Goal: Check status: Check status

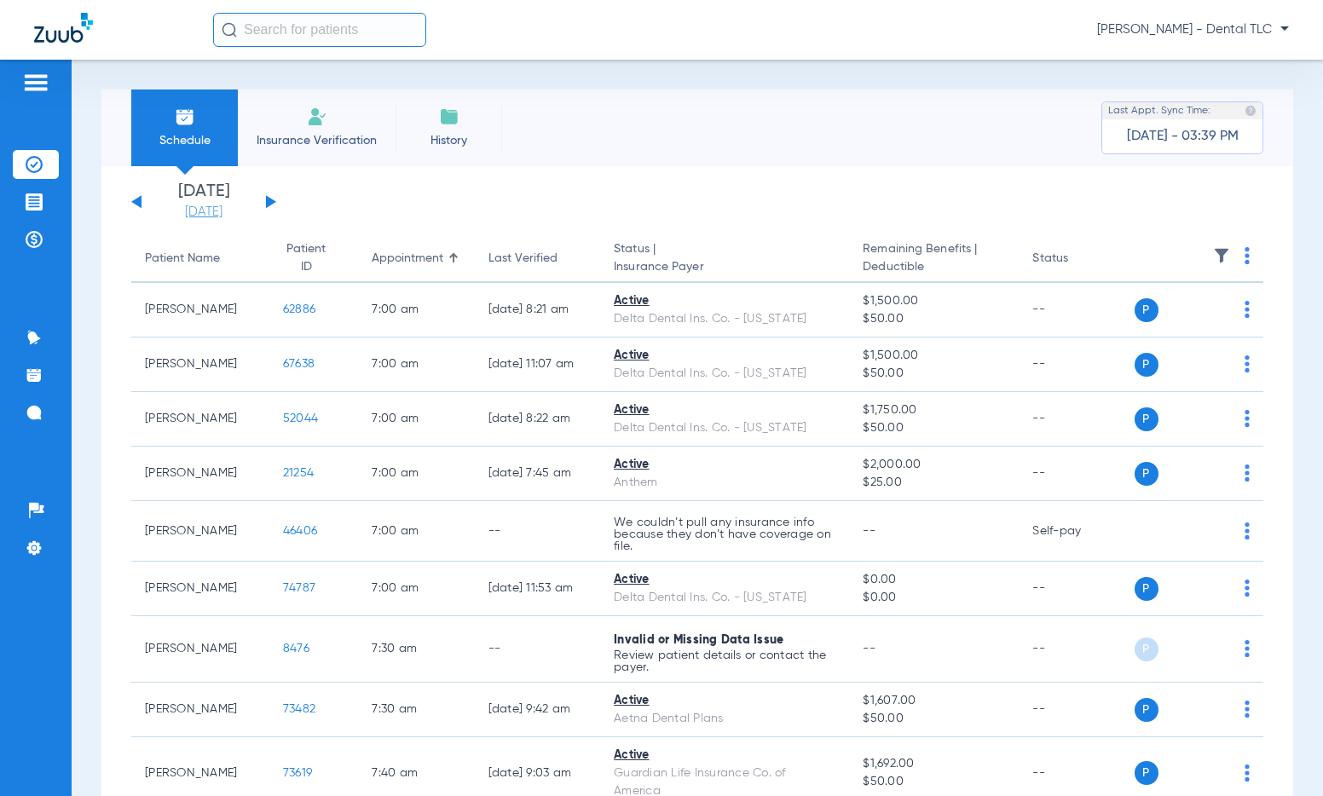
click at [211, 207] on link "[DATE]" at bounding box center [204, 212] width 102 height 17
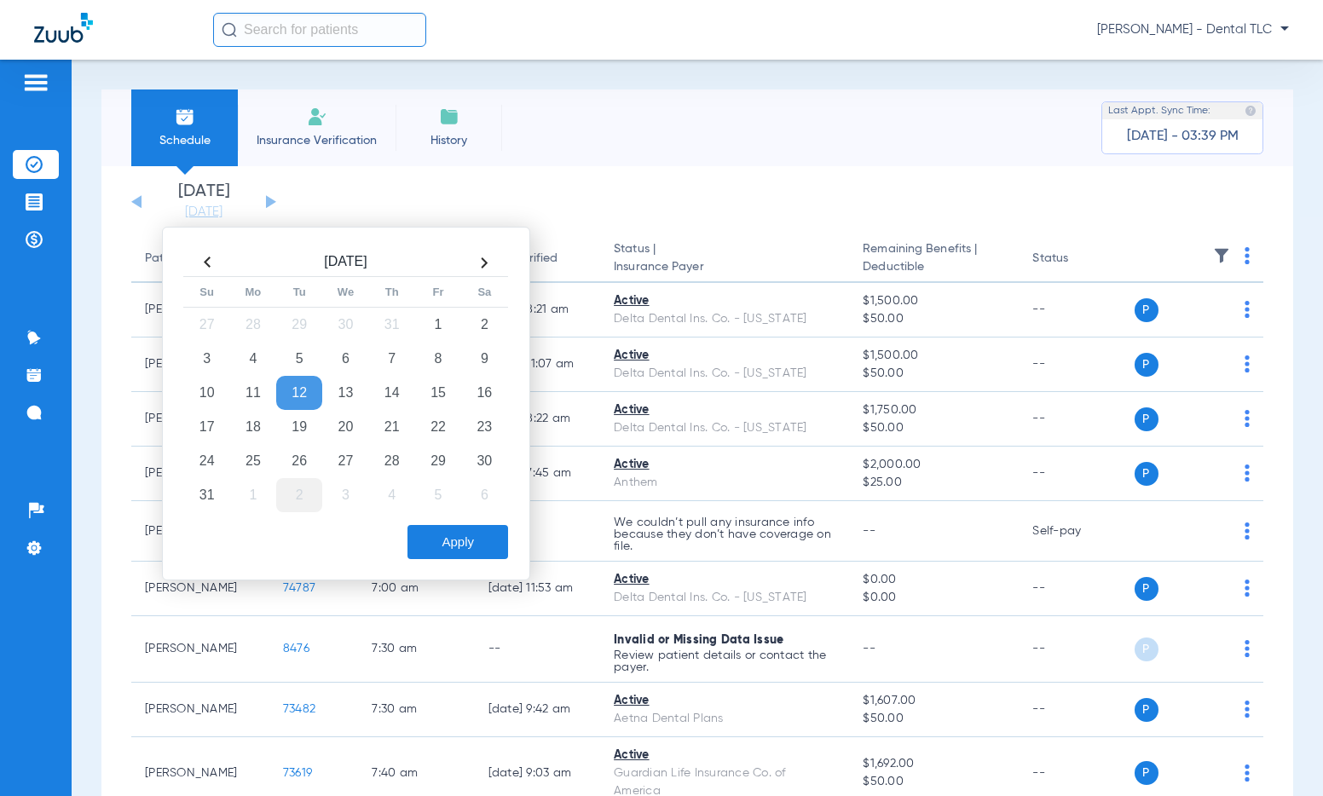
click at [305, 498] on td "2" at bounding box center [299, 495] width 46 height 34
click at [430, 534] on button "Apply" at bounding box center [457, 542] width 101 height 34
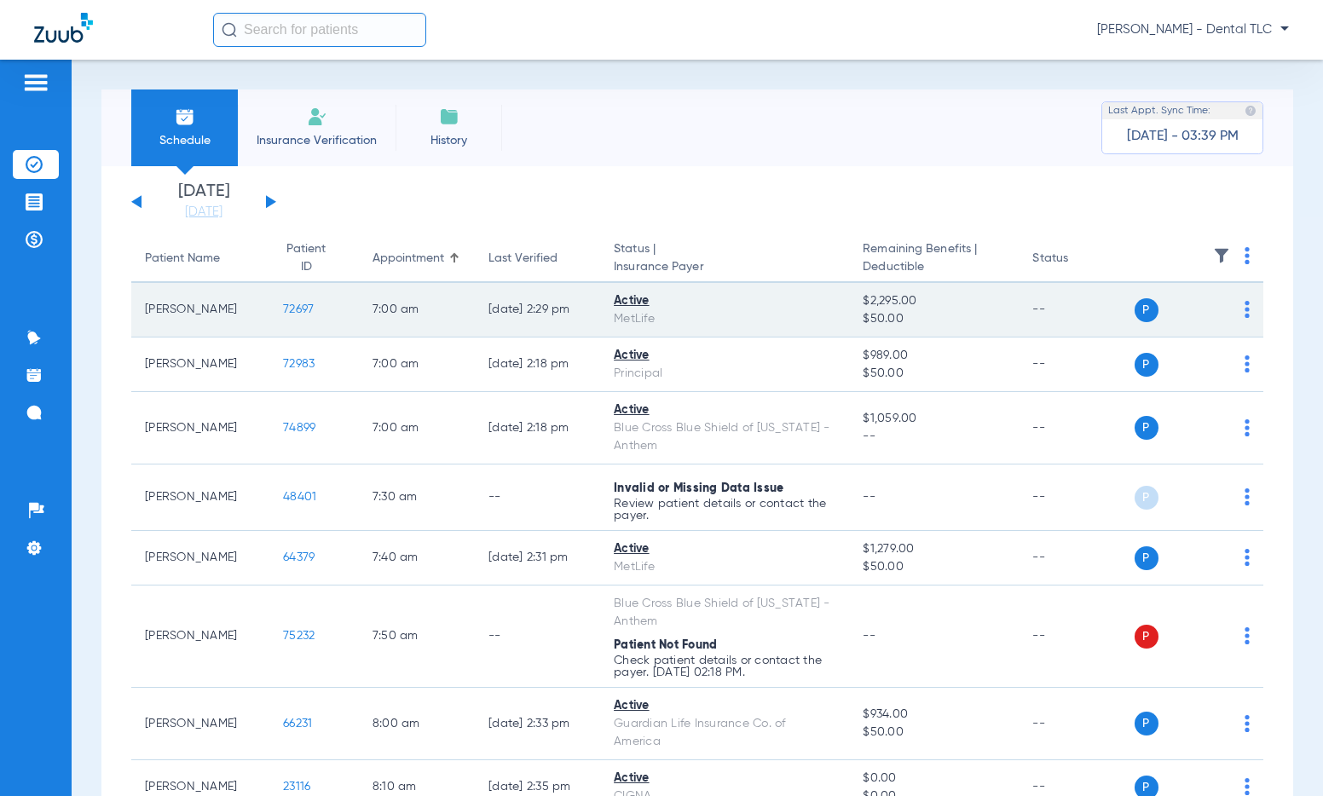
click at [283, 326] on td "72697" at bounding box center [314, 310] width 90 height 55
click at [283, 314] on span "72697" at bounding box center [298, 309] width 31 height 12
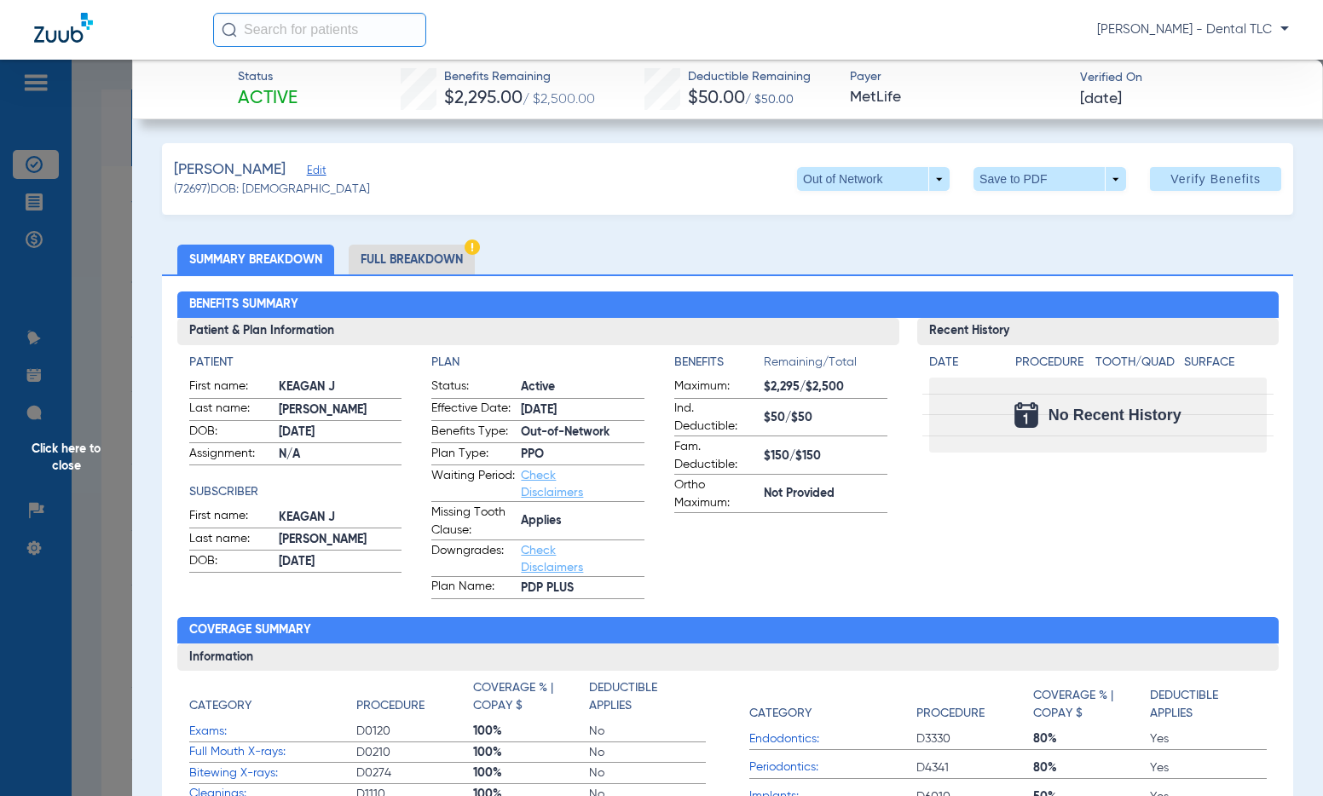
click at [400, 251] on li "Full Breakdown" at bounding box center [412, 260] width 126 height 30
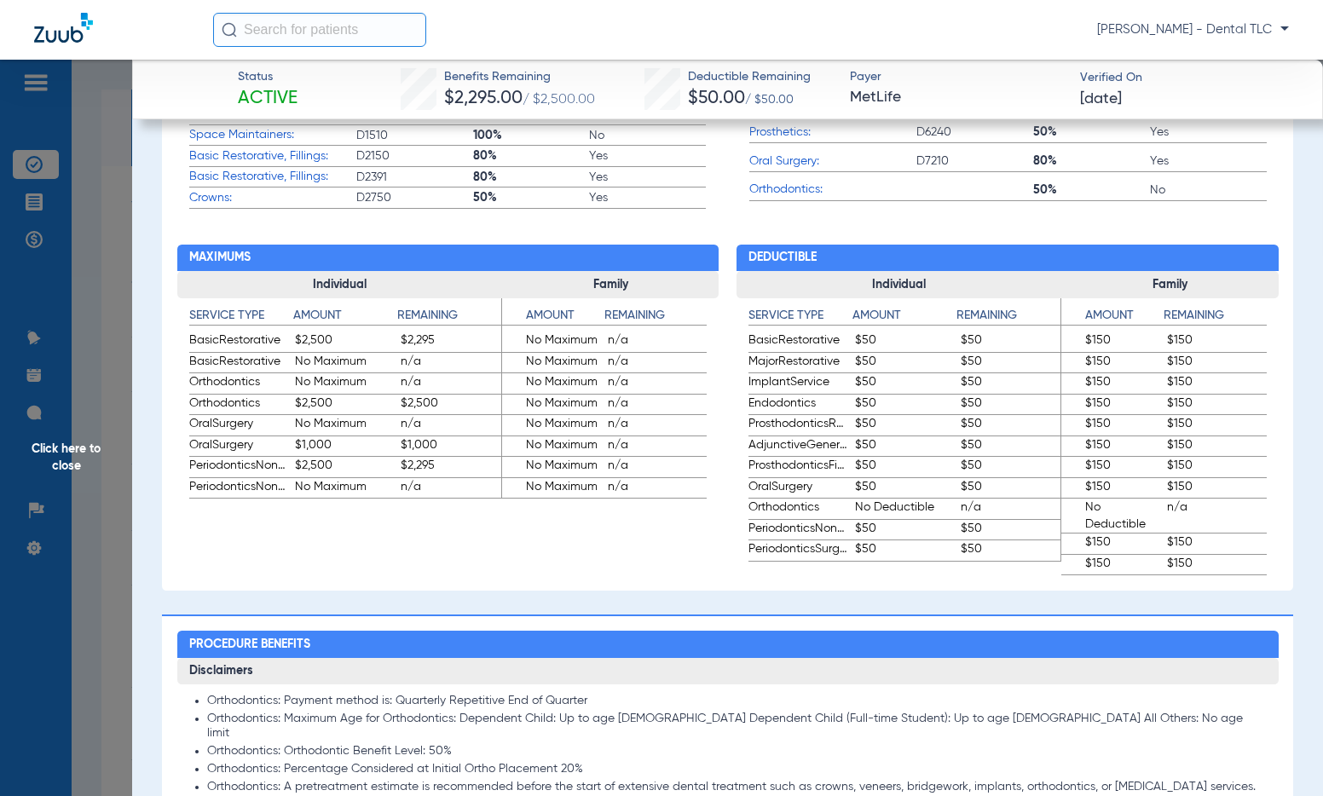
scroll to position [938, 0]
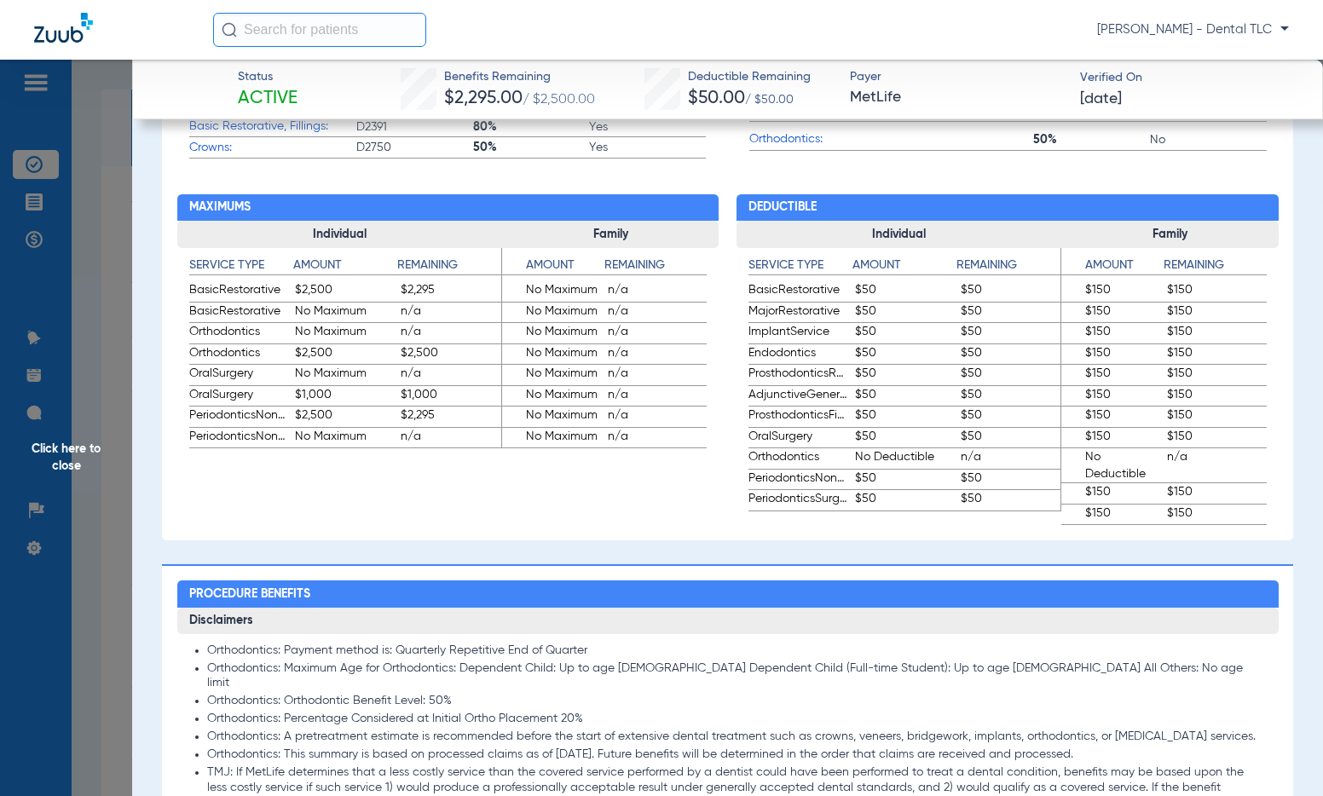
click at [79, 448] on span "Click here to close" at bounding box center [66, 458] width 132 height 796
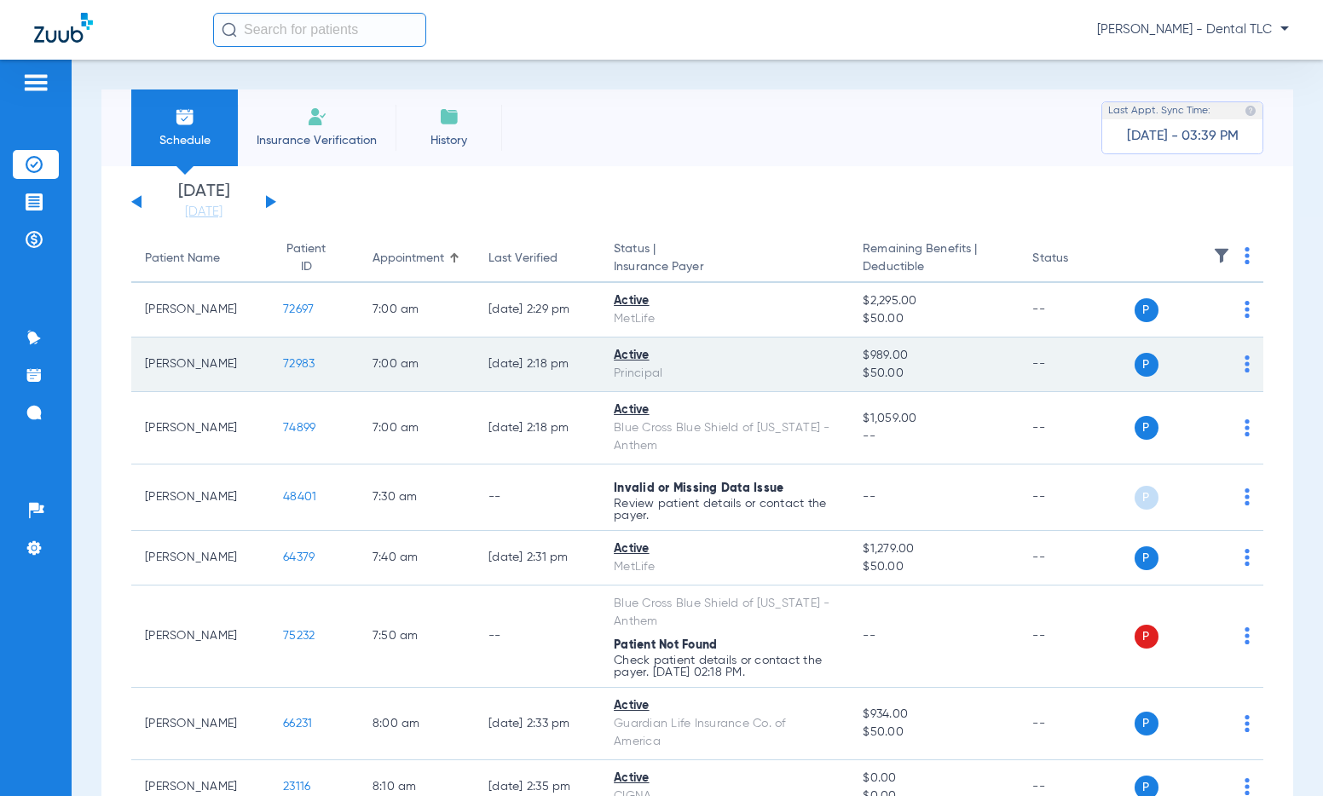
click at [283, 365] on span "72983" at bounding box center [299, 364] width 32 height 12
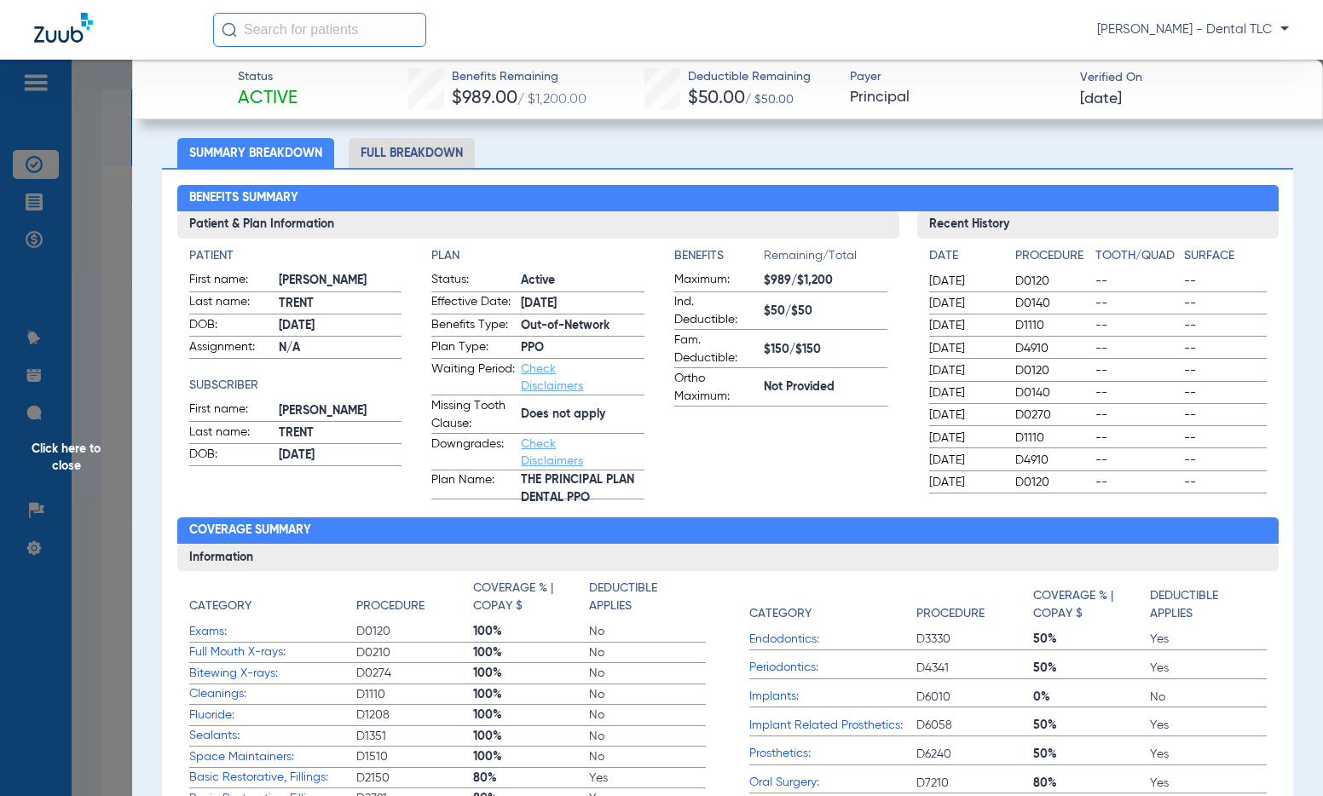
scroll to position [85, 0]
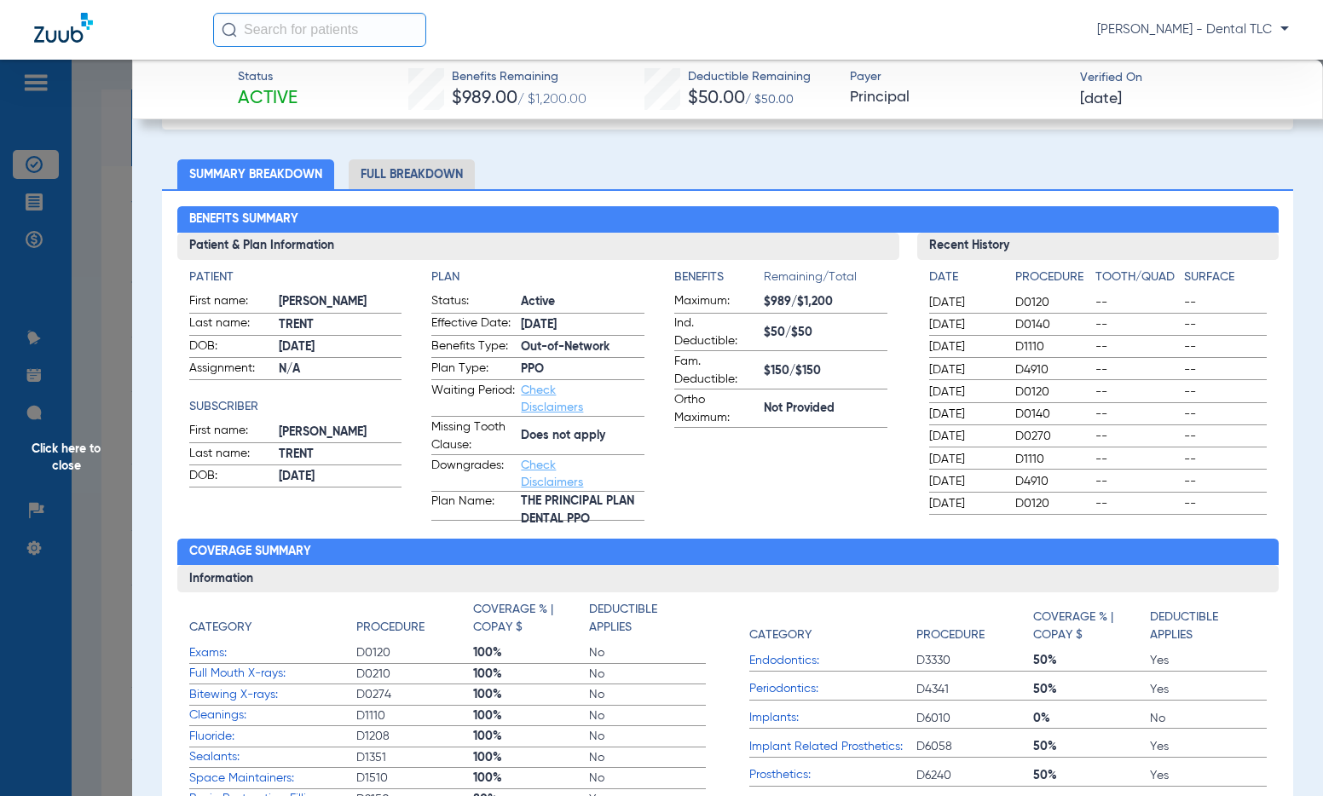
click at [425, 166] on li "Full Breakdown" at bounding box center [412, 174] width 126 height 30
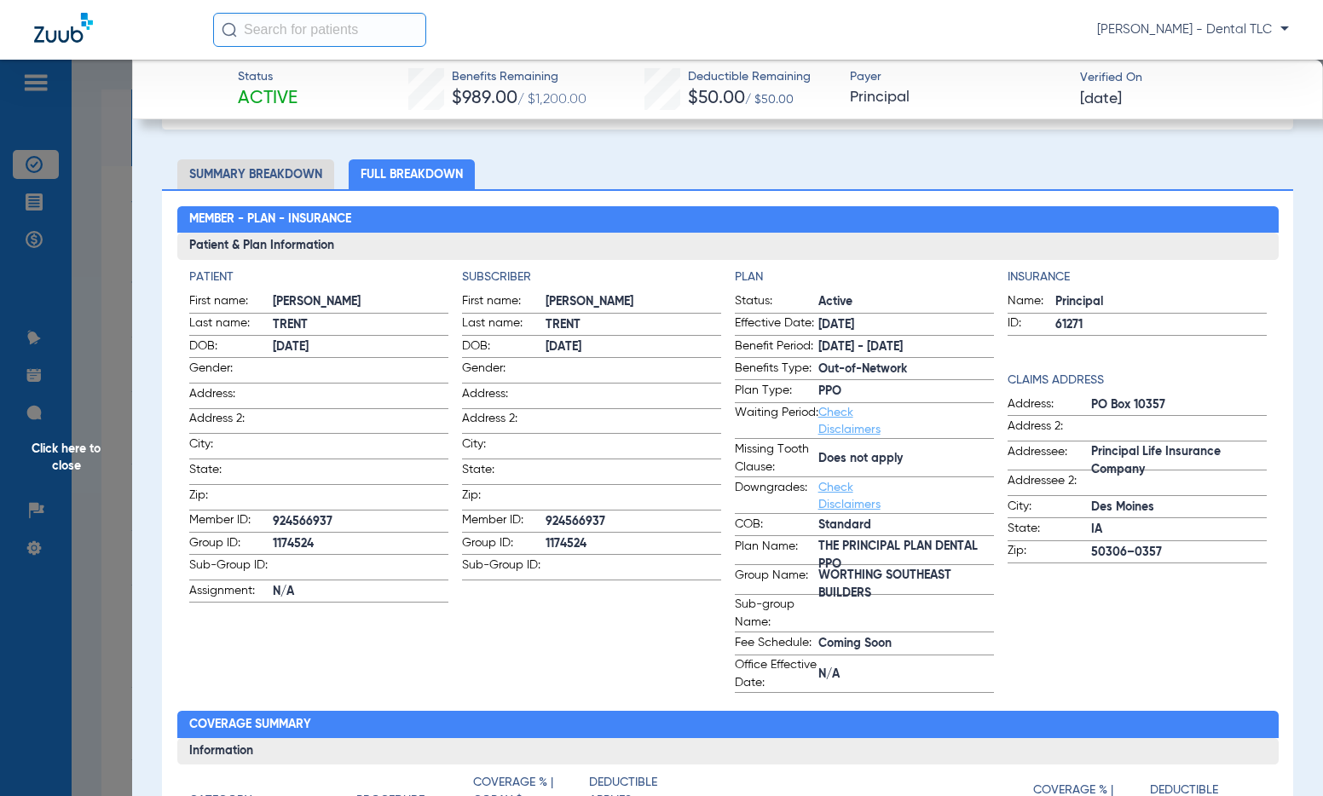
click at [65, 440] on span "Click here to close" at bounding box center [66, 458] width 132 height 796
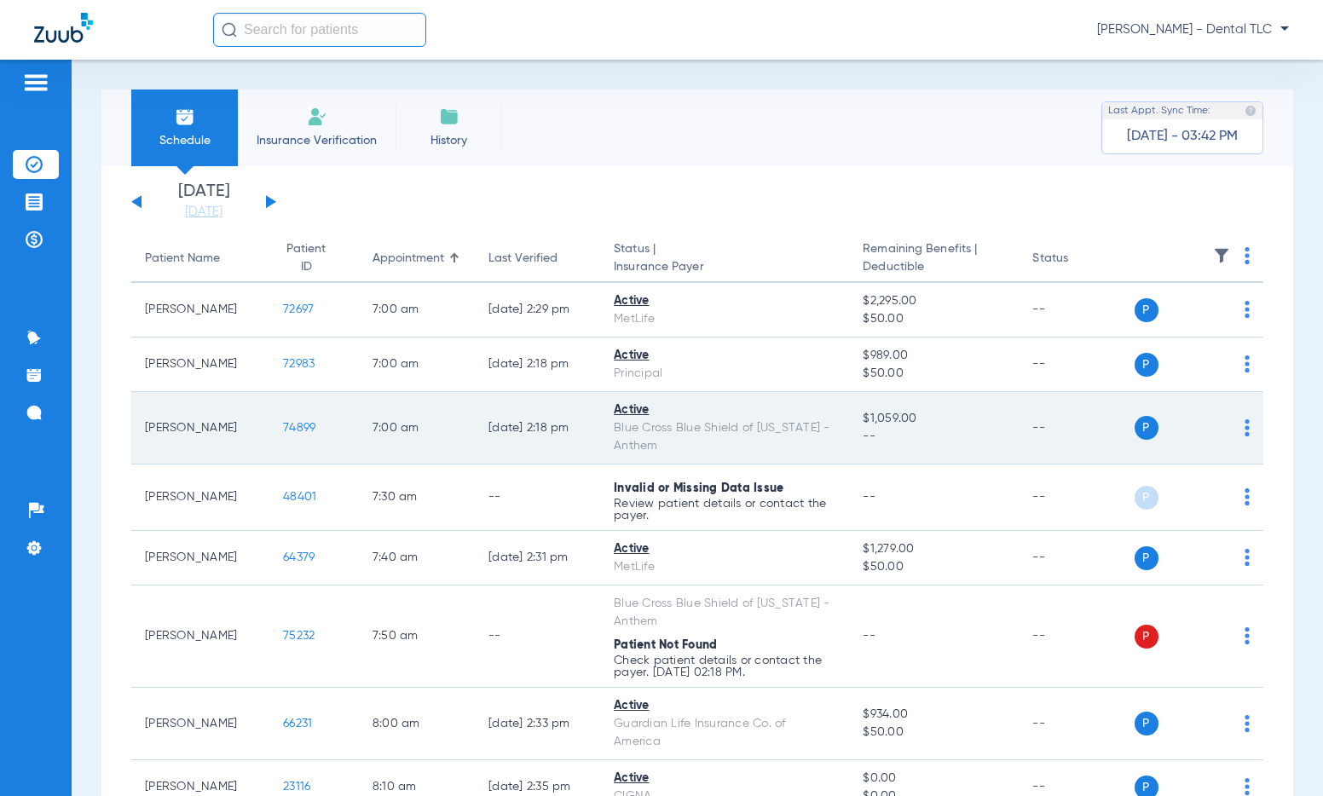
click at [283, 425] on span "74899" at bounding box center [299, 428] width 32 height 12
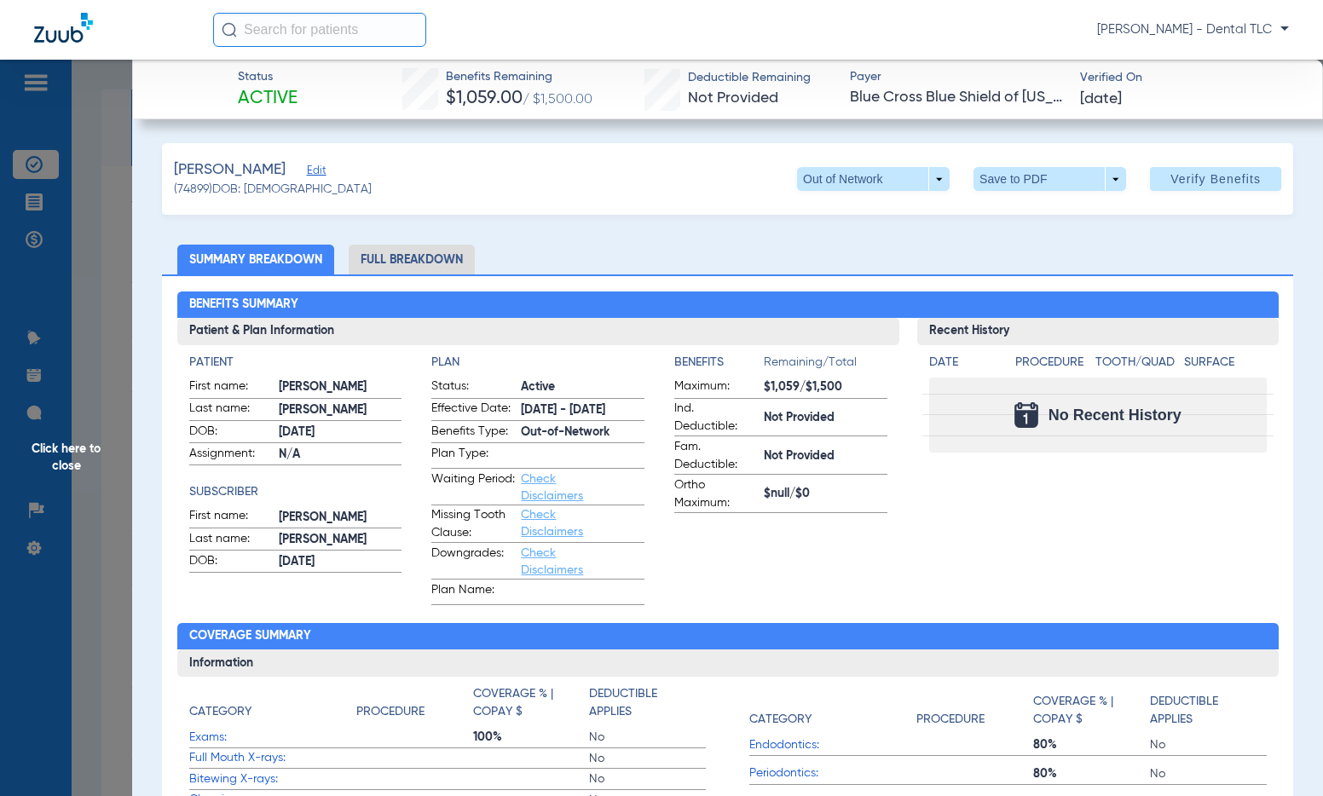
click at [398, 258] on li "Full Breakdown" at bounding box center [412, 260] width 126 height 30
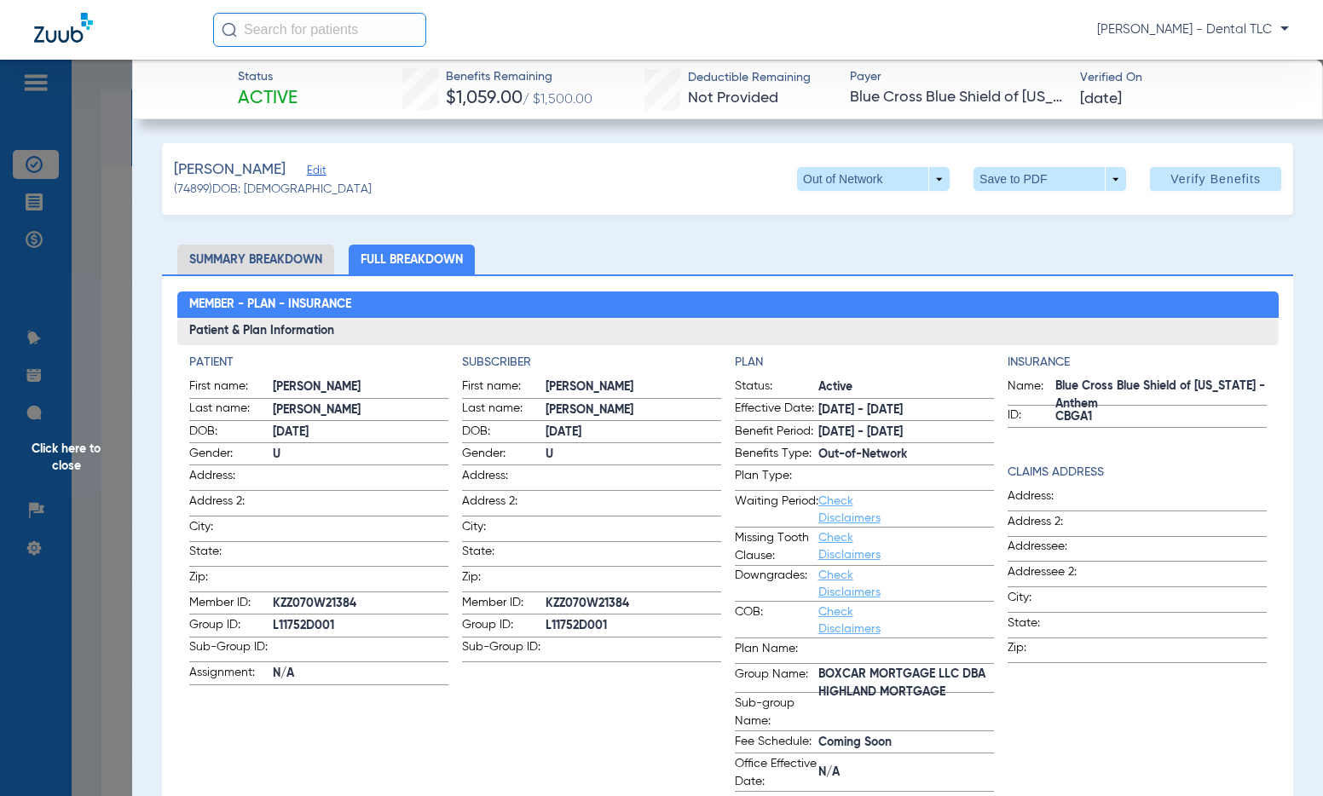
click at [87, 448] on span "Click here to close" at bounding box center [66, 458] width 132 height 796
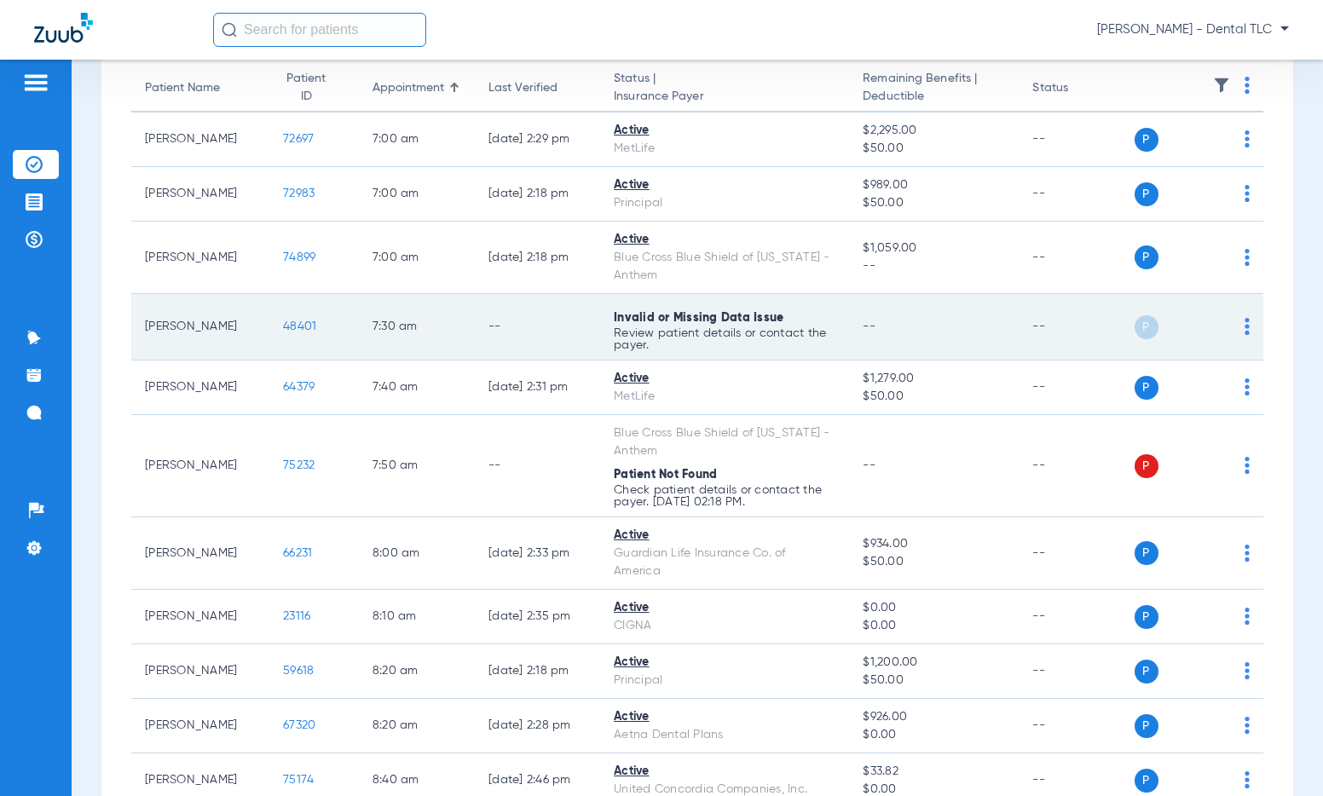
scroll to position [256, 0]
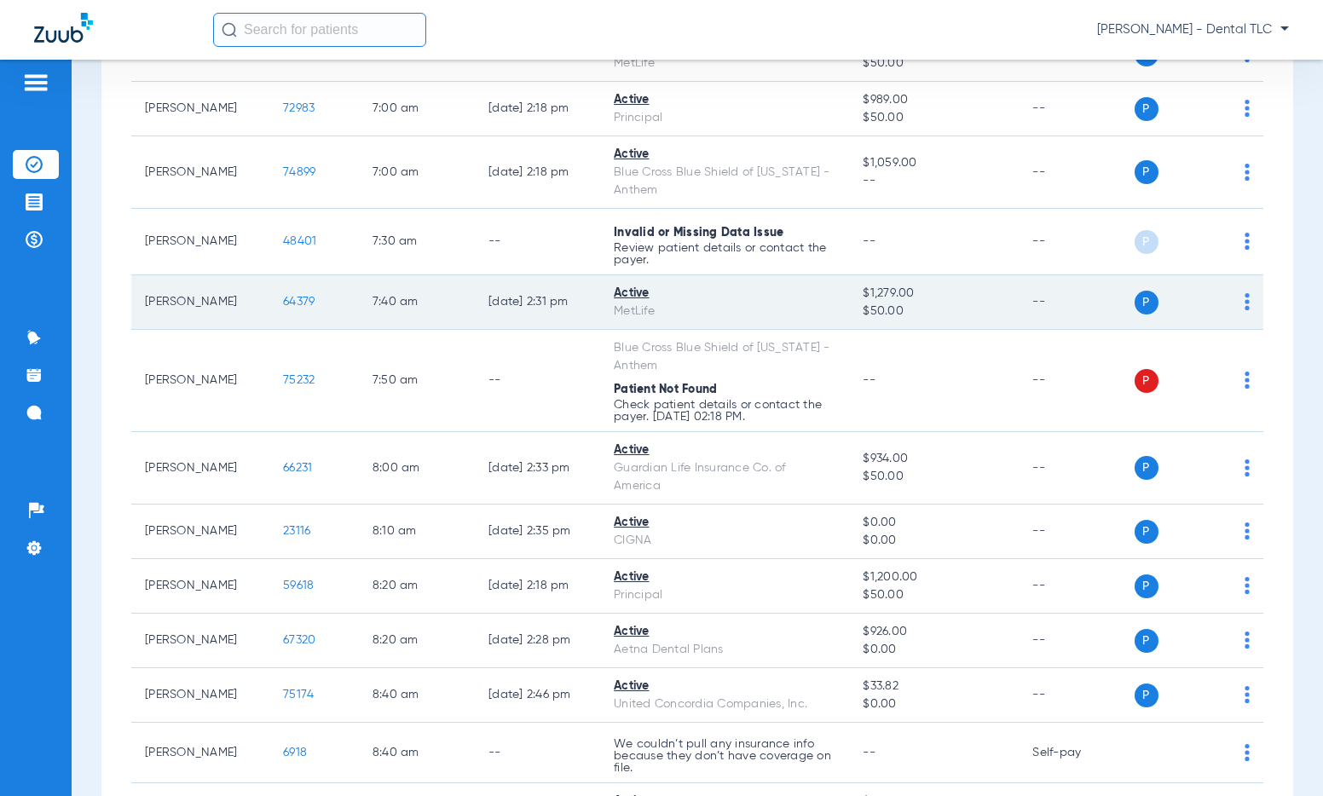
click at [294, 299] on span "64379" at bounding box center [299, 302] width 32 height 12
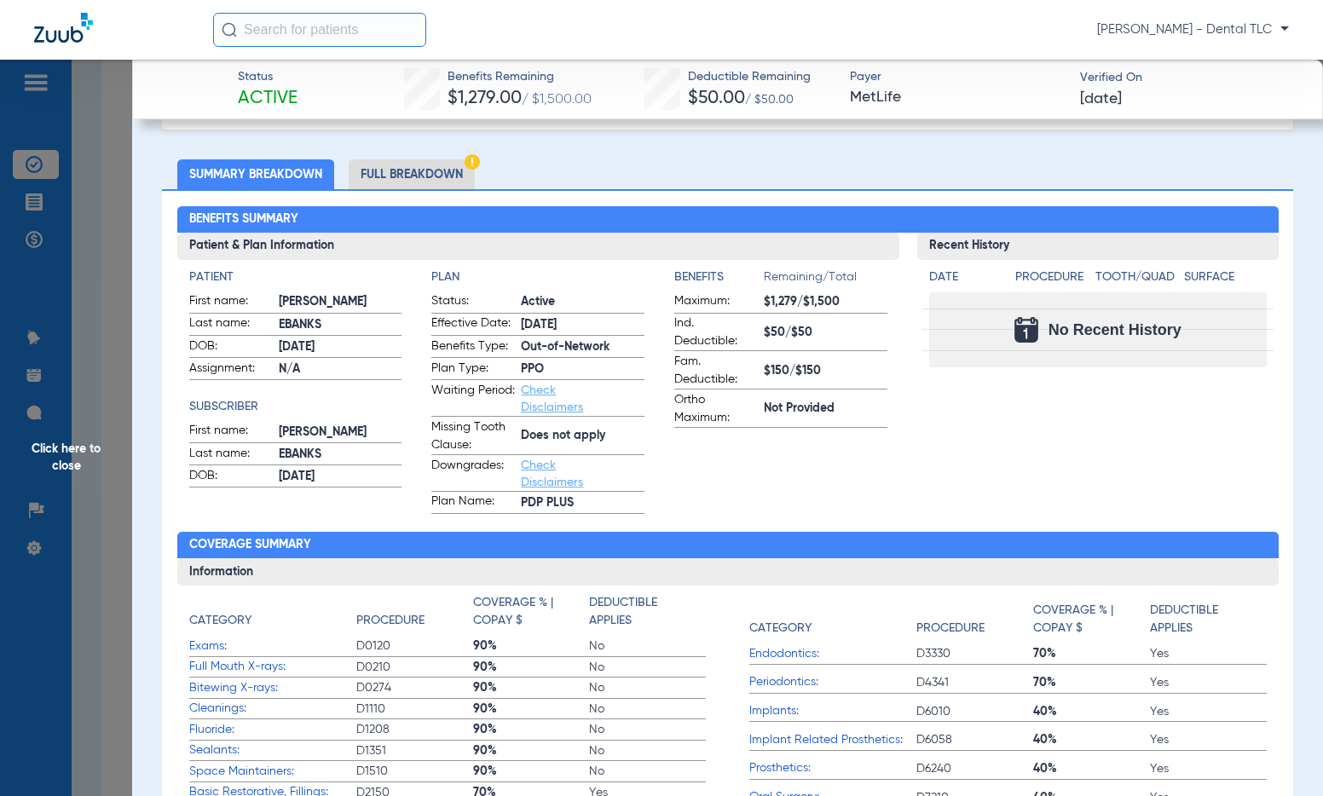
scroll to position [0, 0]
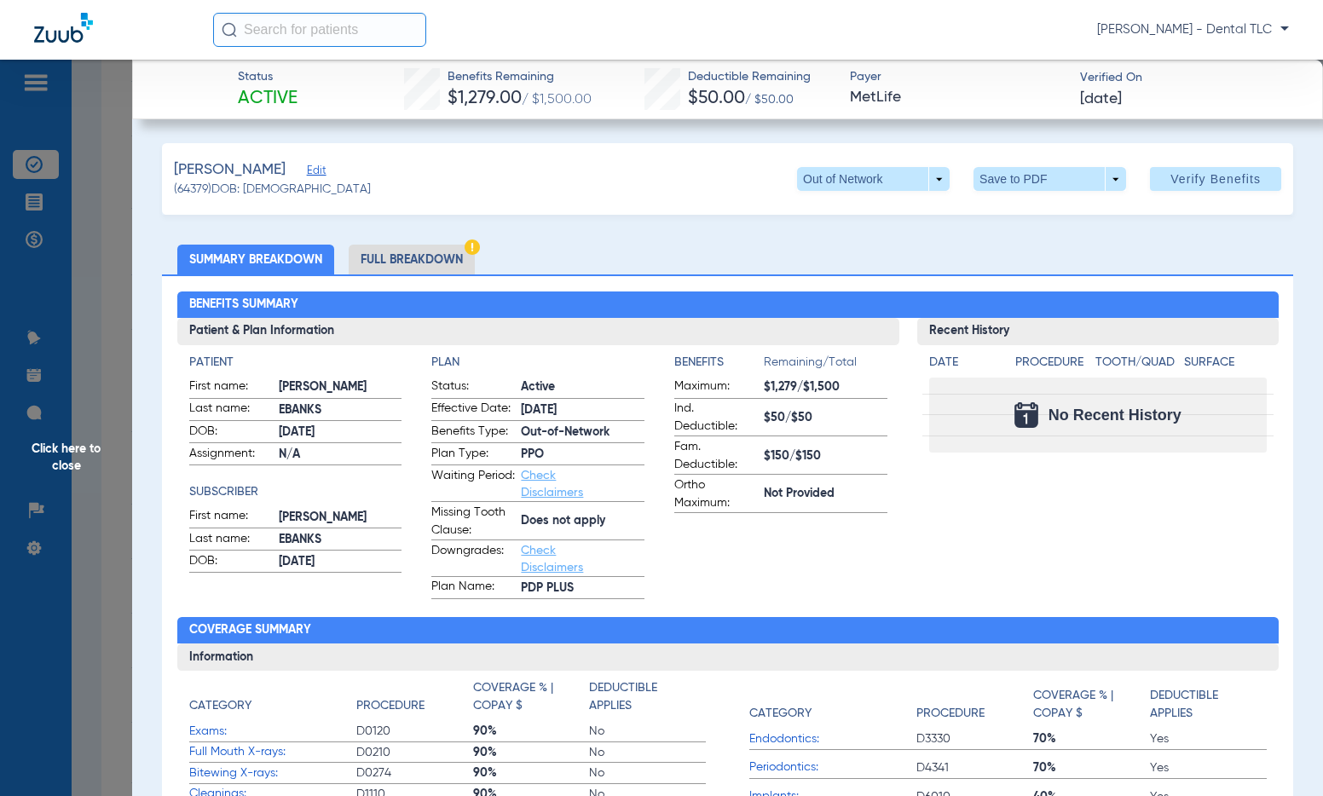
click at [393, 248] on li "Full Breakdown" at bounding box center [412, 260] width 126 height 30
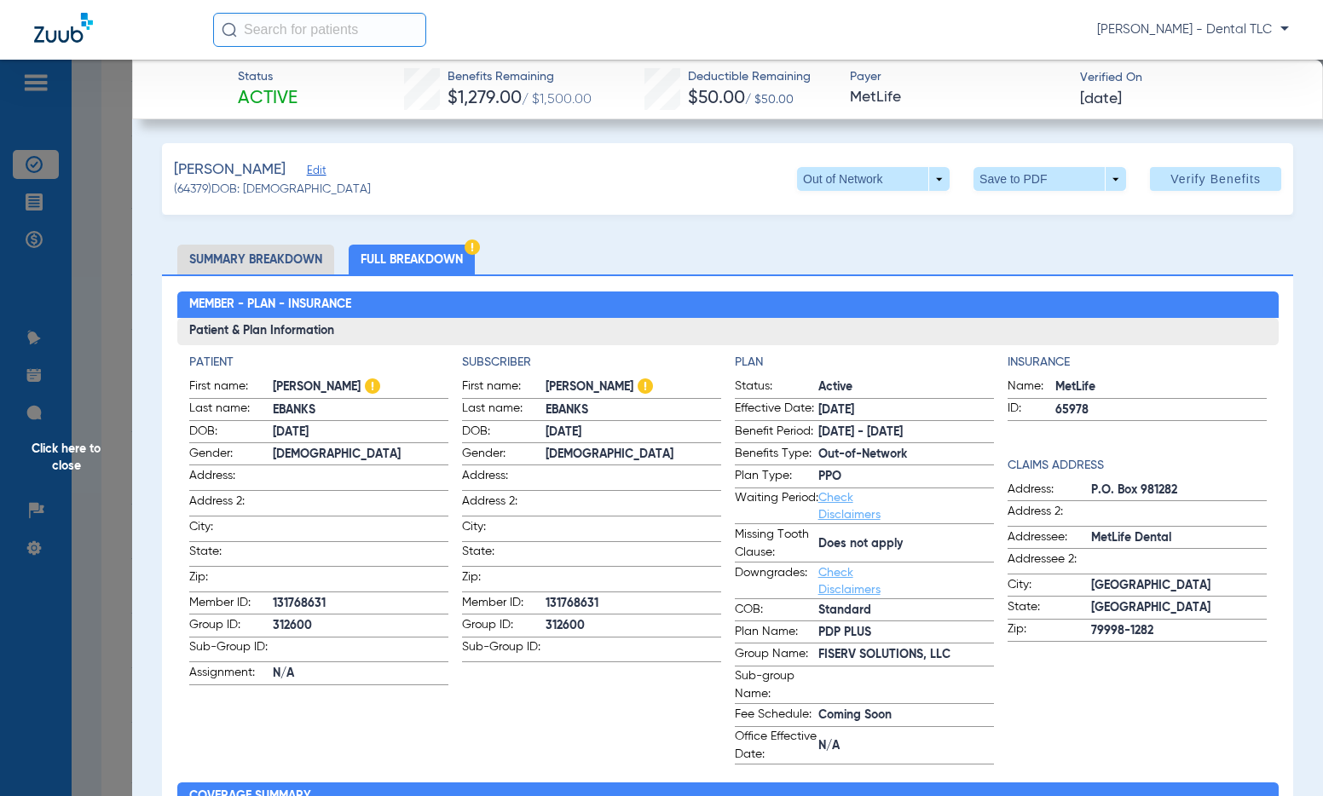
click at [52, 460] on span "Click here to close" at bounding box center [66, 458] width 132 height 796
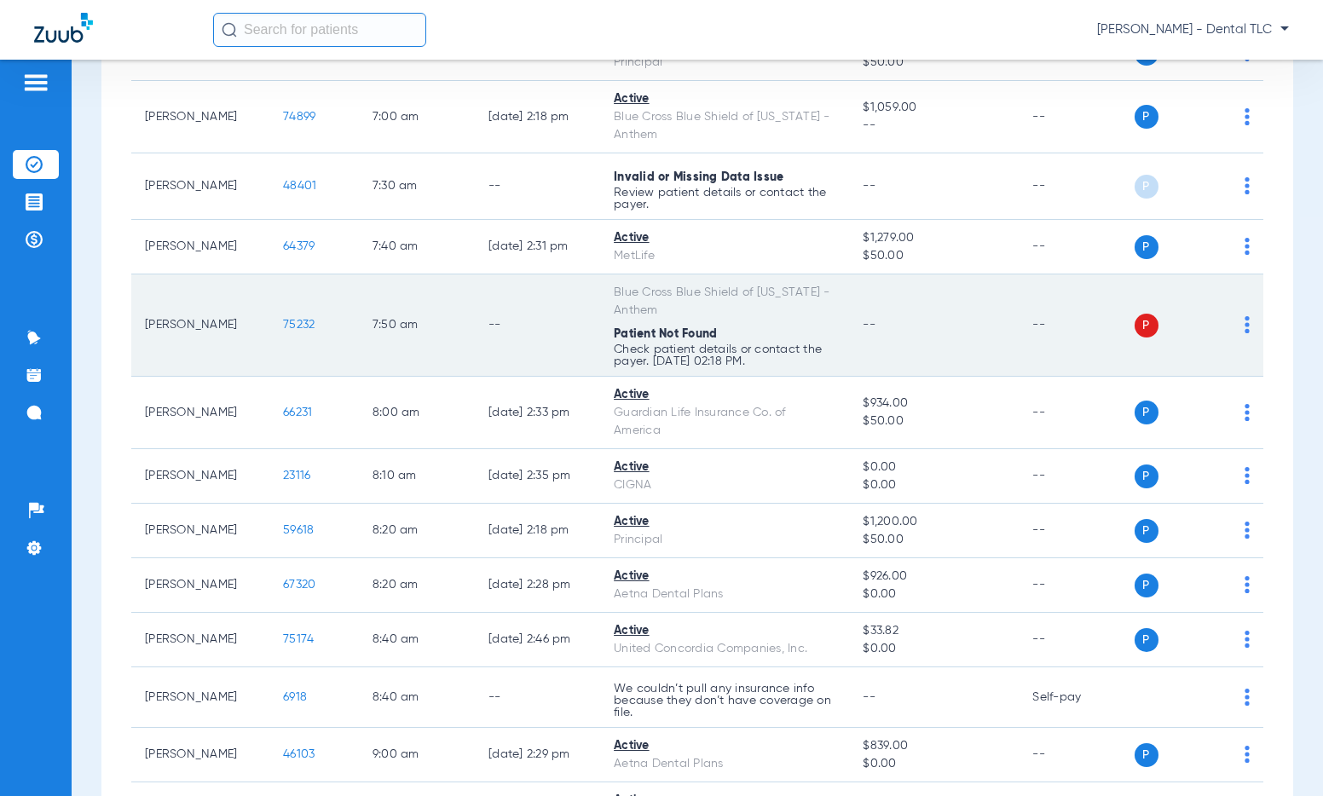
scroll to position [341, 0]
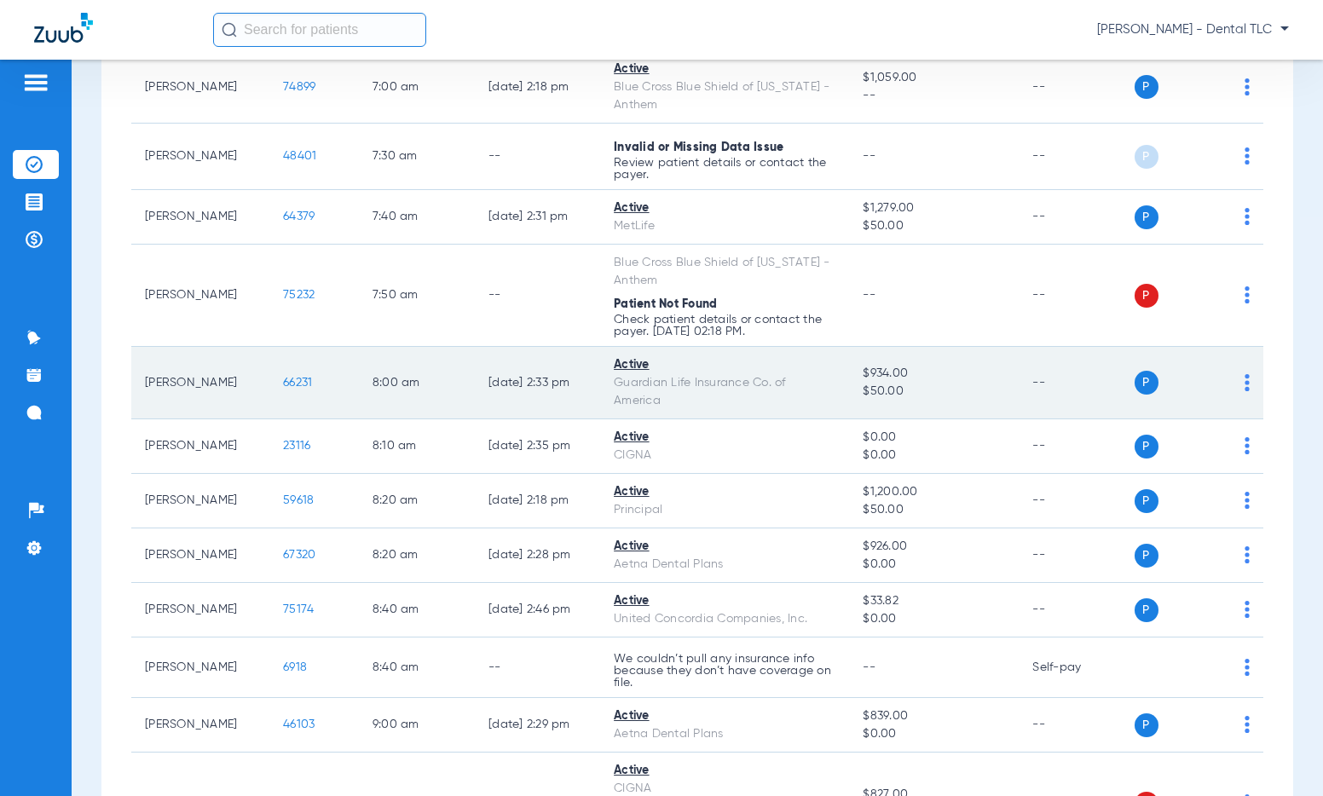
click at [287, 384] on span "66231" at bounding box center [297, 383] width 29 height 12
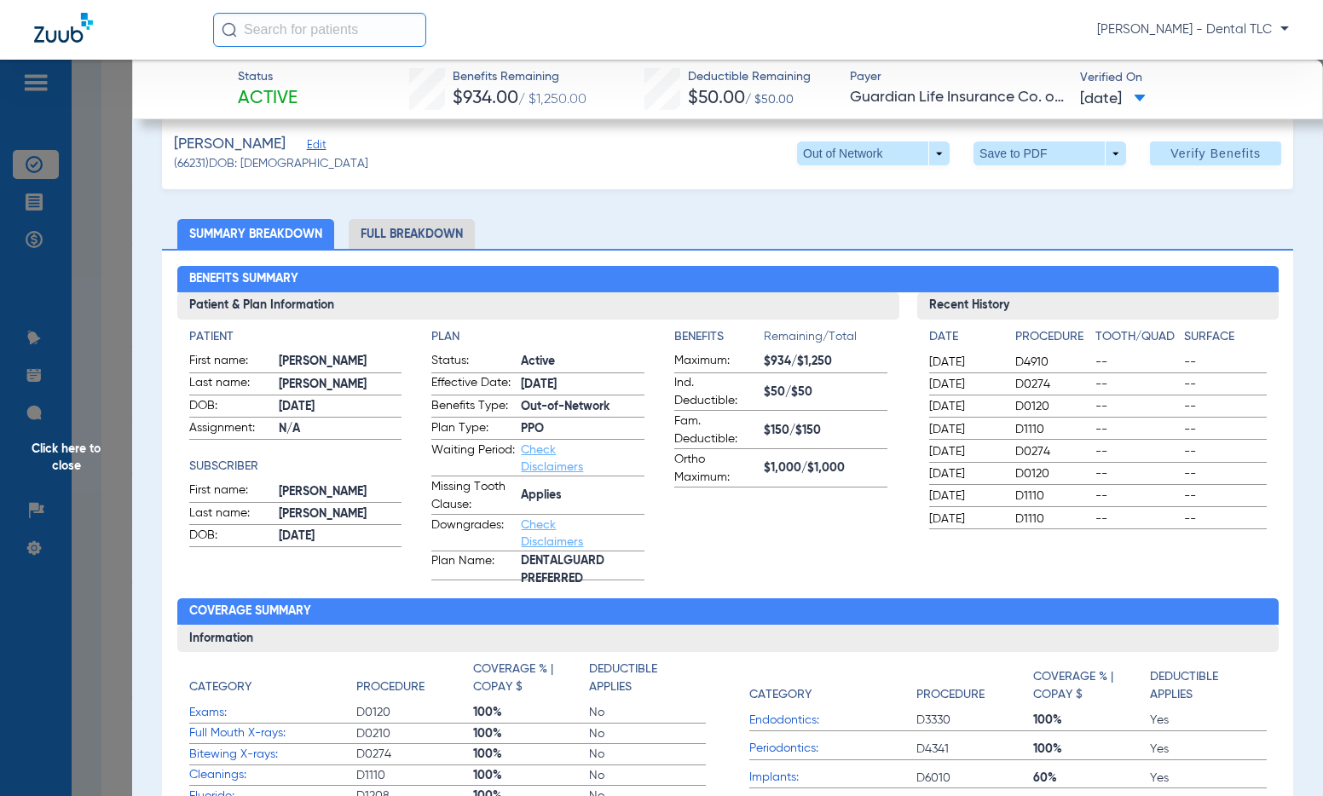
scroll to position [0, 0]
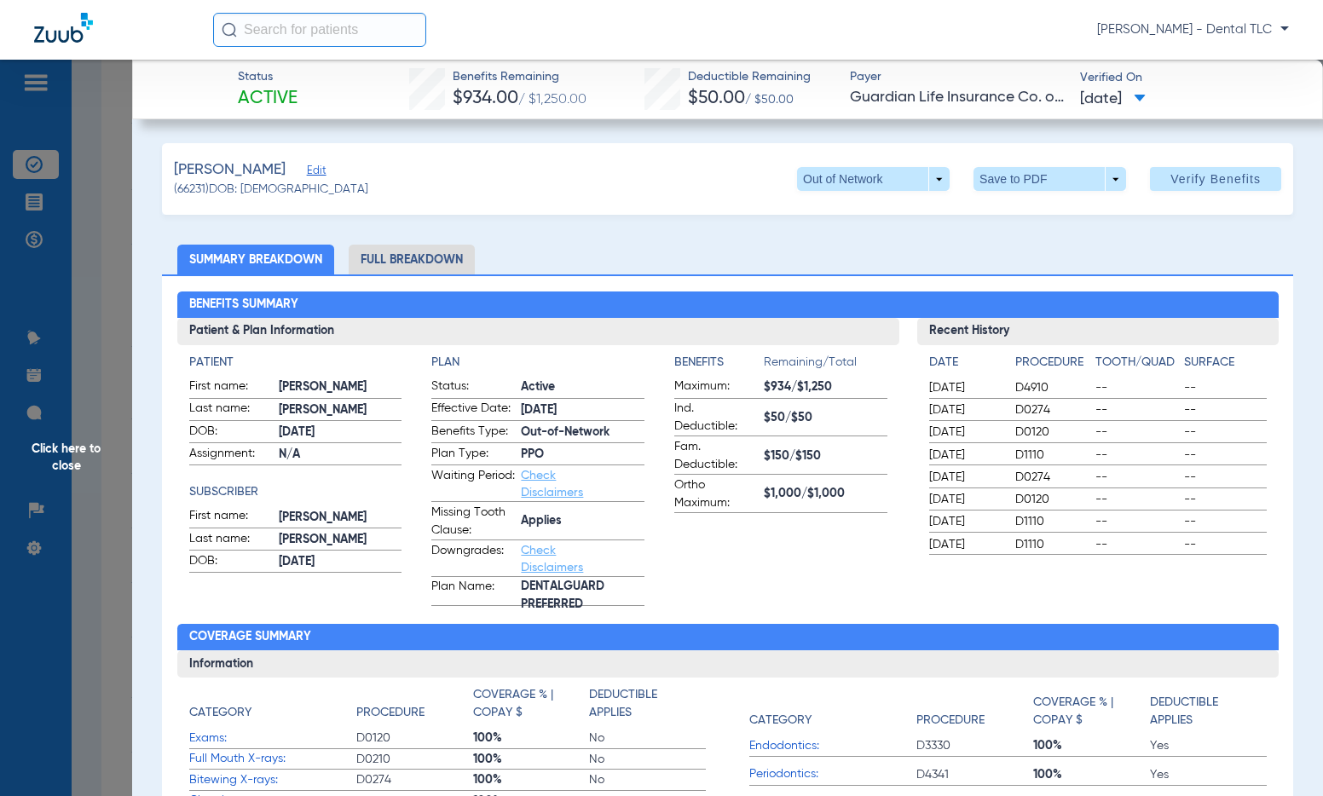
click at [407, 249] on li "Full Breakdown" at bounding box center [412, 260] width 126 height 30
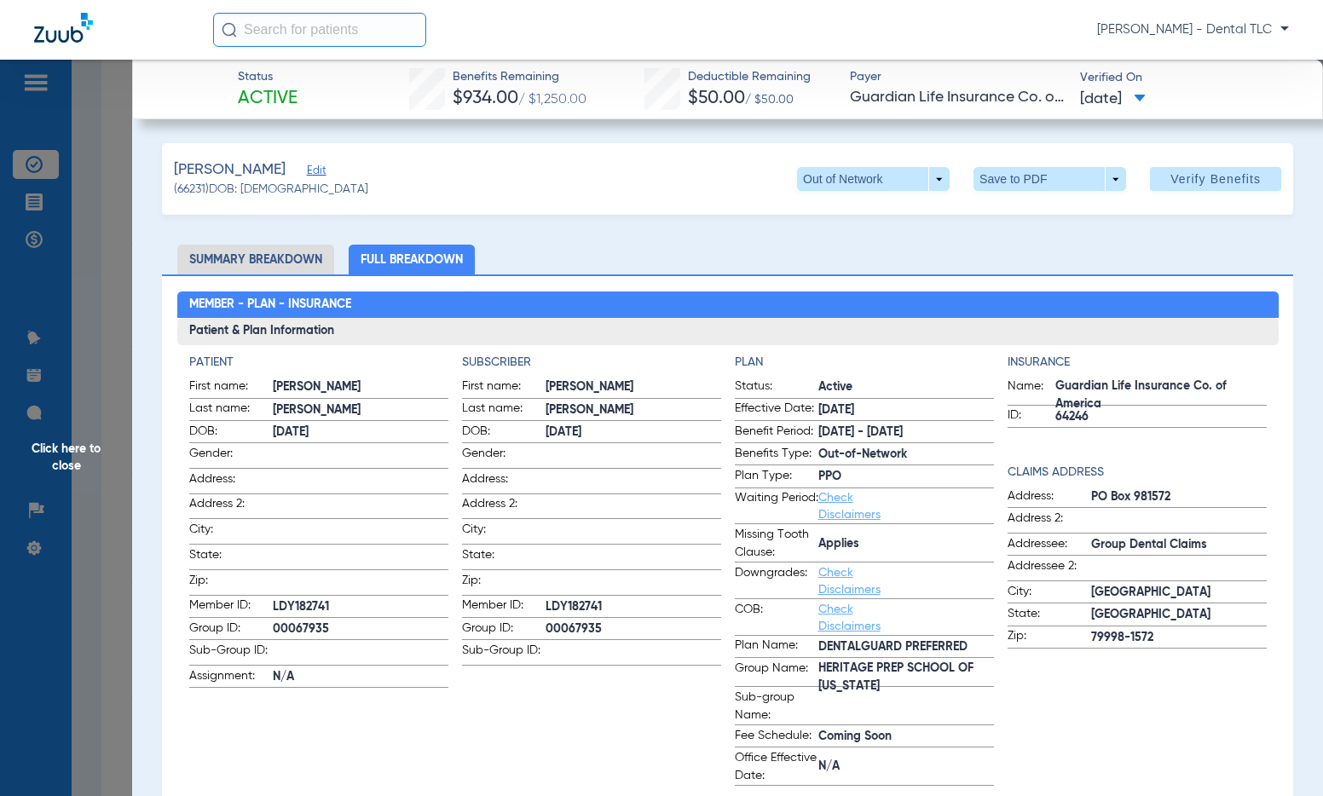
click at [80, 461] on span "Click here to close" at bounding box center [66, 458] width 132 height 796
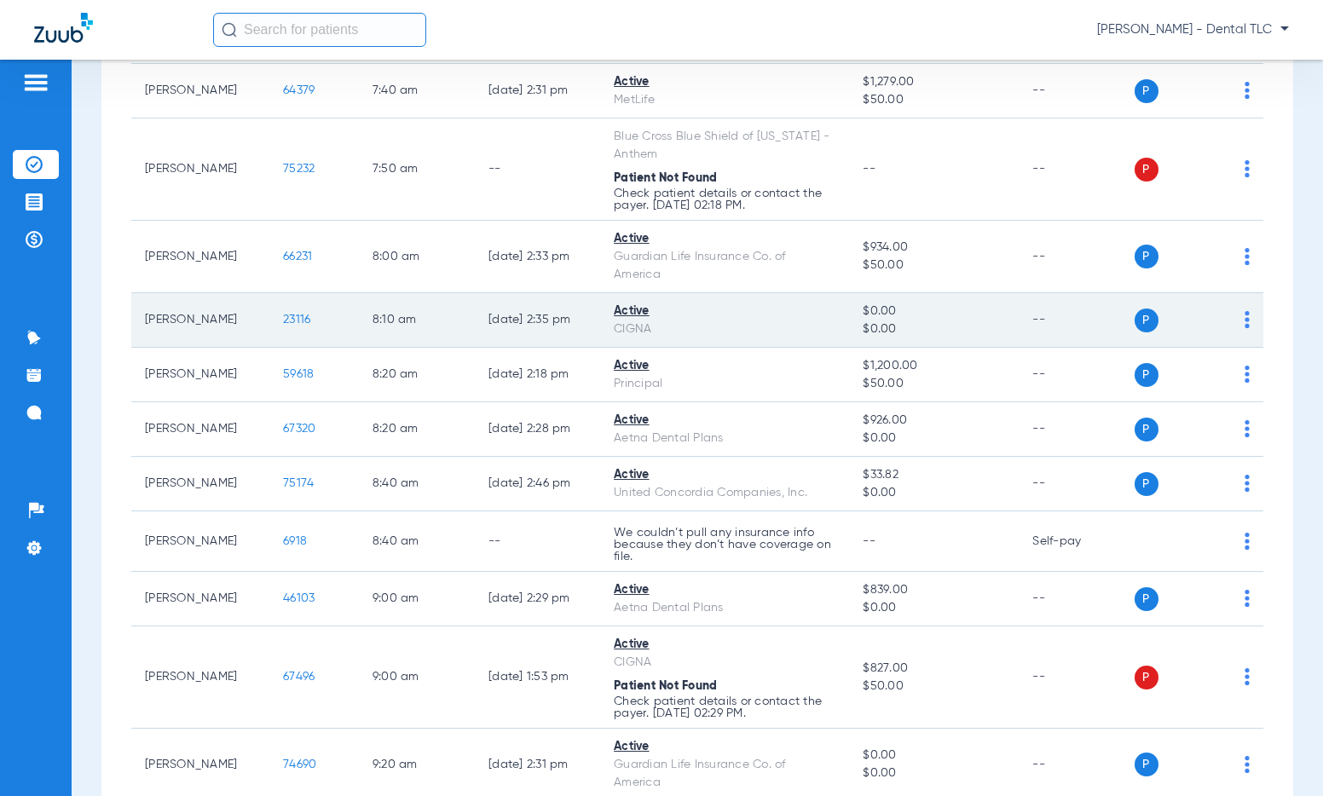
scroll to position [511, 0]
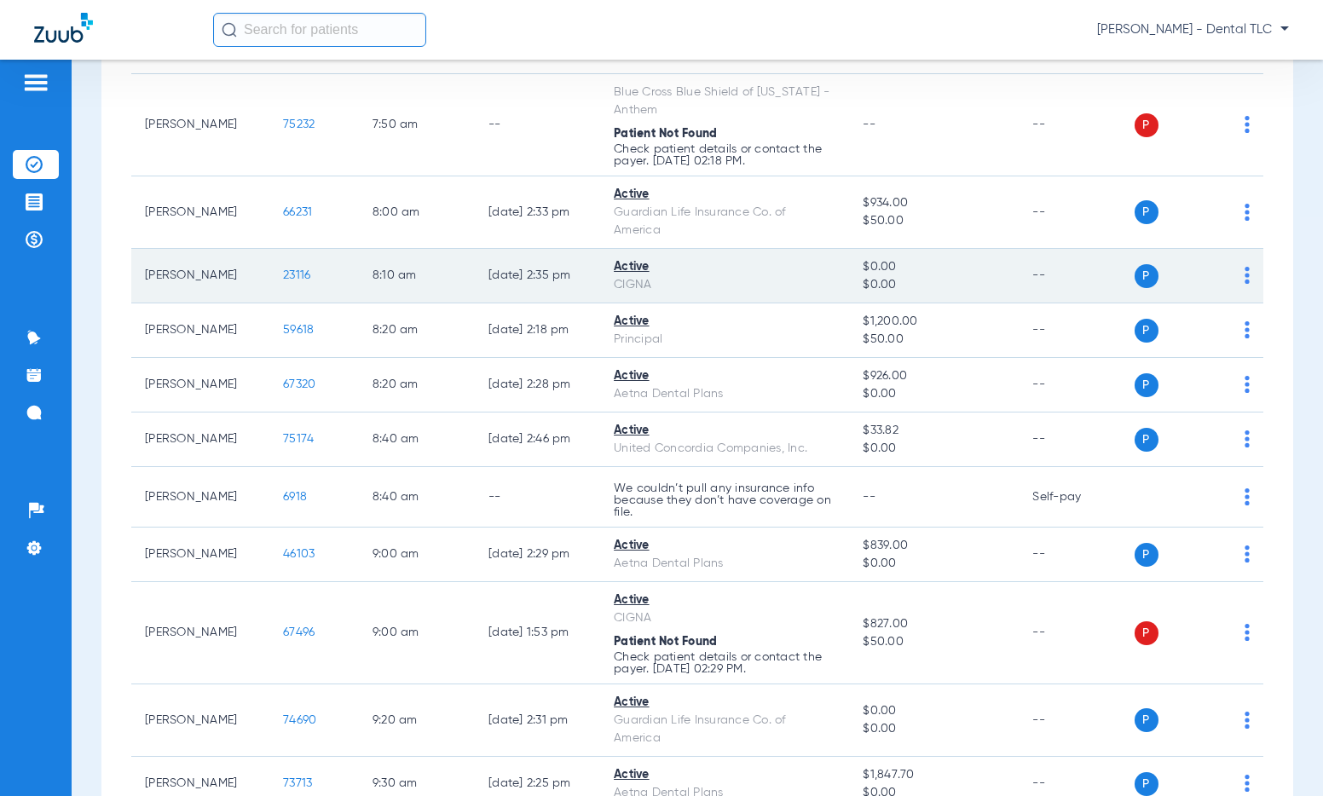
click at [283, 277] on span "23116" at bounding box center [296, 275] width 27 height 12
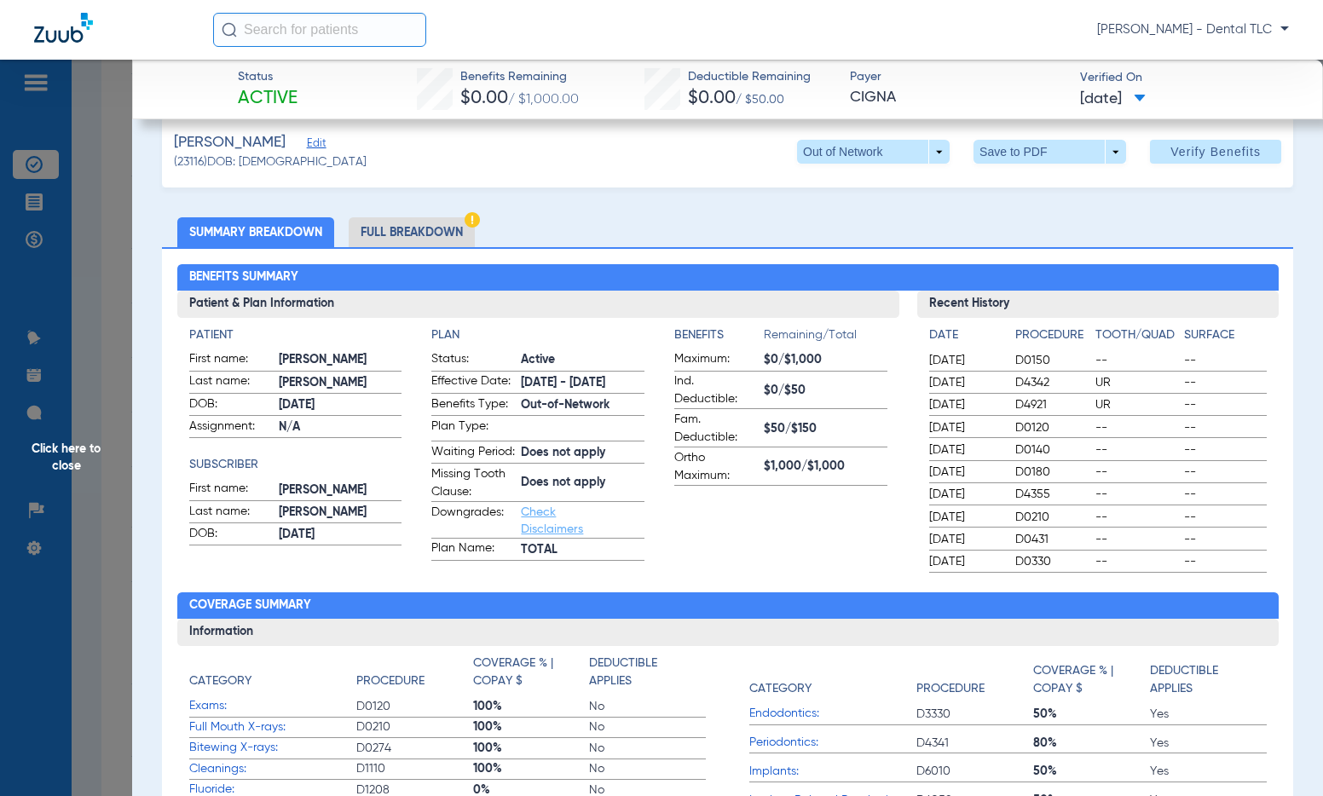
scroll to position [0, 0]
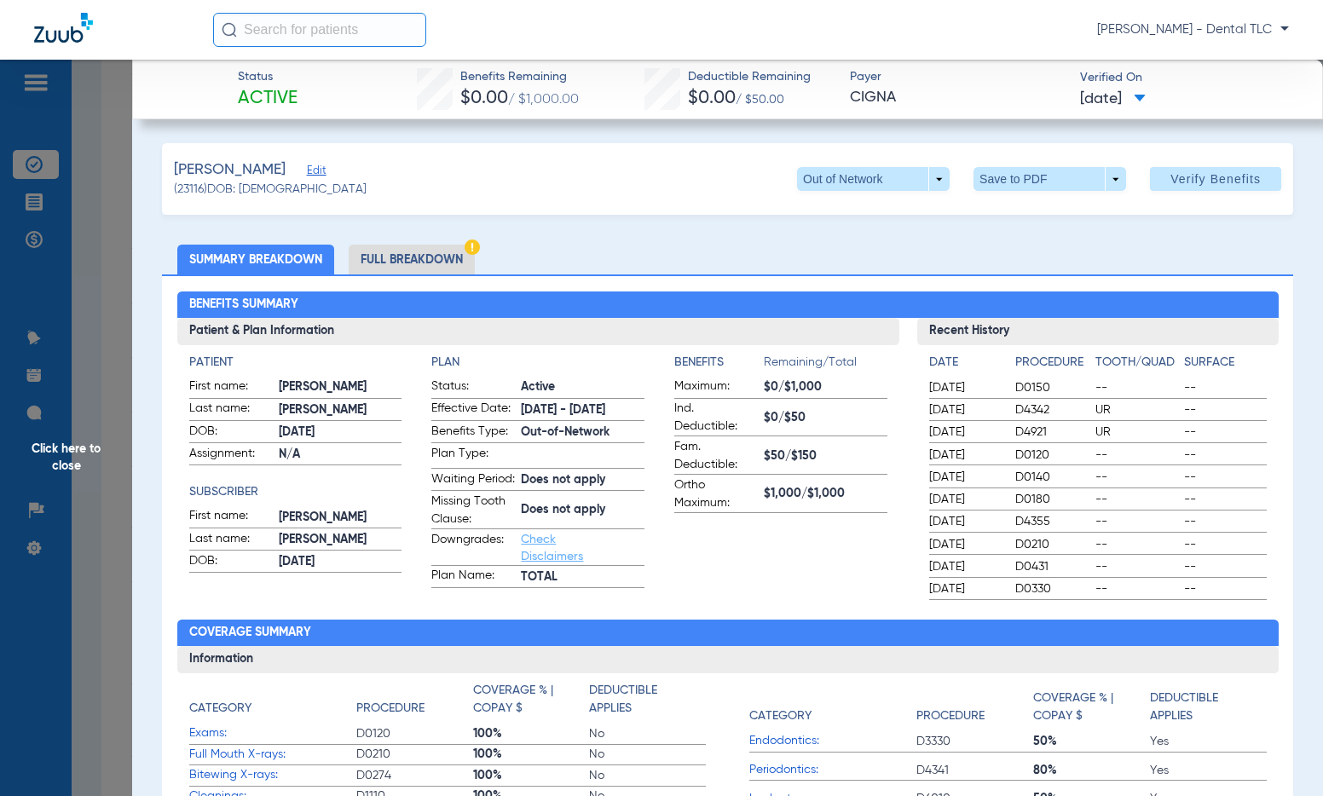
click at [396, 261] on li "Full Breakdown" at bounding box center [412, 260] width 126 height 30
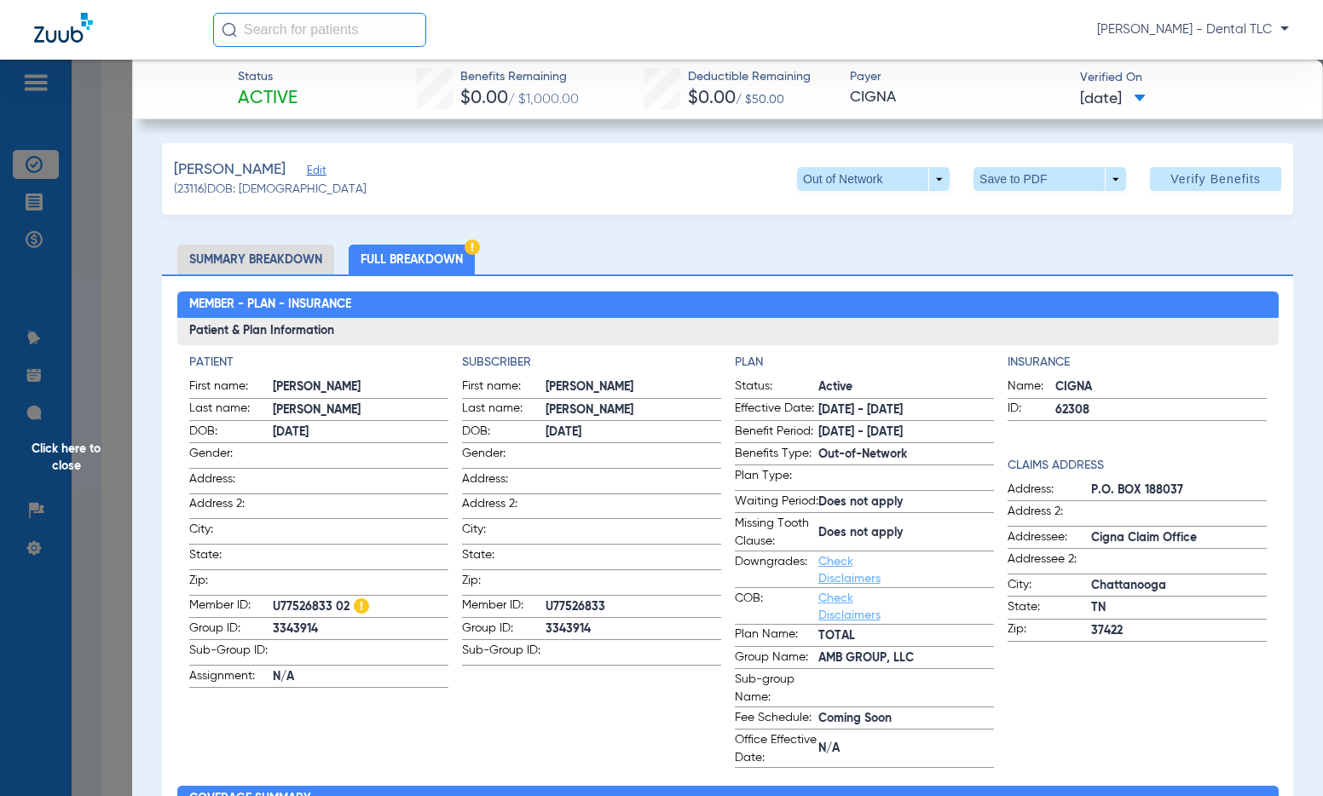
click at [86, 455] on span "Click here to close" at bounding box center [66, 458] width 132 height 796
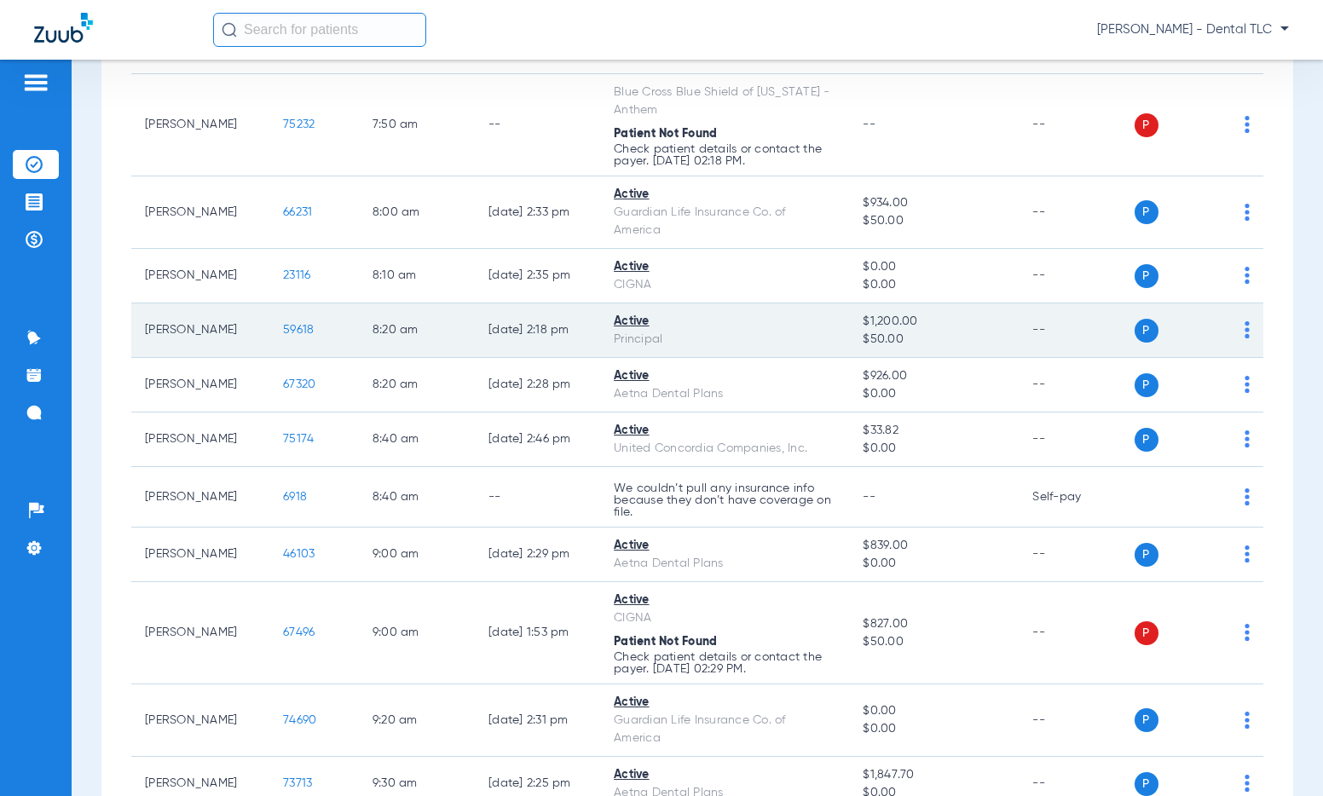
click at [286, 327] on span "59618" at bounding box center [298, 330] width 31 height 12
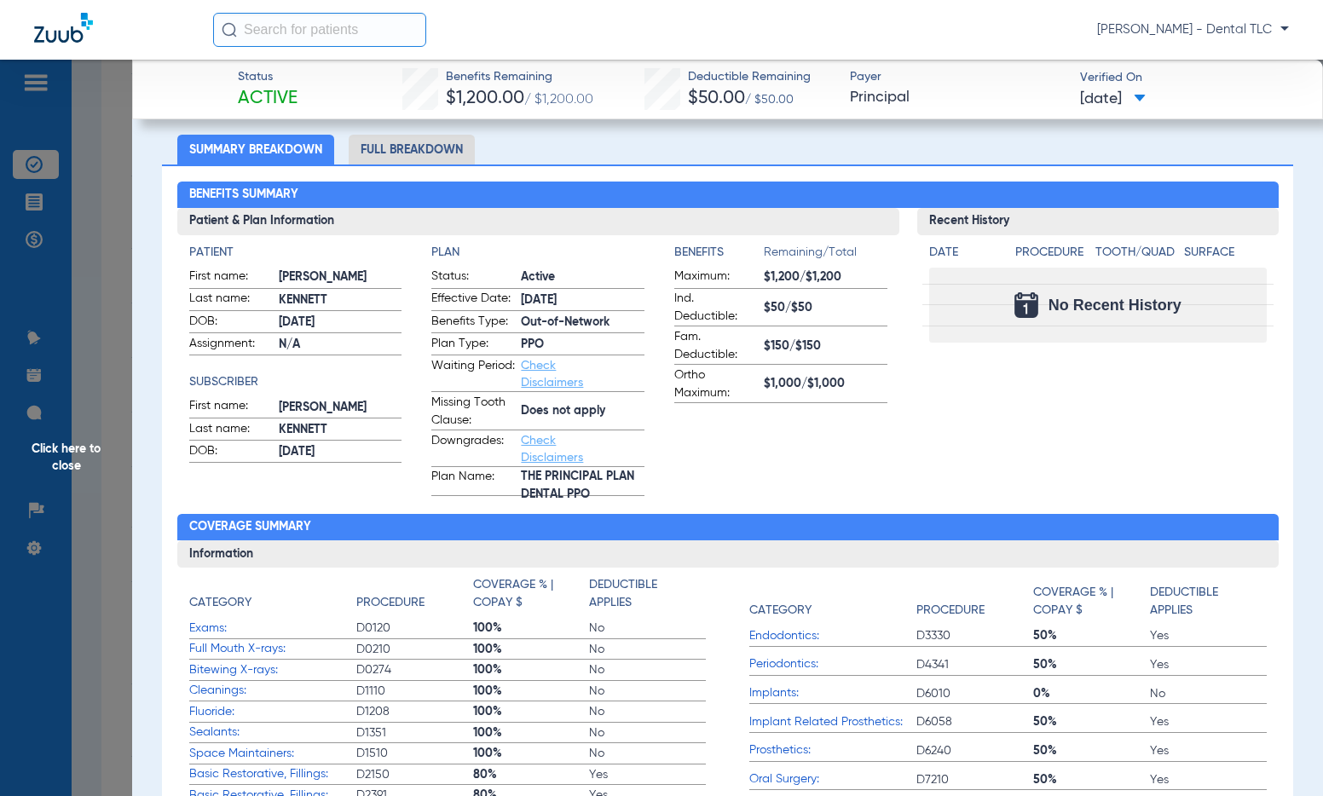
scroll to position [85, 0]
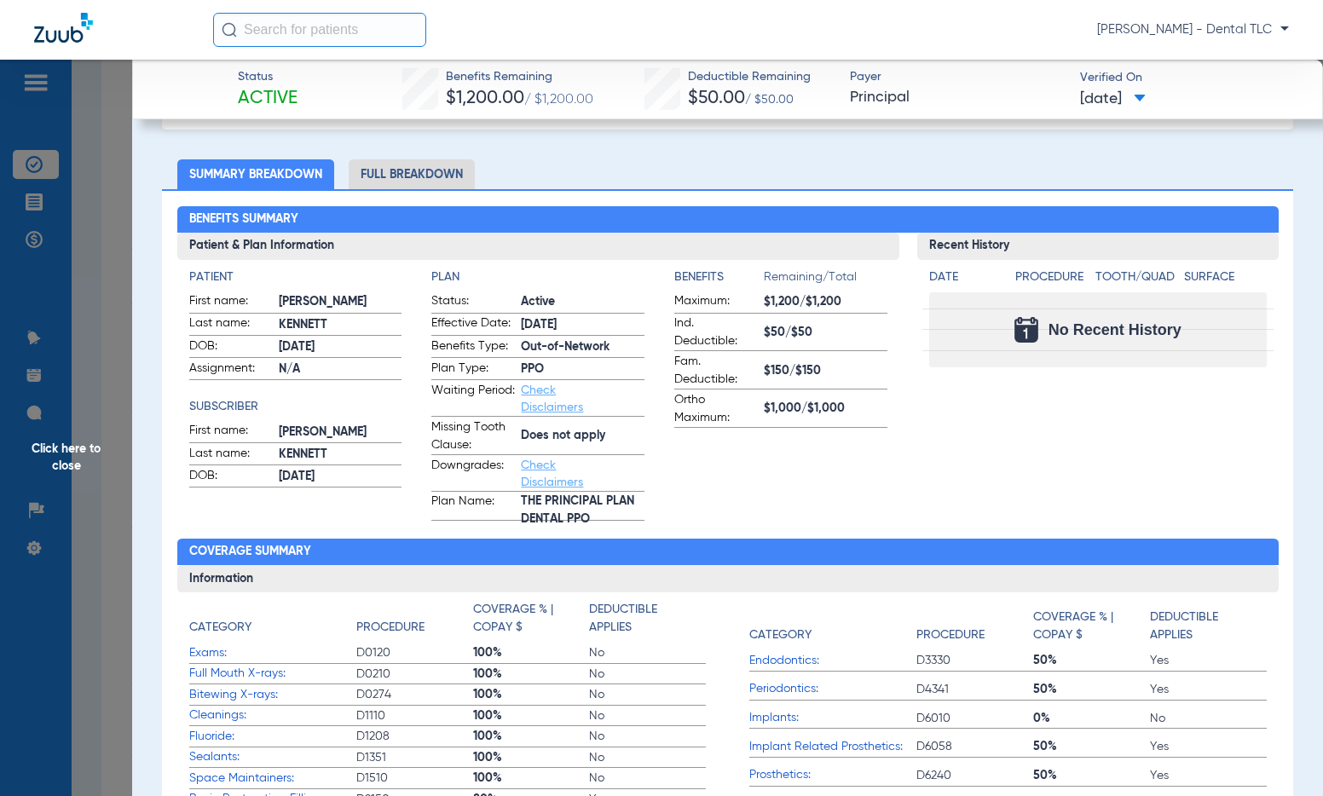
click at [418, 170] on li "Full Breakdown" at bounding box center [412, 174] width 126 height 30
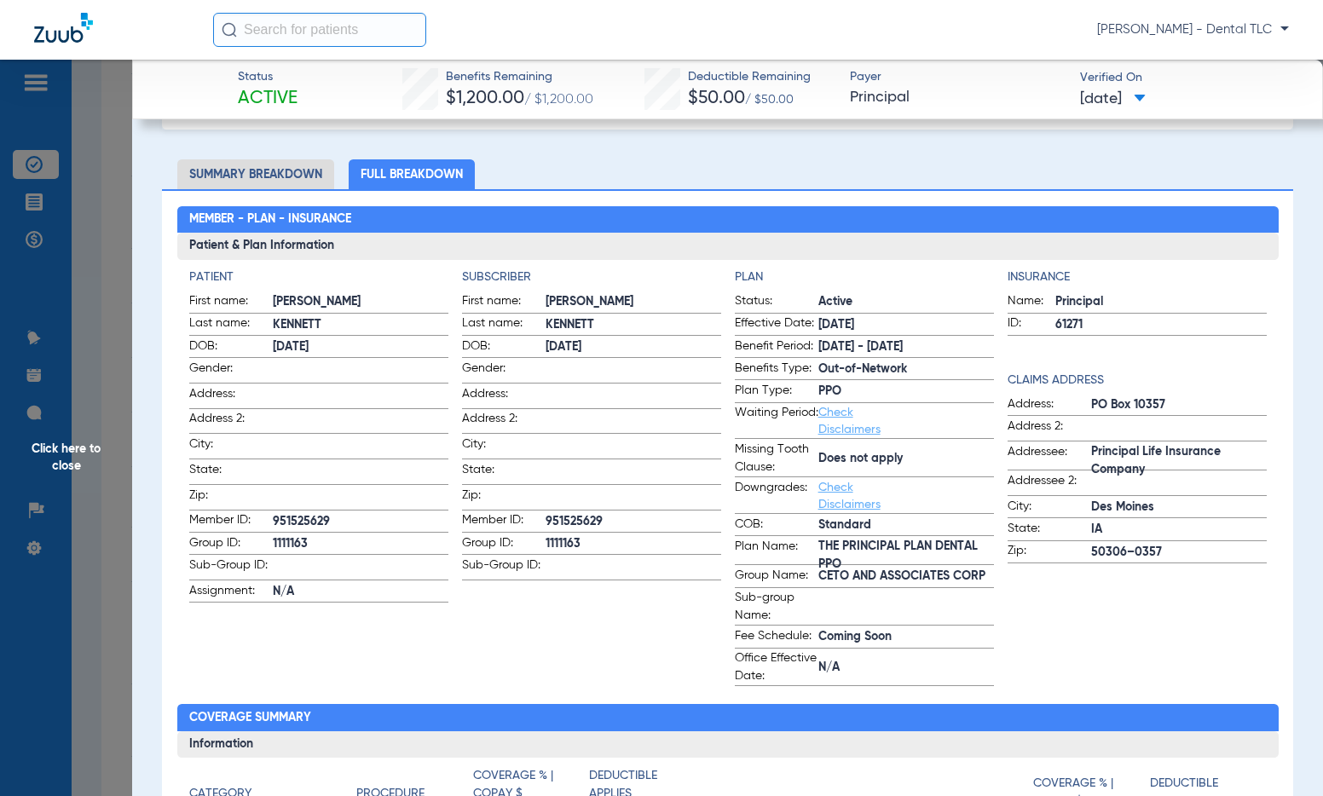
click at [90, 448] on span "Click here to close" at bounding box center [66, 458] width 132 height 796
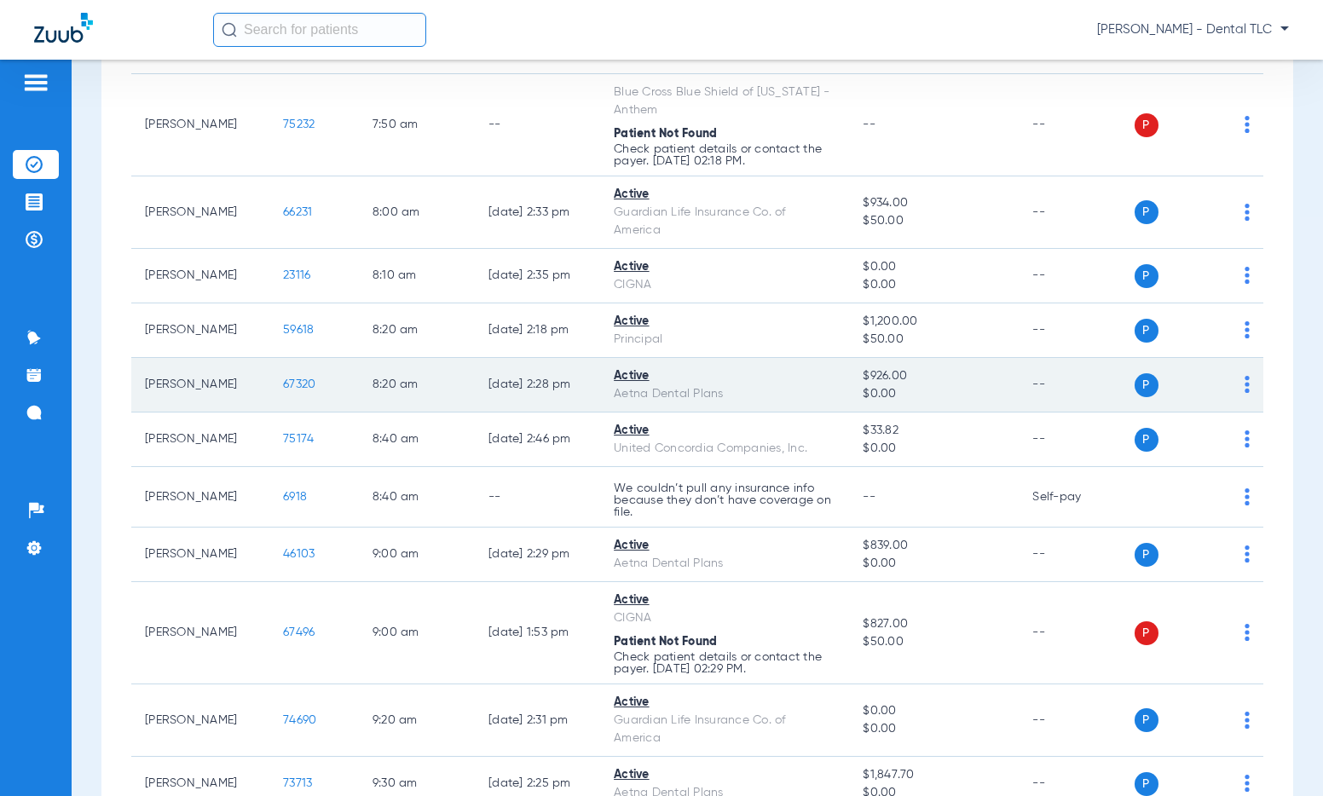
click at [283, 388] on span "67320" at bounding box center [299, 384] width 32 height 12
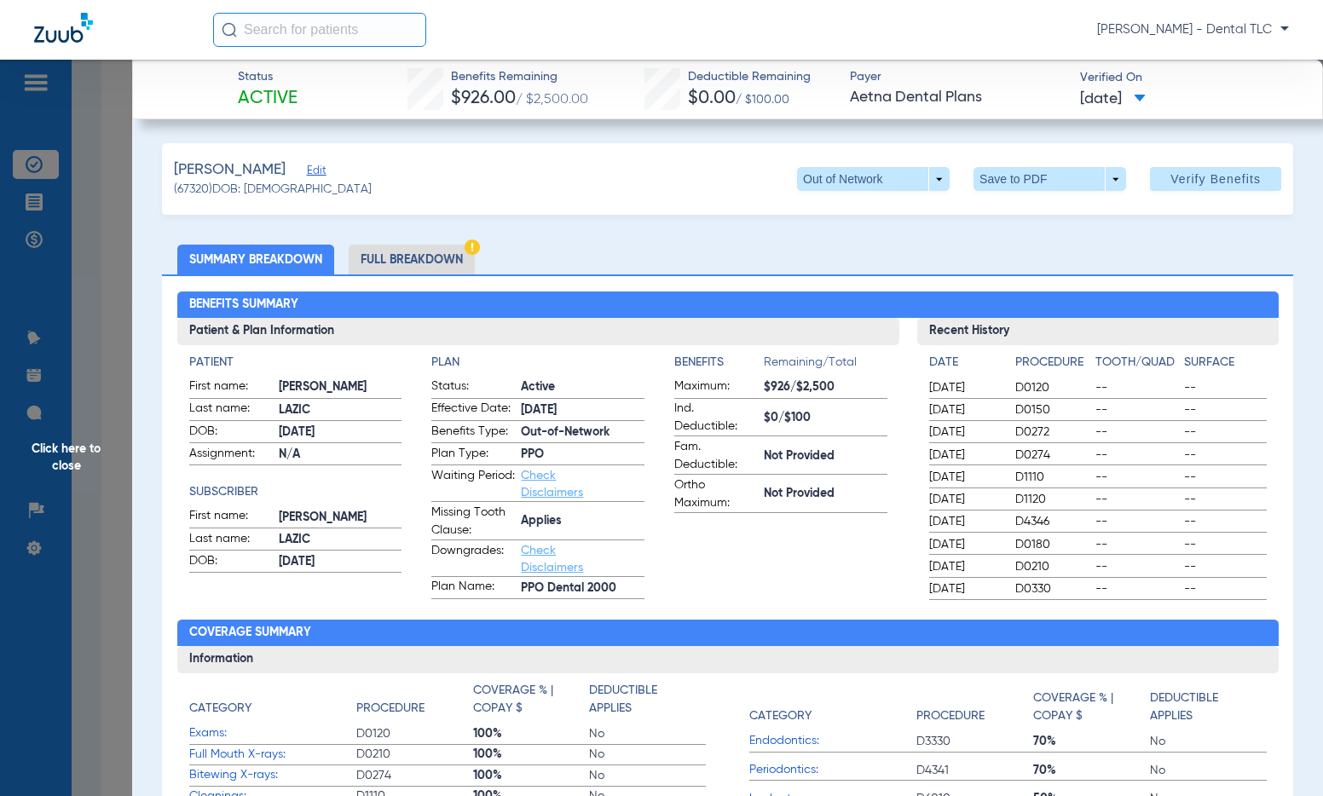
click at [376, 256] on li "Full Breakdown" at bounding box center [412, 260] width 126 height 30
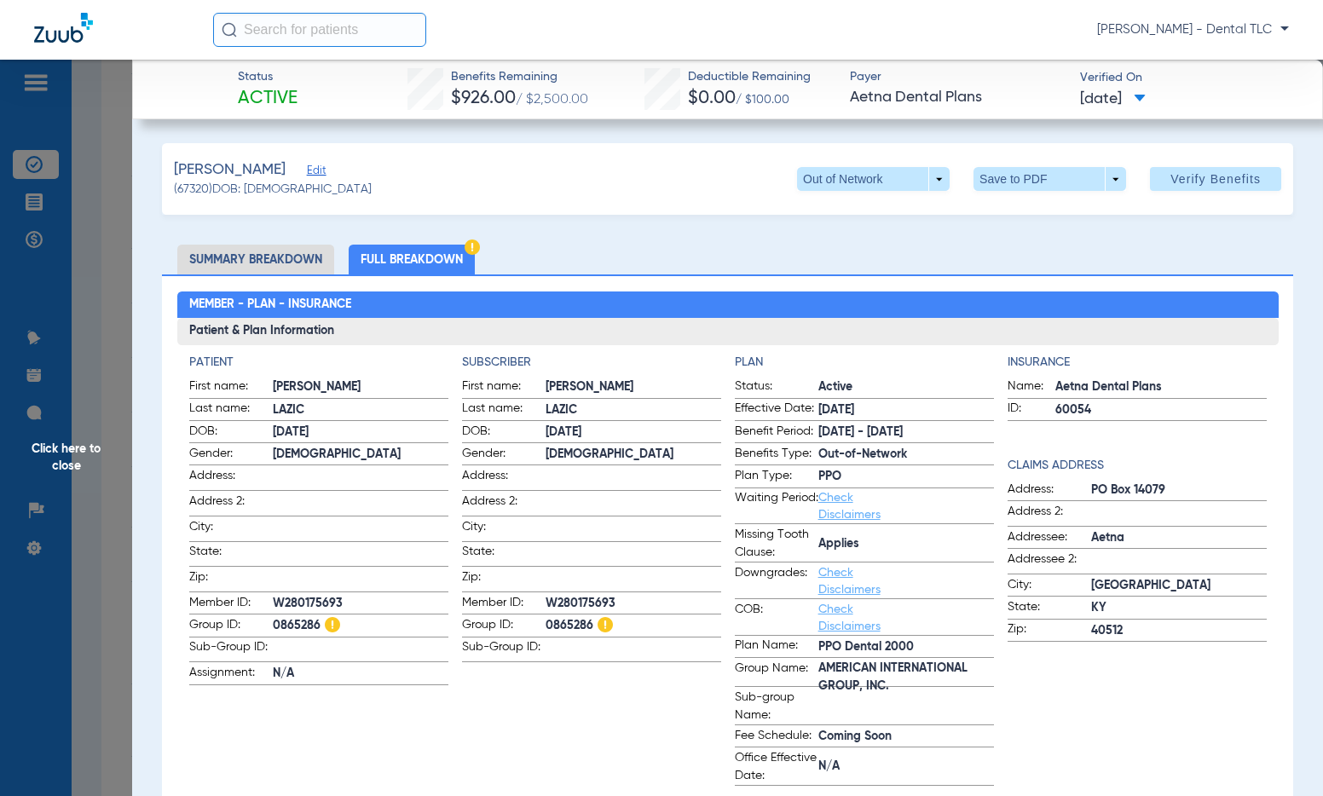
click at [84, 451] on span "Click here to close" at bounding box center [66, 458] width 132 height 796
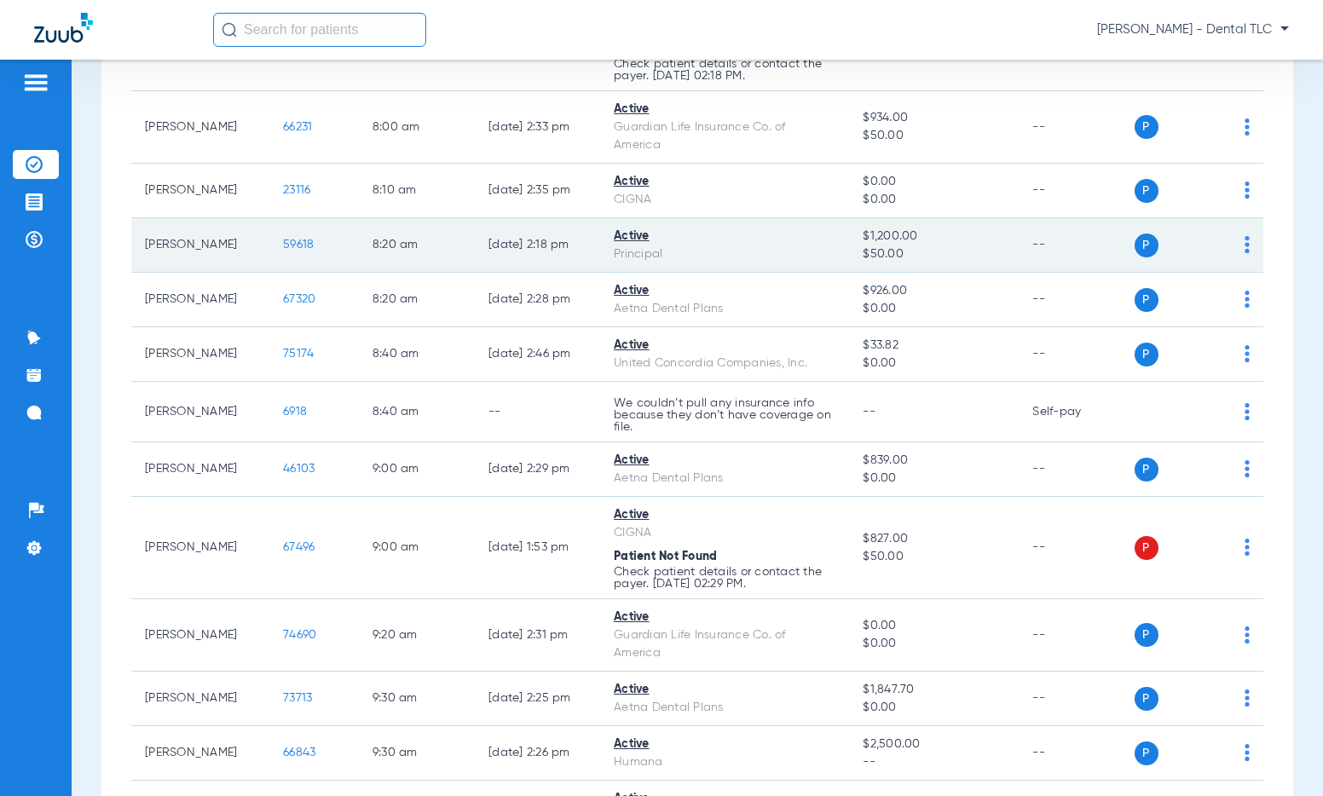
scroll to position [682, 0]
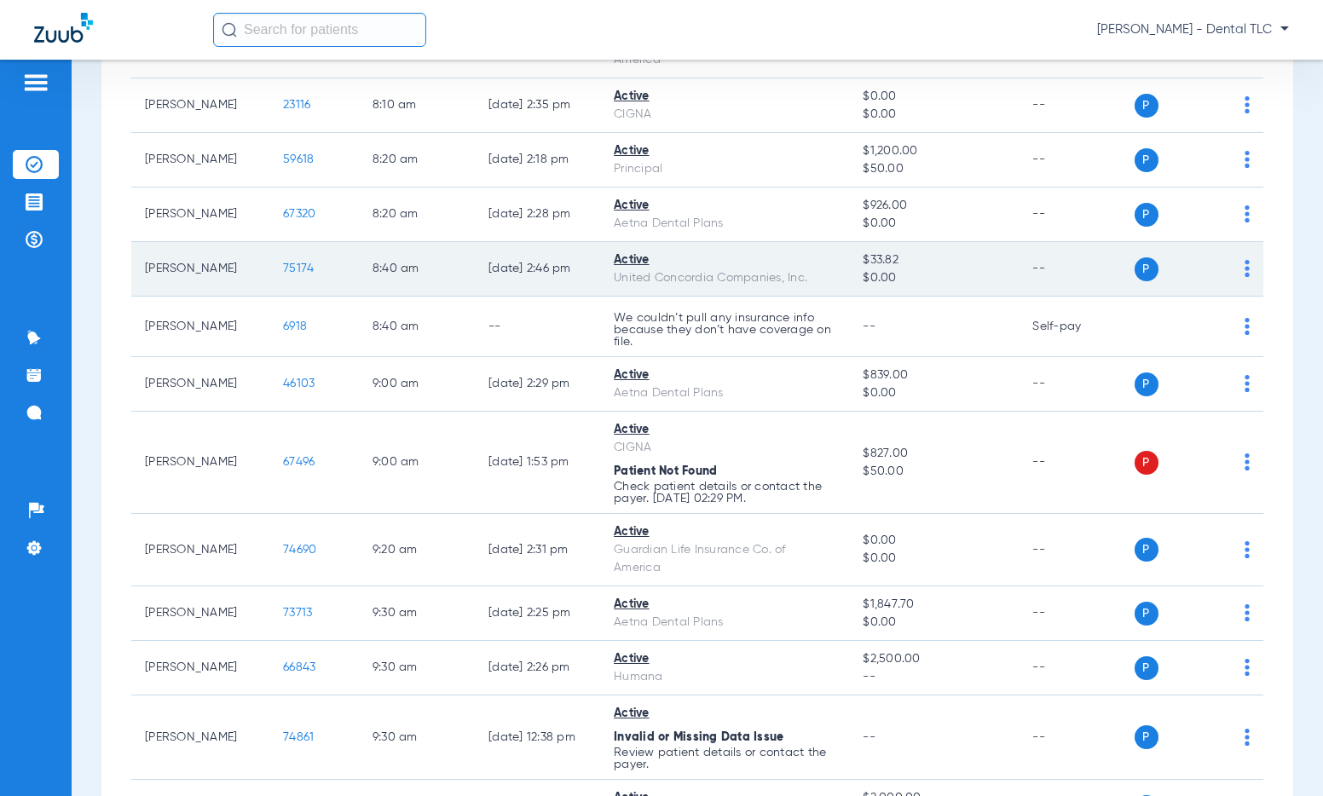
click at [278, 252] on td "75174" at bounding box center [314, 269] width 90 height 55
click at [283, 272] on span "75174" at bounding box center [298, 269] width 31 height 12
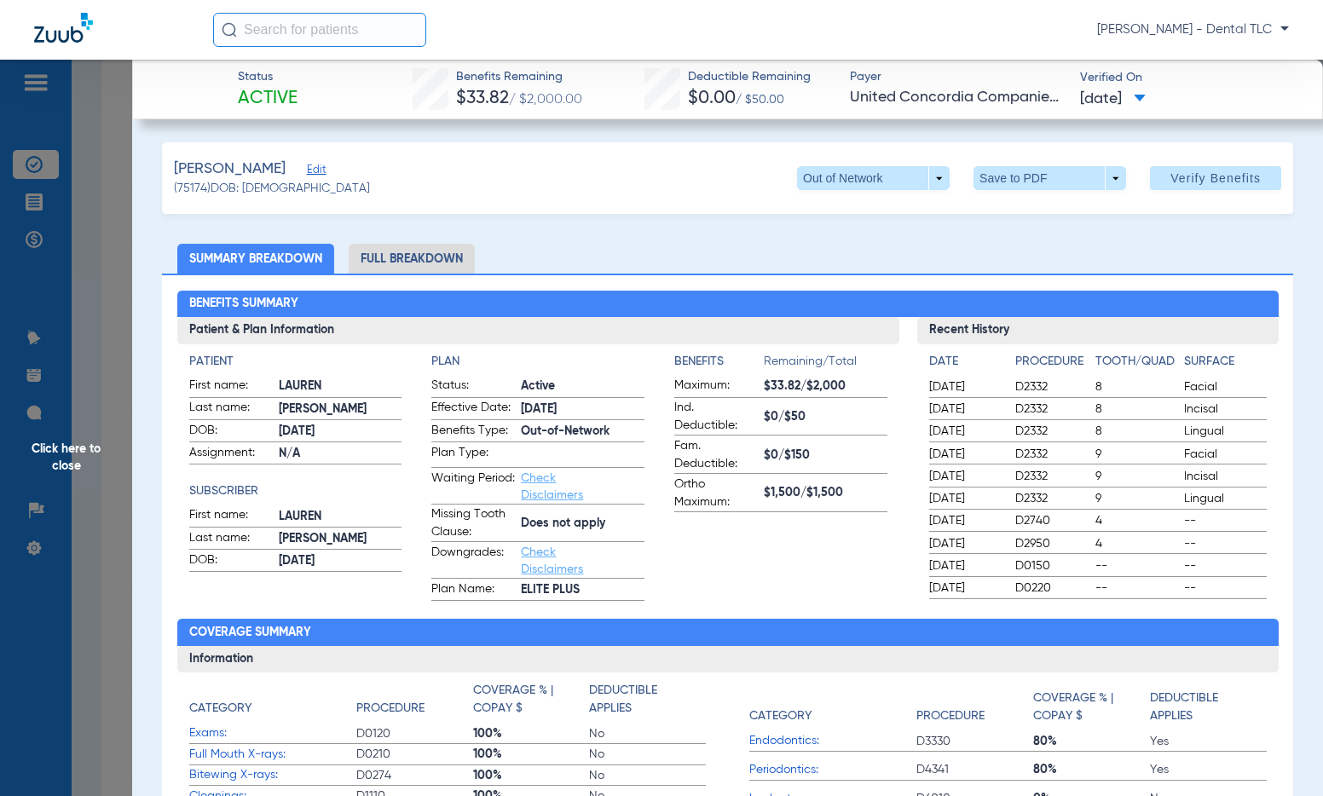
scroll to position [0, 0]
click at [407, 249] on li "Full Breakdown" at bounding box center [412, 260] width 126 height 30
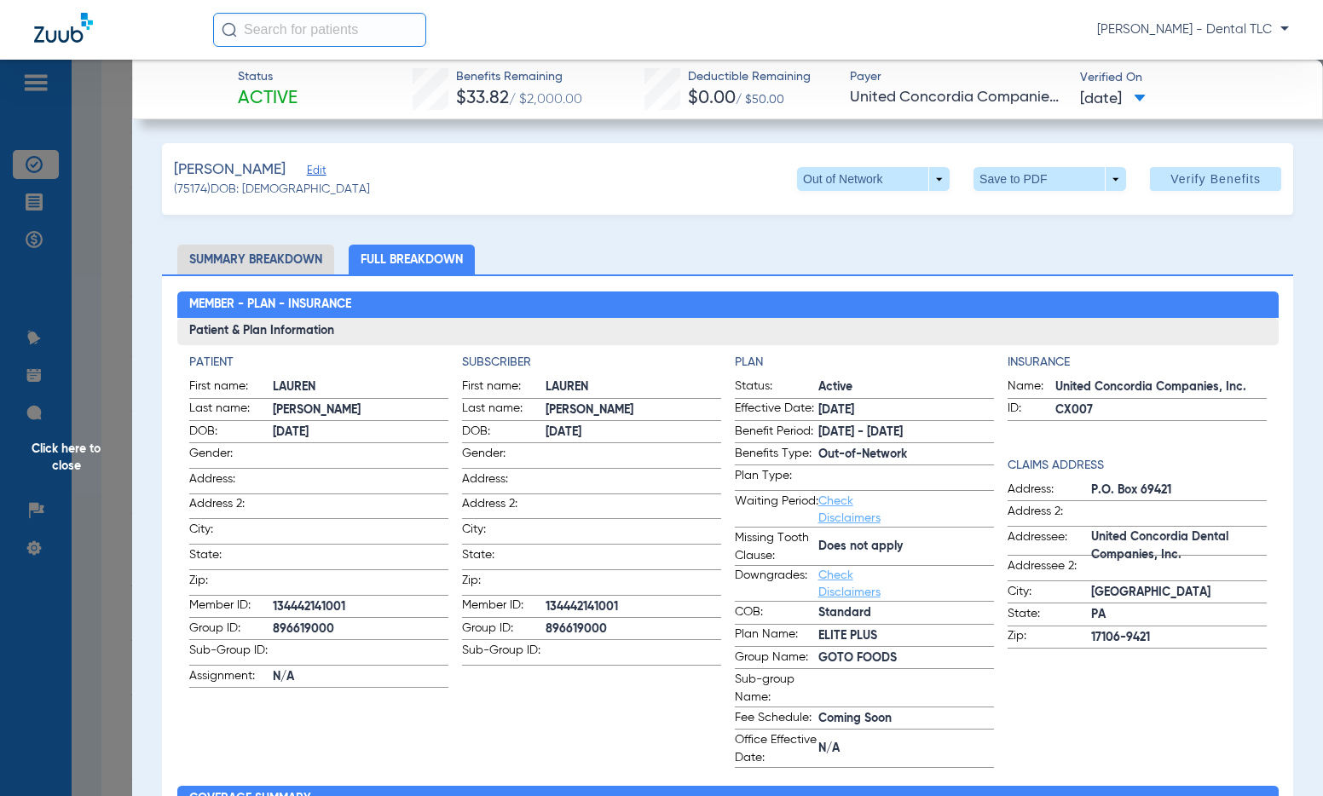
click at [52, 447] on span "Click here to close" at bounding box center [66, 458] width 132 height 796
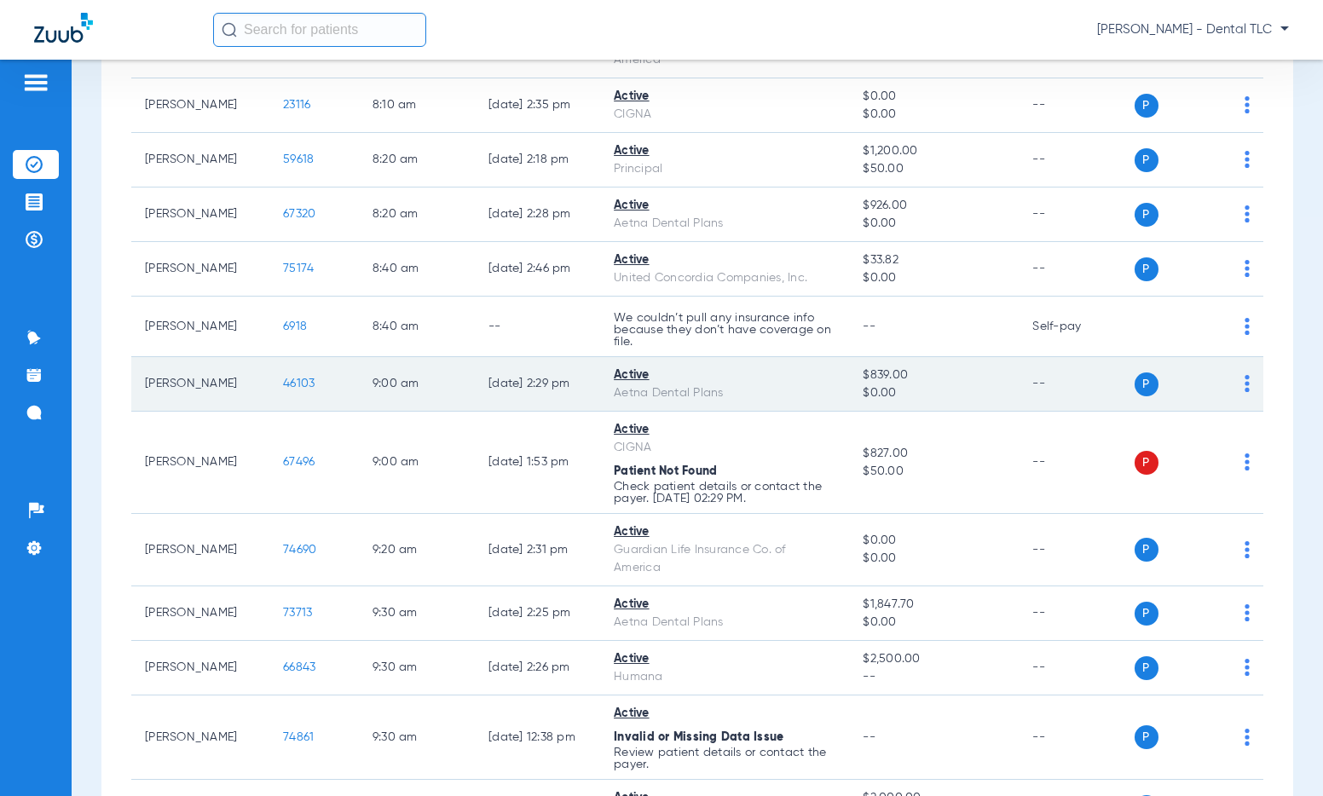
click at [283, 386] on span "46103" at bounding box center [299, 384] width 32 height 12
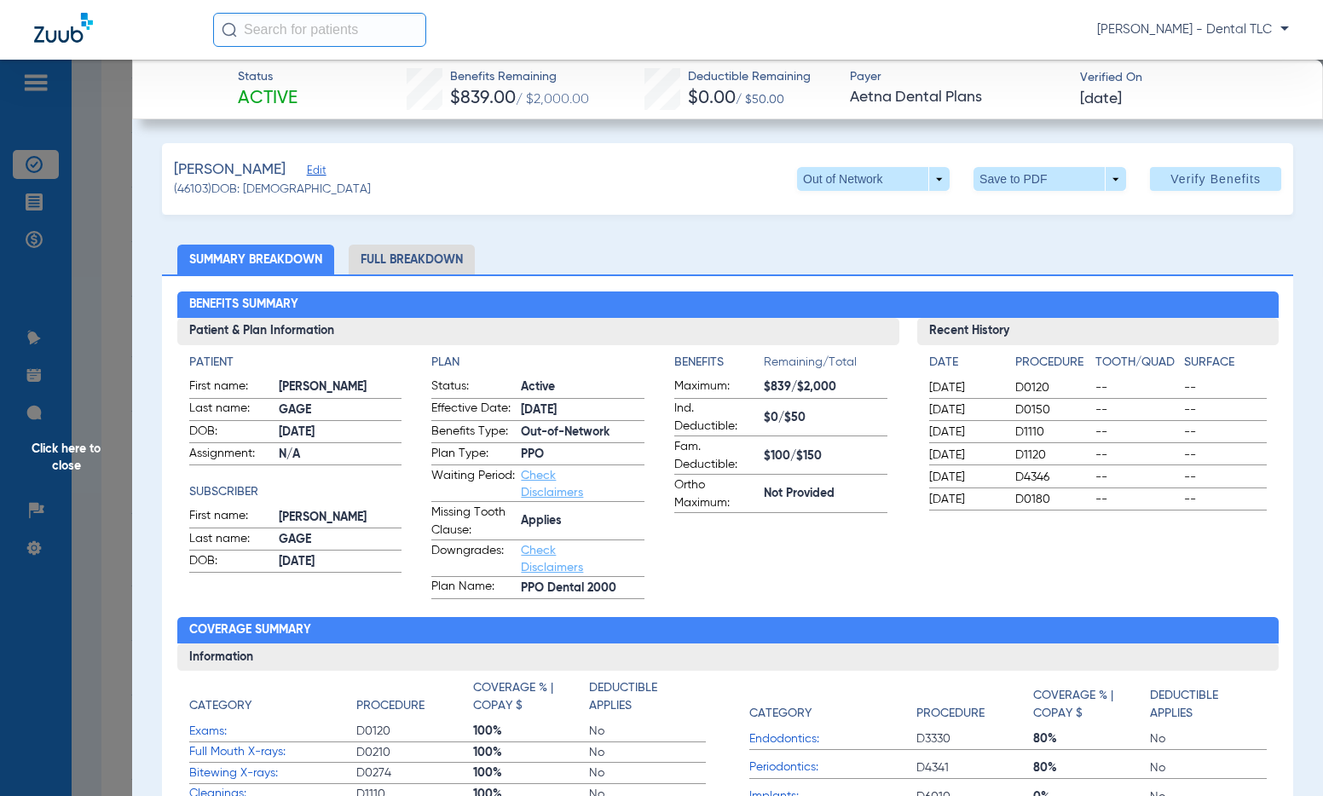
click at [397, 251] on li "Full Breakdown" at bounding box center [412, 260] width 126 height 30
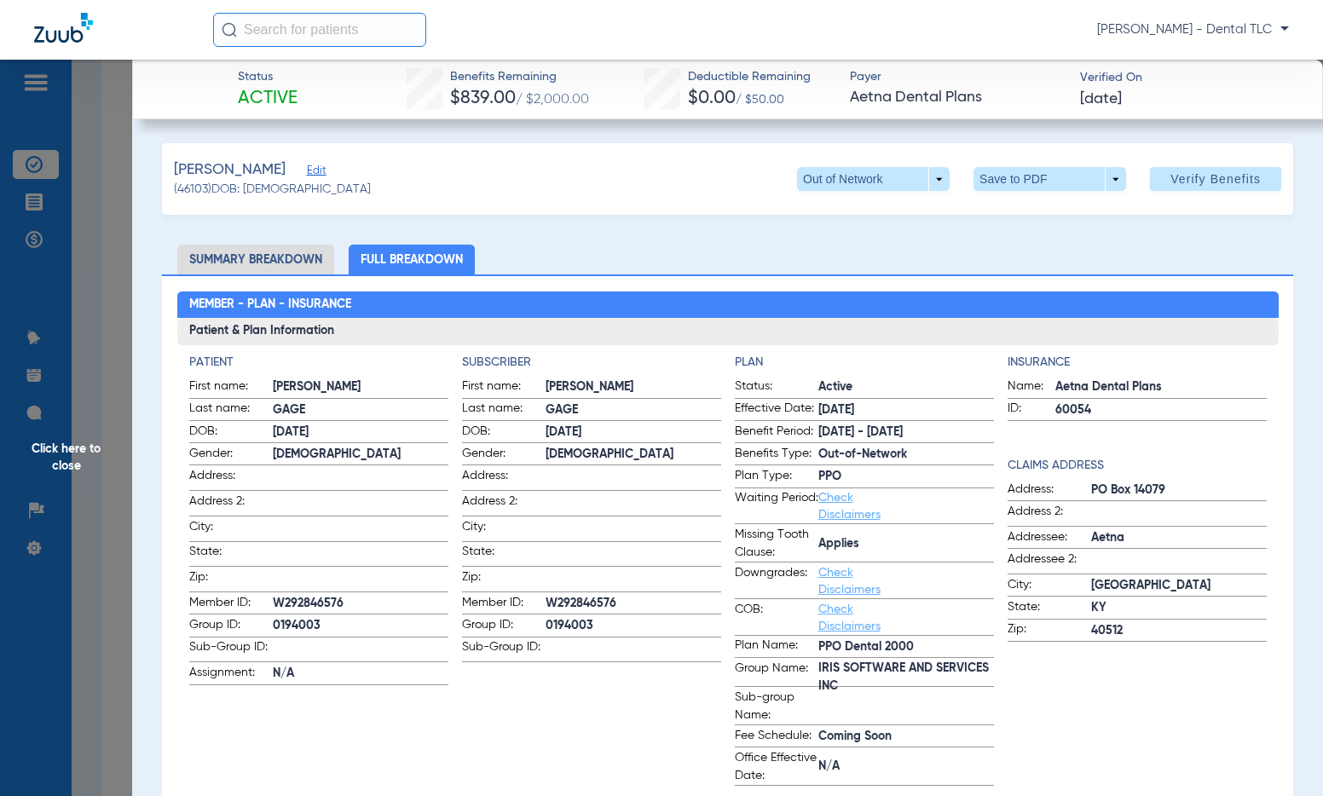
click at [78, 453] on span "Click here to close" at bounding box center [66, 458] width 132 height 796
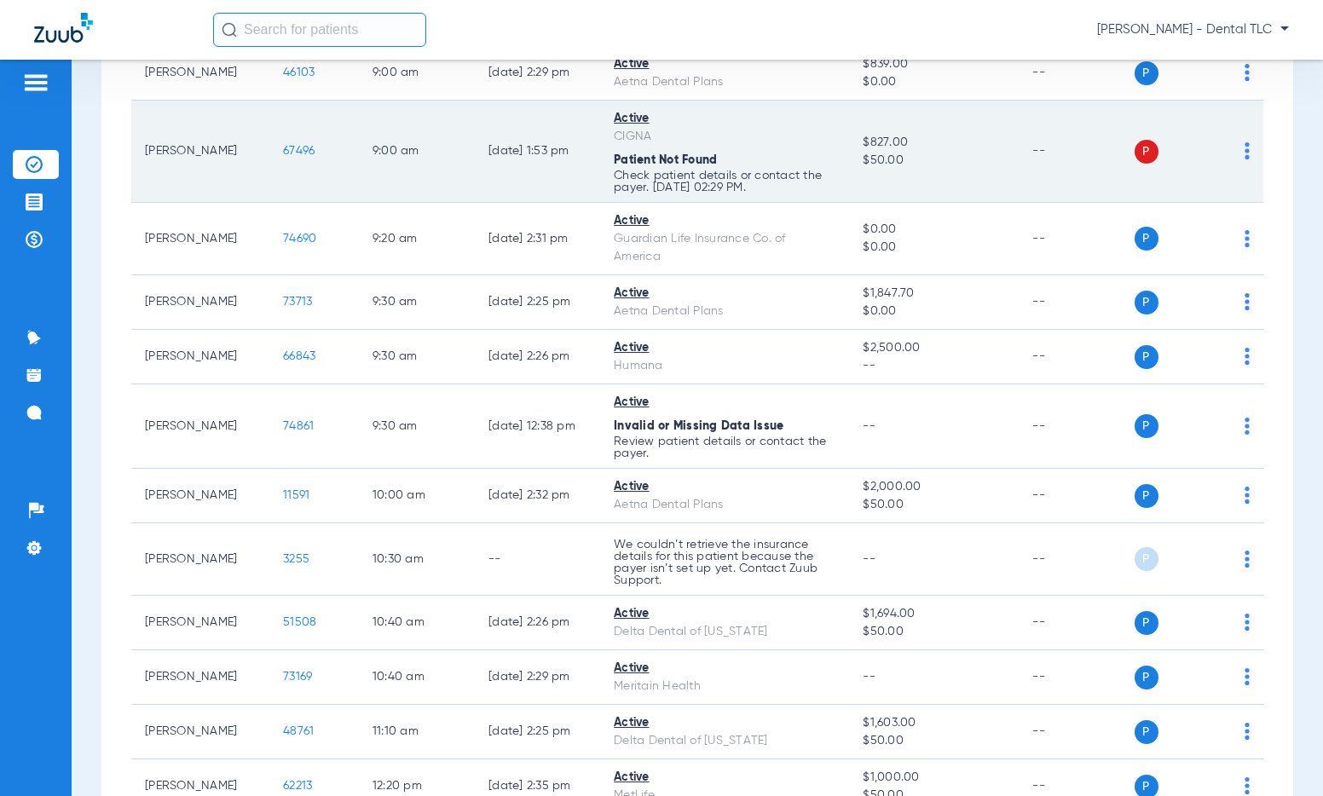
scroll to position [1023, 0]
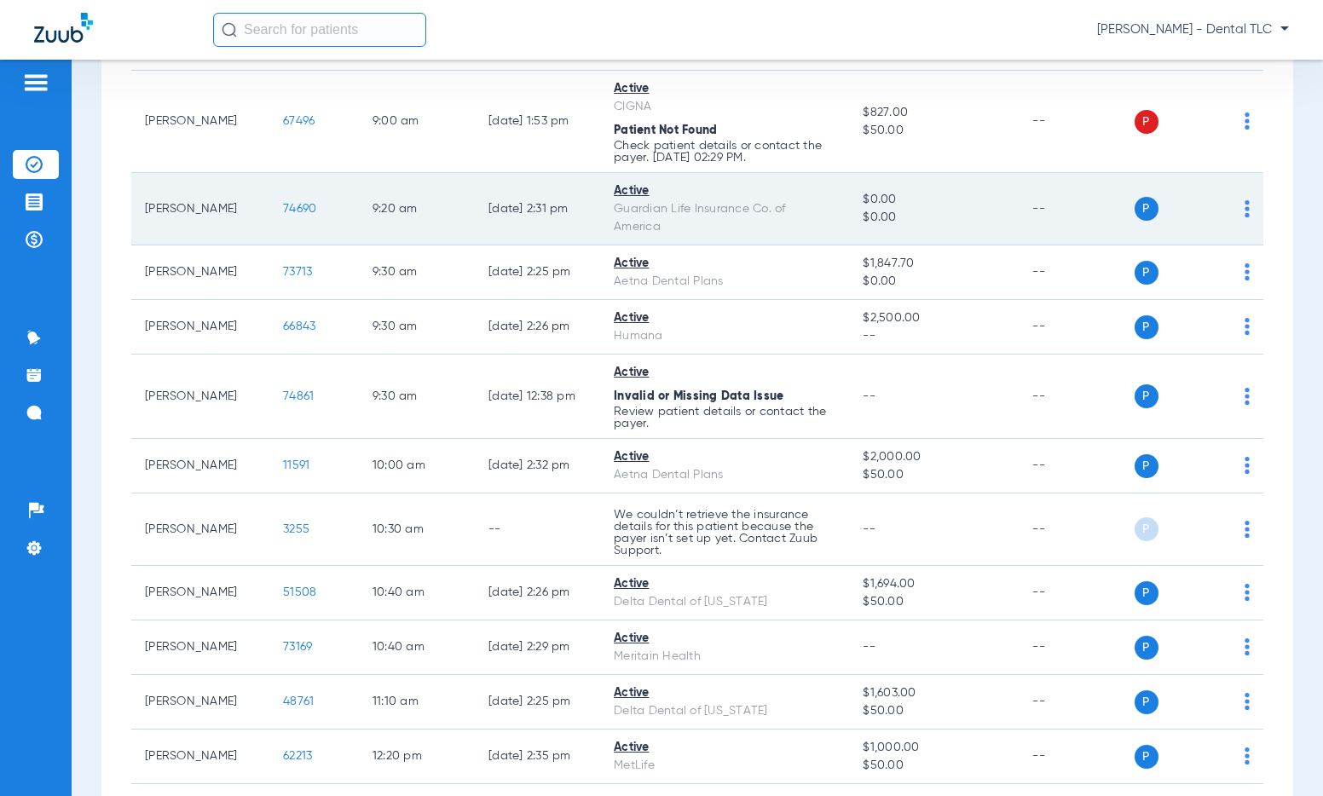
click at [288, 199] on td "74690" at bounding box center [314, 209] width 90 height 72
click at [287, 208] on span "74690" at bounding box center [299, 209] width 33 height 12
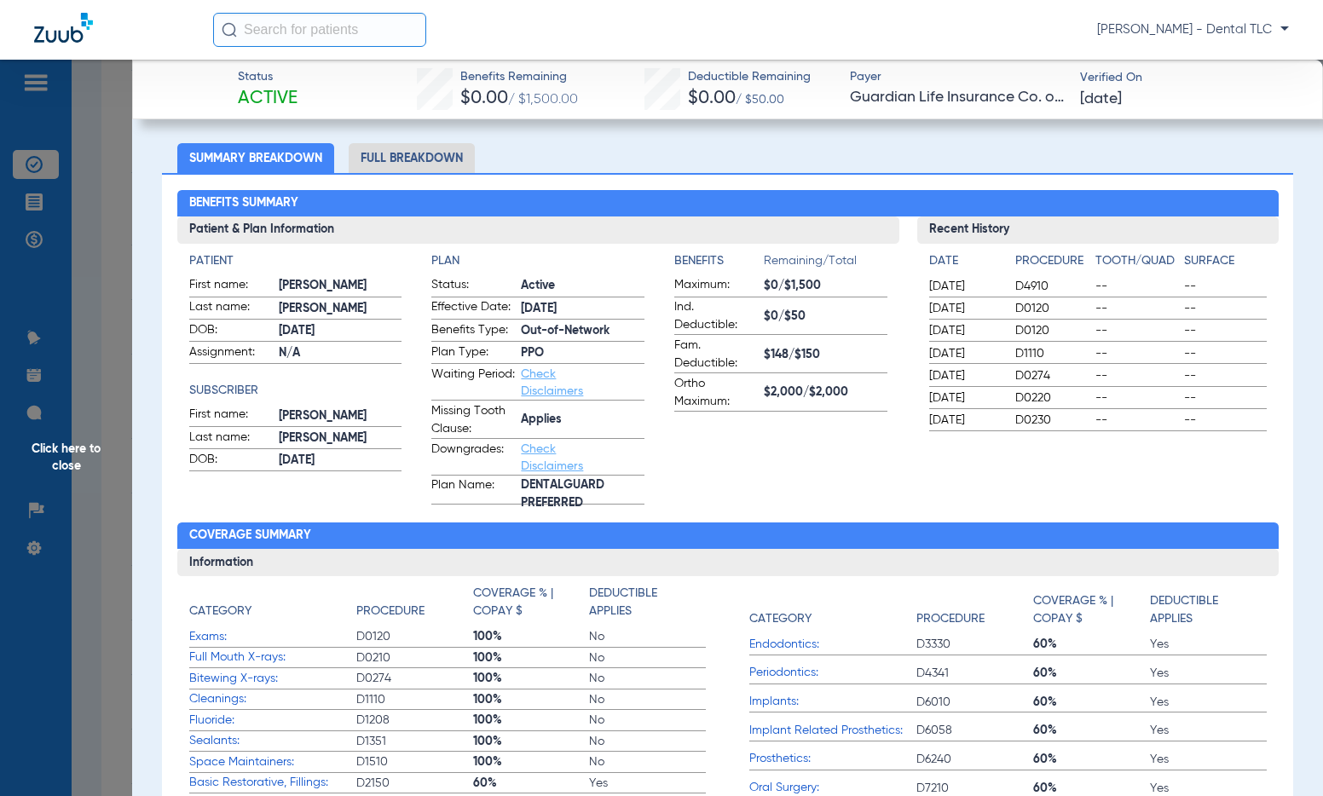
scroll to position [85, 0]
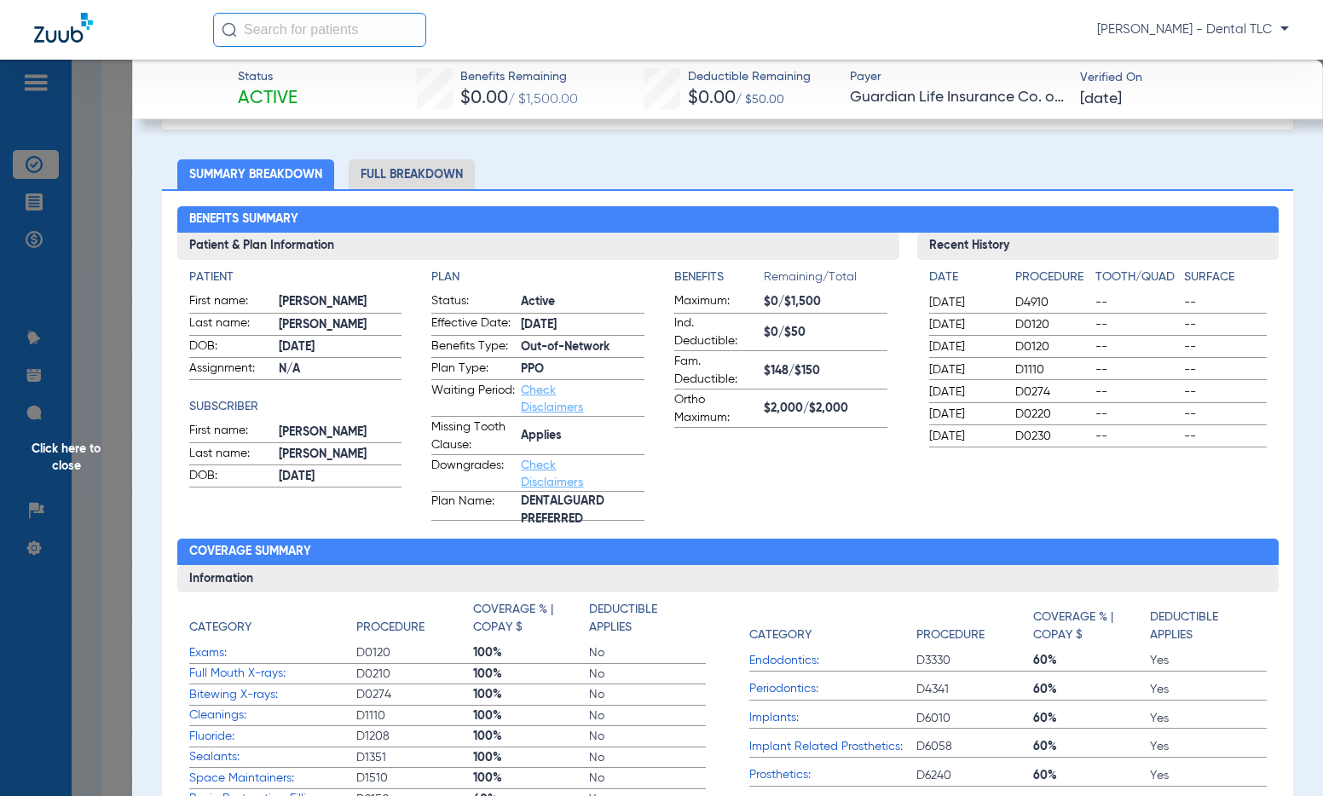
click at [441, 180] on li "Full Breakdown" at bounding box center [412, 174] width 126 height 30
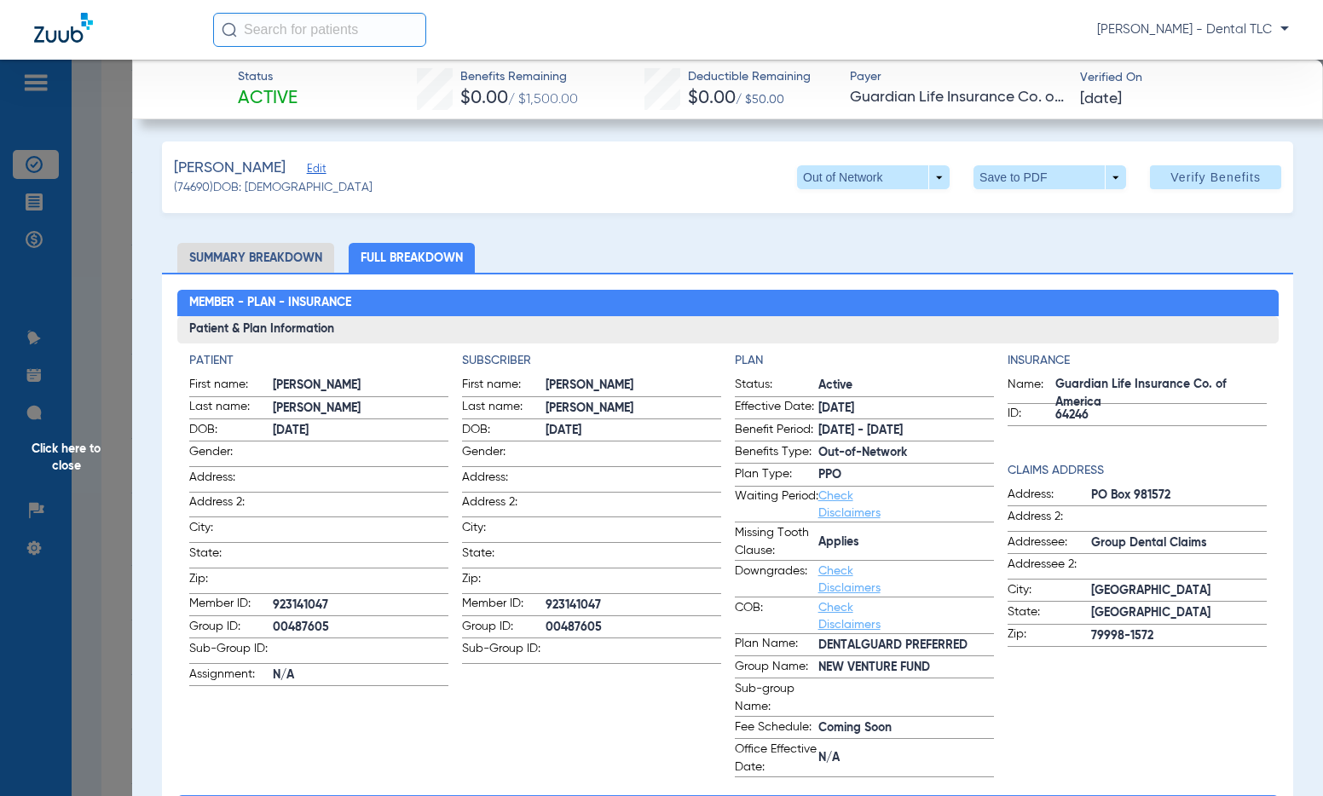
scroll to position [0, 0]
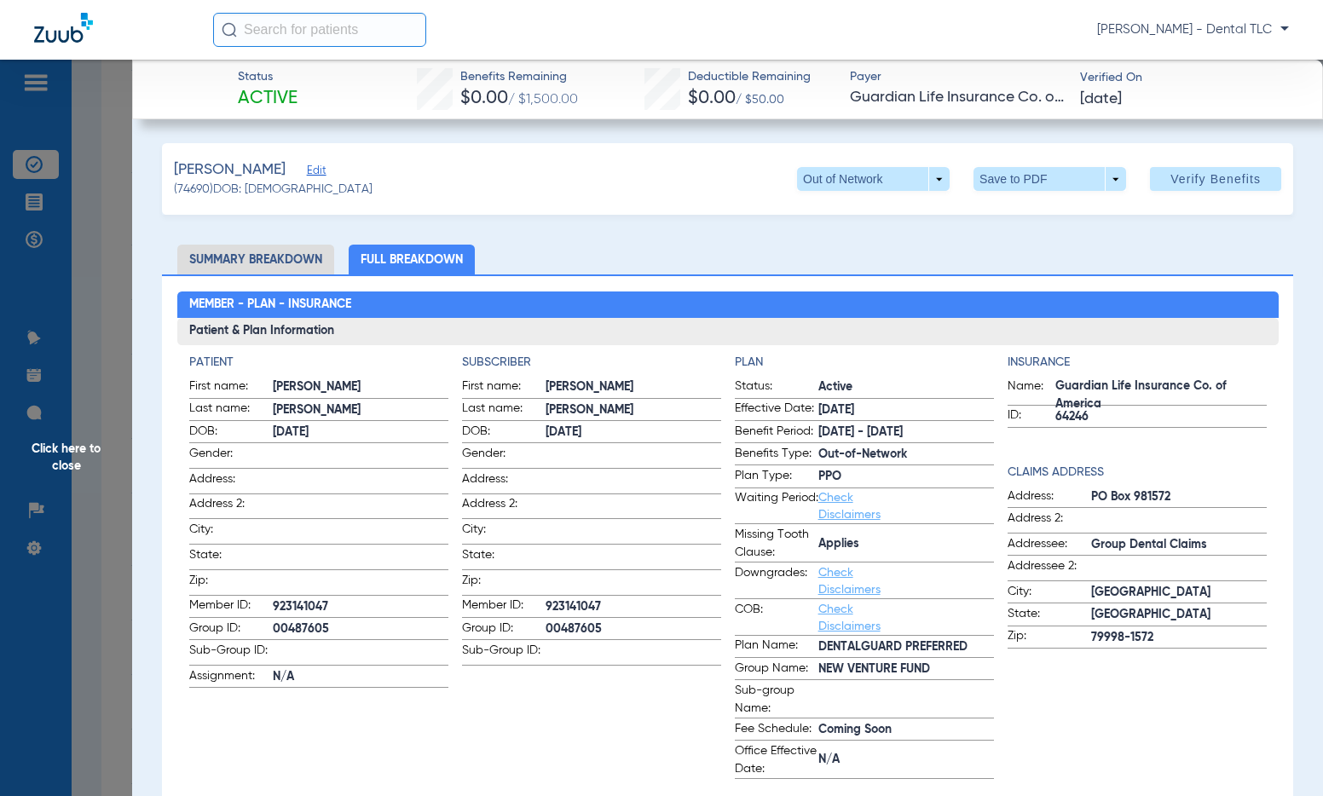
click at [244, 255] on li "Summary Breakdown" at bounding box center [255, 260] width 157 height 30
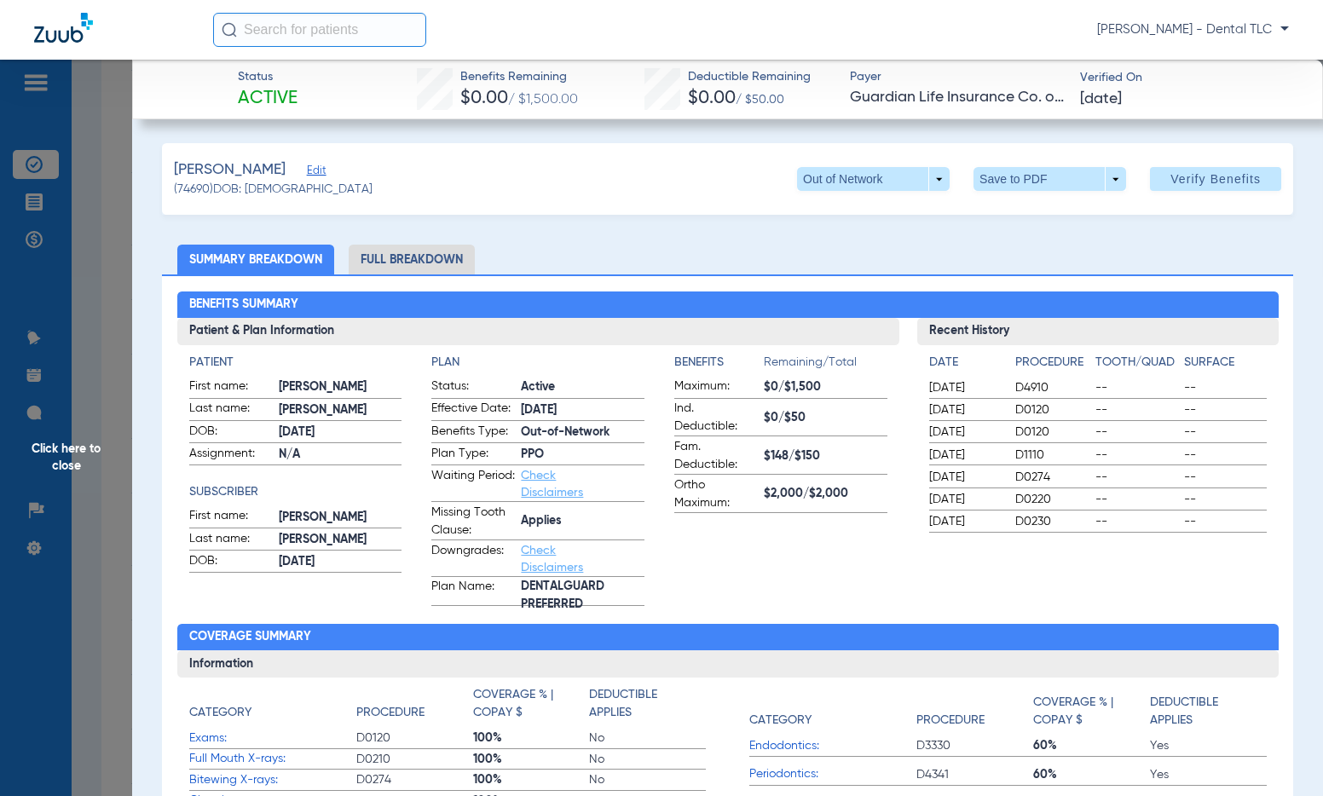
drag, startPoint x: 89, startPoint y: 465, endPoint x: 43, endPoint y: 448, distance: 48.3
click at [88, 464] on span "Click here to close" at bounding box center [66, 458] width 132 height 796
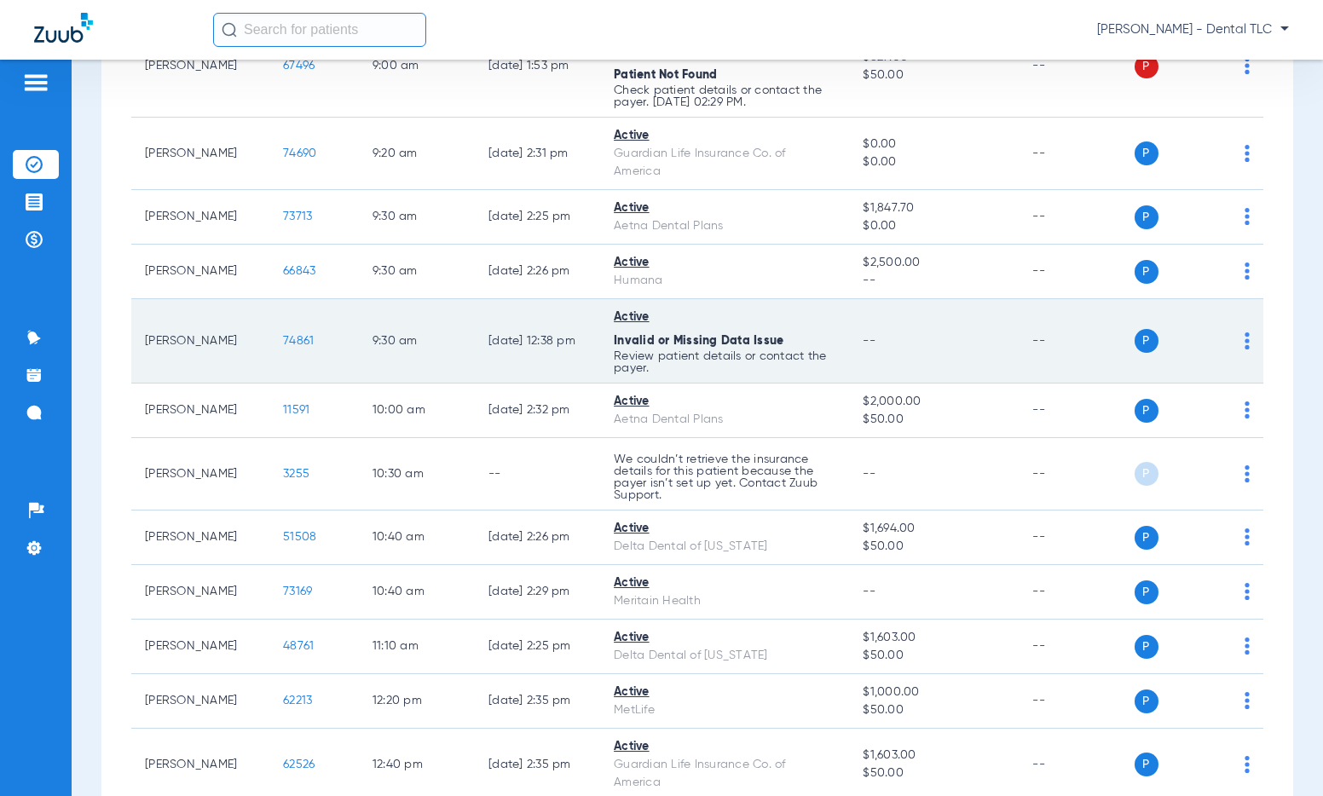
scroll to position [1108, 0]
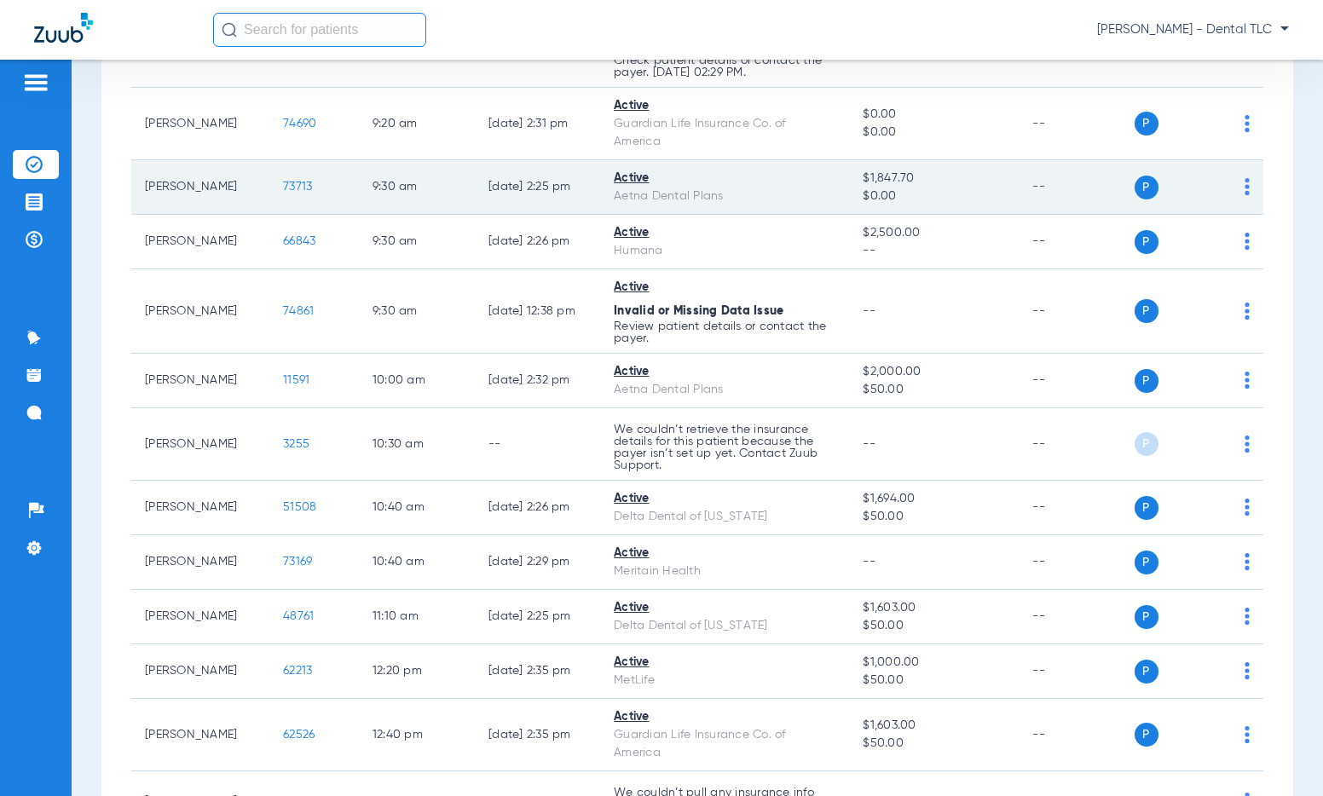
click at [274, 179] on td "73713" at bounding box center [314, 187] width 90 height 55
click at [288, 187] on span "73713" at bounding box center [297, 187] width 29 height 12
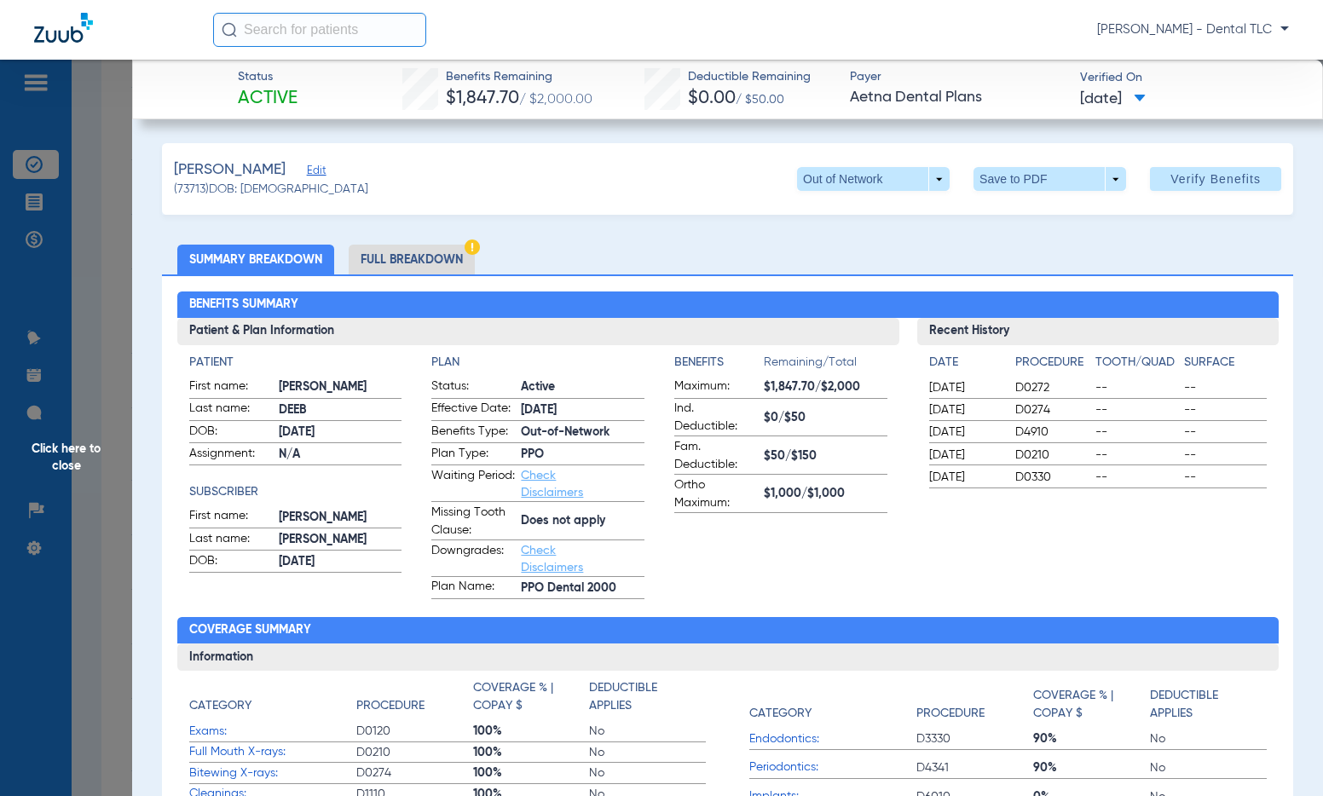
click at [95, 442] on span "Click here to close" at bounding box center [66, 458] width 132 height 796
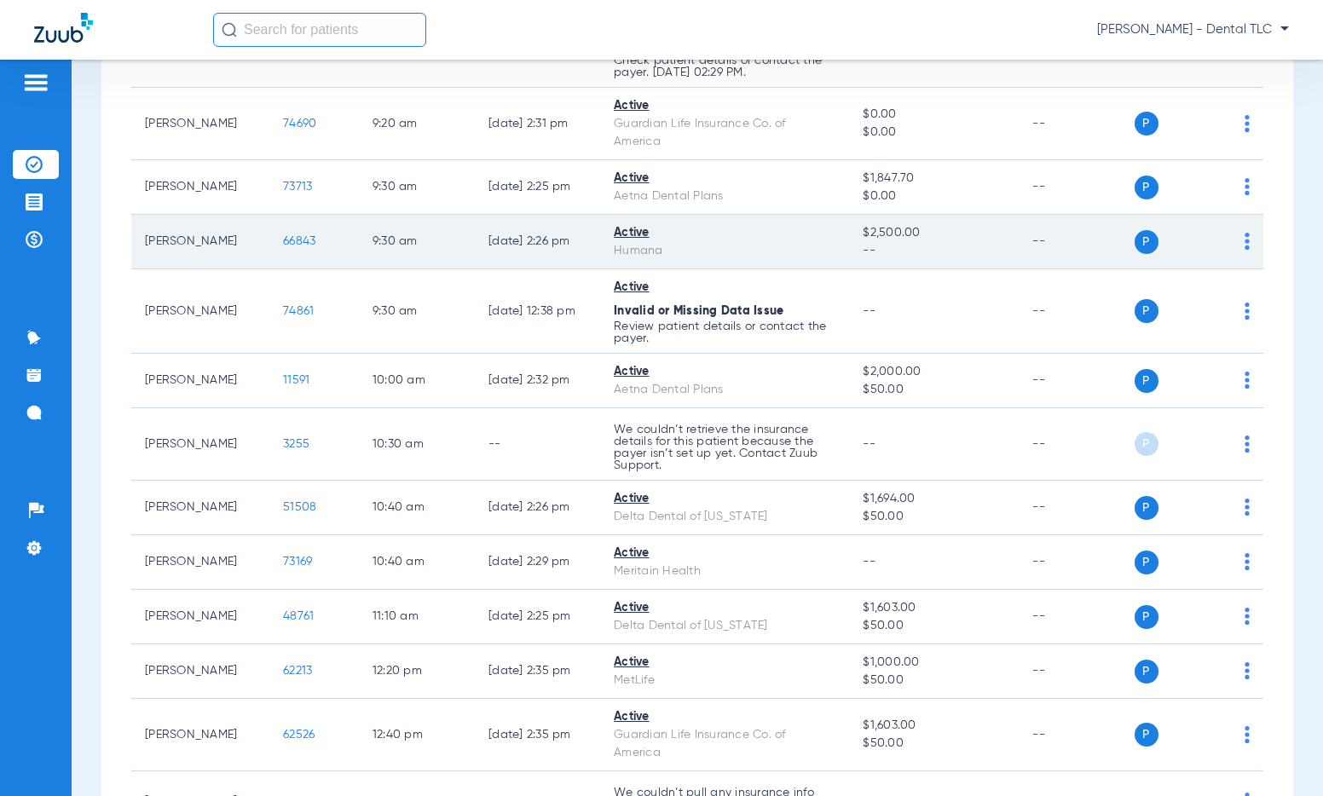
click at [283, 242] on span "66843" at bounding box center [299, 241] width 32 height 12
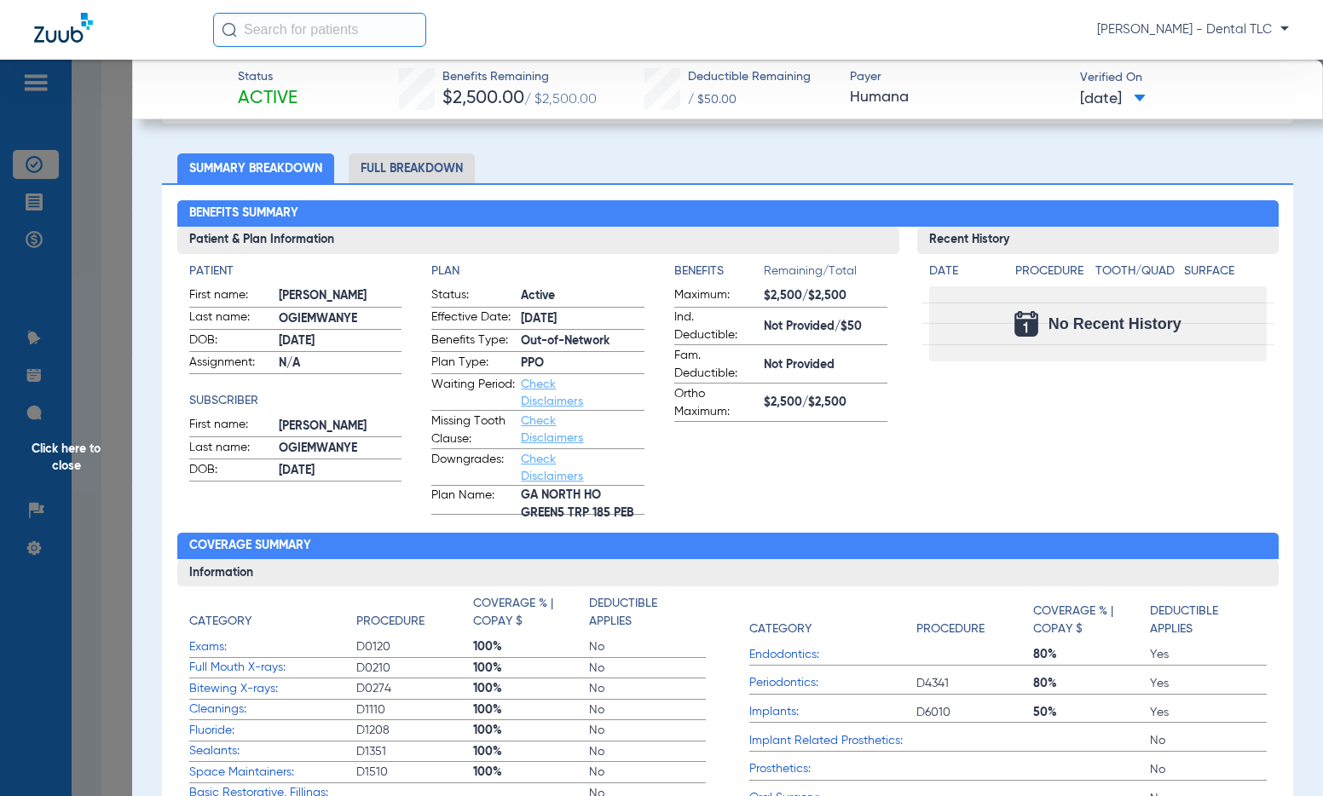
scroll to position [0, 0]
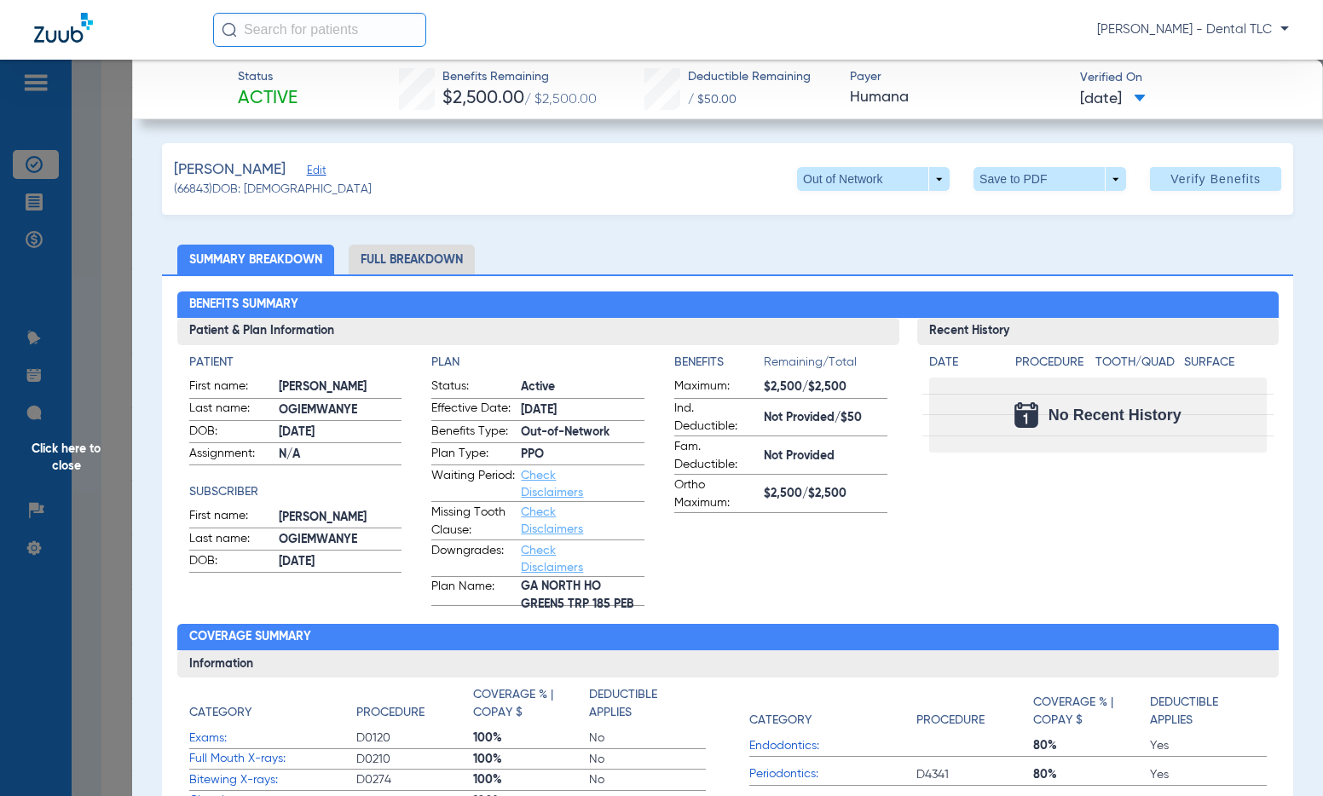
click at [423, 257] on li "Full Breakdown" at bounding box center [412, 260] width 126 height 30
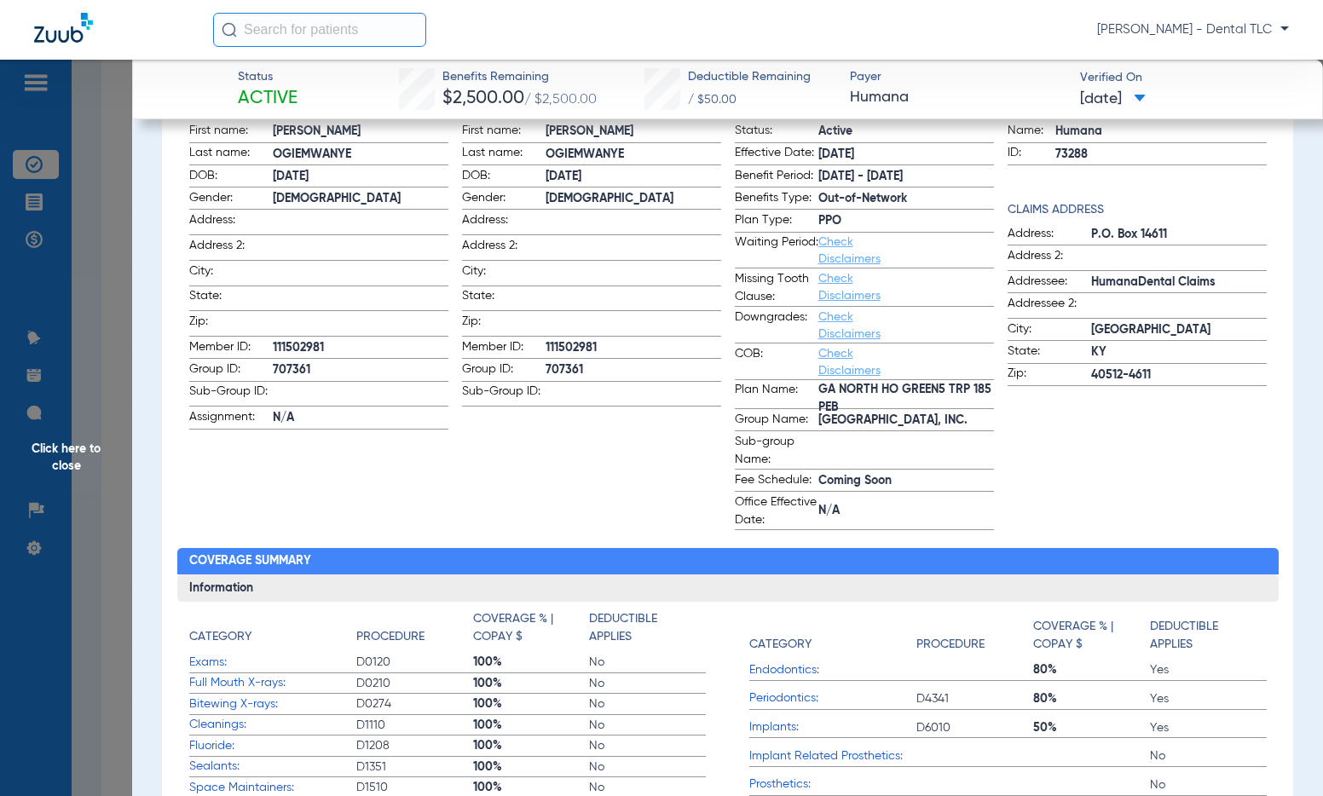
scroll to position [85, 0]
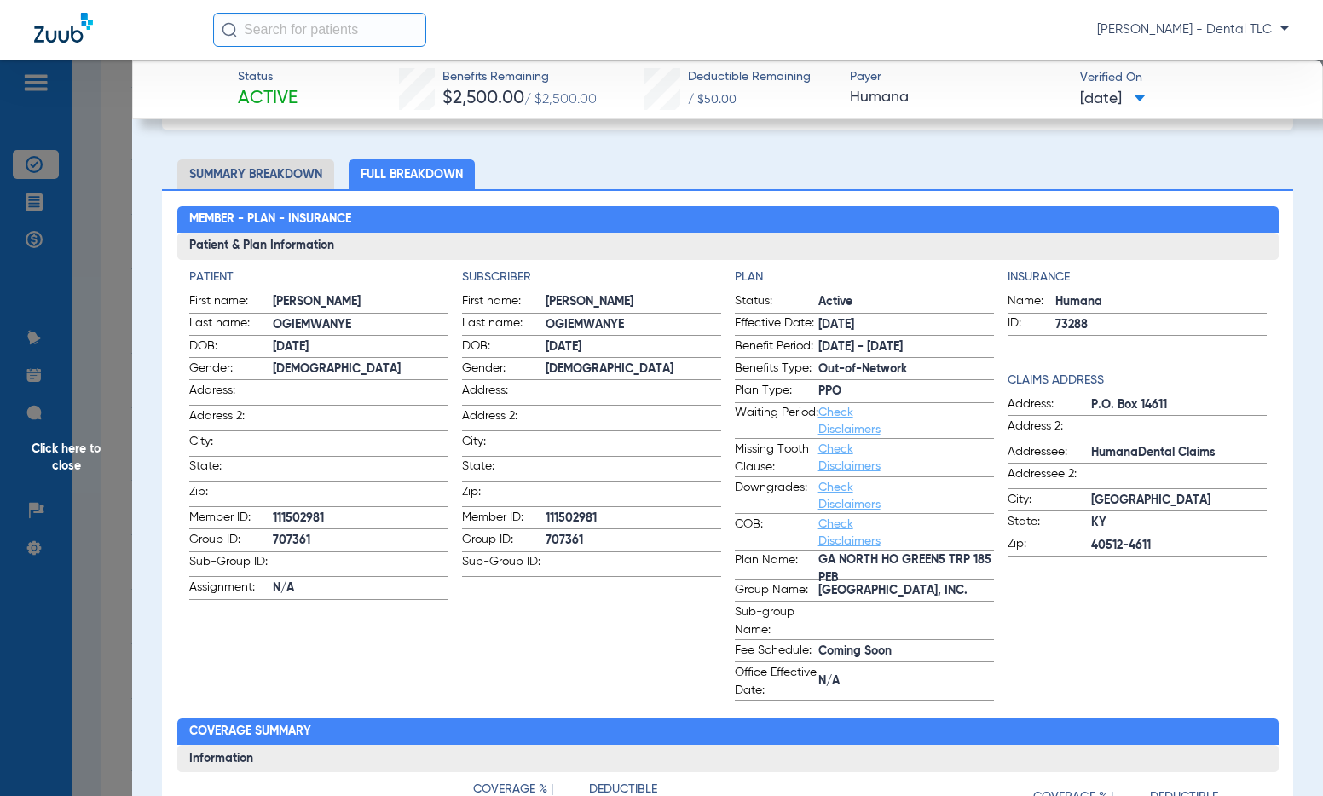
click at [81, 454] on span "Click here to close" at bounding box center [66, 458] width 132 height 796
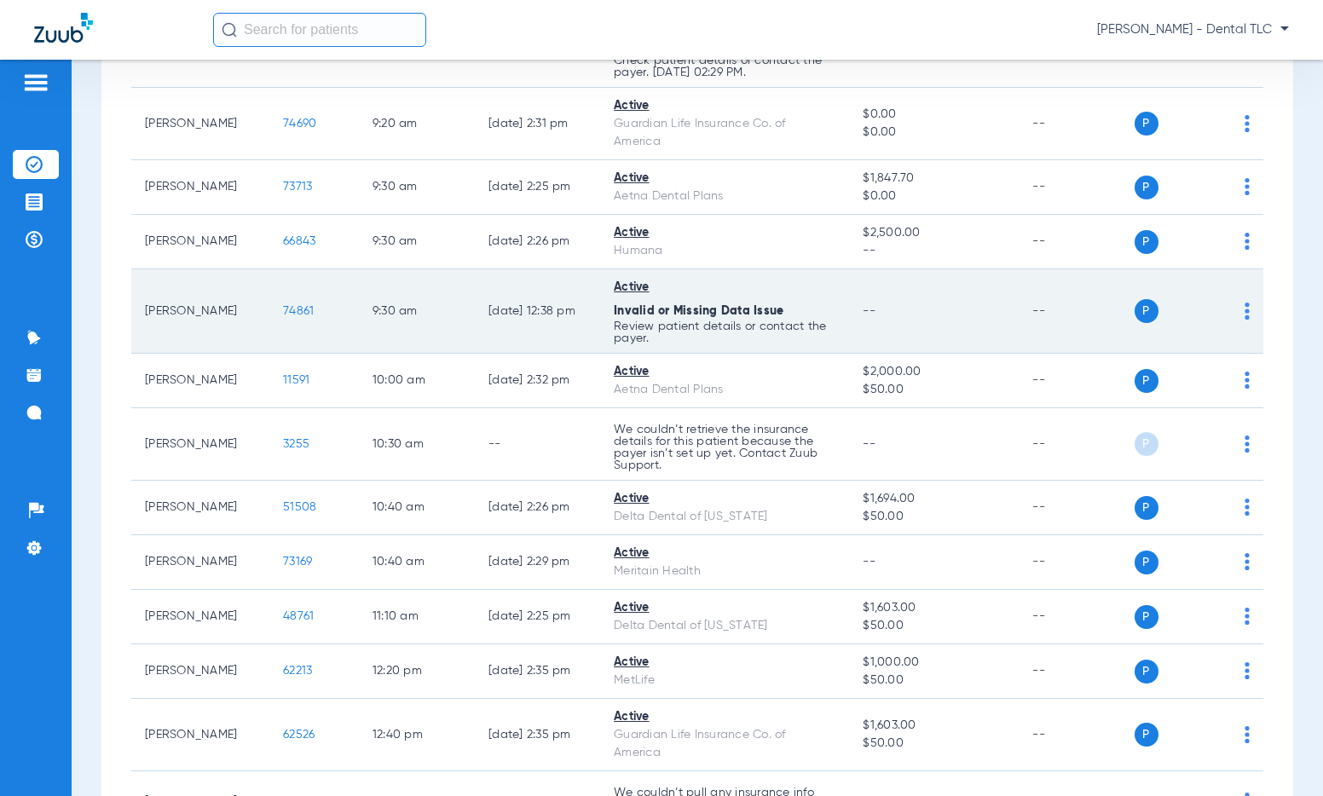
scroll to position [1193, 0]
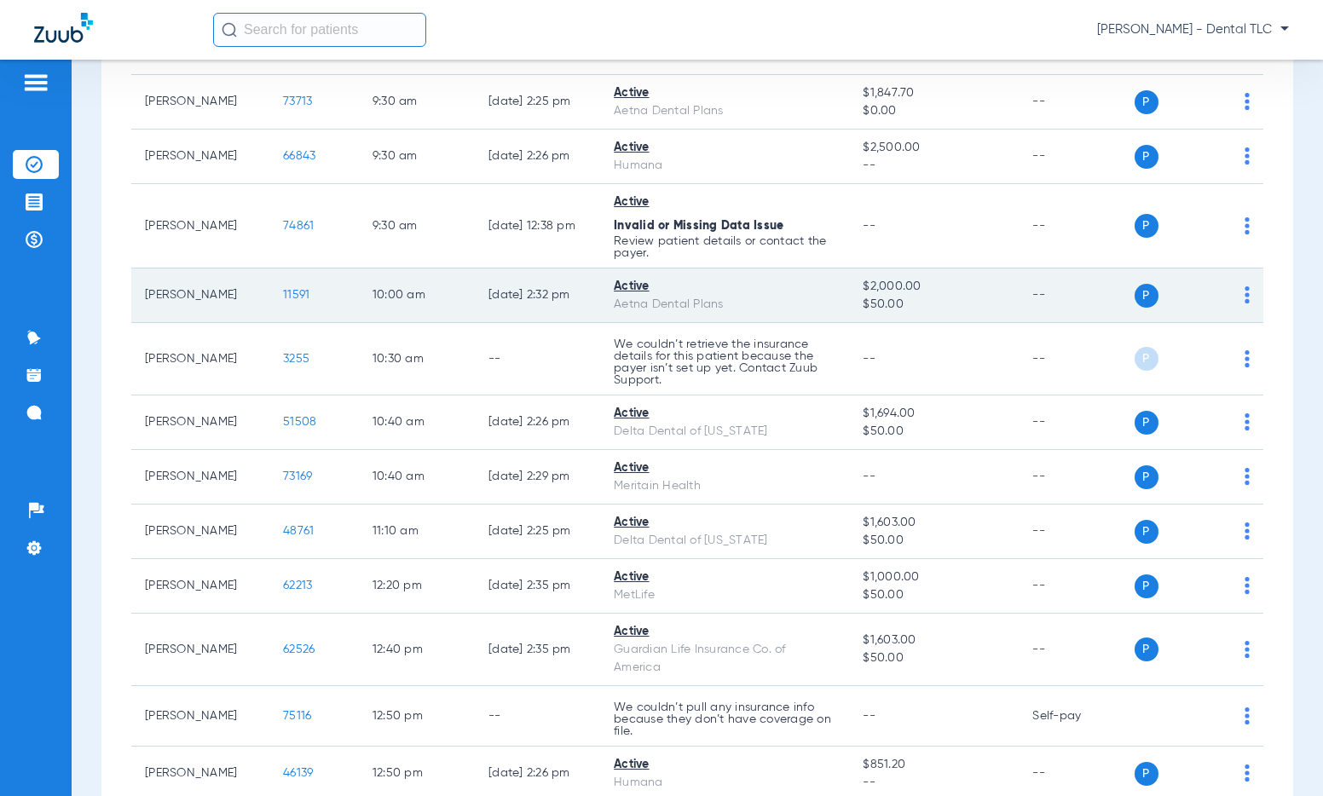
click at [292, 289] on span "11591" at bounding box center [296, 295] width 26 height 12
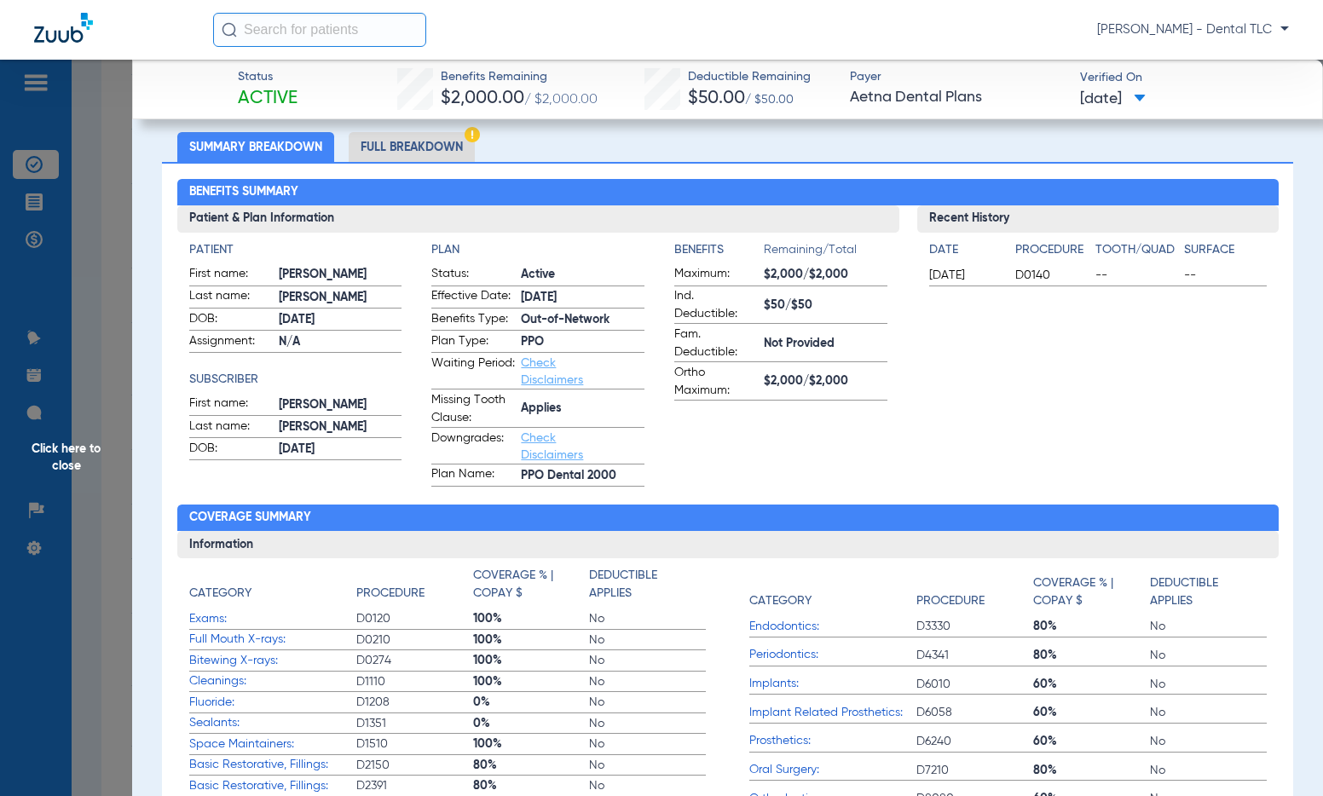
scroll to position [0, 0]
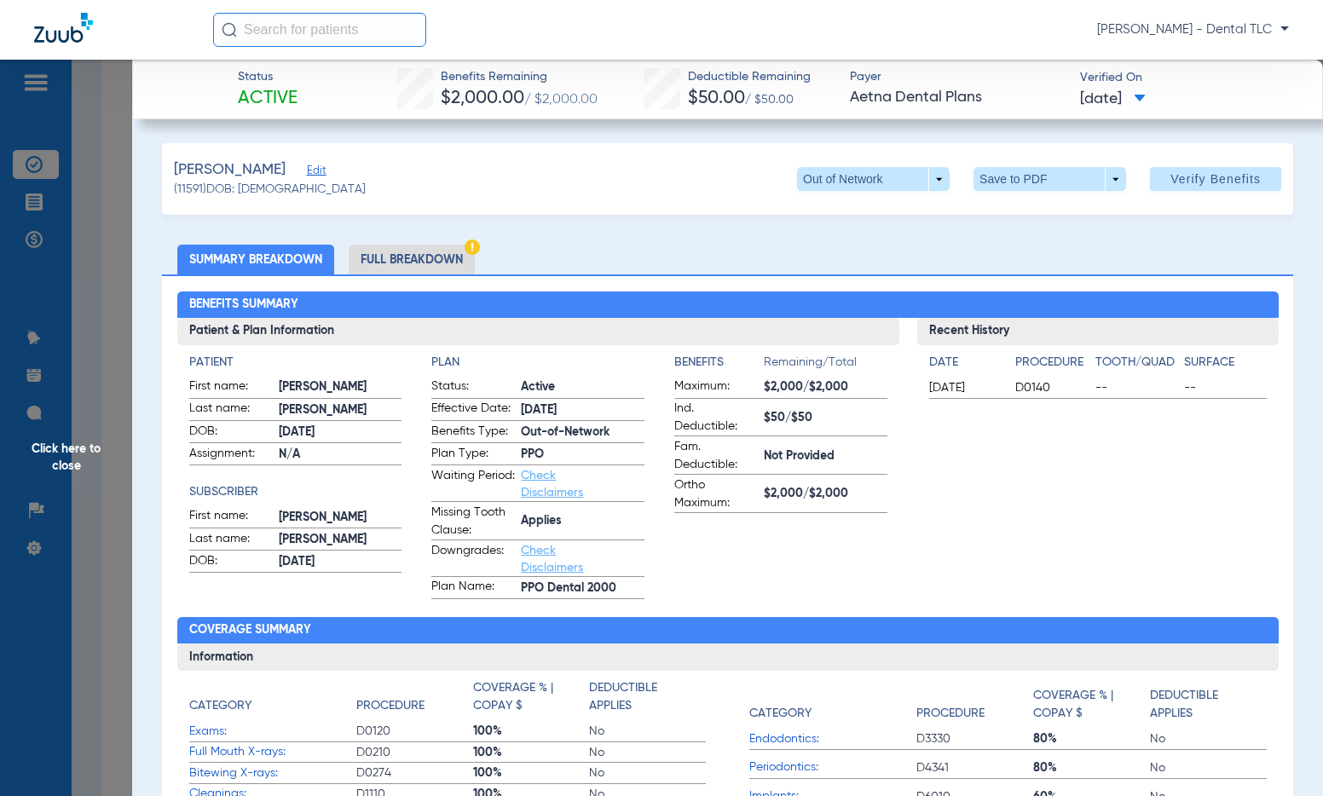
click at [432, 264] on li "Full Breakdown" at bounding box center [412, 260] width 126 height 30
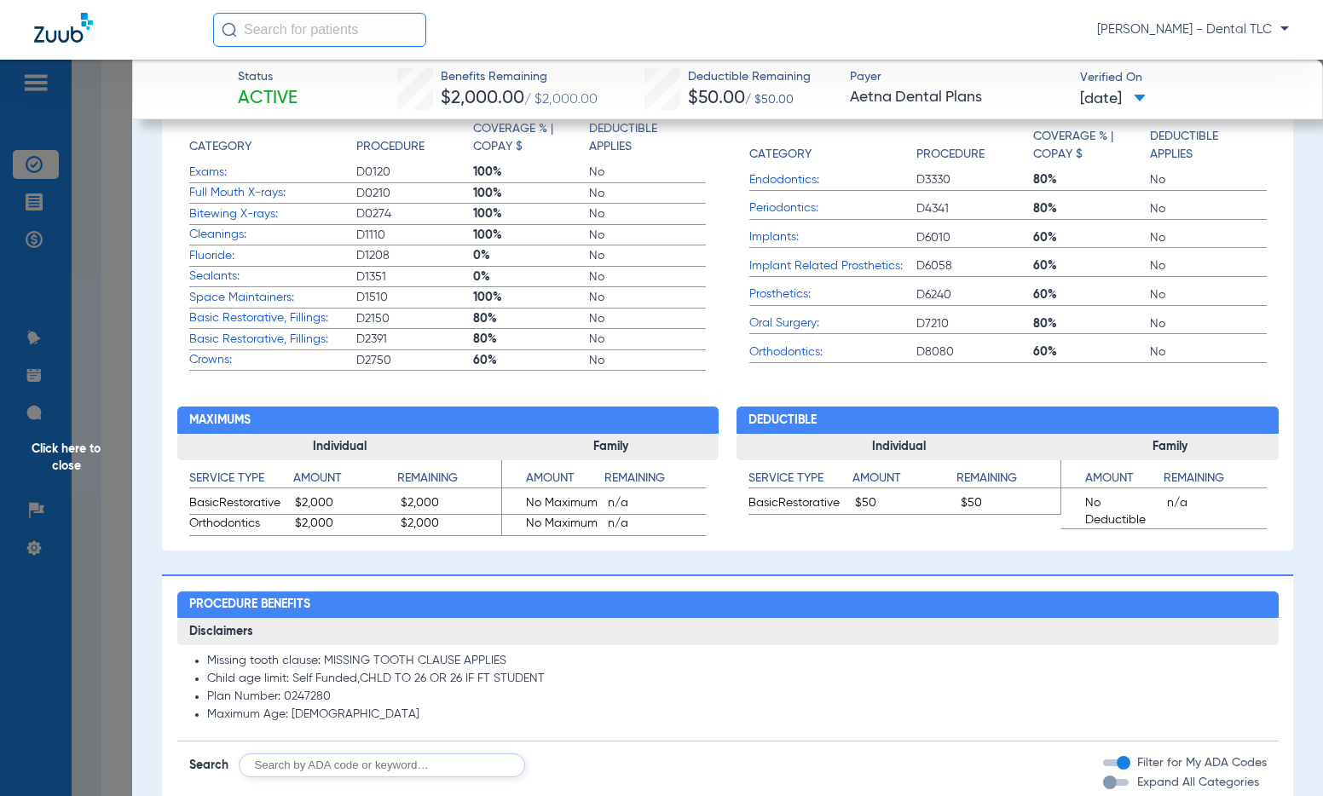
scroll to position [767, 0]
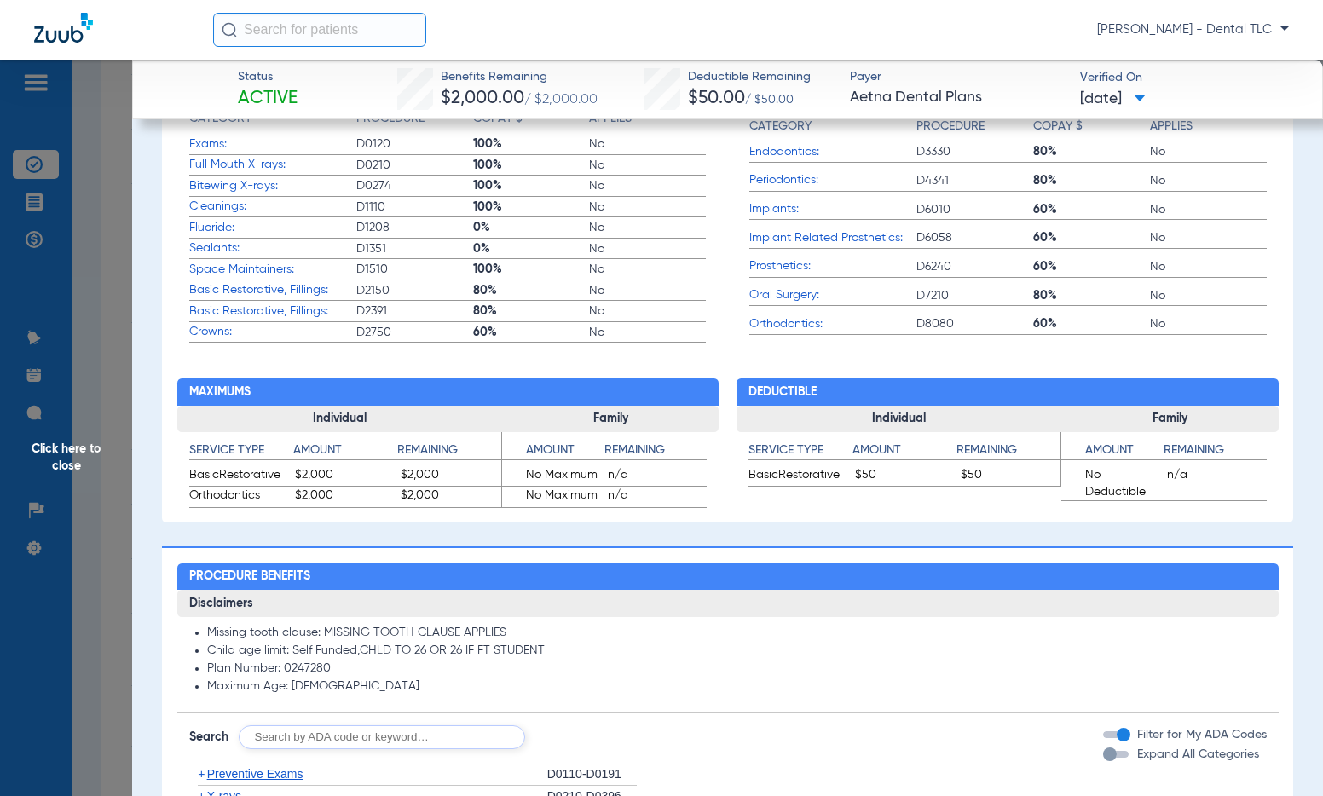
click at [71, 454] on span "Click here to close" at bounding box center [66, 458] width 132 height 796
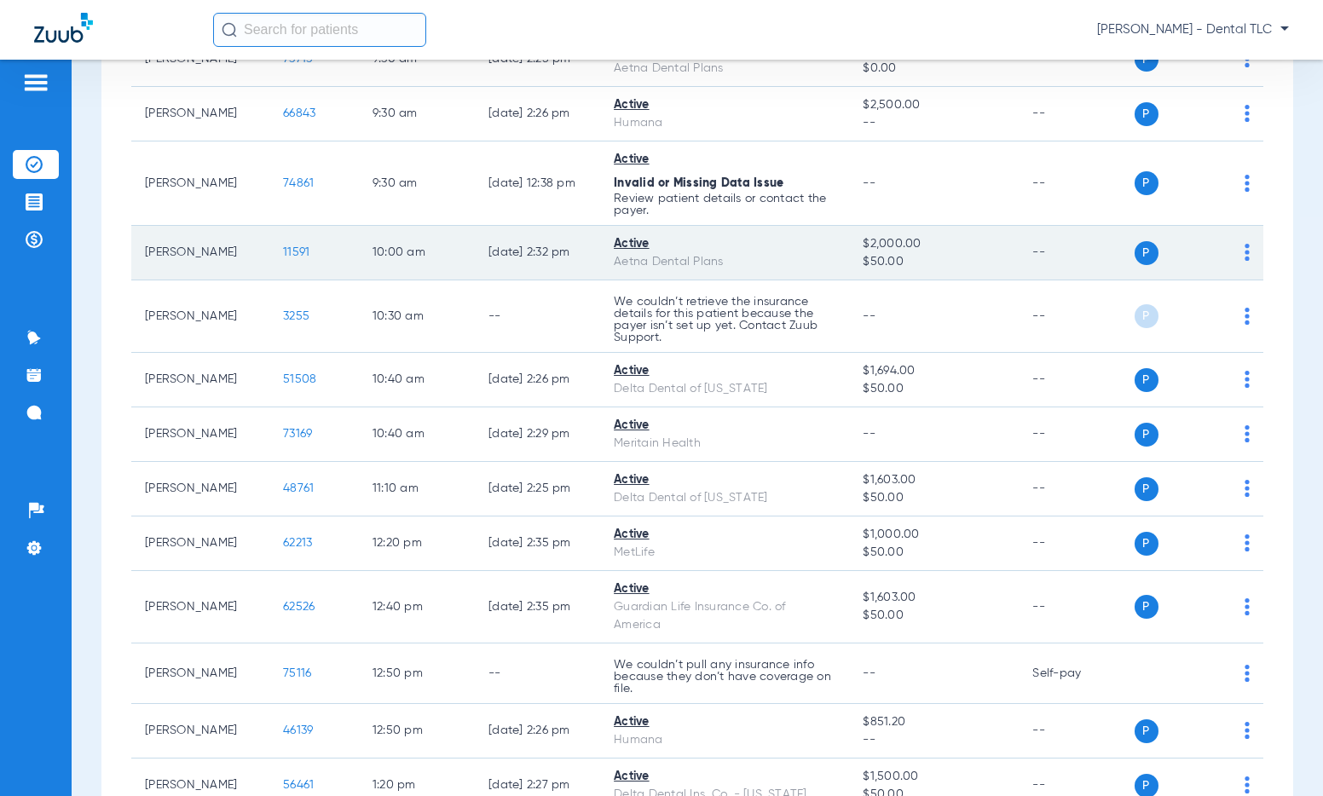
scroll to position [1279, 0]
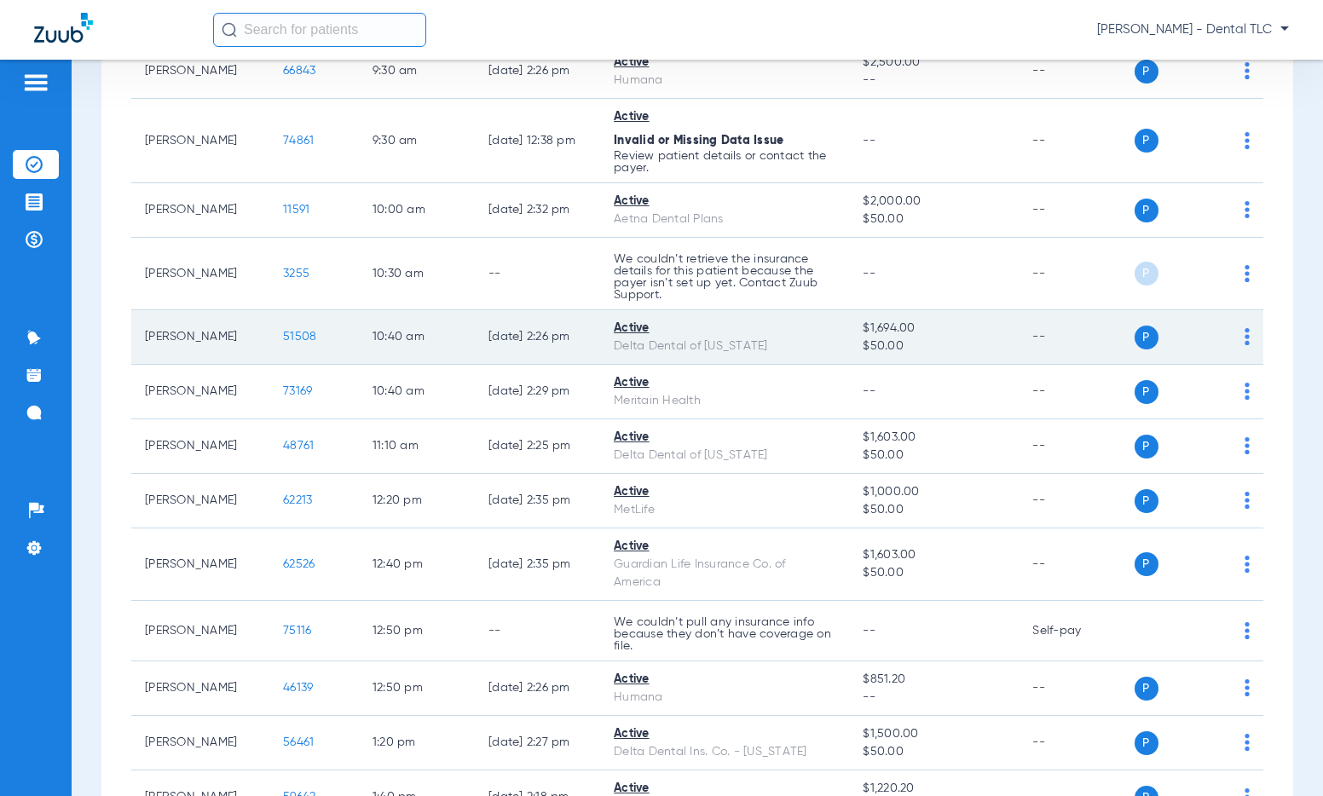
click at [292, 338] on span "51508" at bounding box center [299, 337] width 33 height 12
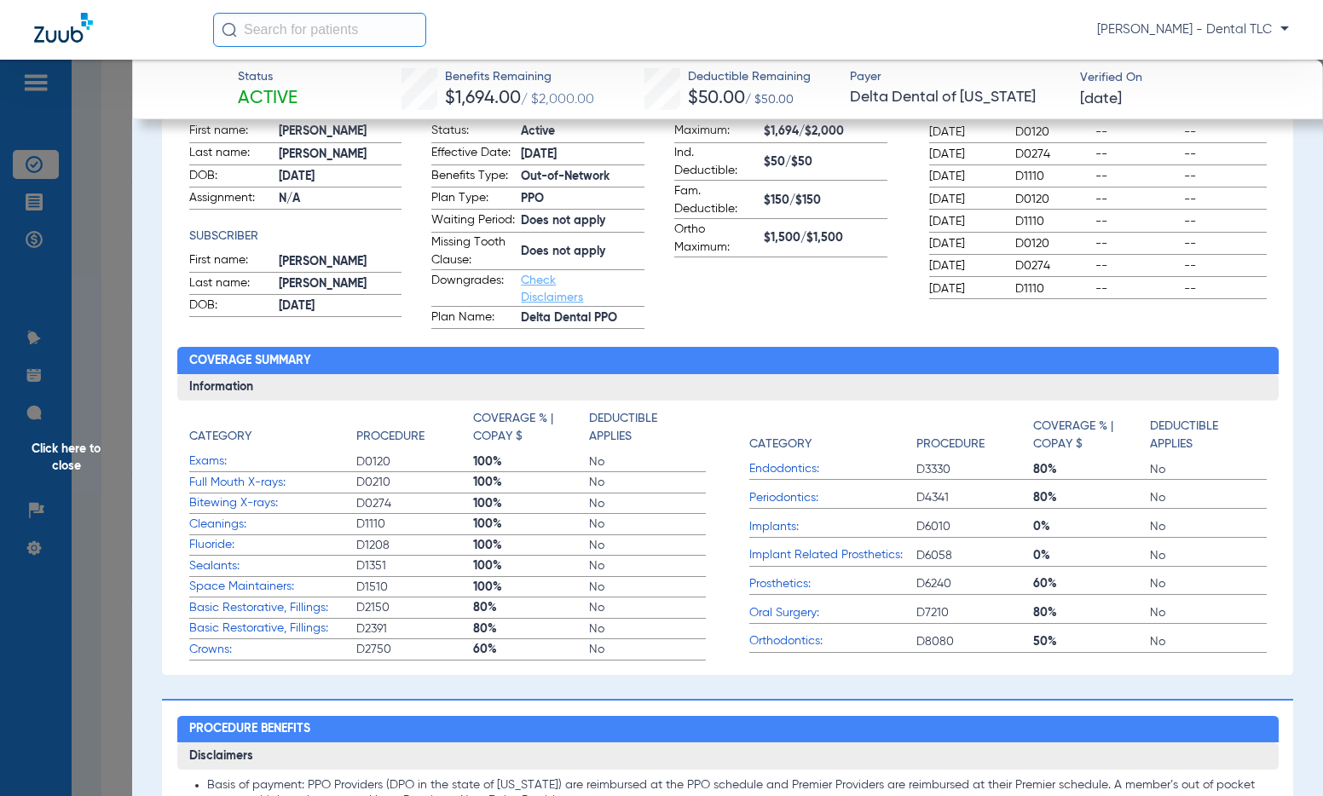
scroll to position [0, 0]
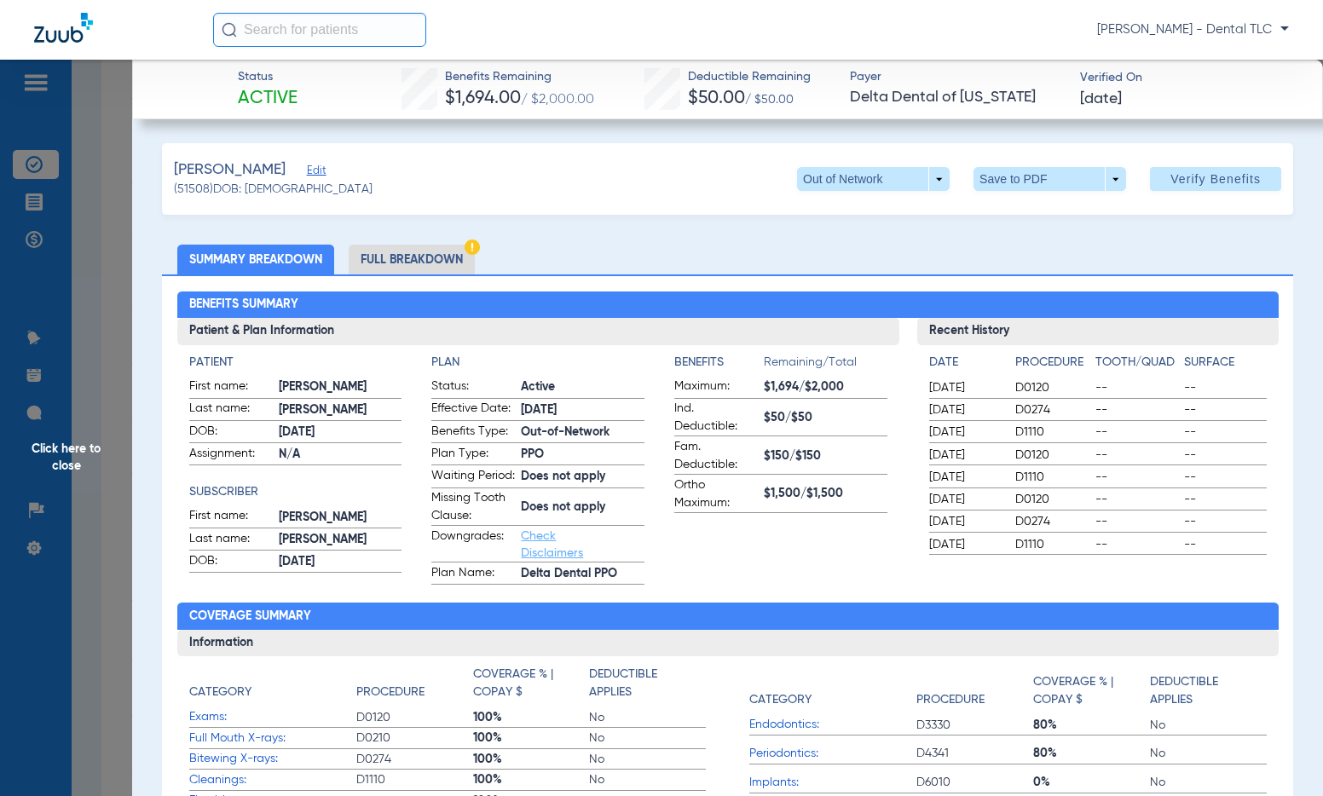
click at [384, 262] on li "Full Breakdown" at bounding box center [412, 260] width 126 height 30
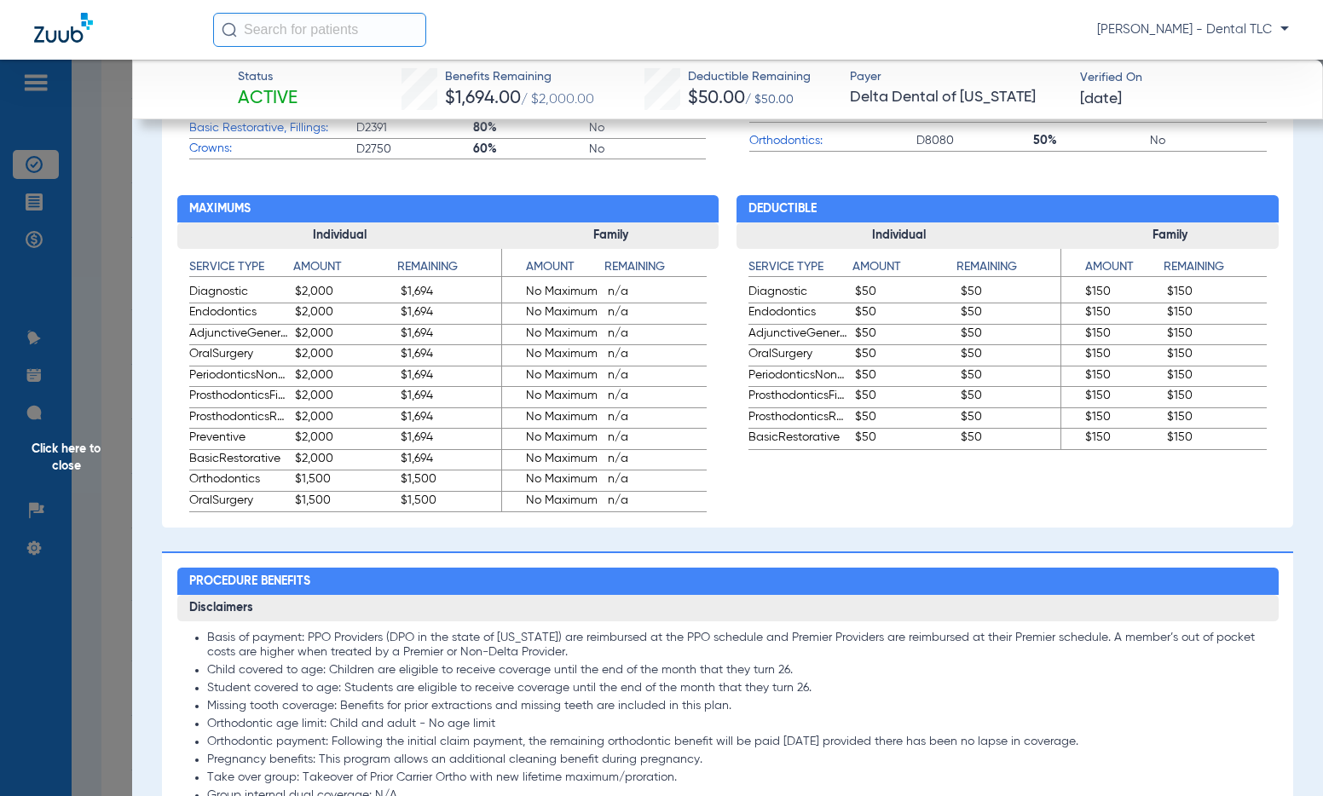
scroll to position [1023, 0]
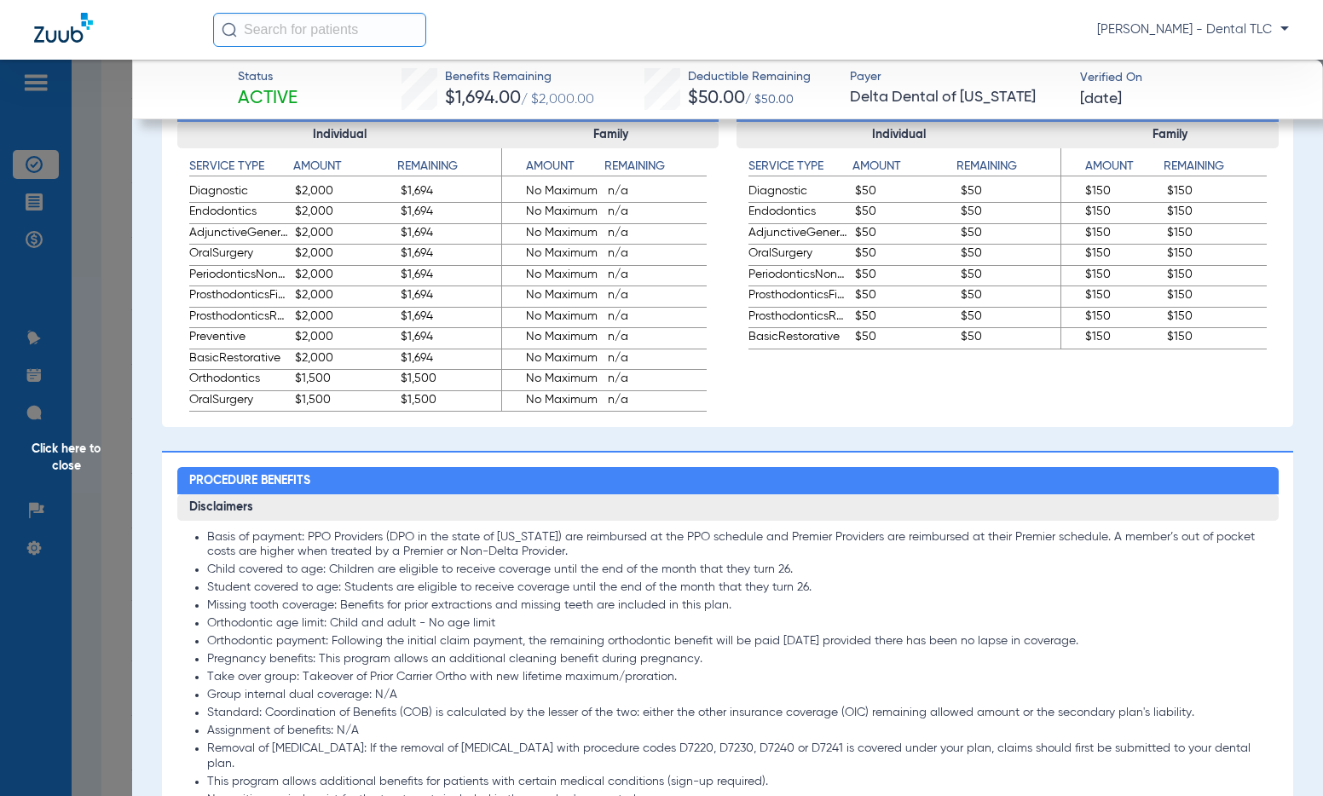
click at [85, 458] on span "Click here to close" at bounding box center [66, 458] width 132 height 796
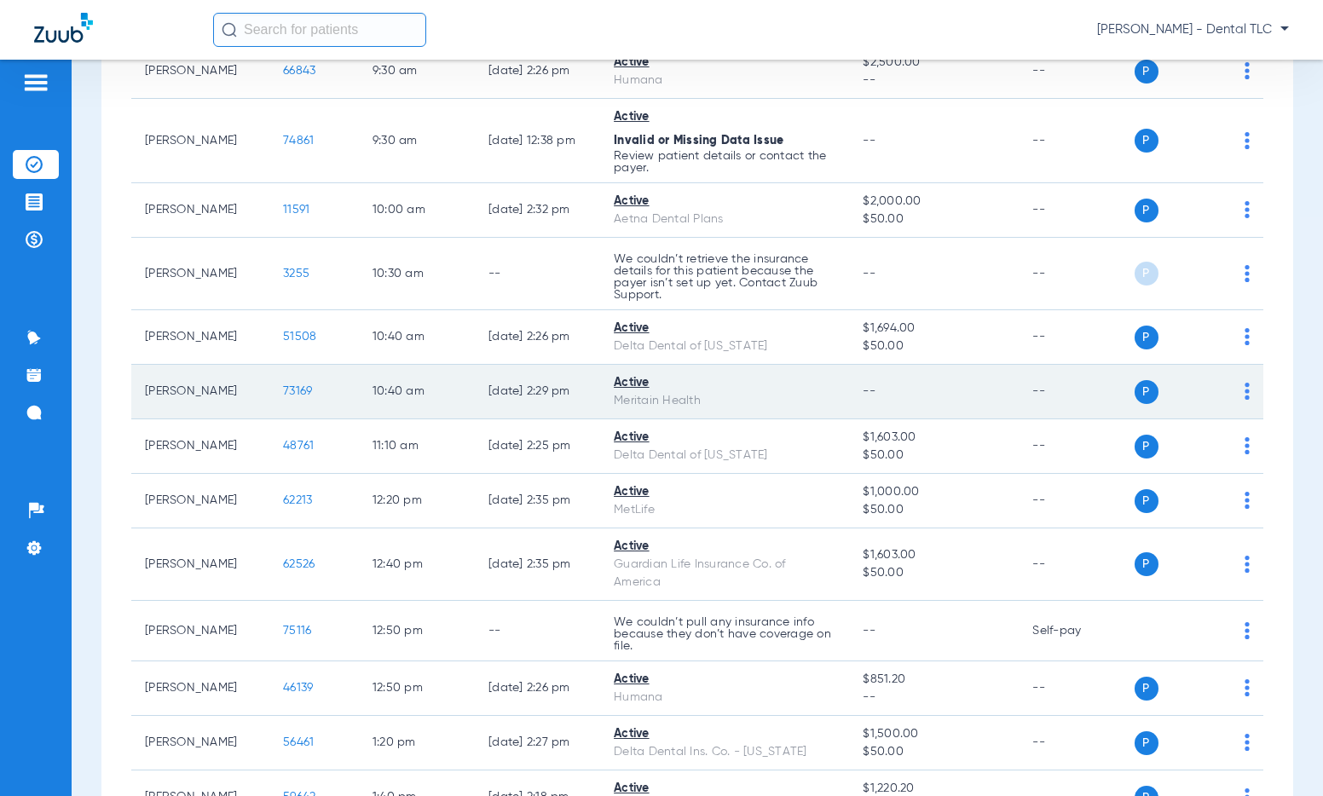
click at [292, 390] on span "73169" at bounding box center [297, 391] width 29 height 12
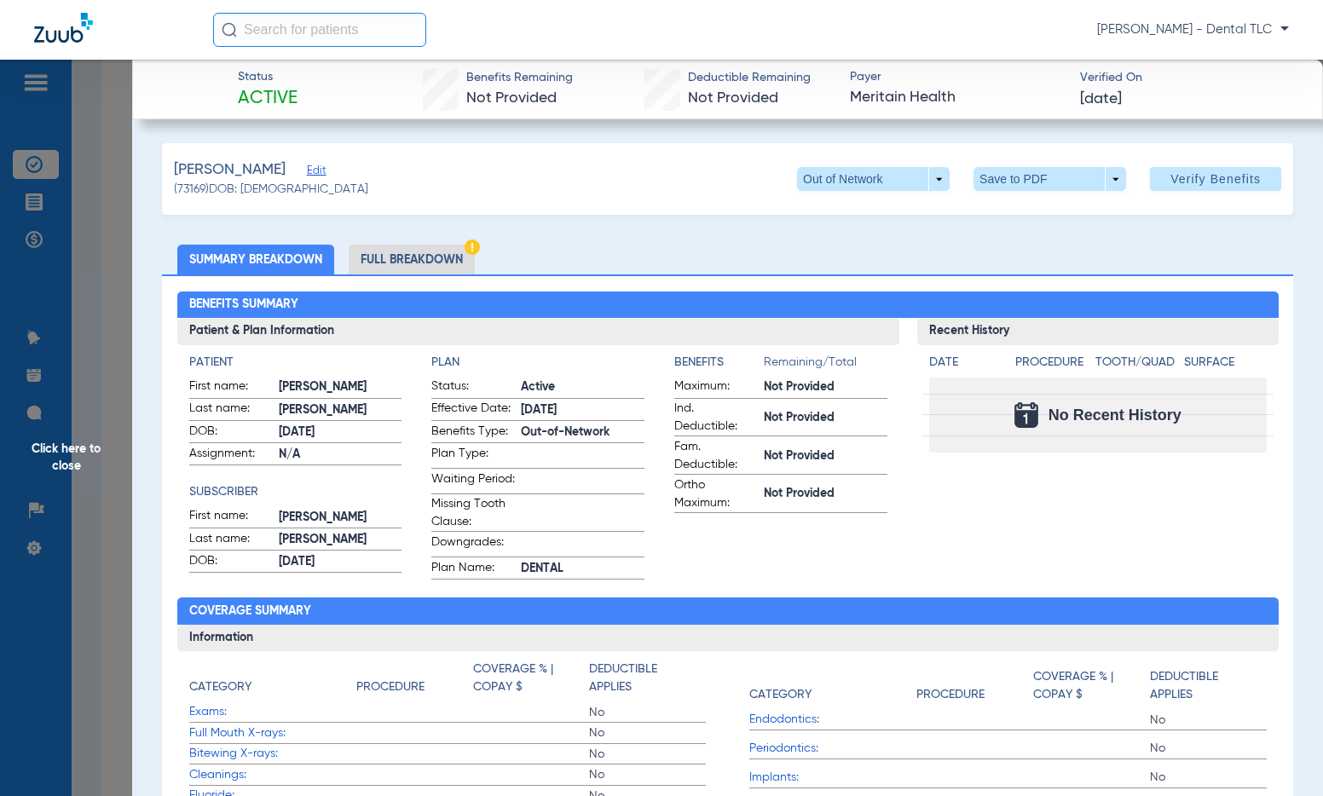
click at [419, 263] on li "Full Breakdown" at bounding box center [412, 260] width 126 height 30
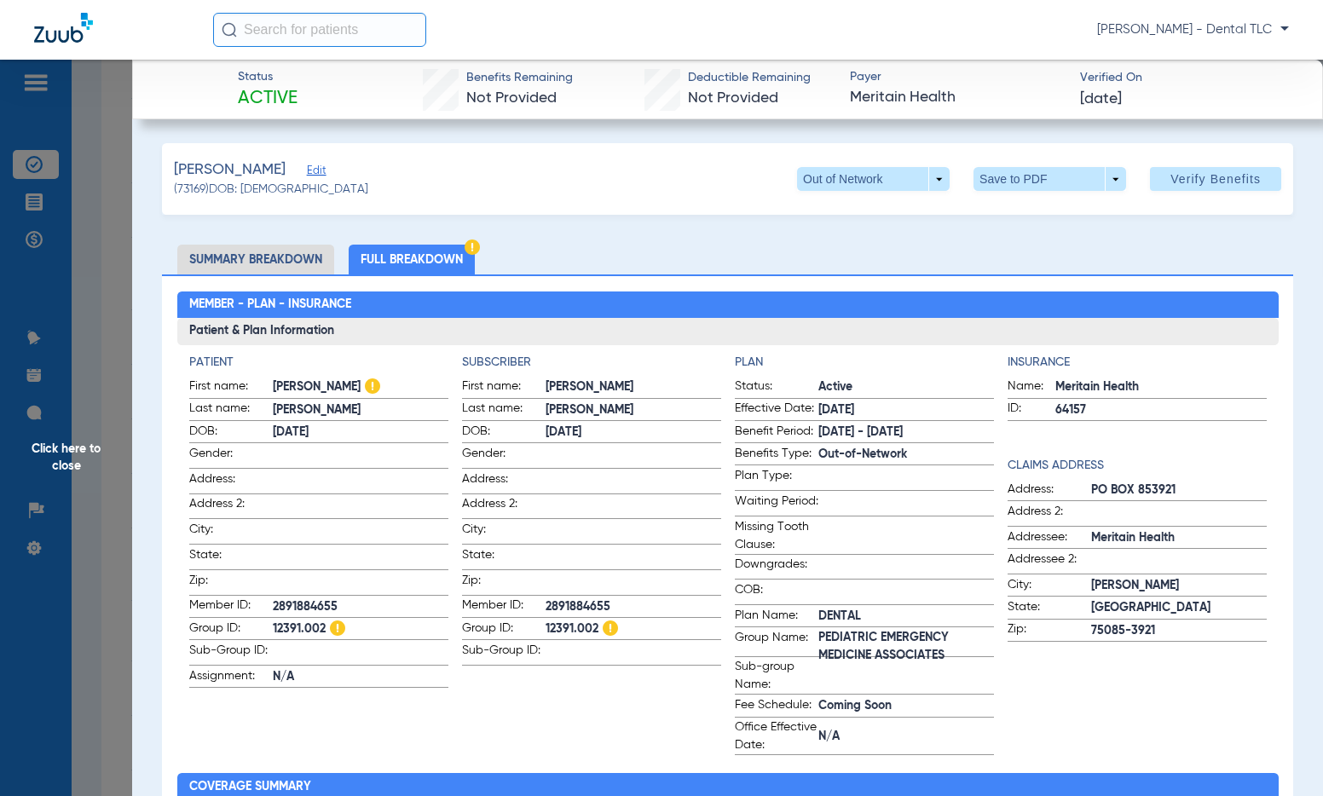
scroll to position [85, 0]
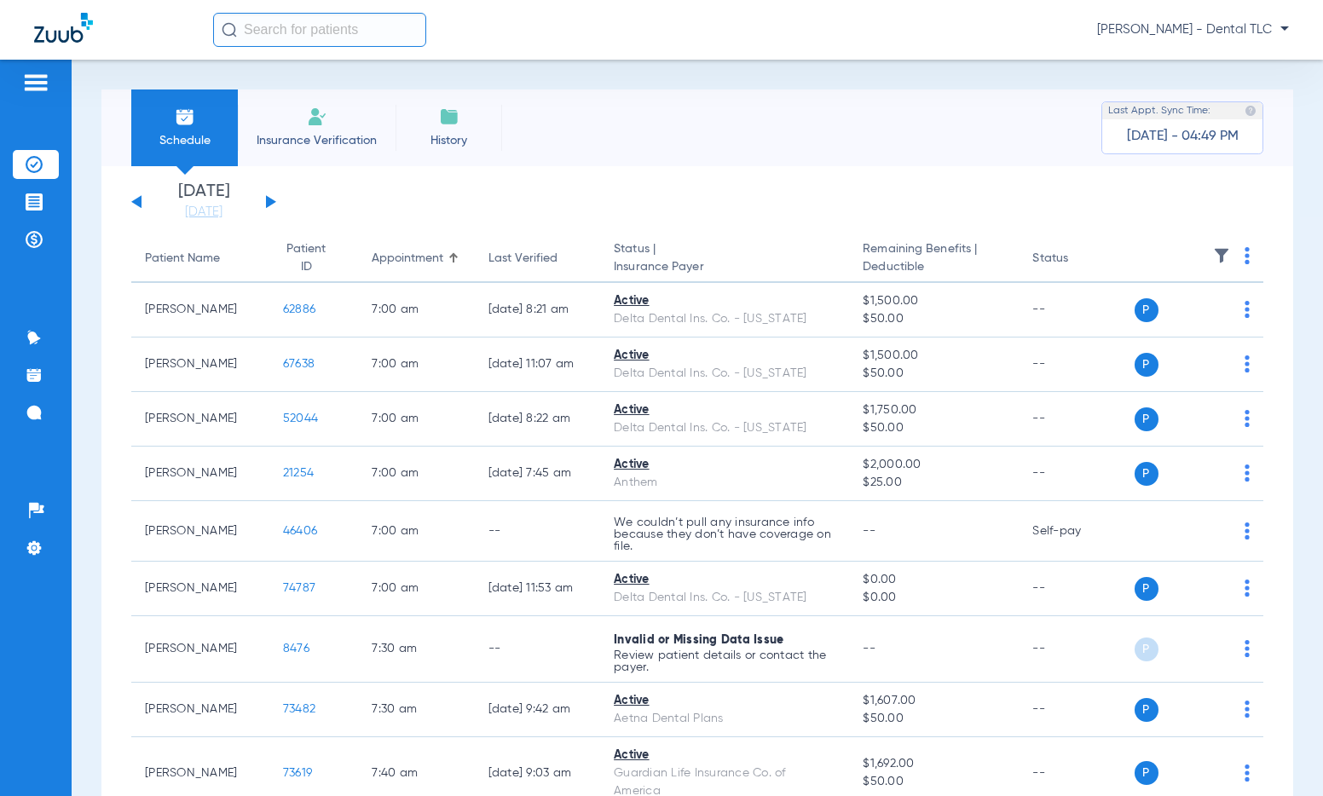
drag, startPoint x: 224, startPoint y: 213, endPoint x: 234, endPoint y: 233, distance: 21.7
click at [224, 213] on link "[DATE]" at bounding box center [204, 212] width 102 height 17
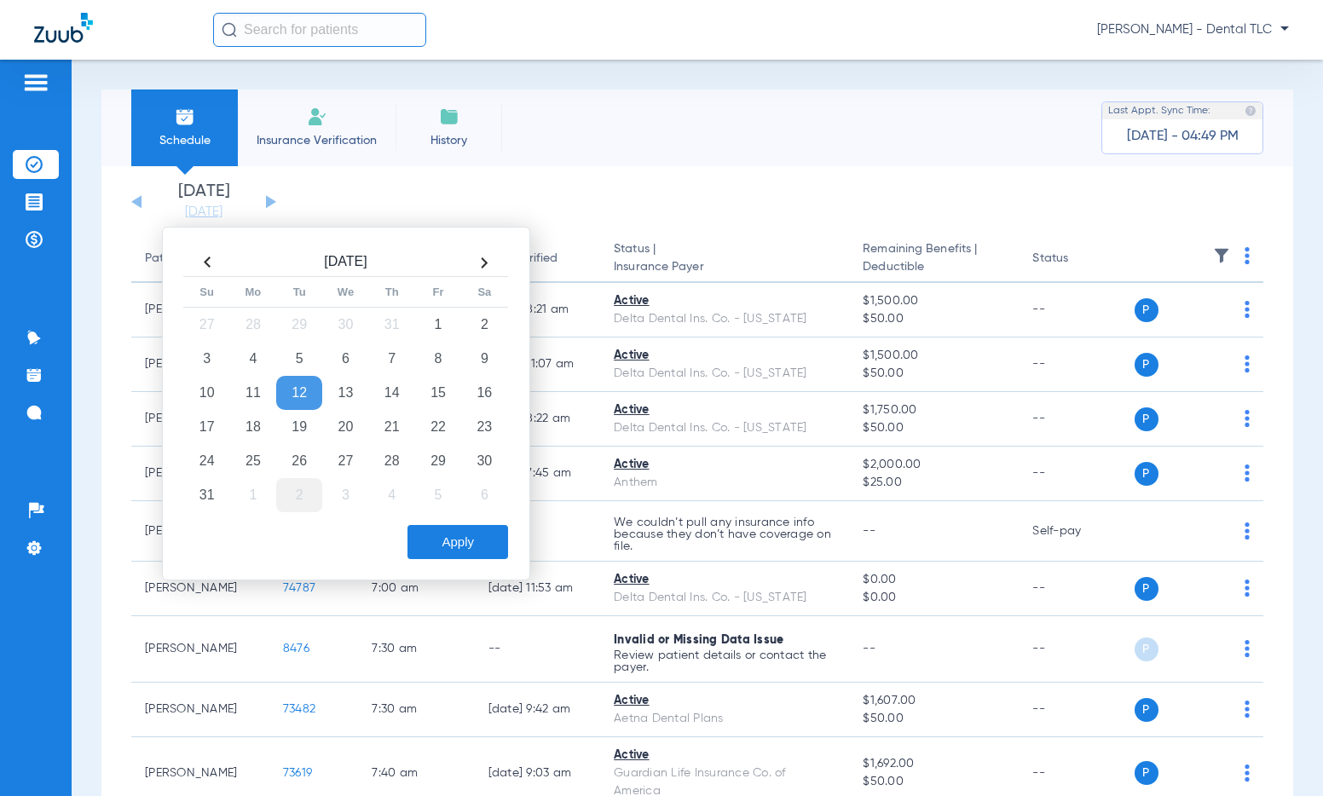
click at [313, 502] on td "2" at bounding box center [299, 495] width 46 height 34
click at [458, 541] on button "Apply" at bounding box center [457, 542] width 101 height 34
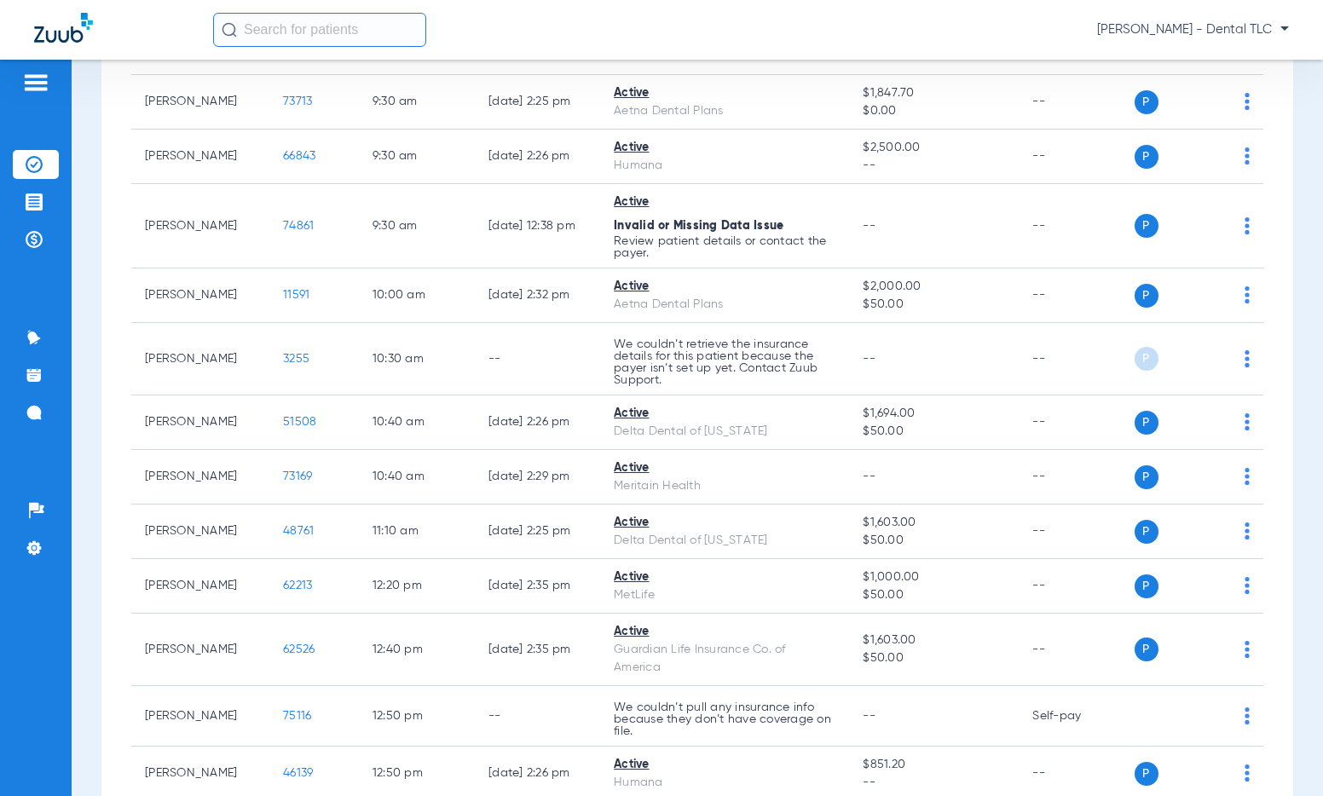
scroll to position [1279, 0]
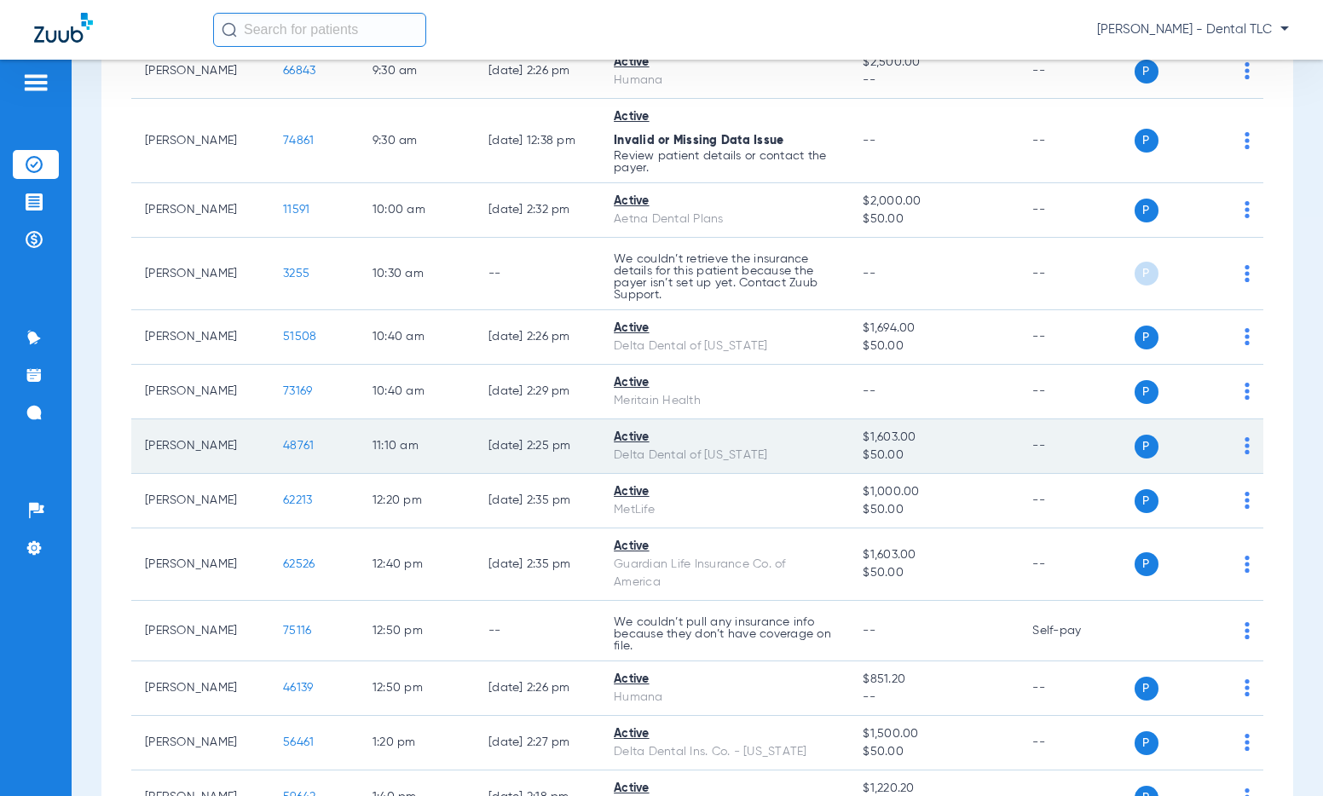
click at [285, 441] on span "48761" at bounding box center [298, 446] width 31 height 12
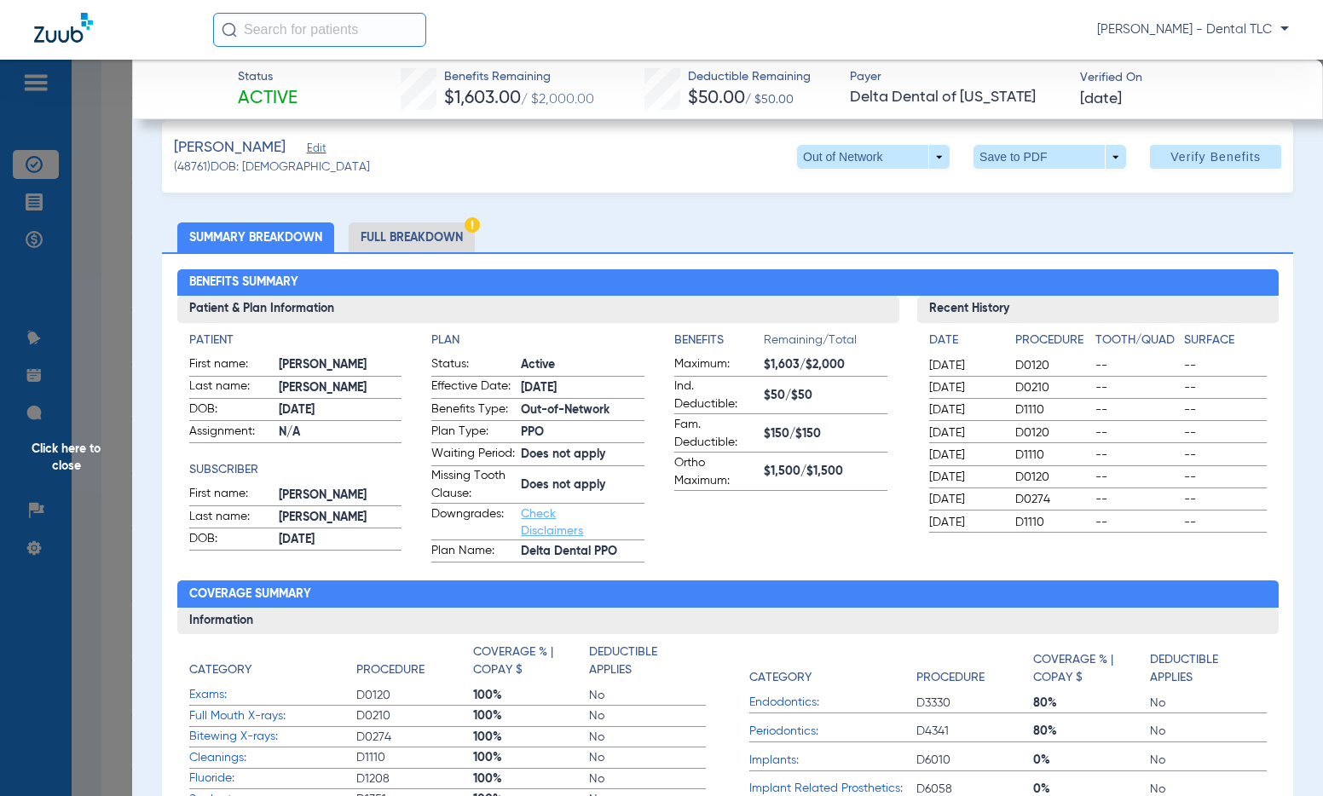
scroll to position [0, 0]
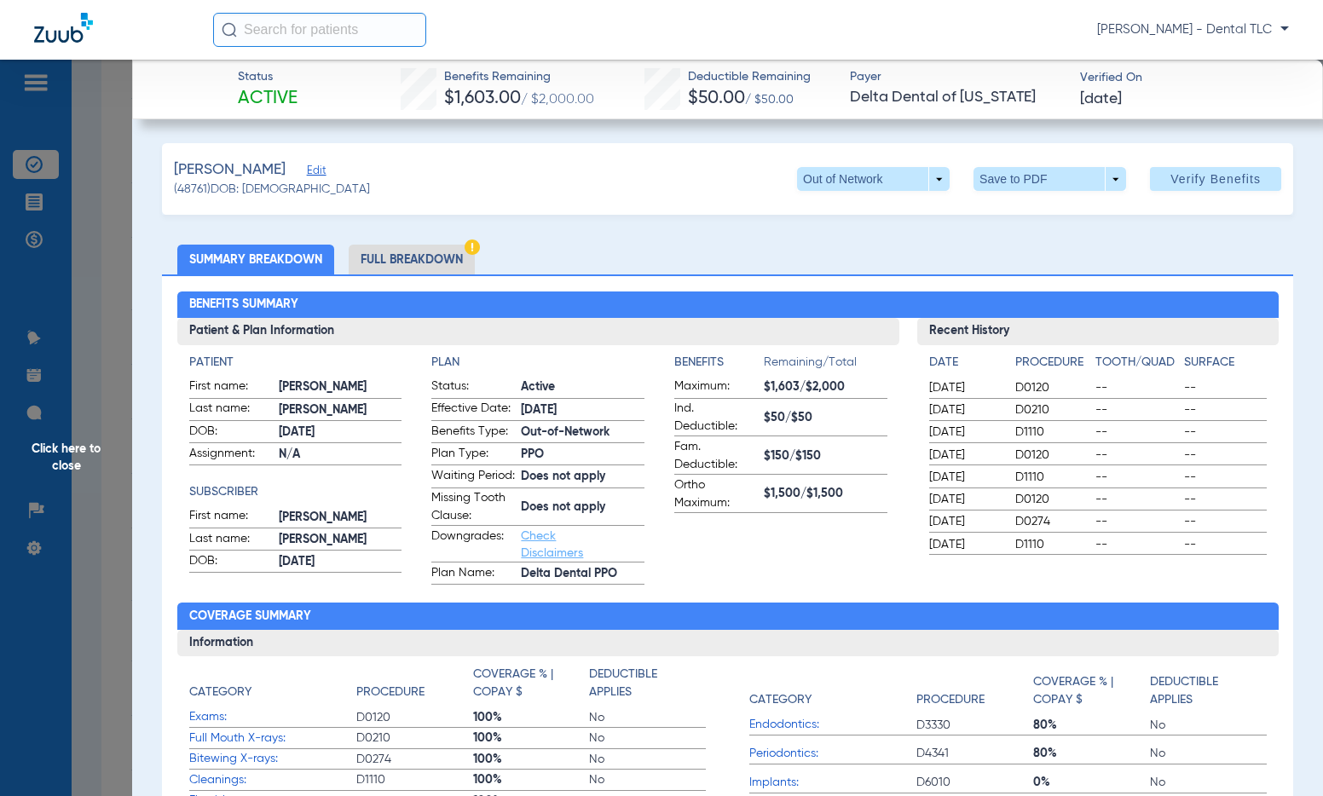
click at [90, 449] on span "Click here to close" at bounding box center [66, 458] width 132 height 796
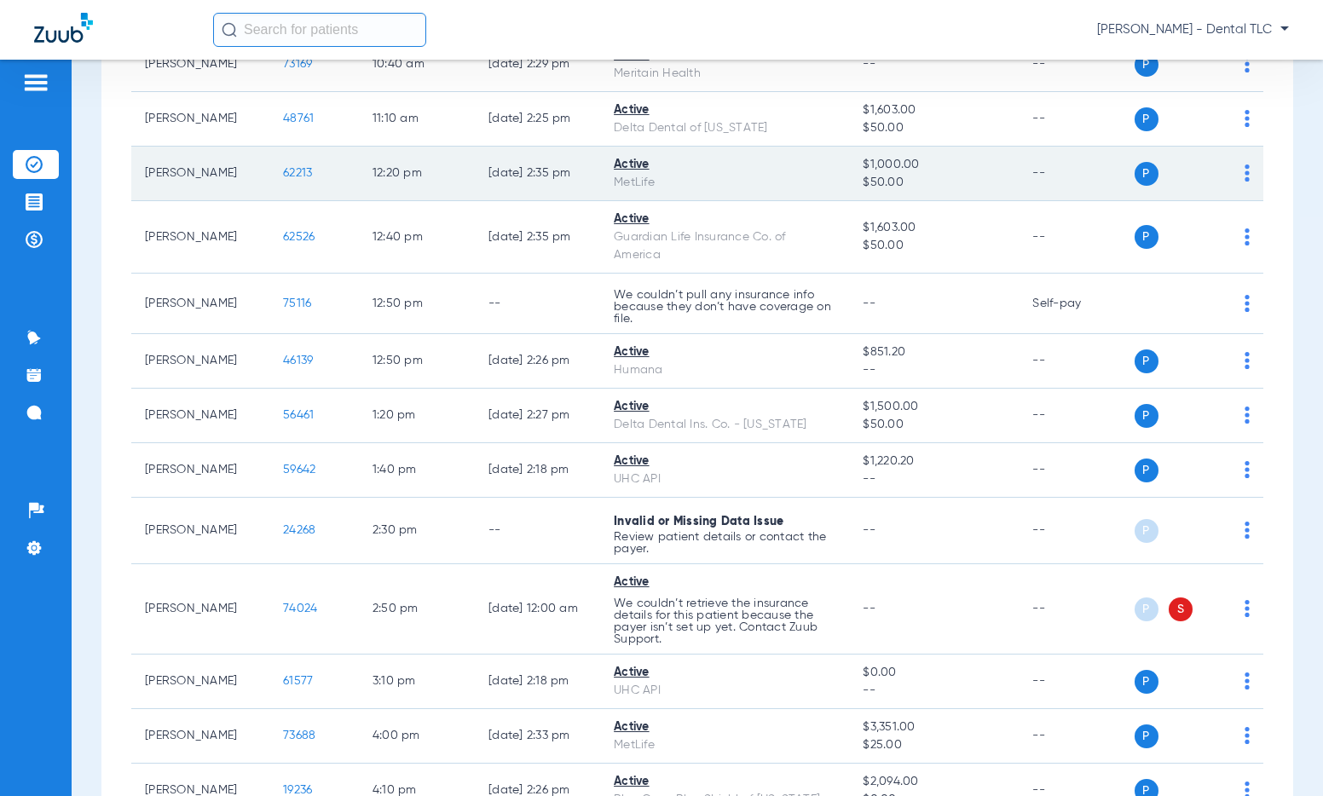
scroll to position [1620, 0]
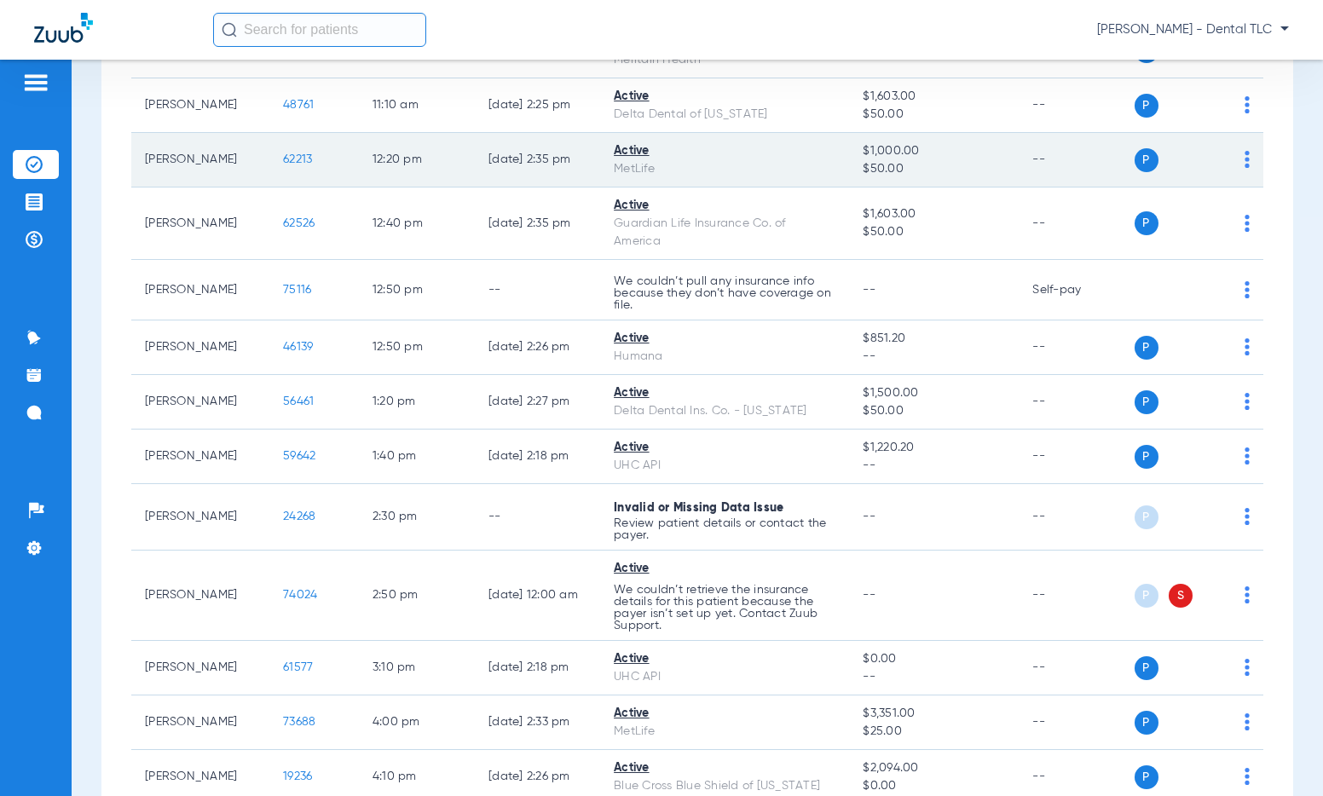
click at [287, 156] on span "62213" at bounding box center [297, 159] width 29 height 12
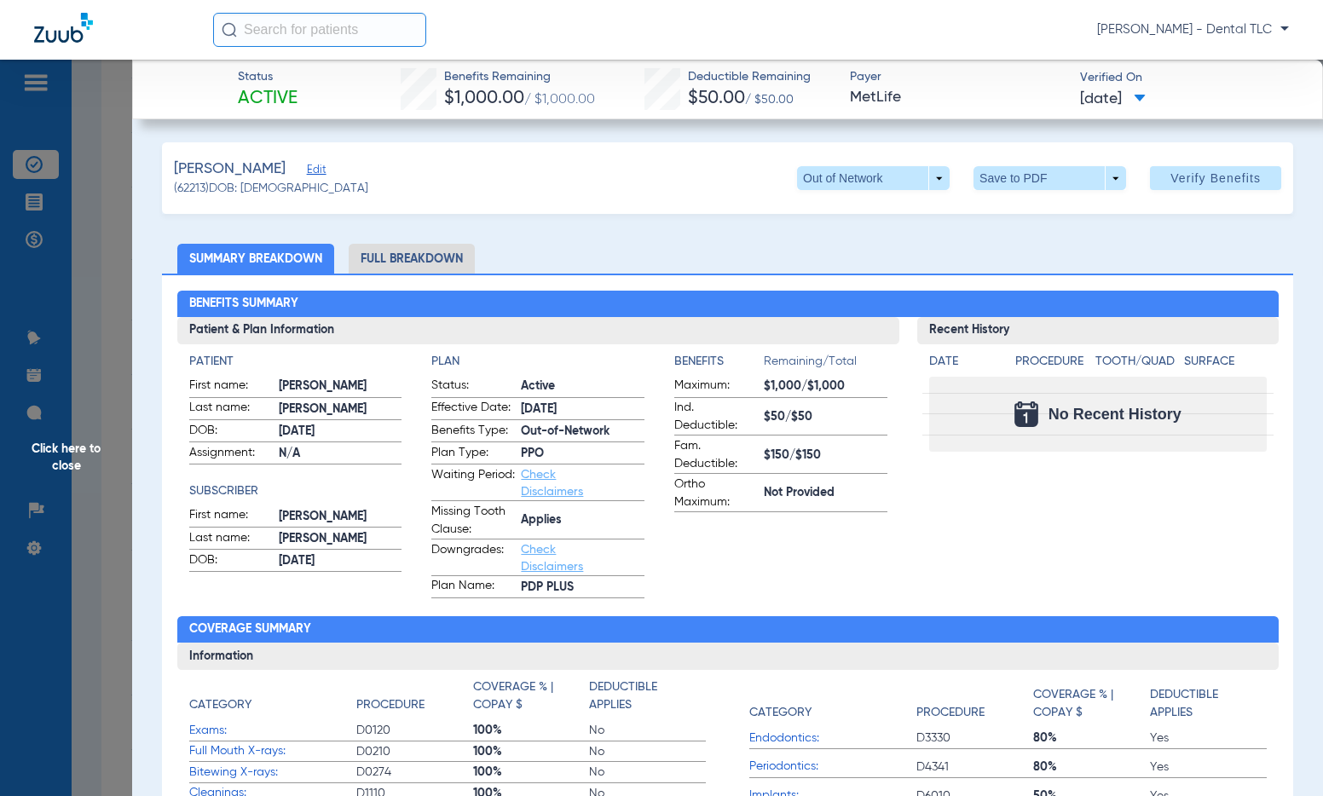
scroll to position [0, 0]
click at [431, 263] on li "Full Breakdown" at bounding box center [412, 260] width 126 height 30
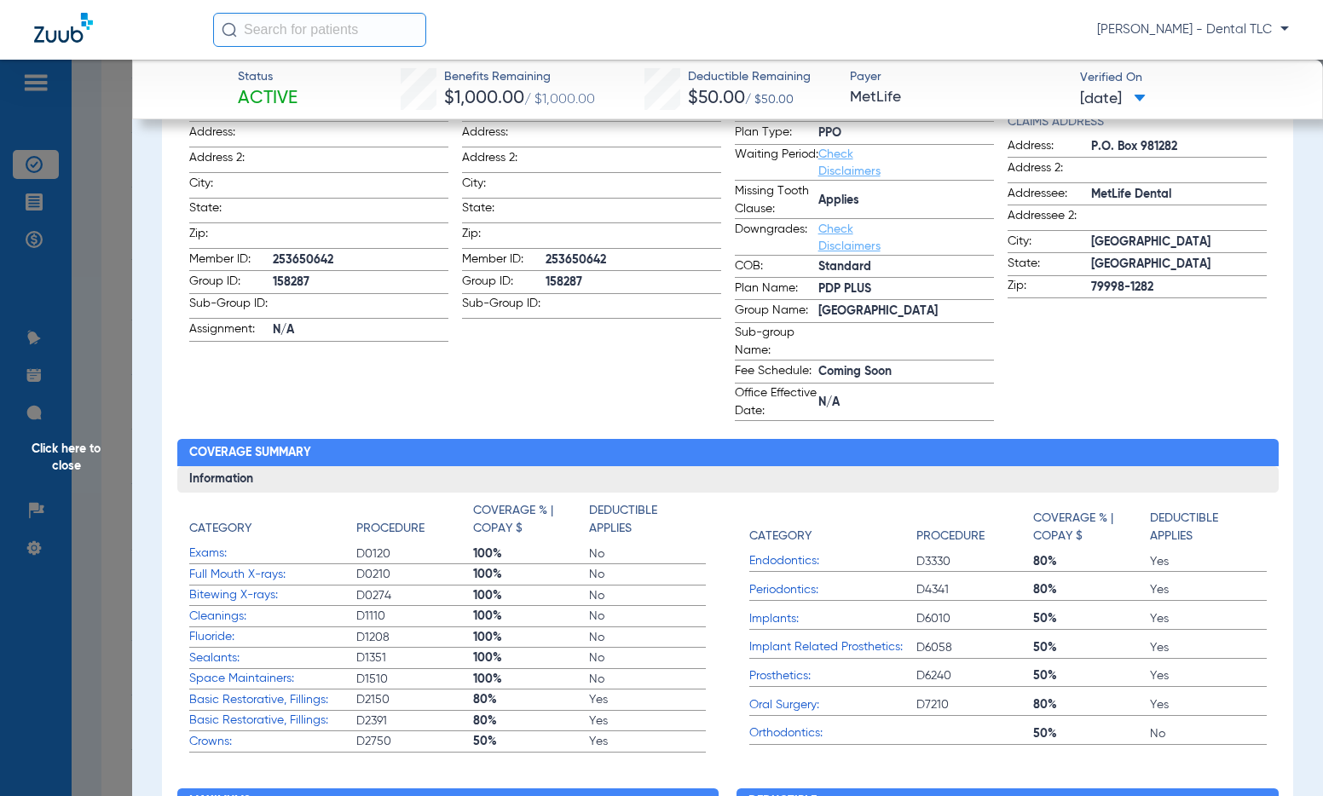
scroll to position [341, 0]
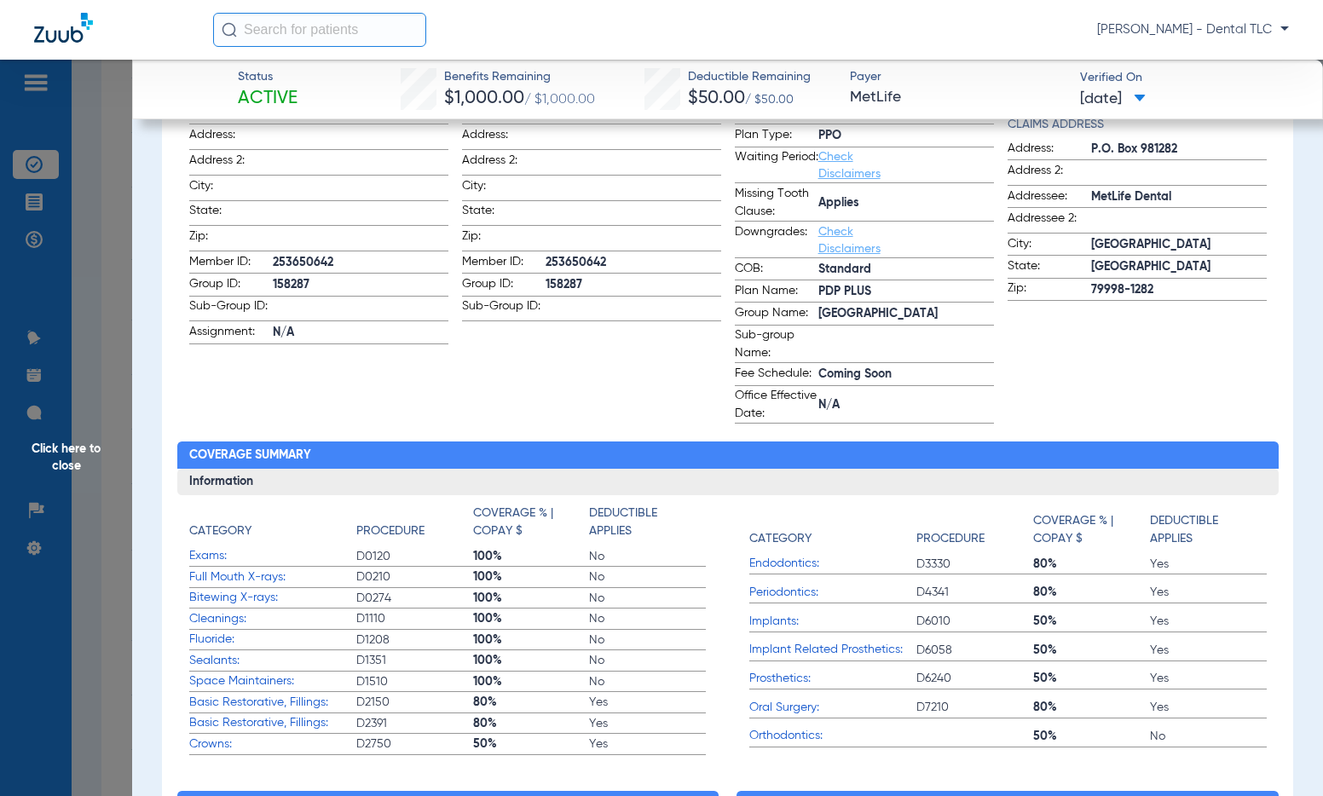
click at [64, 453] on span "Click here to close" at bounding box center [66, 458] width 132 height 796
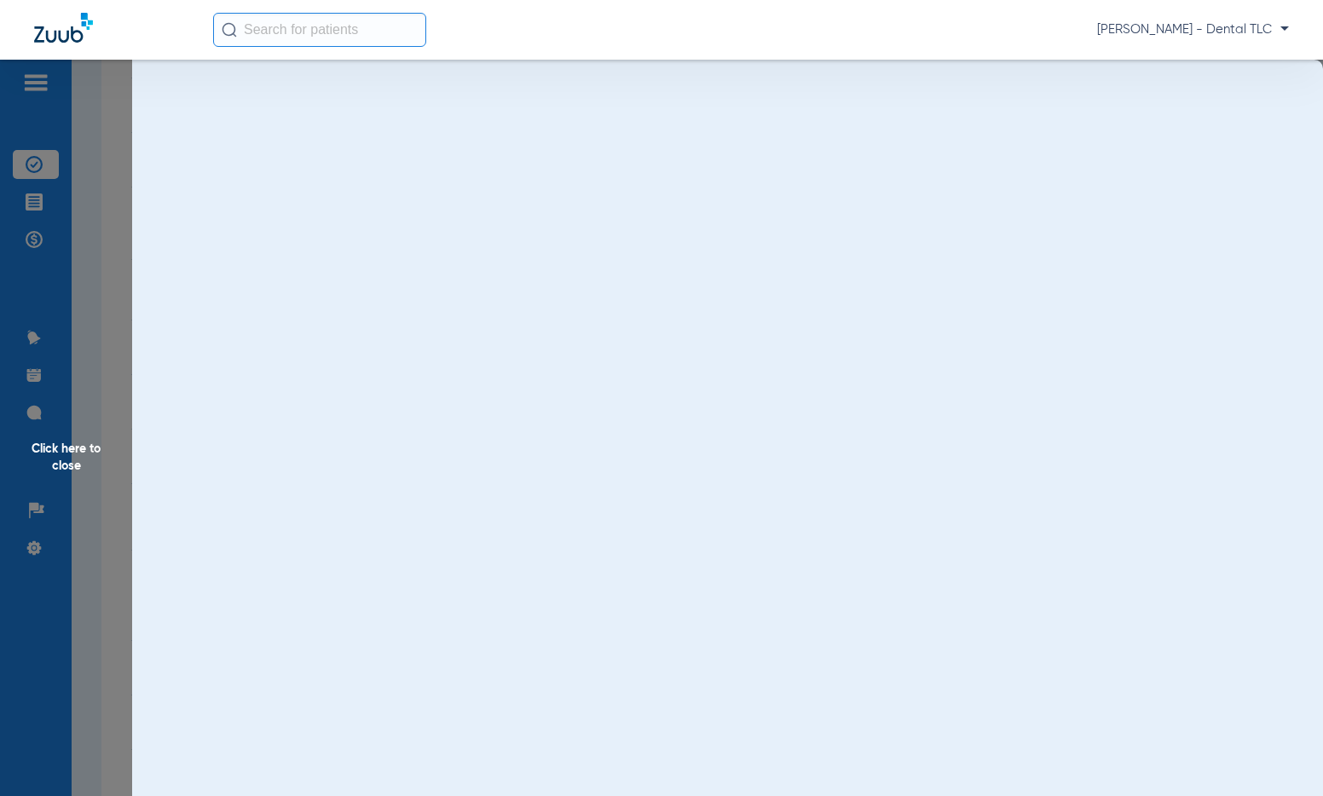
scroll to position [0, 0]
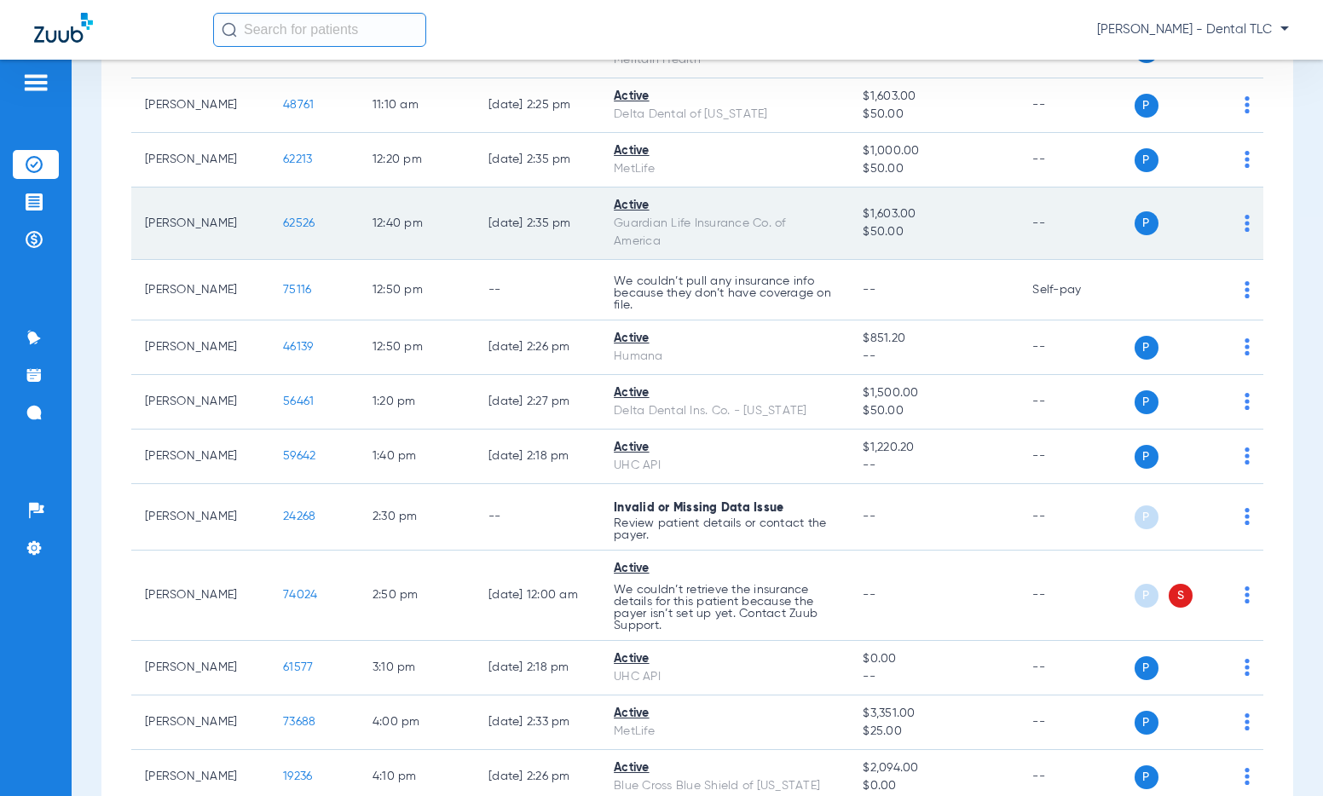
click at [284, 224] on span "62526" at bounding box center [299, 223] width 32 height 12
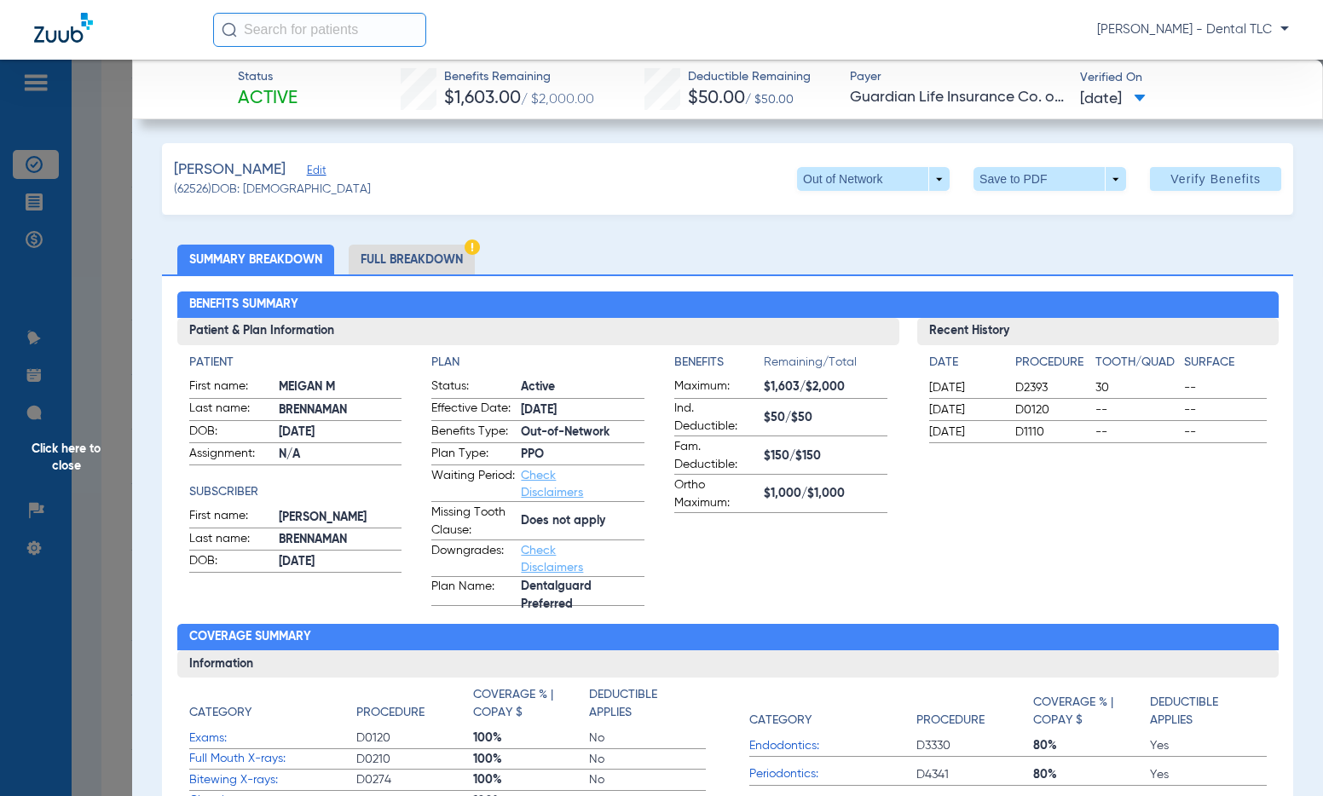
click at [400, 260] on li "Full Breakdown" at bounding box center [412, 260] width 126 height 30
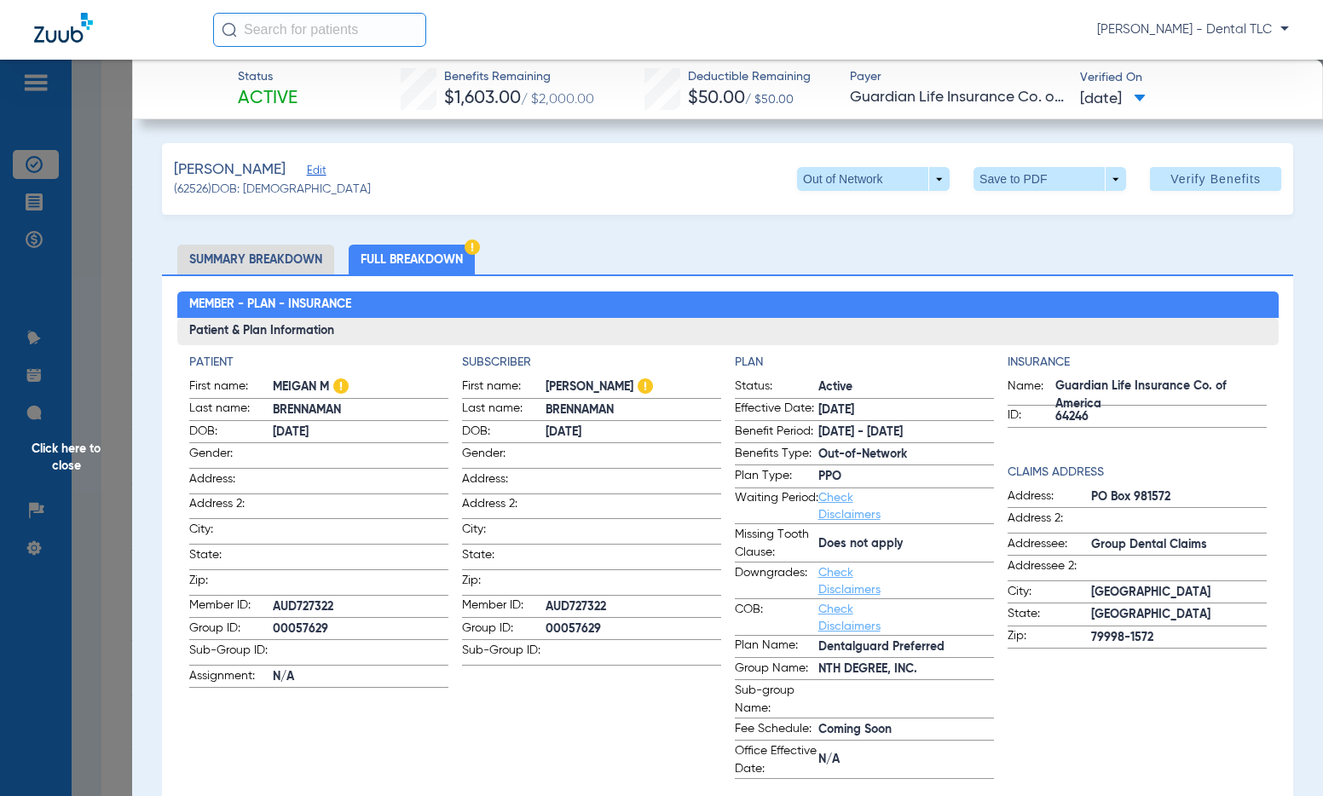
drag, startPoint x: 85, startPoint y: 443, endPoint x: 75, endPoint y: 459, distance: 19.2
click at [85, 443] on span "Click here to close" at bounding box center [66, 458] width 132 height 796
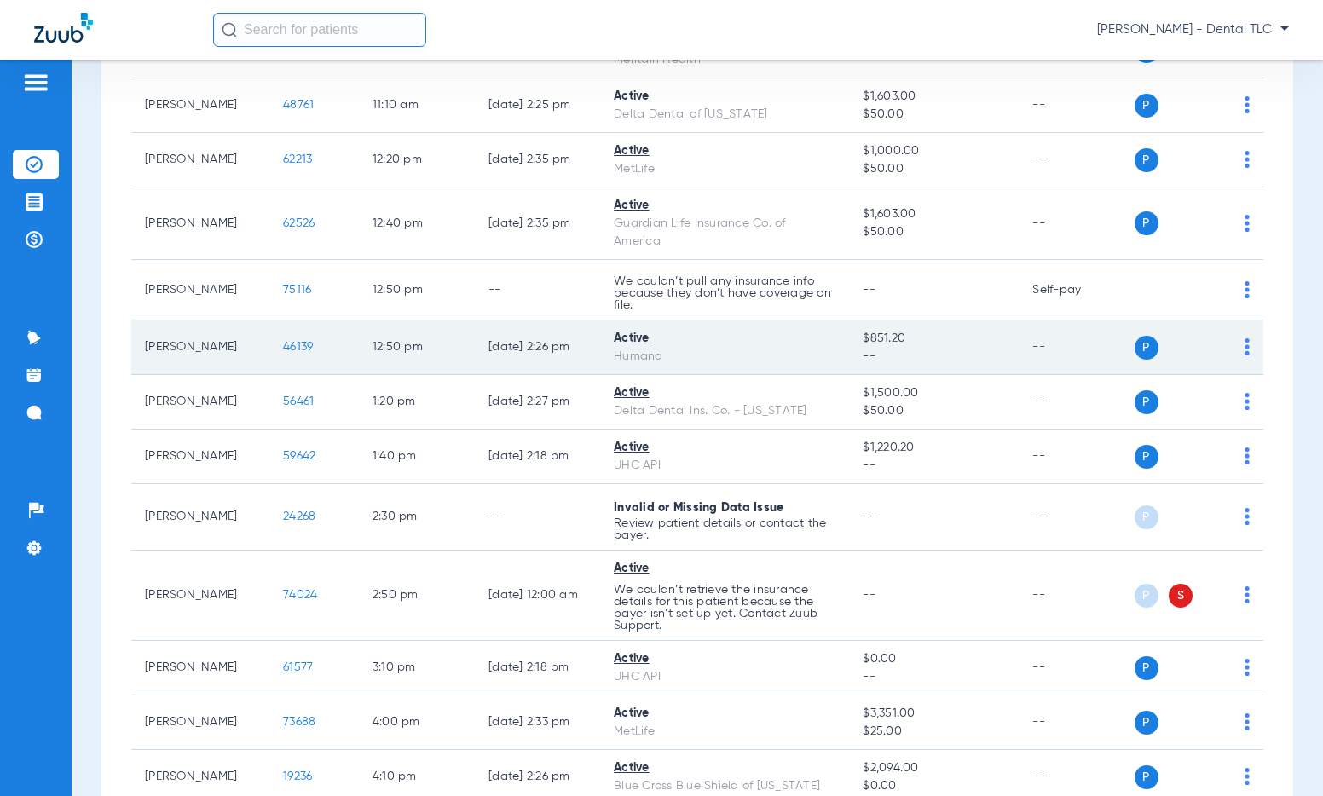
click at [283, 342] on span "46139" at bounding box center [298, 347] width 30 height 12
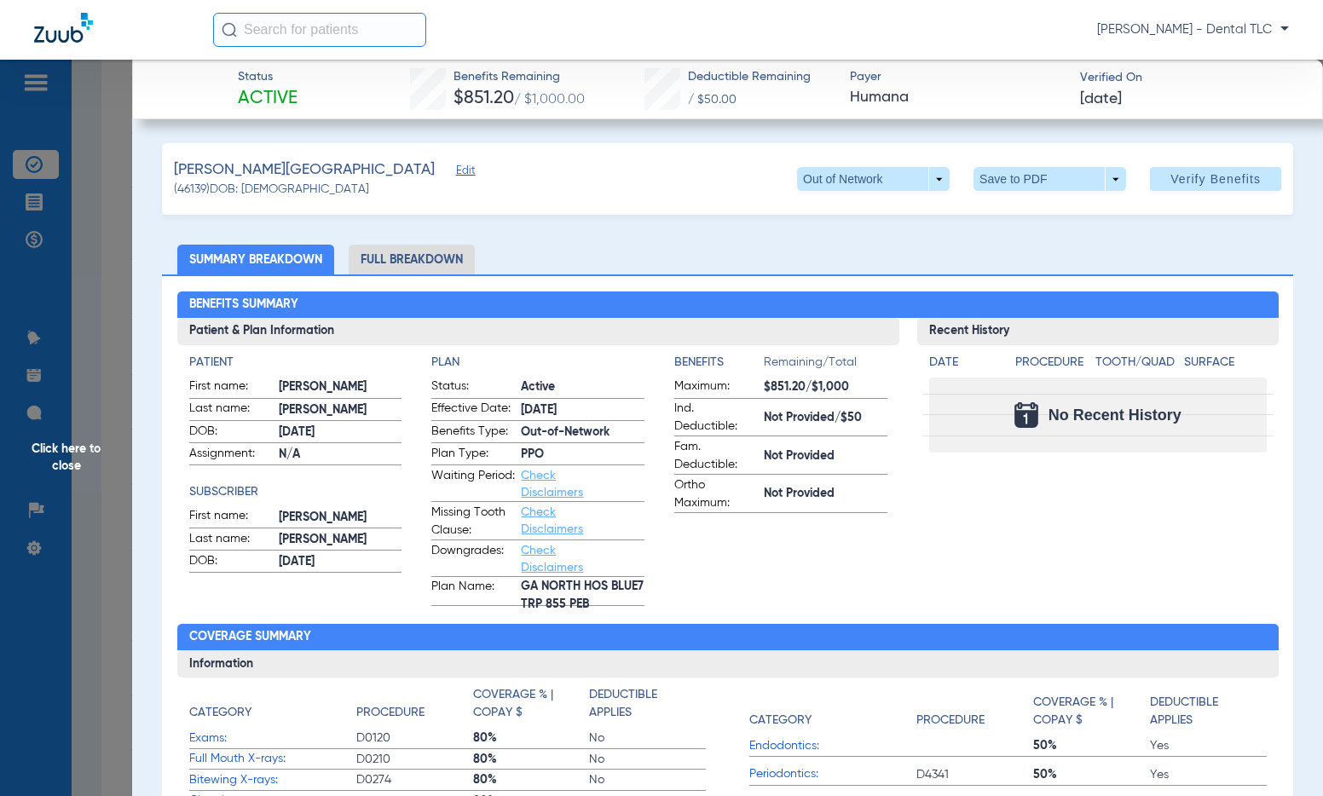
click at [415, 263] on li "Full Breakdown" at bounding box center [412, 260] width 126 height 30
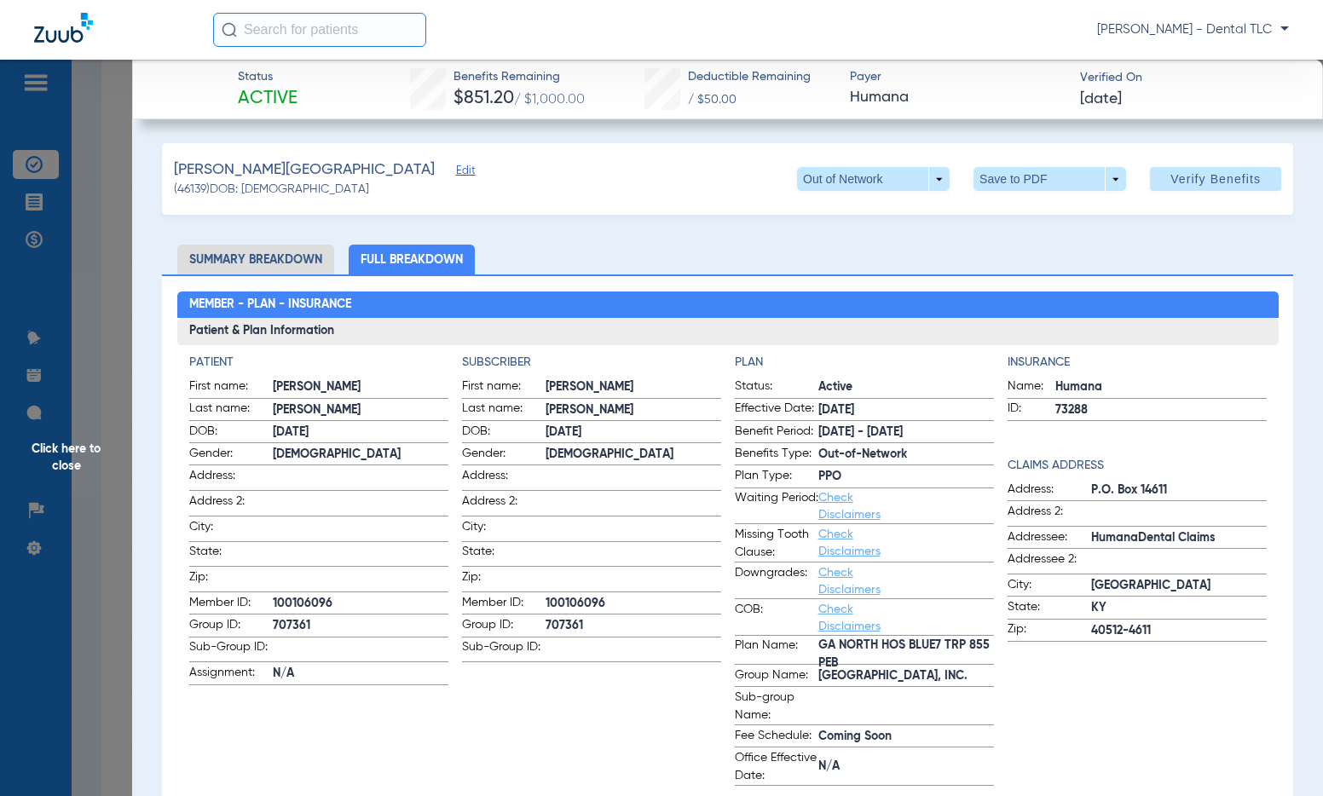
click at [76, 458] on span "Click here to close" at bounding box center [66, 458] width 132 height 796
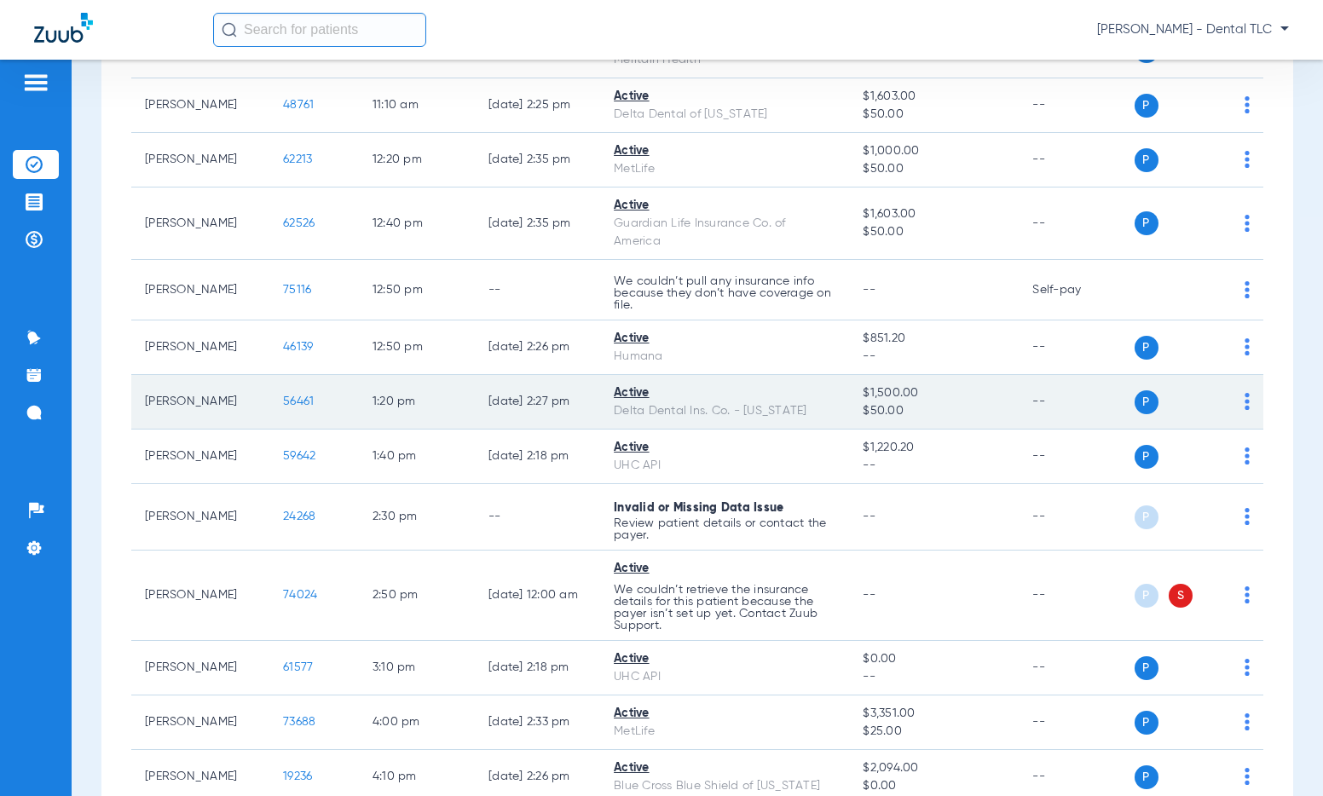
click at [283, 401] on span "56461" at bounding box center [298, 402] width 31 height 12
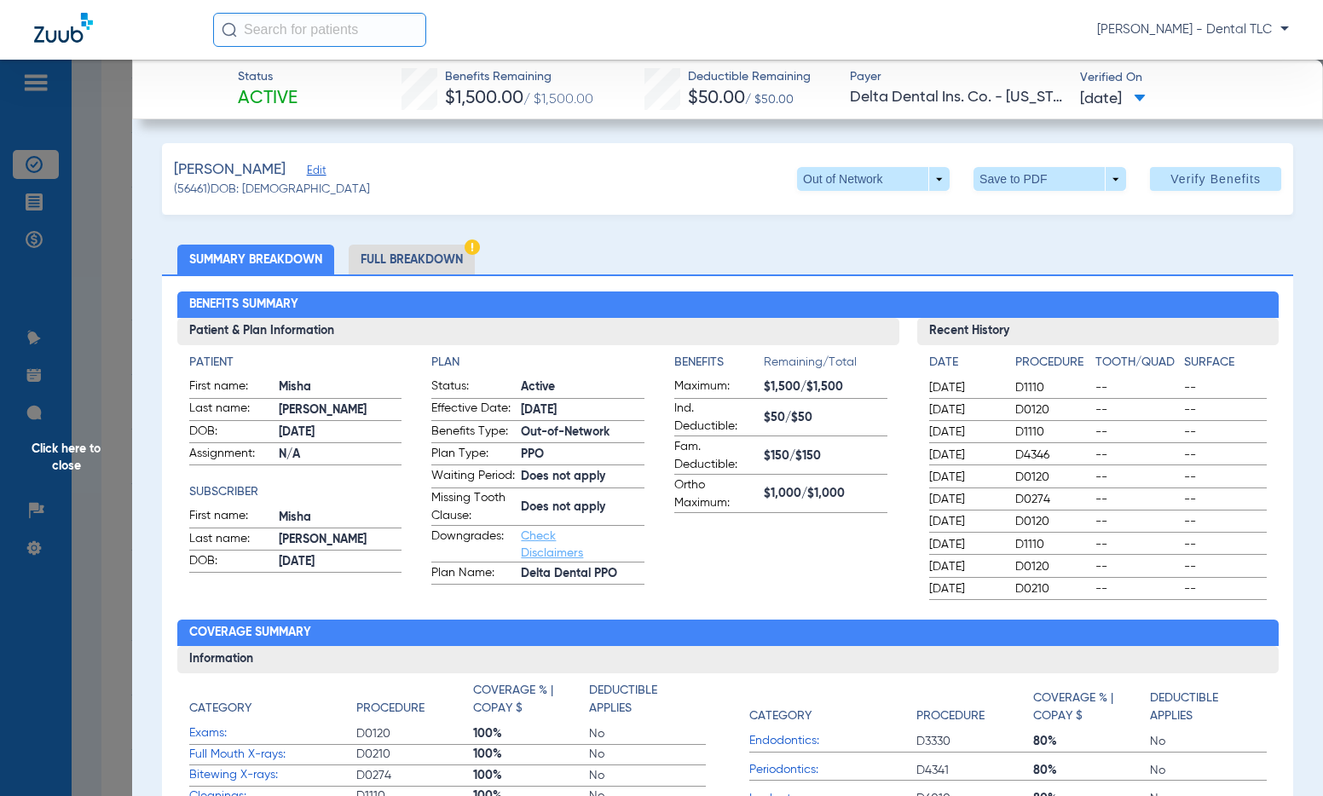
click at [384, 254] on li "Full Breakdown" at bounding box center [412, 260] width 126 height 30
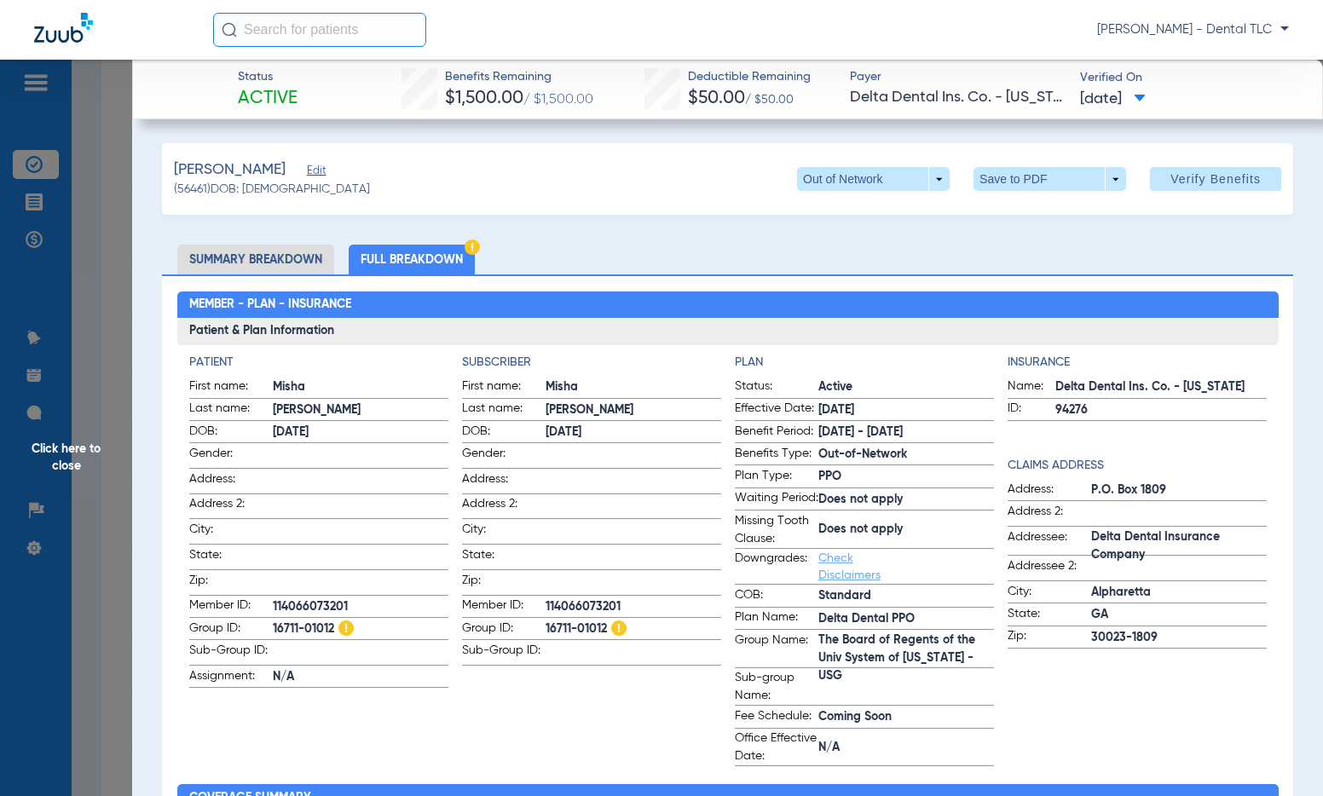
click at [70, 458] on span "Click here to close" at bounding box center [66, 458] width 132 height 796
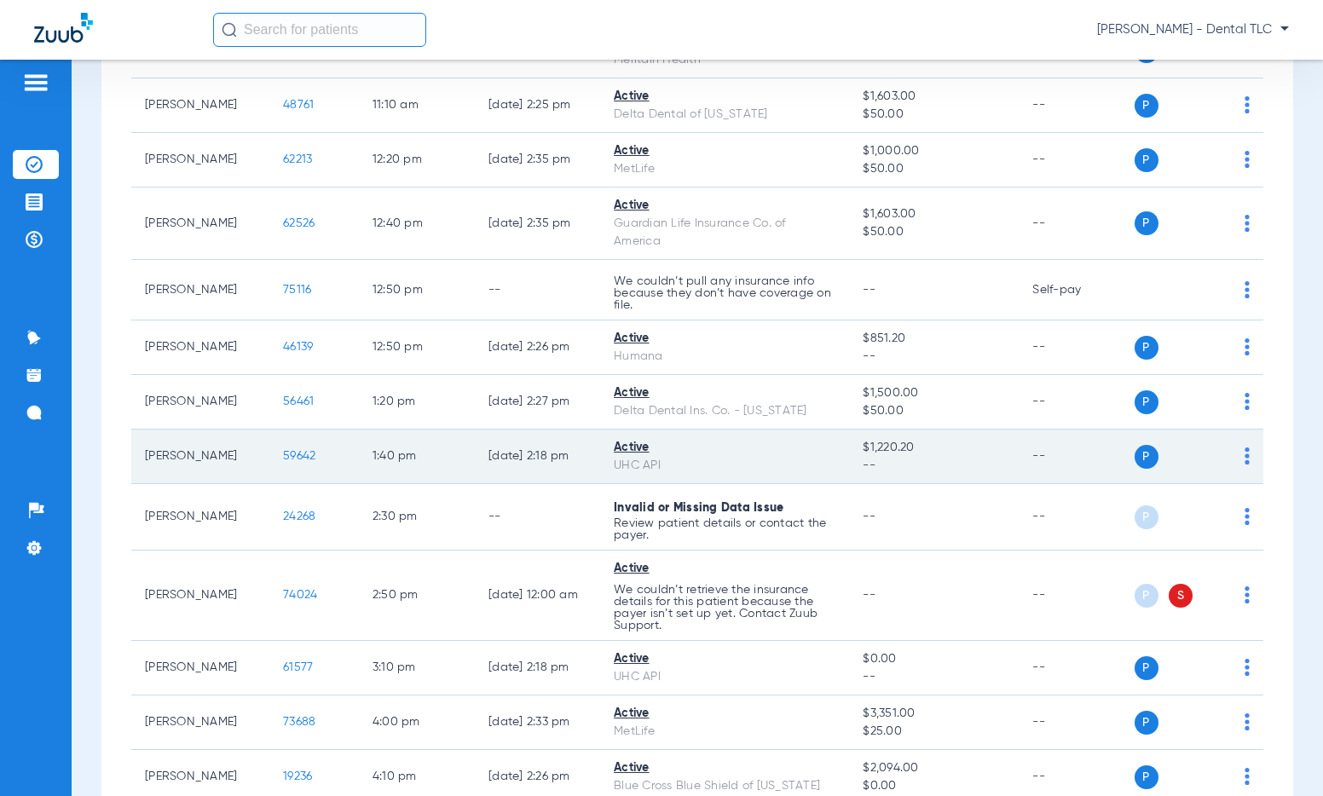
click at [284, 456] on span "59642" at bounding box center [299, 456] width 32 height 12
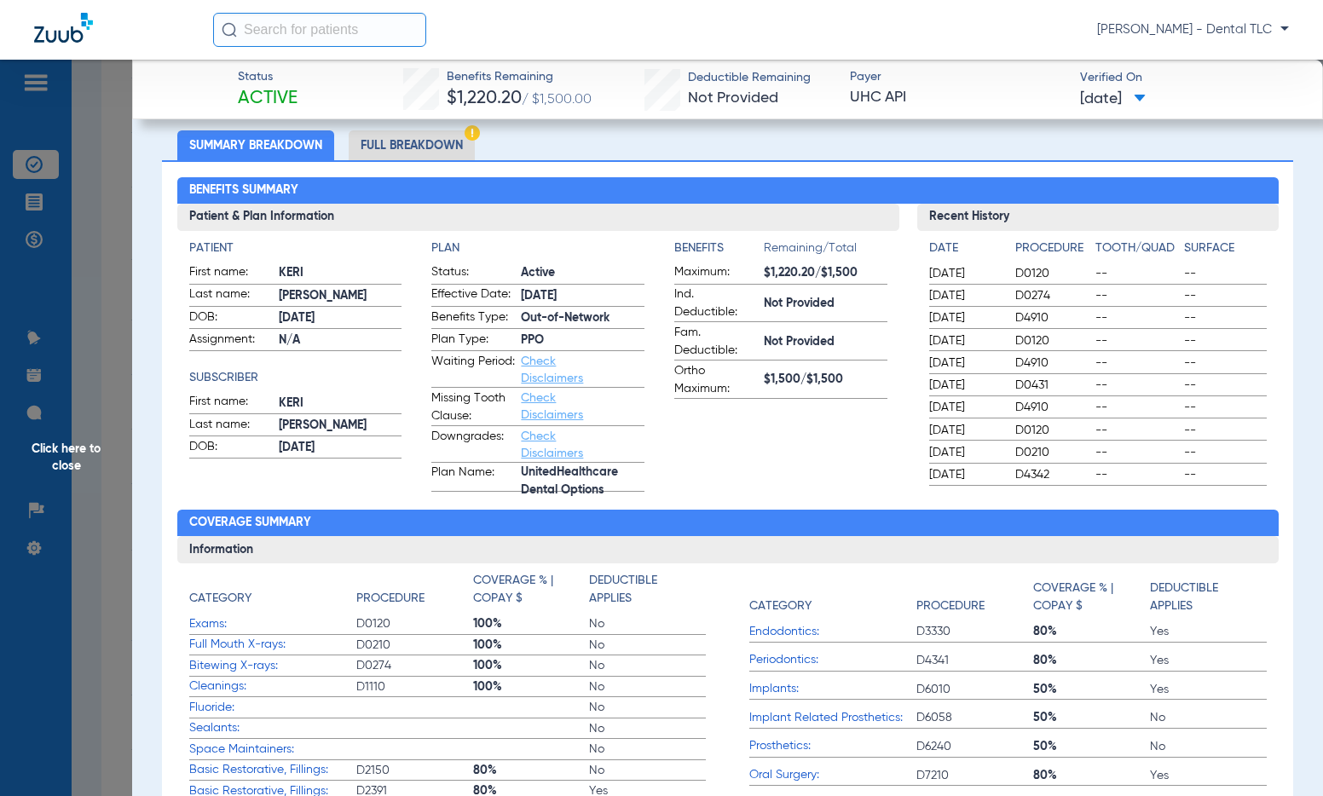
scroll to position [85, 0]
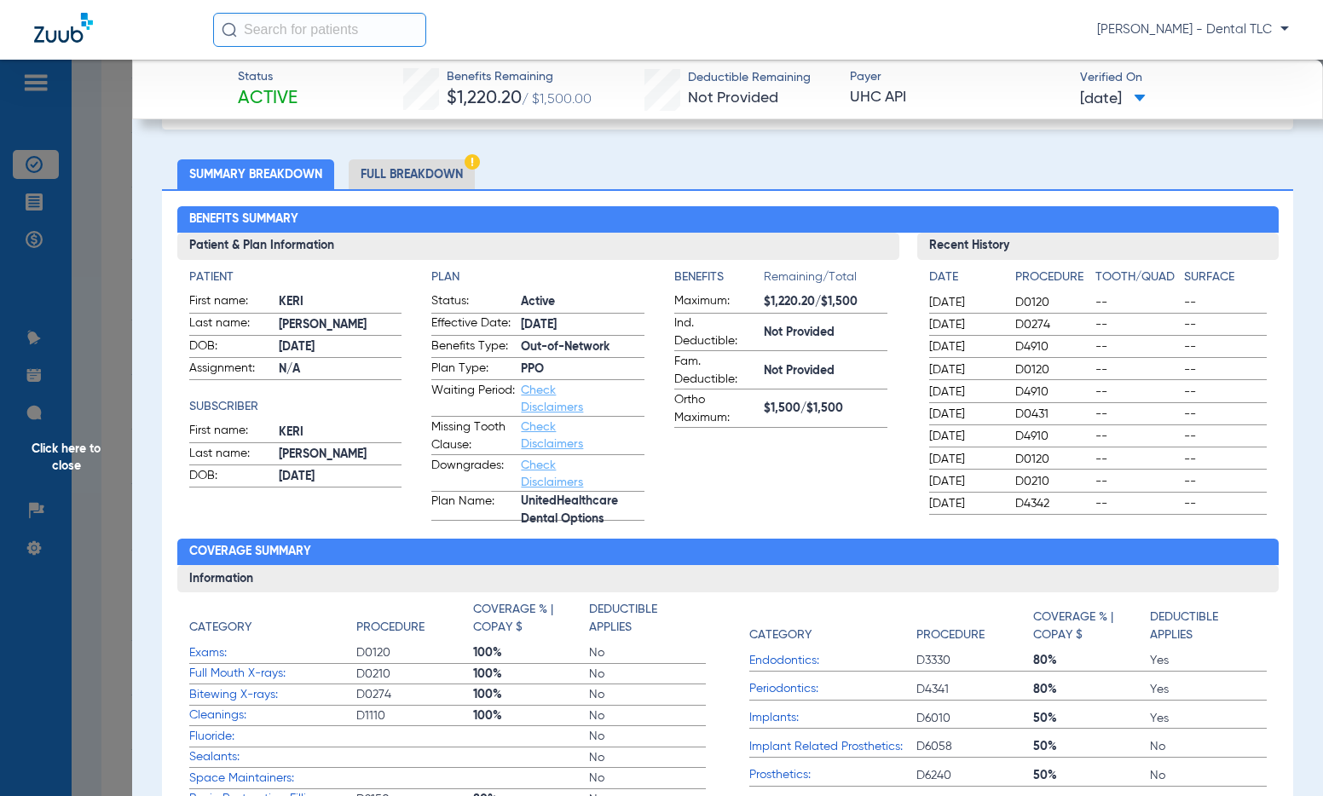
click at [402, 163] on li "Full Breakdown" at bounding box center [412, 174] width 126 height 30
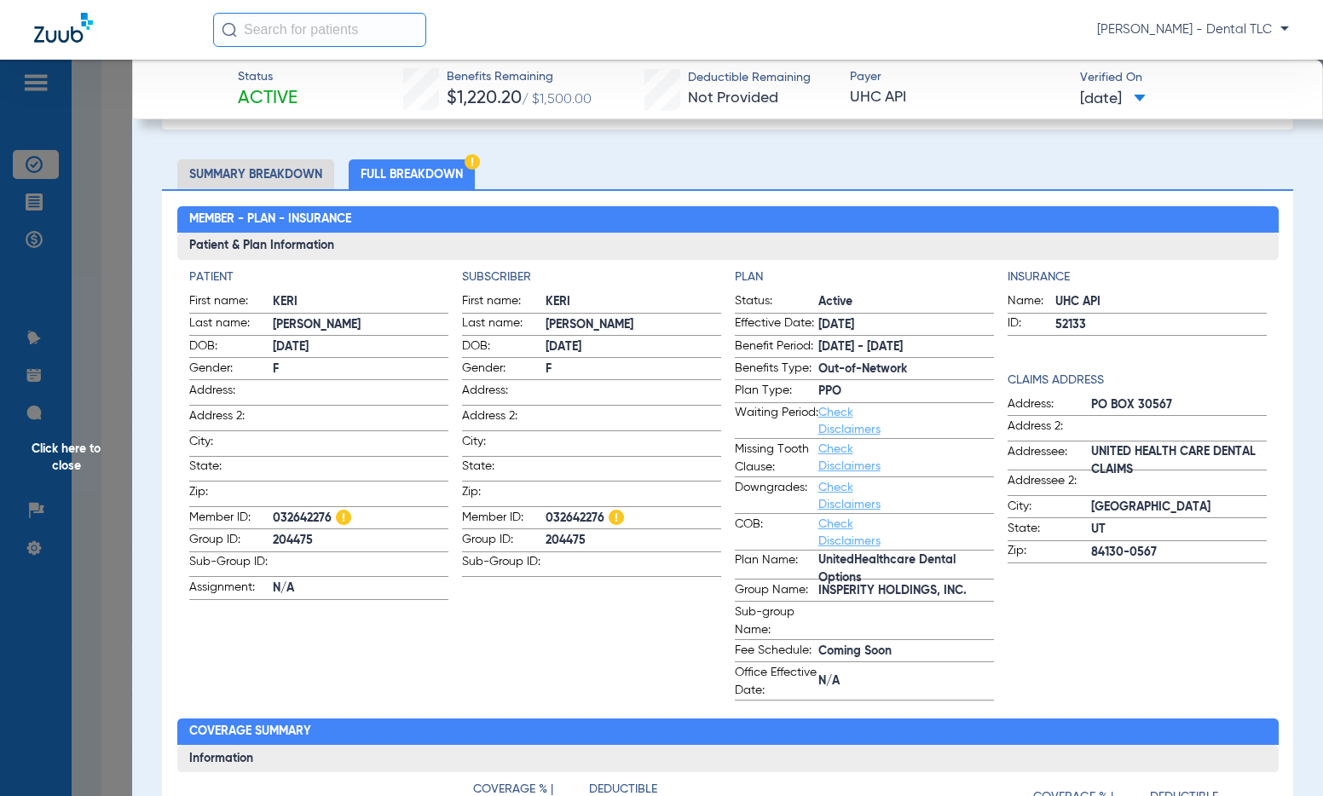
click at [66, 422] on span "Click here to close" at bounding box center [66, 458] width 132 height 796
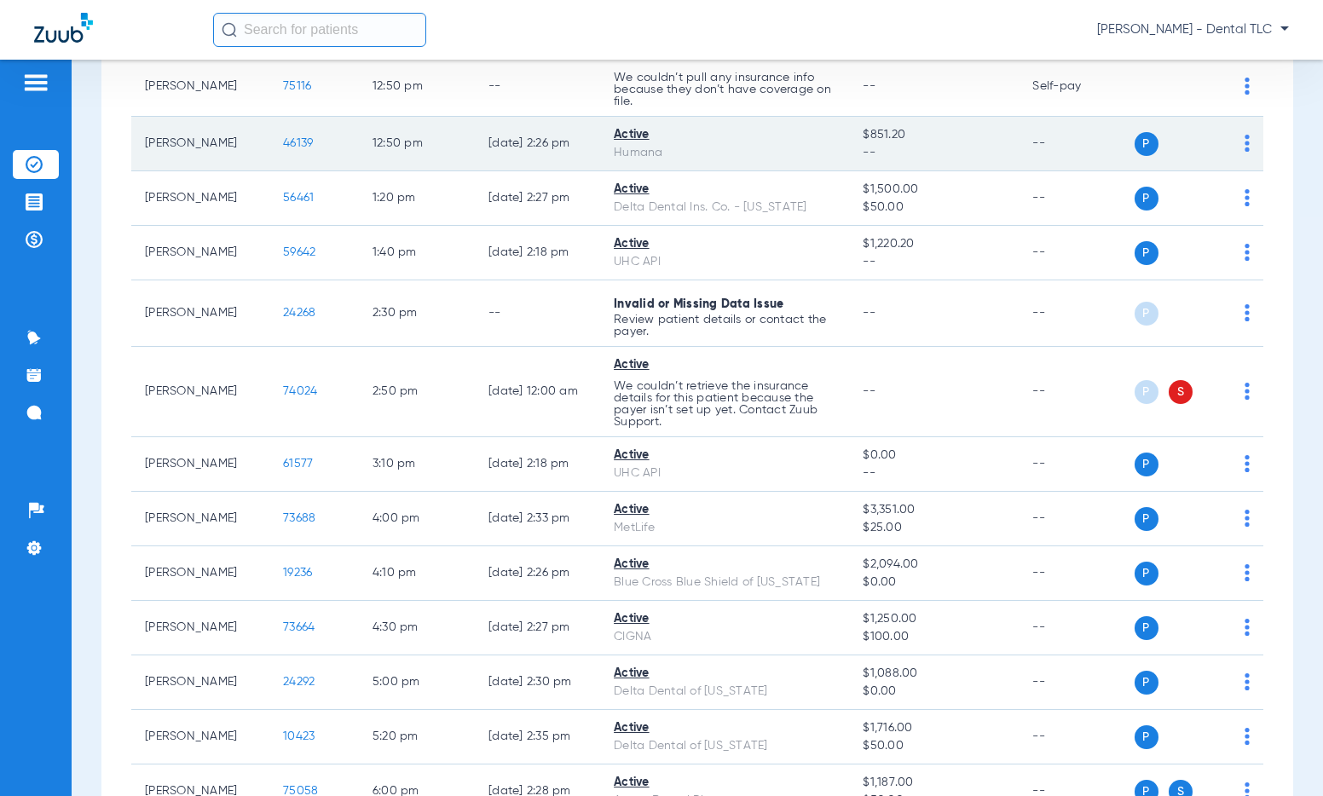
scroll to position [1875, 0]
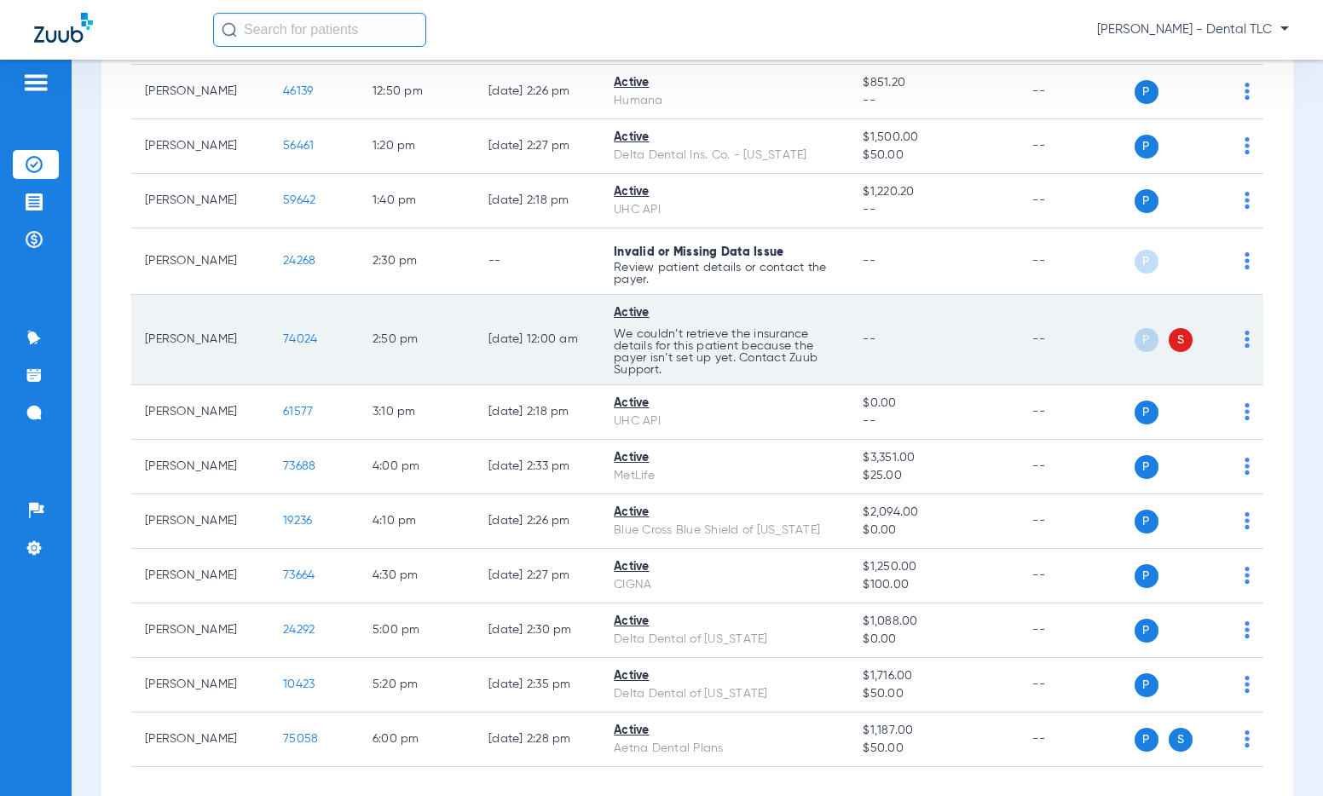
click at [283, 340] on span "74024" at bounding box center [300, 339] width 34 height 12
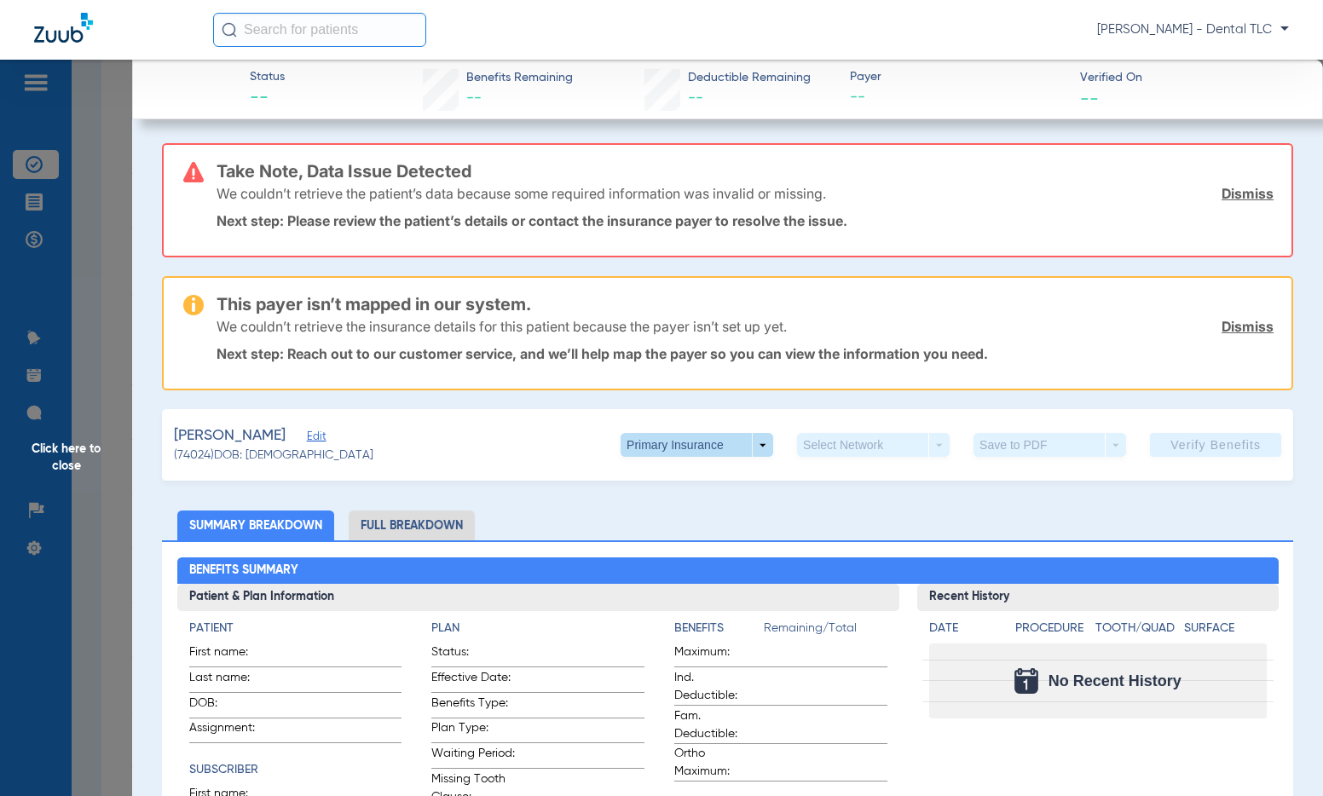
click at [677, 451] on span at bounding box center [697, 445] width 41 height 41
click at [673, 512] on span "Secondary Insurance" at bounding box center [678, 513] width 113 height 12
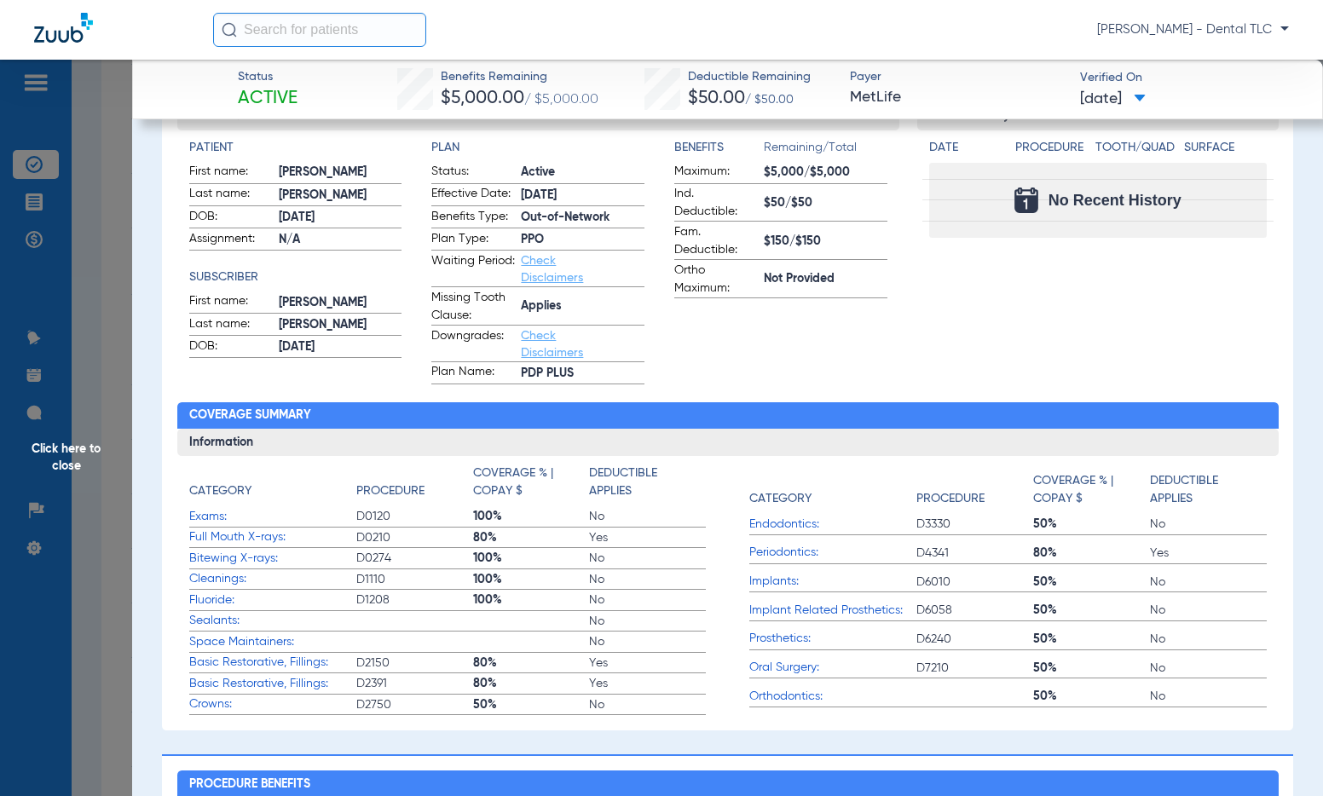
scroll to position [0, 0]
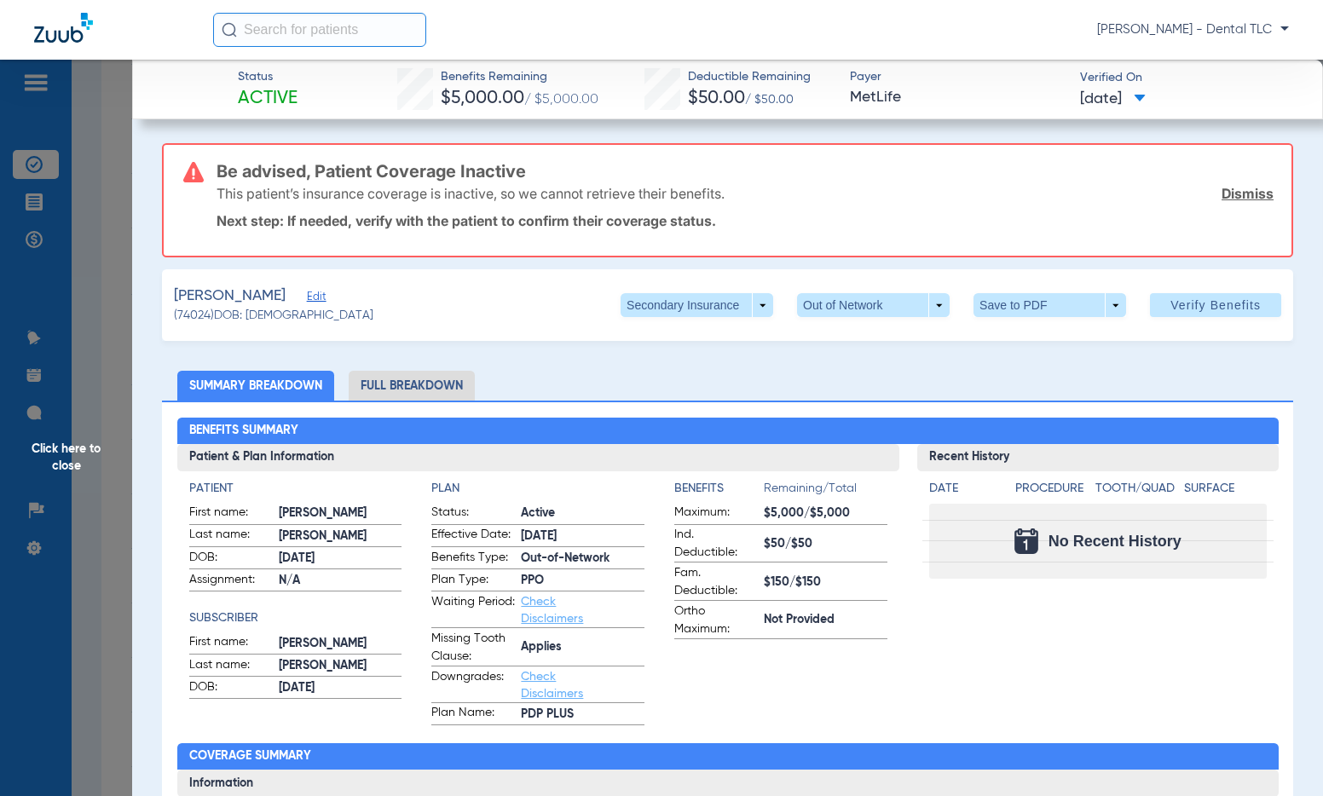
click at [65, 467] on span "Click here to close" at bounding box center [66, 458] width 132 height 796
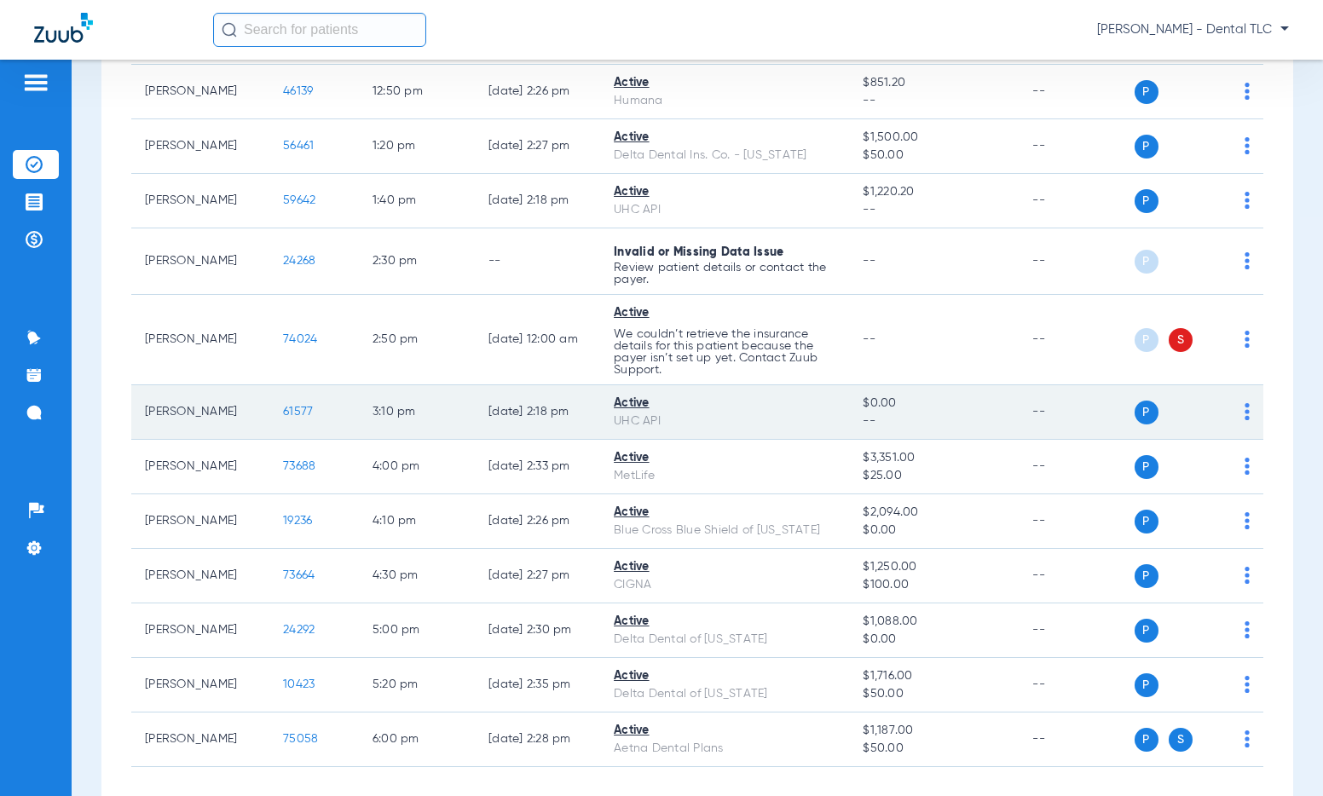
click at [292, 412] on span "61577" at bounding box center [298, 412] width 30 height 12
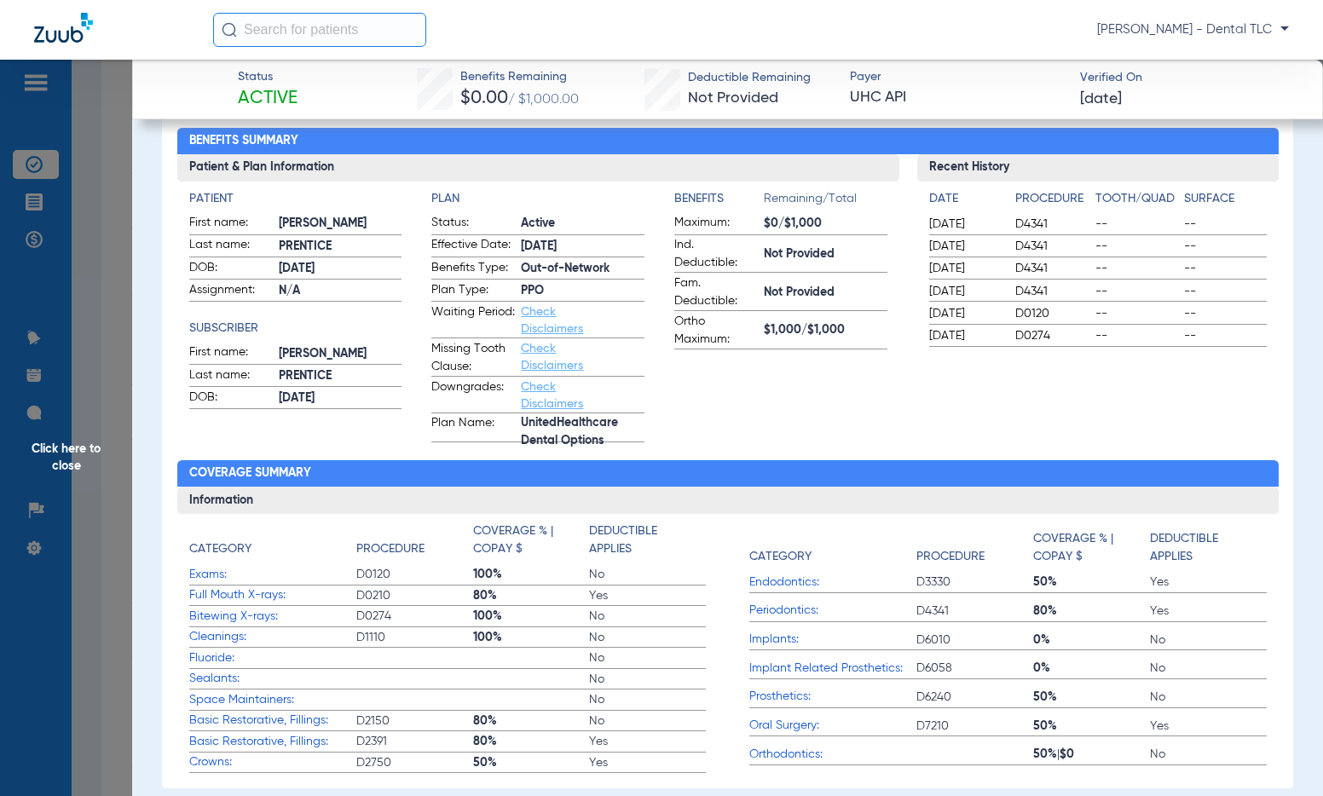
scroll to position [85, 0]
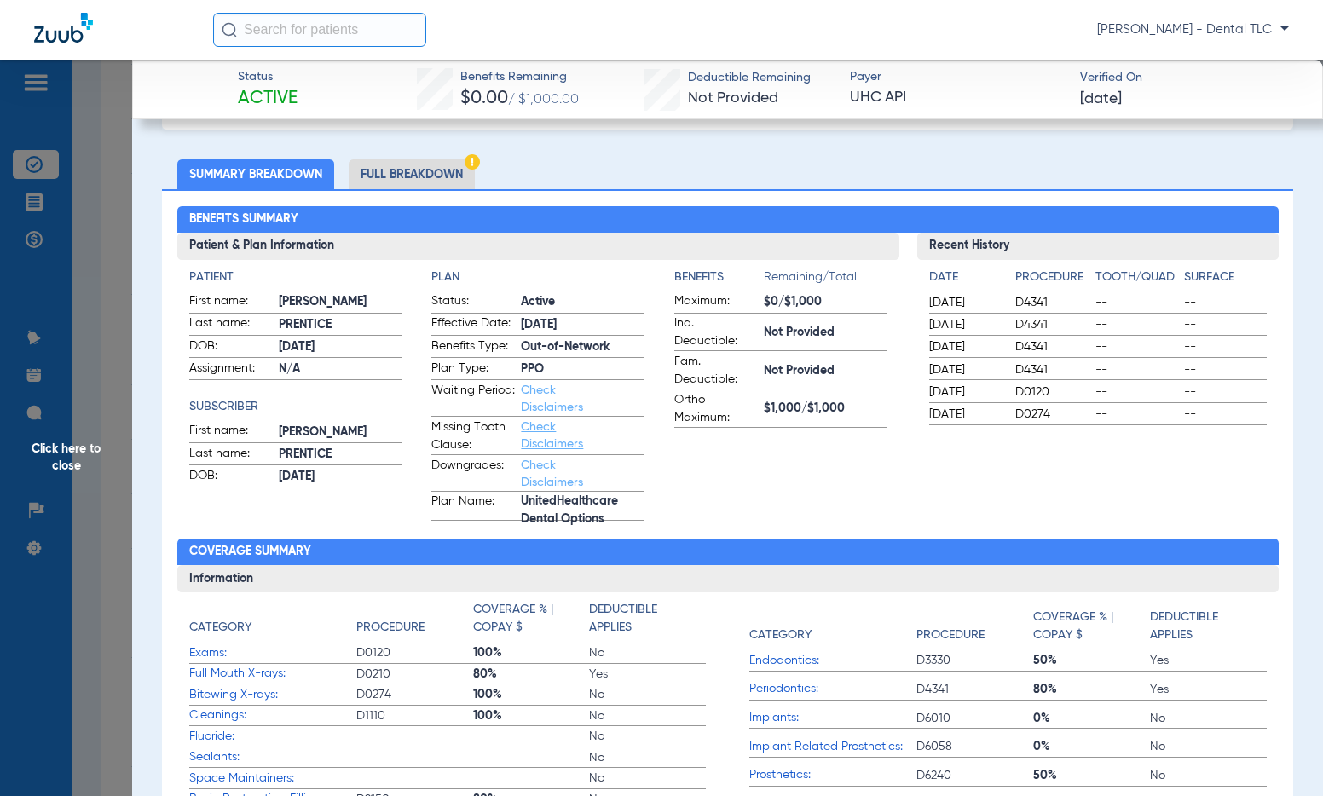
click at [403, 172] on li "Full Breakdown" at bounding box center [412, 174] width 126 height 30
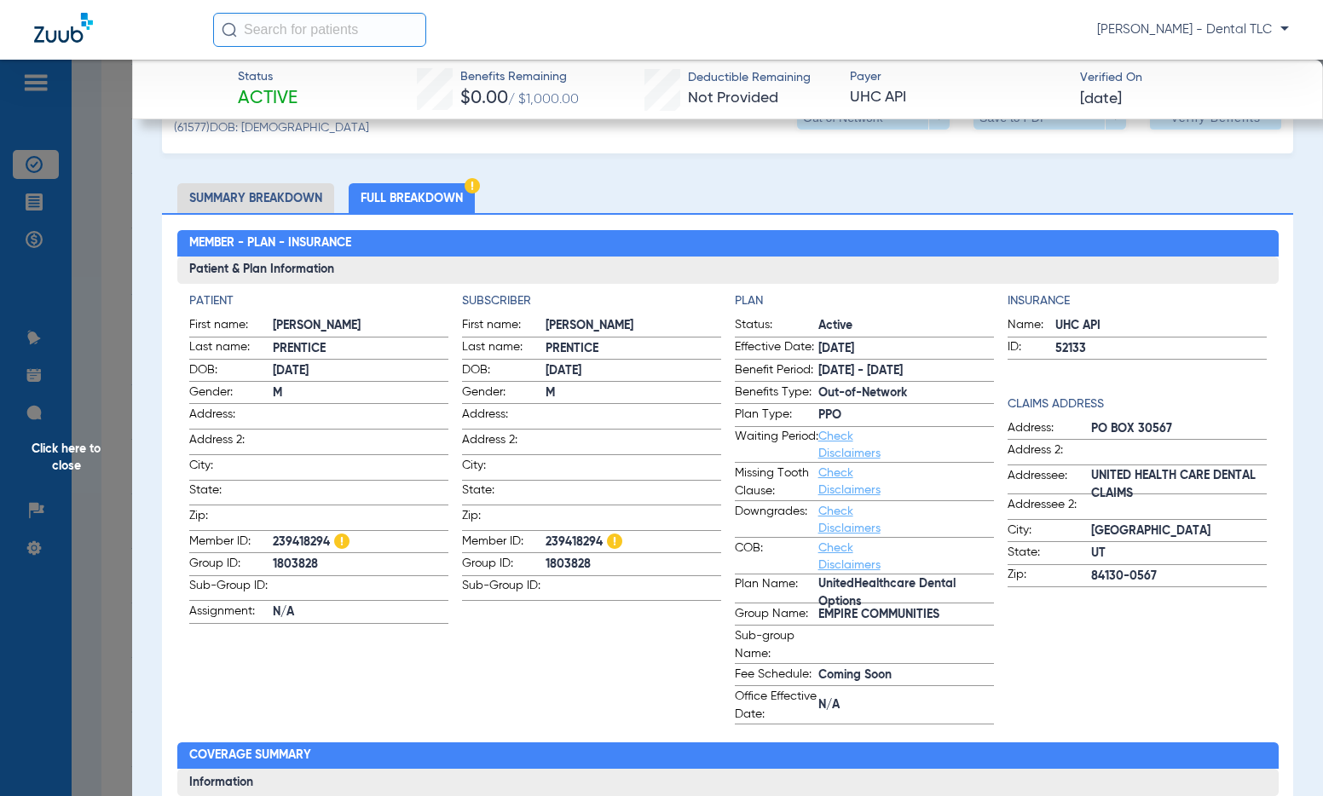
scroll to position [0, 0]
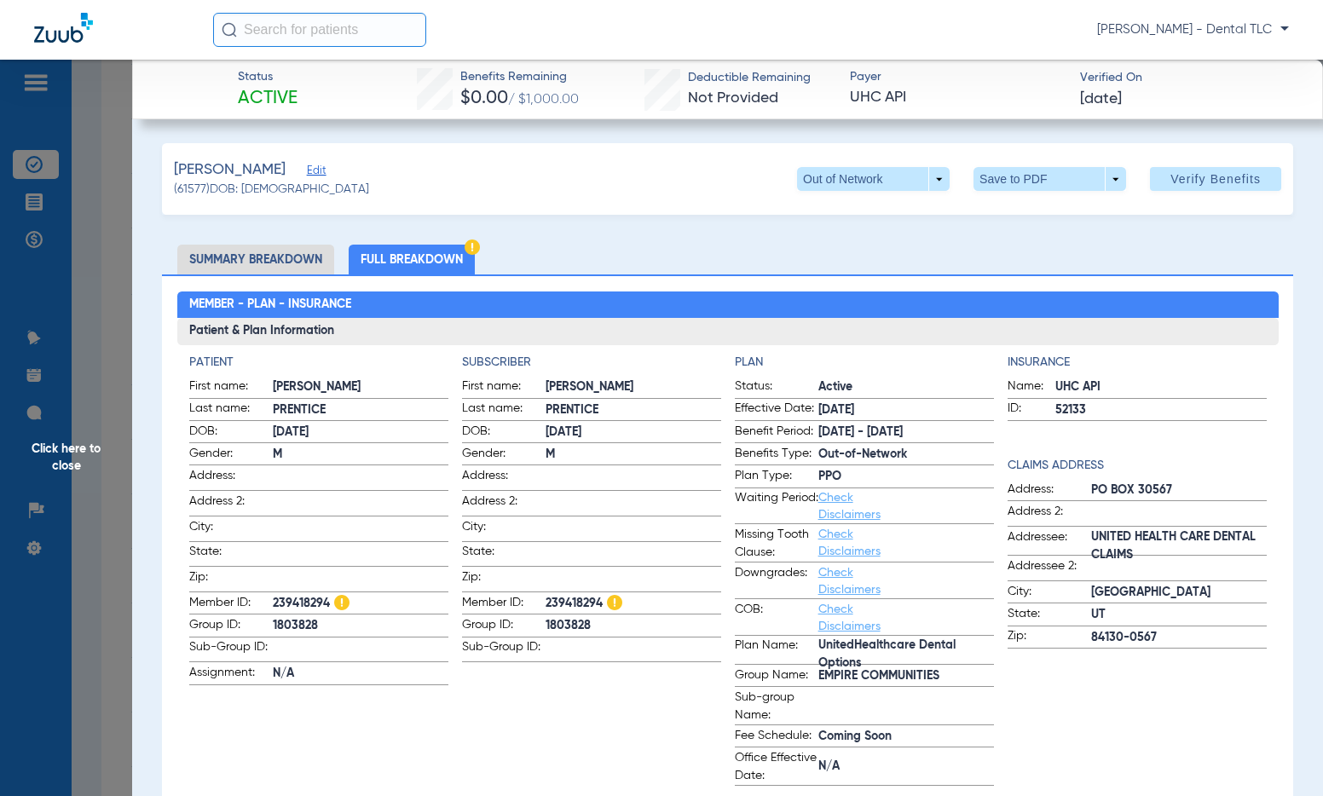
click at [67, 456] on span "Click here to close" at bounding box center [66, 458] width 132 height 796
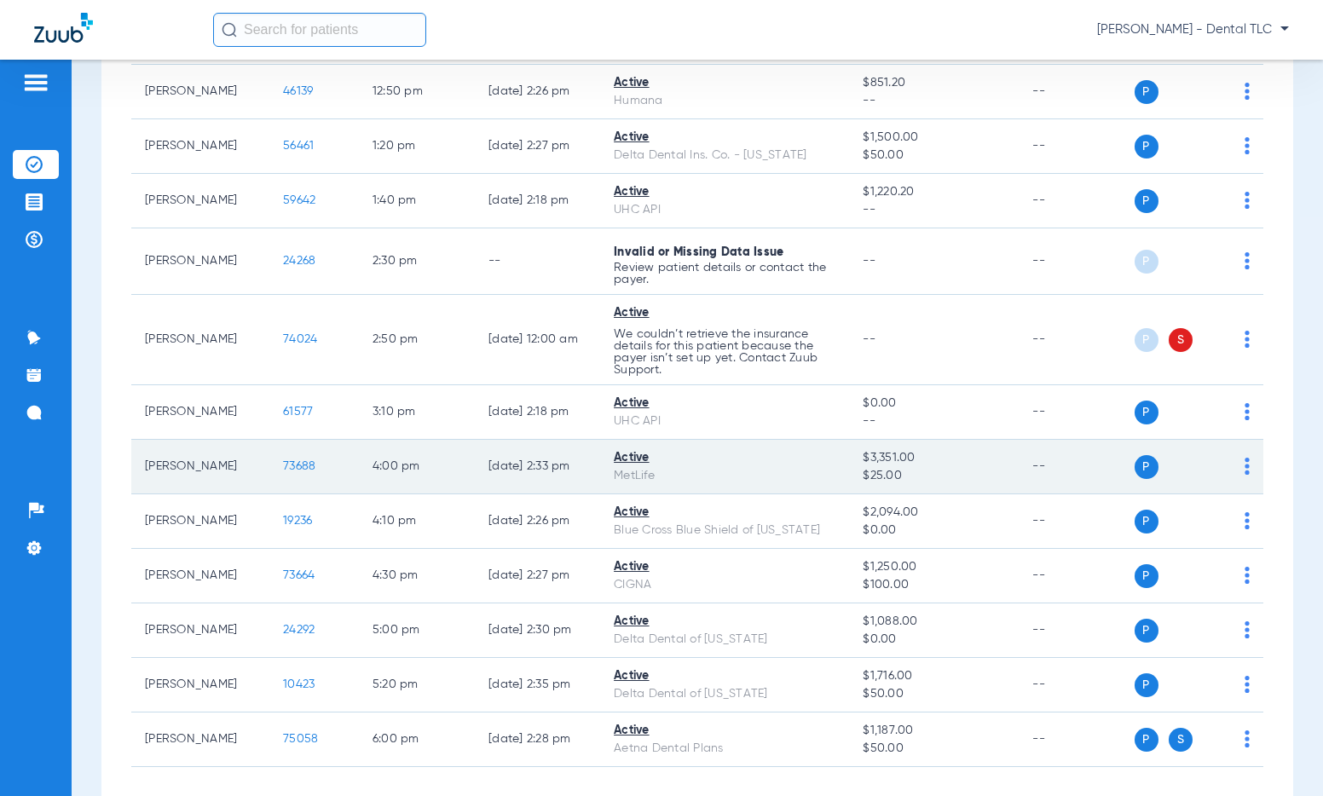
click at [283, 465] on span "73688" at bounding box center [299, 466] width 32 height 12
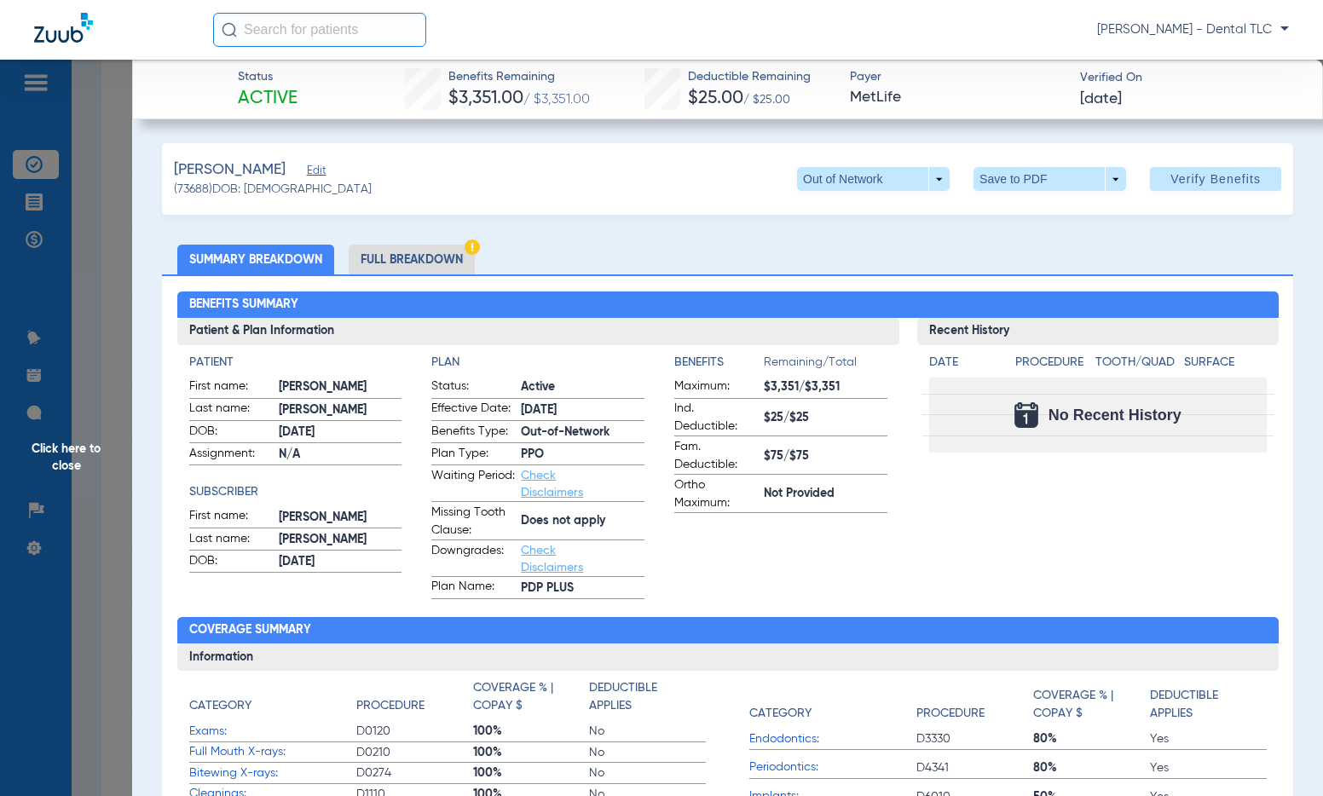
click at [382, 265] on li "Full Breakdown" at bounding box center [412, 260] width 126 height 30
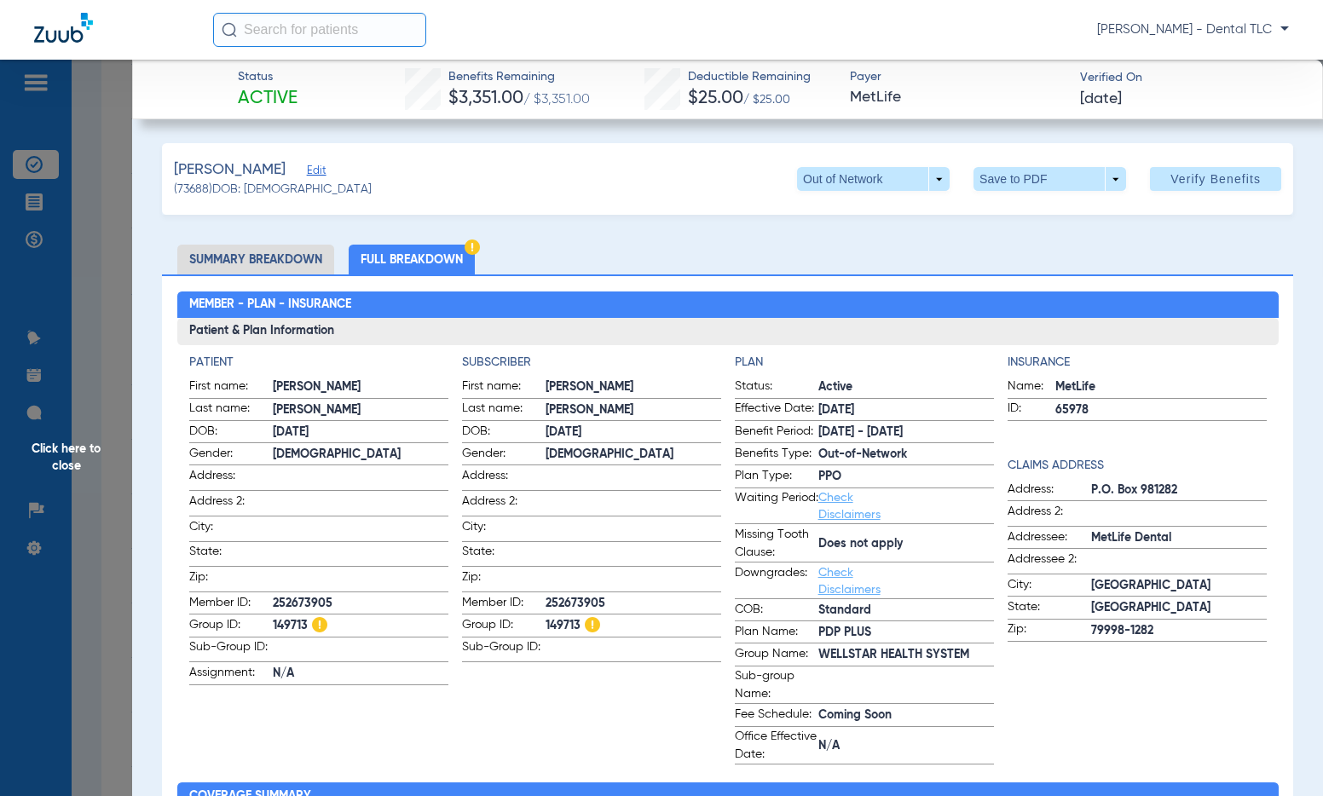
click at [285, 257] on li "Summary Breakdown" at bounding box center [255, 260] width 157 height 30
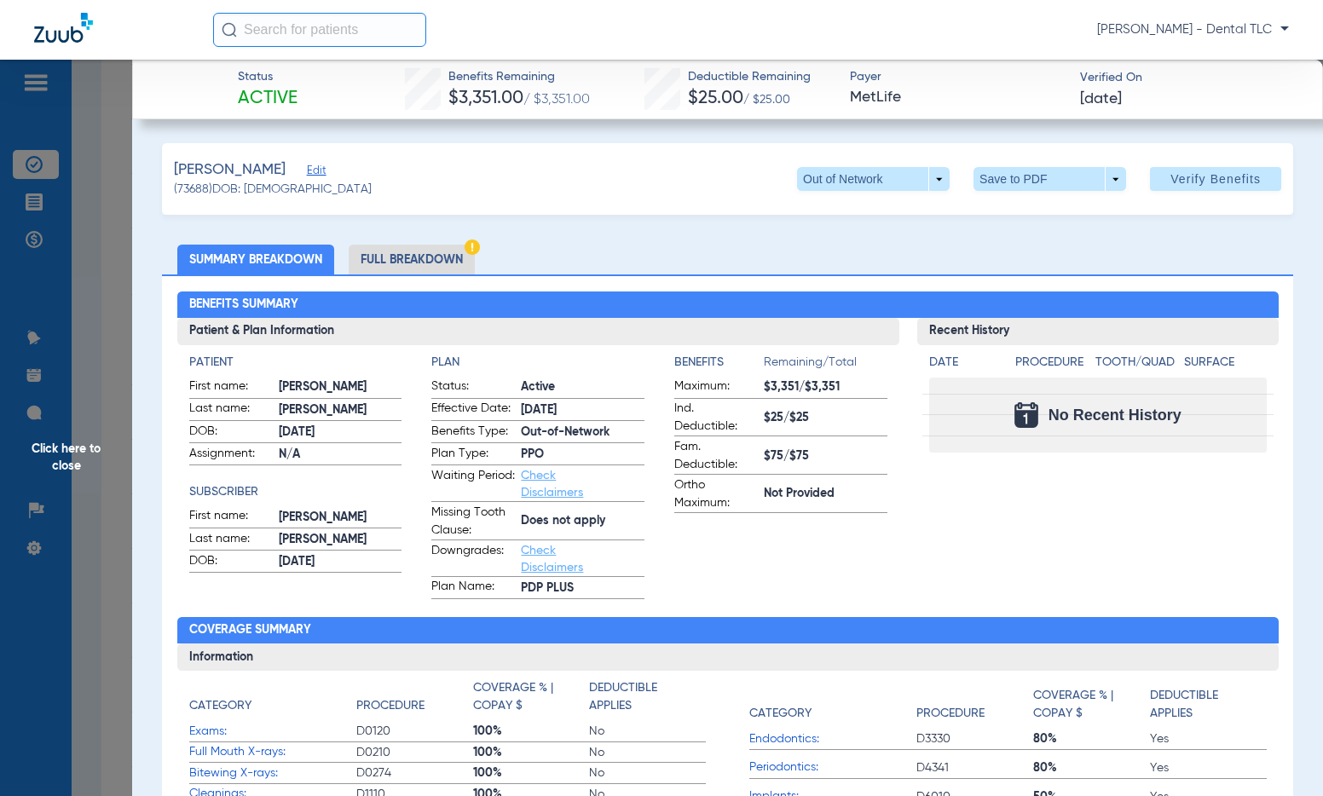
click at [66, 463] on span "Click here to close" at bounding box center [66, 458] width 132 height 796
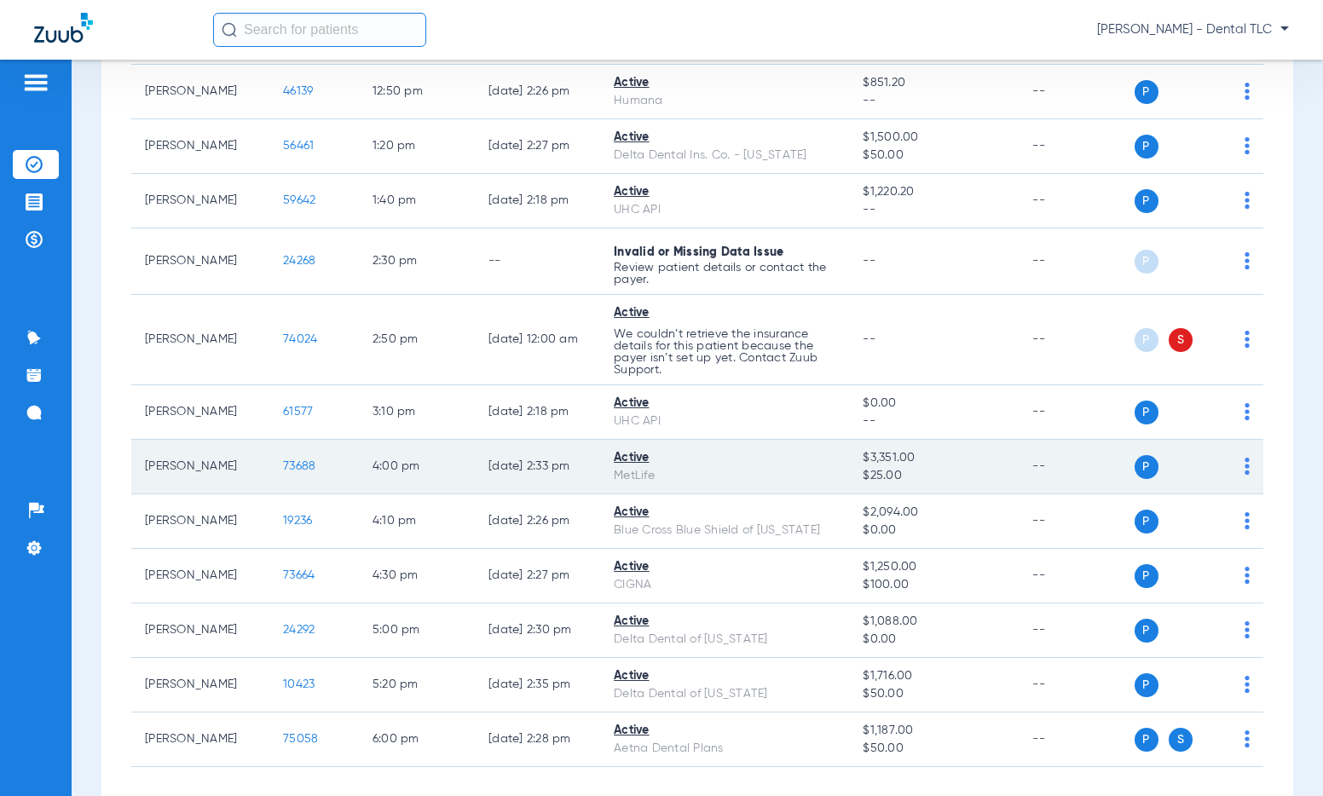
scroll to position [1955, 0]
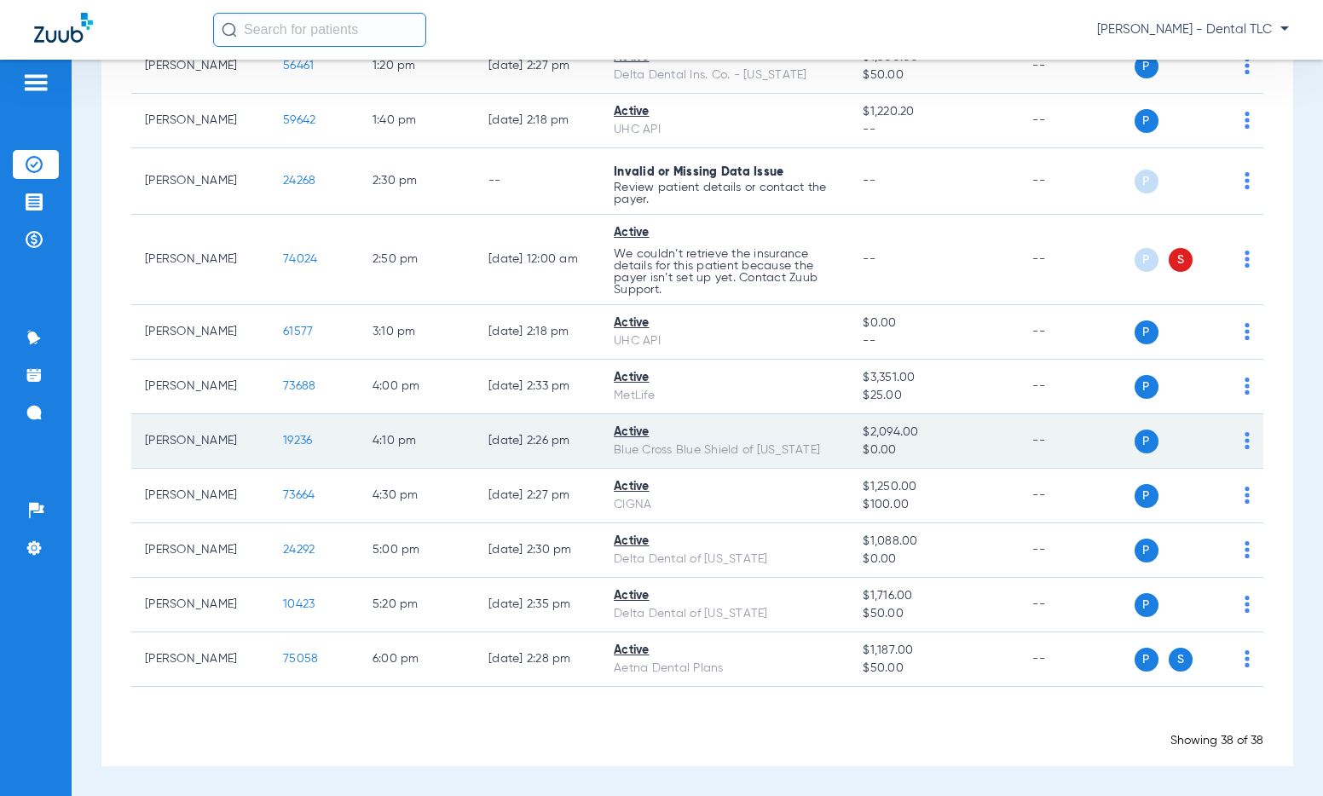
click at [284, 442] on span "19236" at bounding box center [297, 441] width 29 height 12
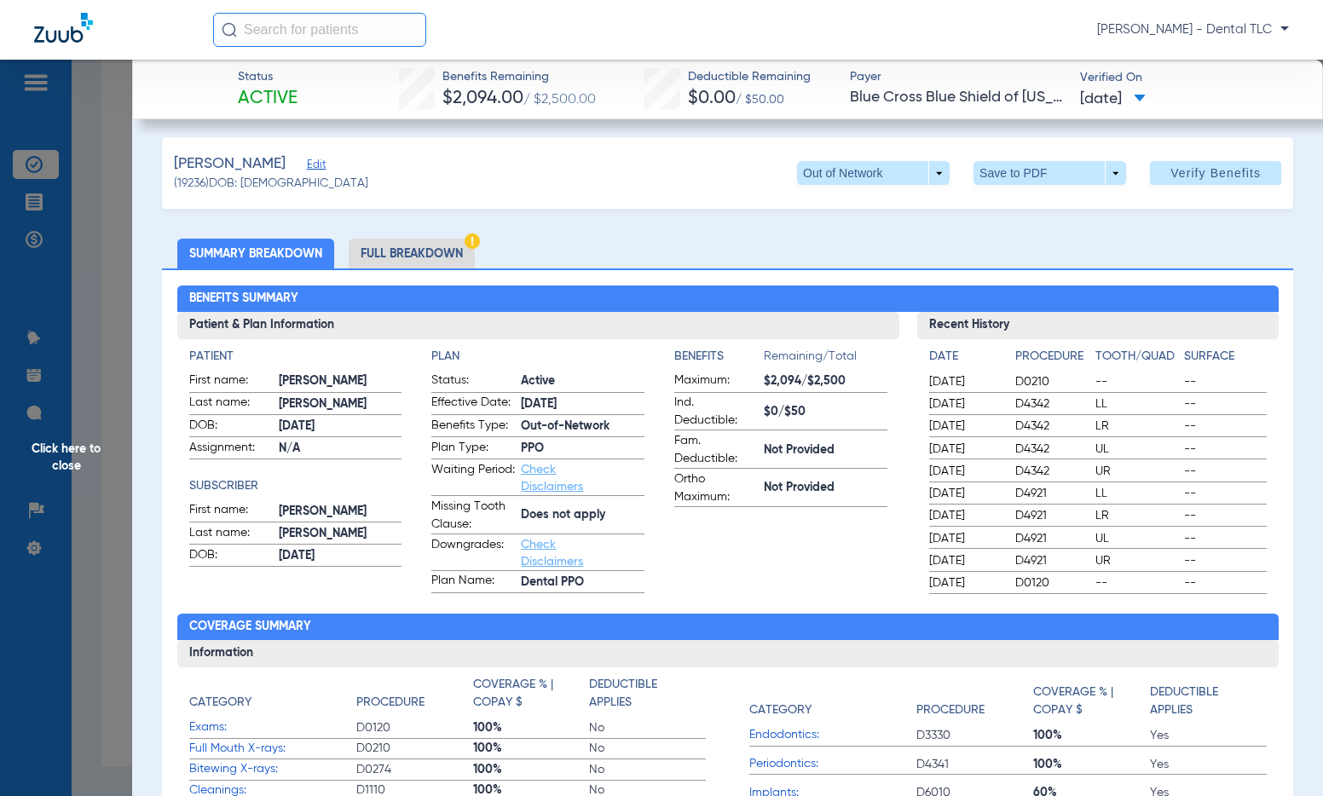
scroll to position [0, 0]
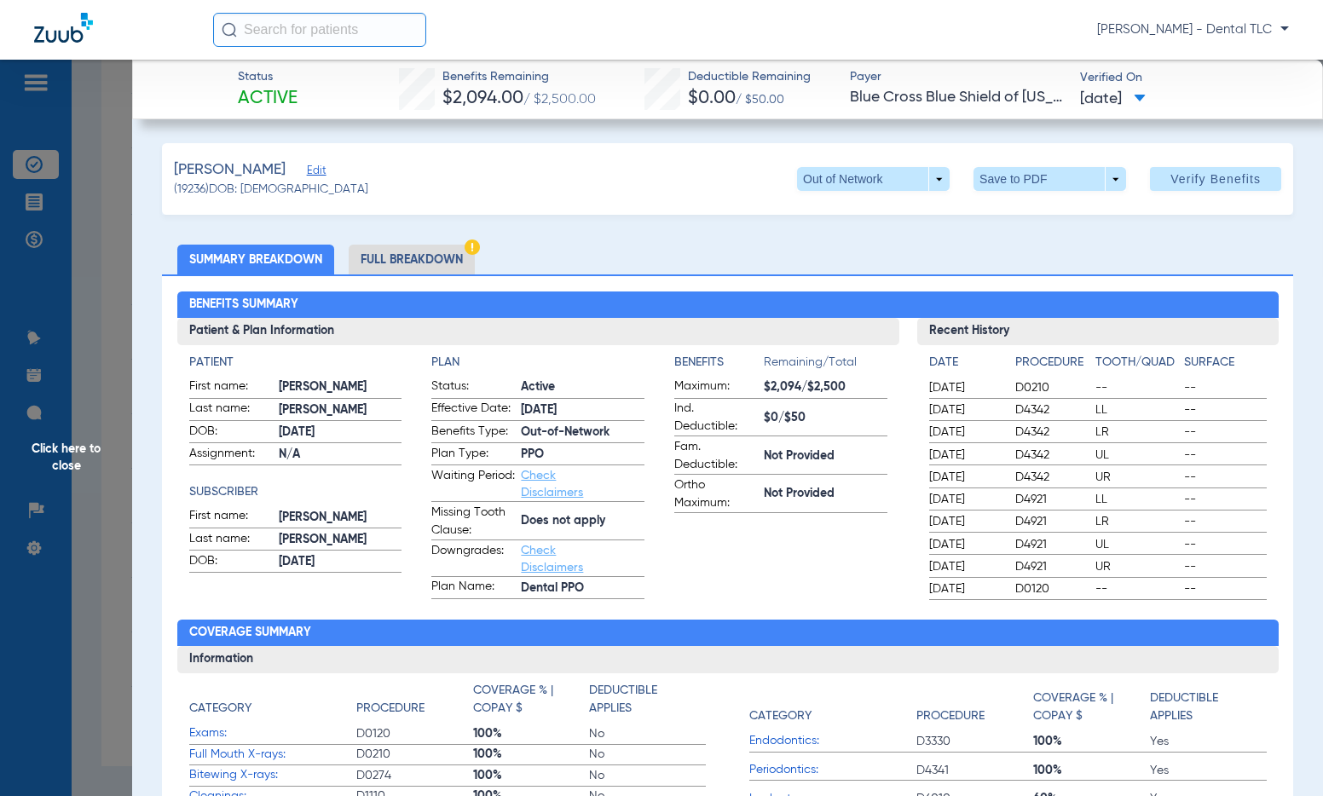
click at [439, 257] on li "Full Breakdown" at bounding box center [412, 260] width 126 height 30
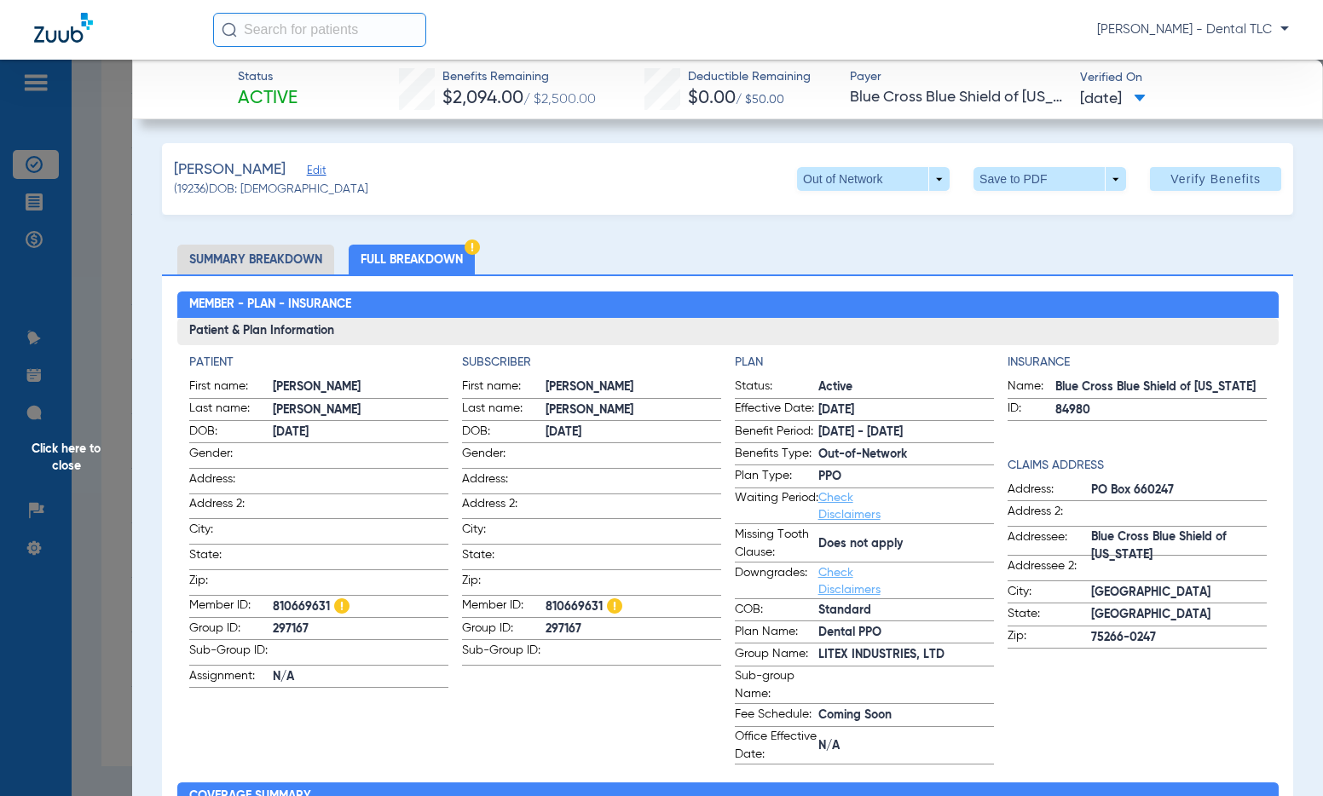
click at [70, 429] on span "Click here to close" at bounding box center [66, 458] width 132 height 796
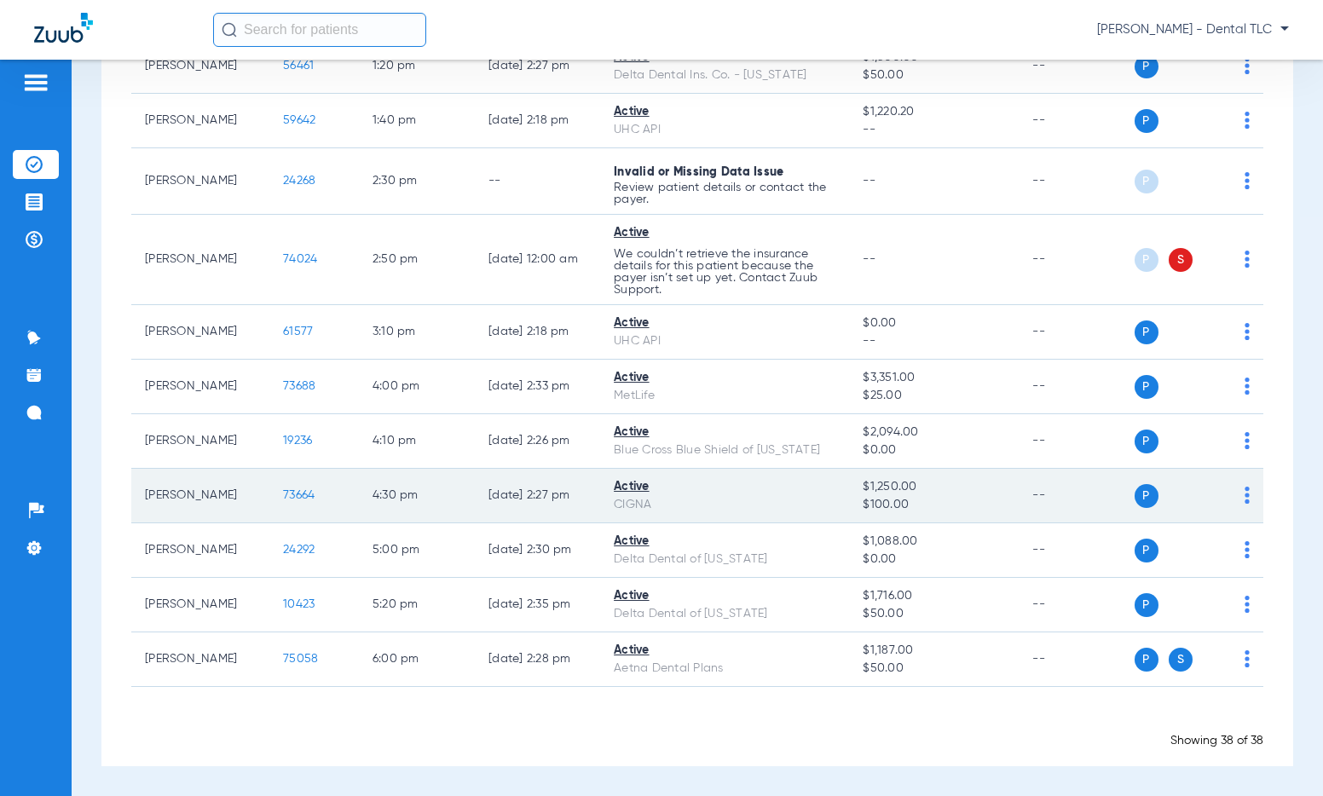
click at [283, 499] on span "73664" at bounding box center [299, 495] width 32 height 12
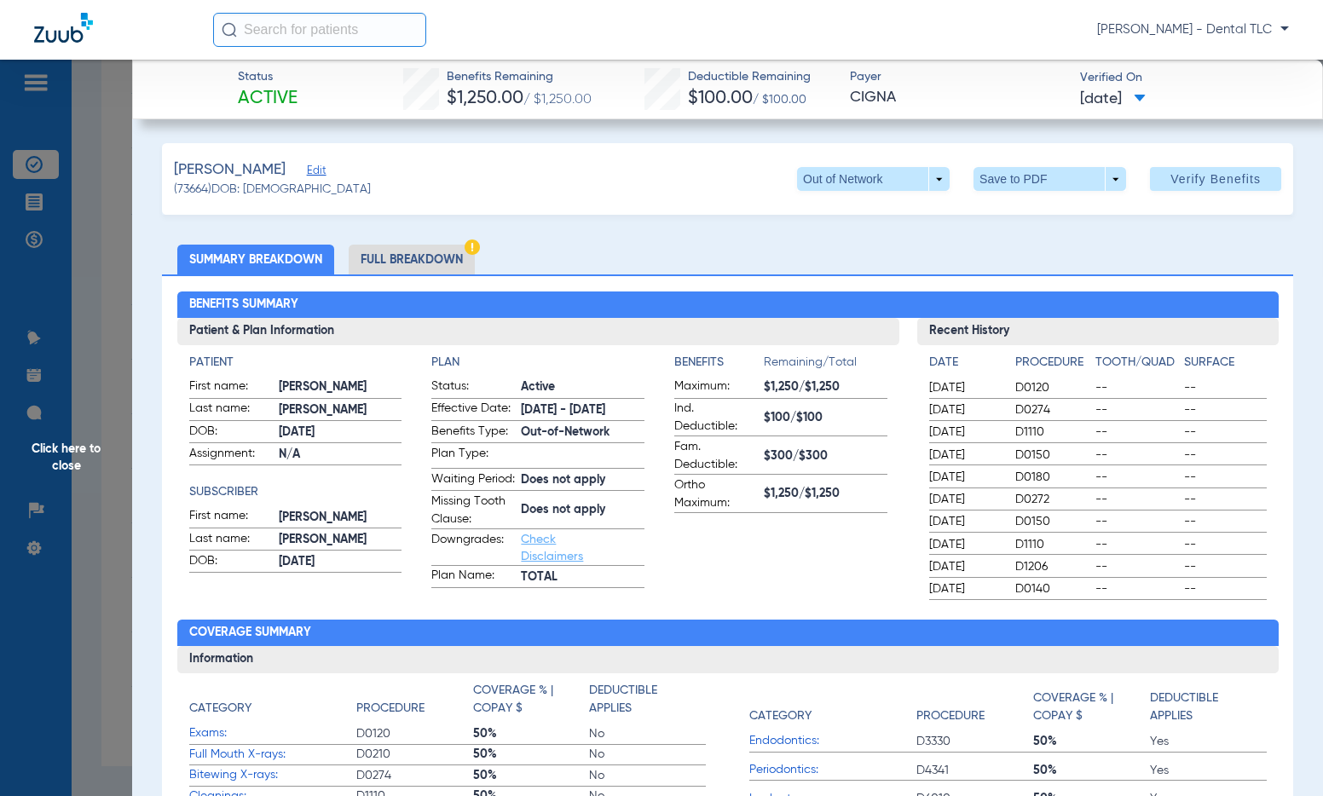
click at [386, 250] on li "Full Breakdown" at bounding box center [412, 260] width 126 height 30
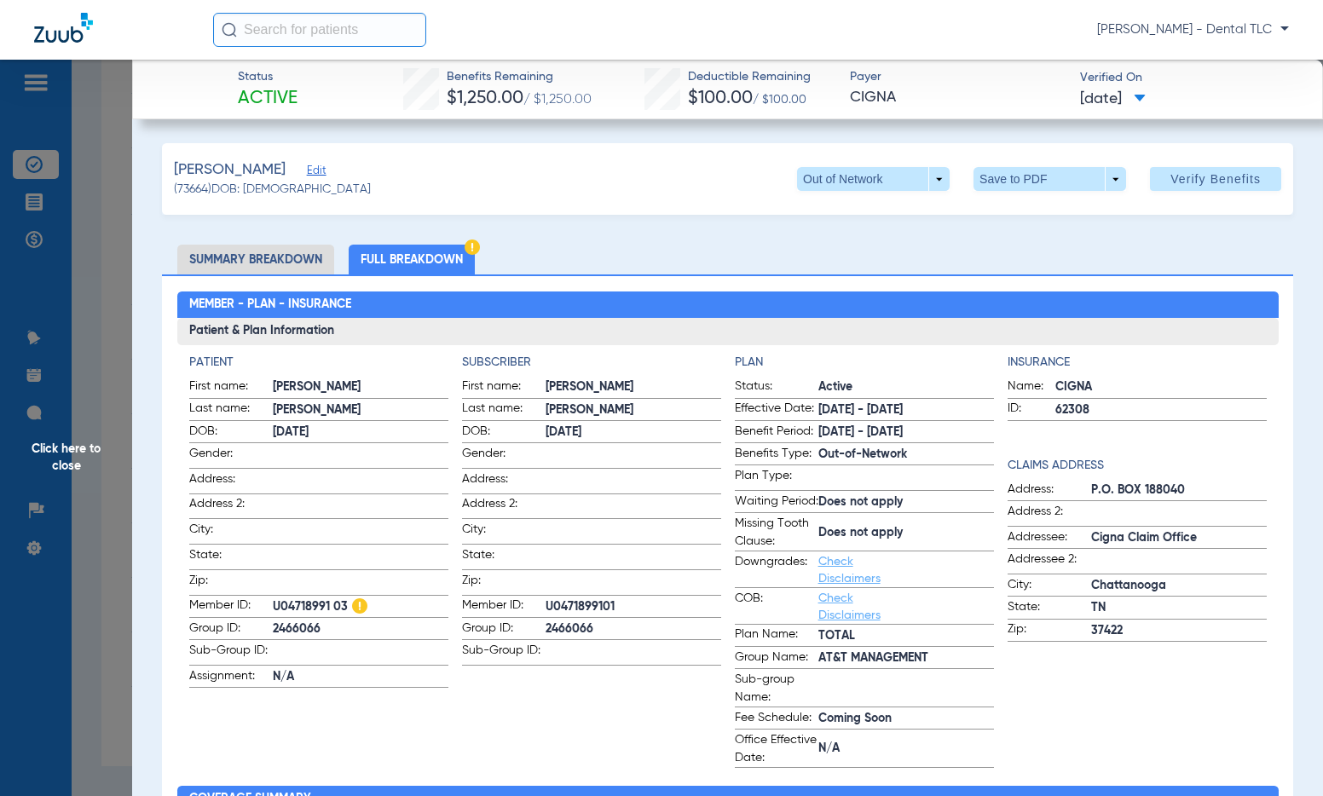
click at [68, 453] on span "Click here to close" at bounding box center [66, 458] width 132 height 796
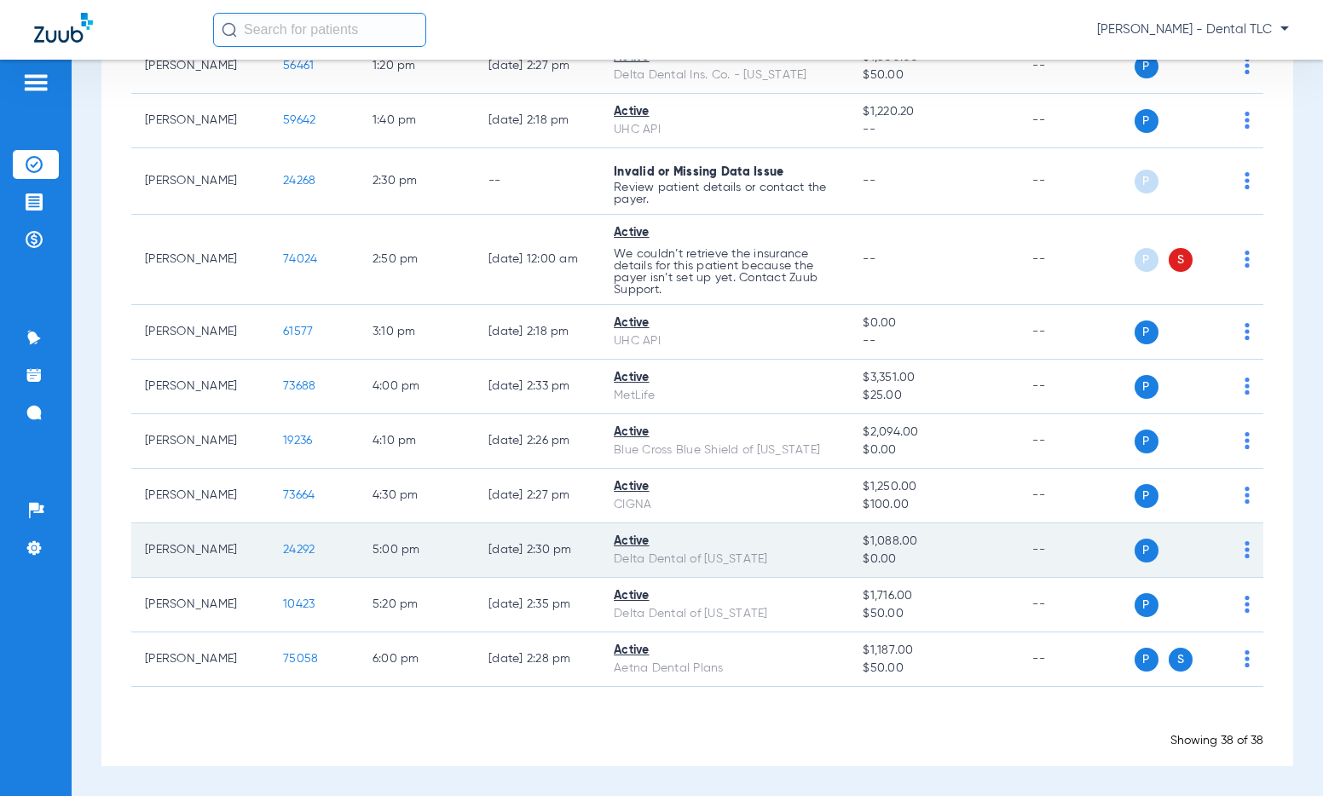
click at [291, 550] on span "24292" at bounding box center [299, 550] width 32 height 12
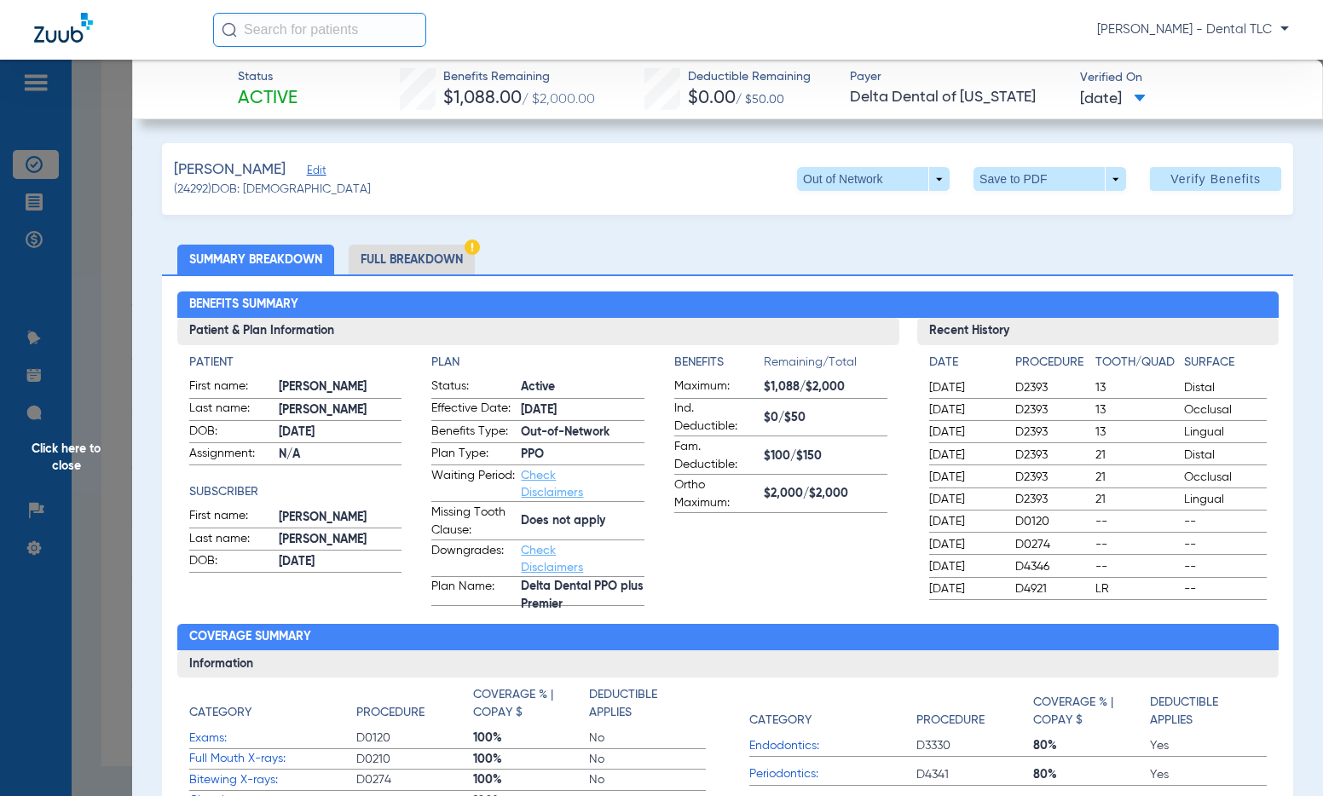
click at [392, 261] on li "Full Breakdown" at bounding box center [412, 260] width 126 height 30
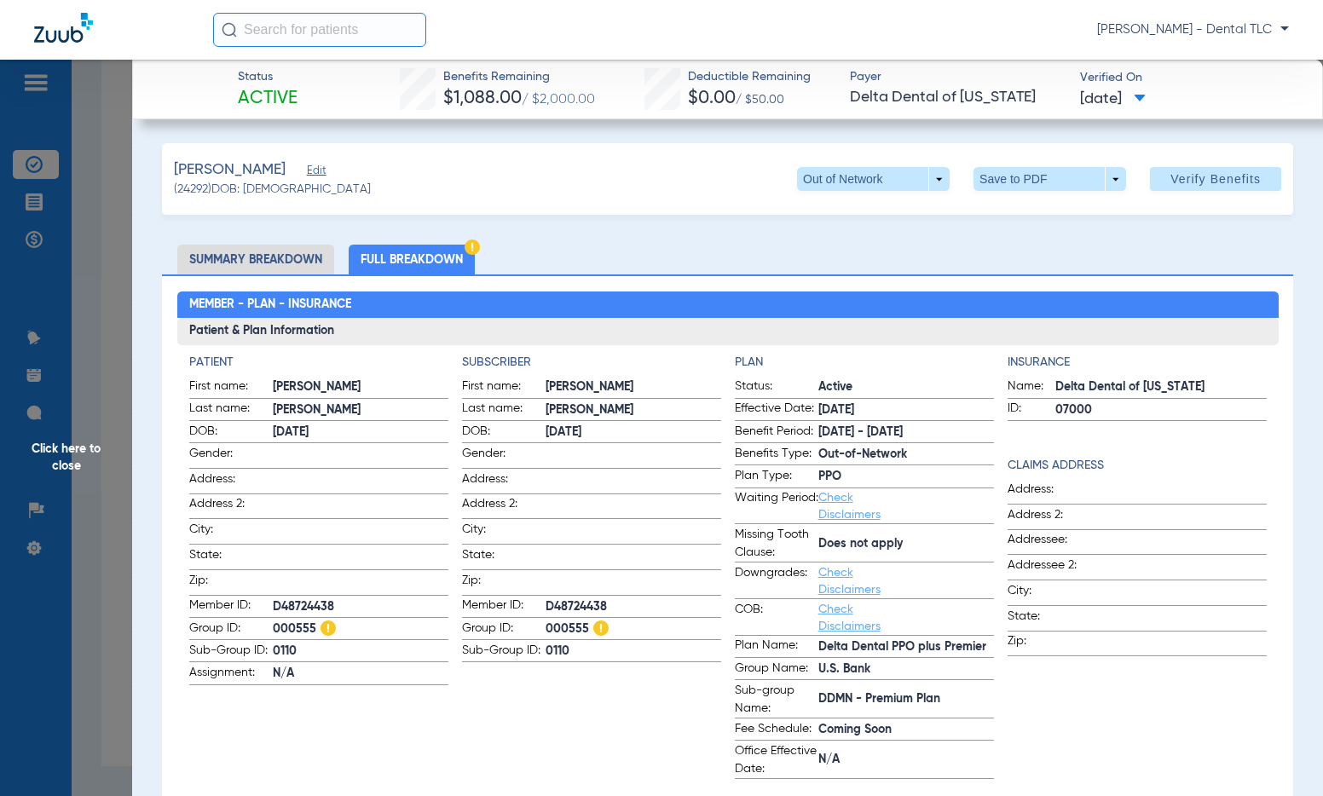
click at [60, 453] on span "Click here to close" at bounding box center [66, 458] width 132 height 796
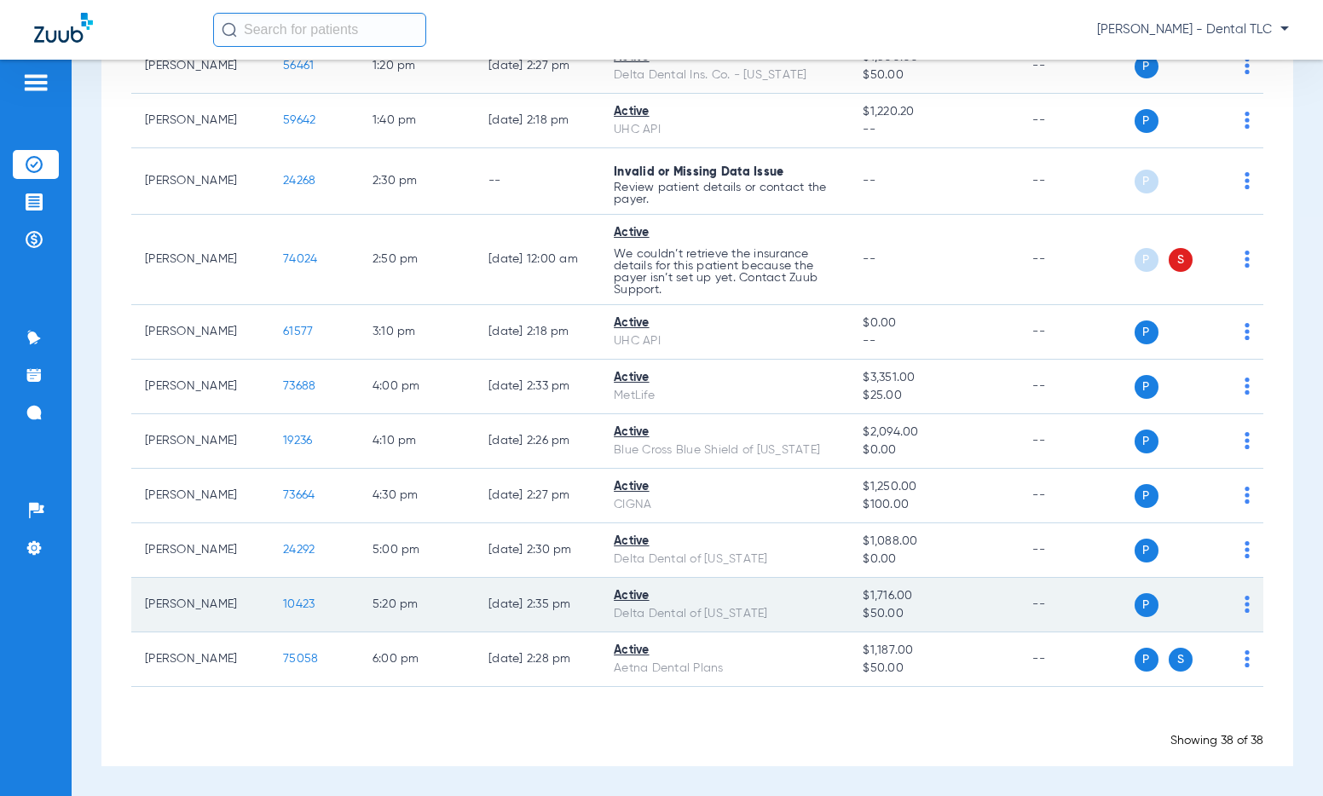
click at [283, 607] on span "10423" at bounding box center [299, 604] width 32 height 12
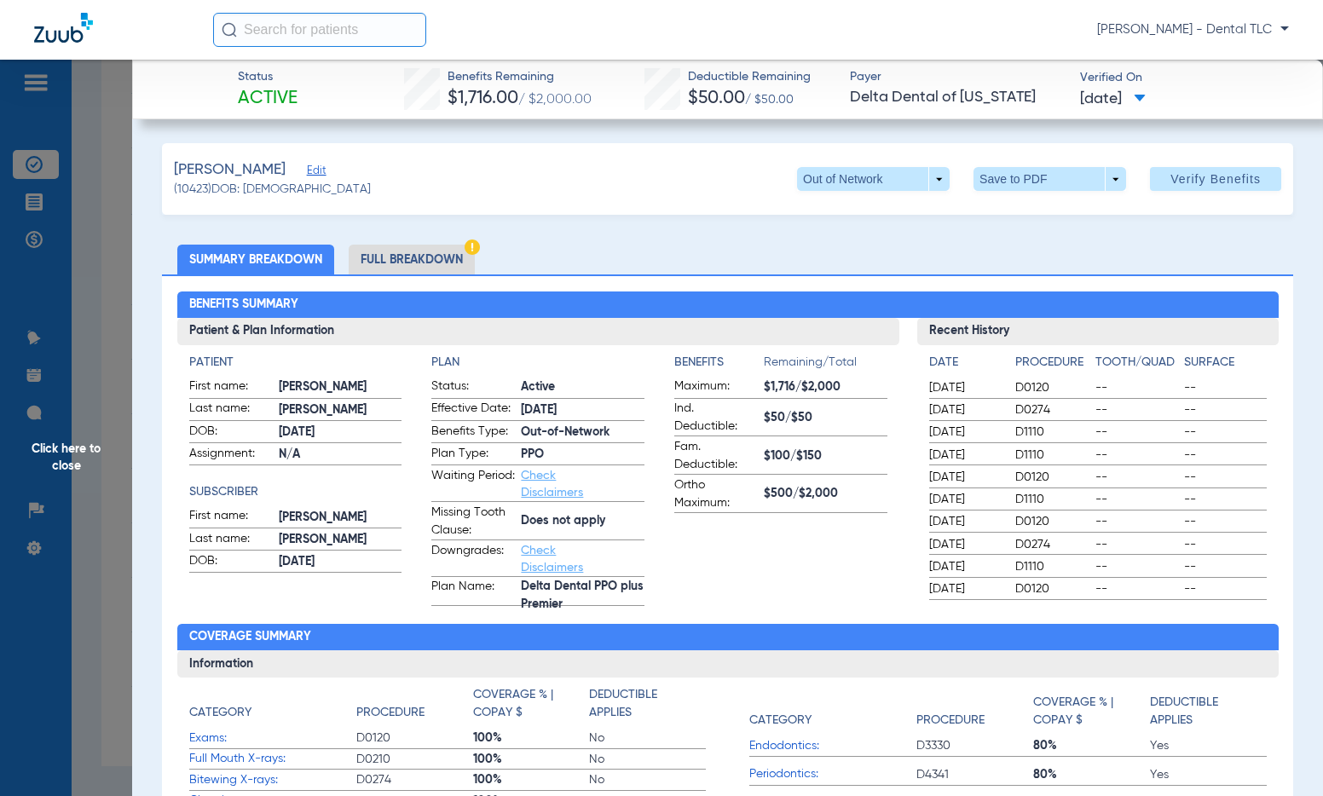
click at [425, 265] on li "Full Breakdown" at bounding box center [412, 260] width 126 height 30
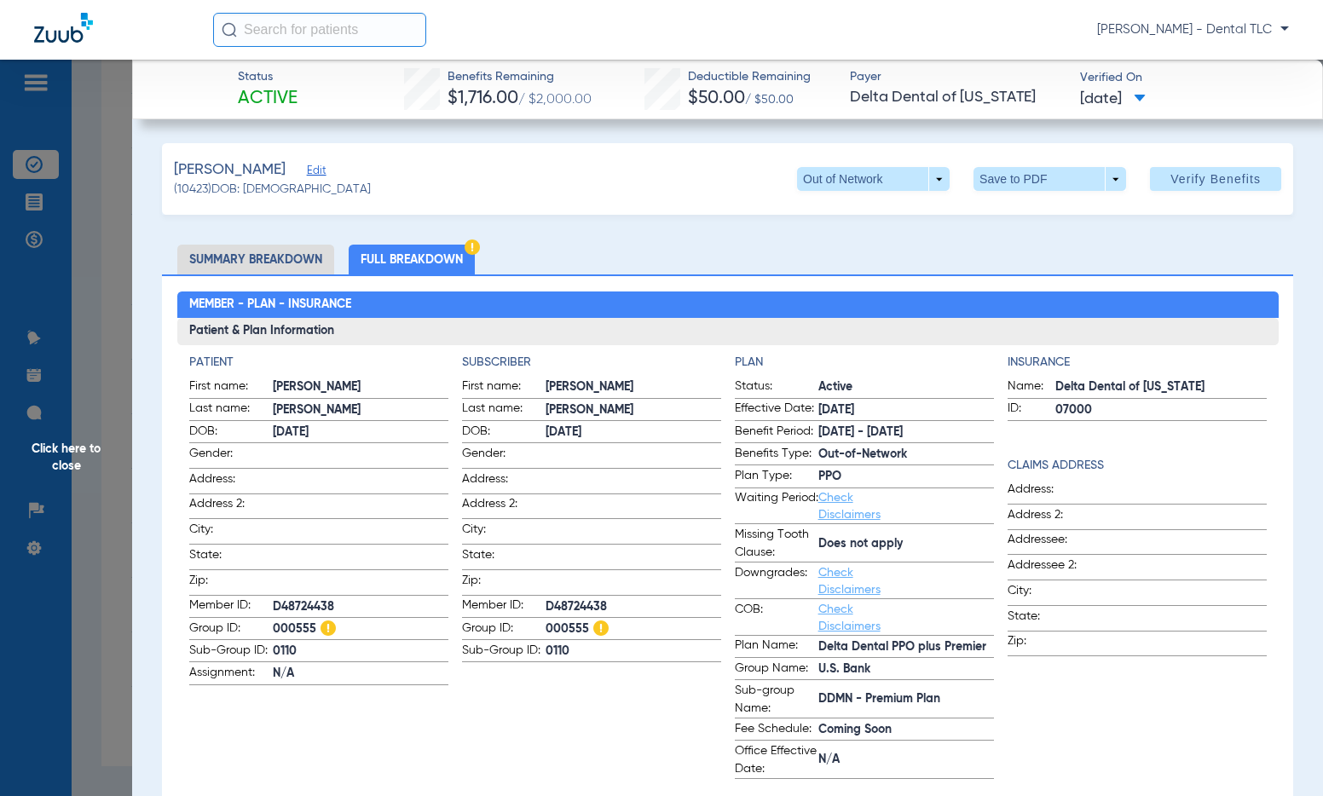
click at [292, 258] on li "Summary Breakdown" at bounding box center [255, 260] width 157 height 30
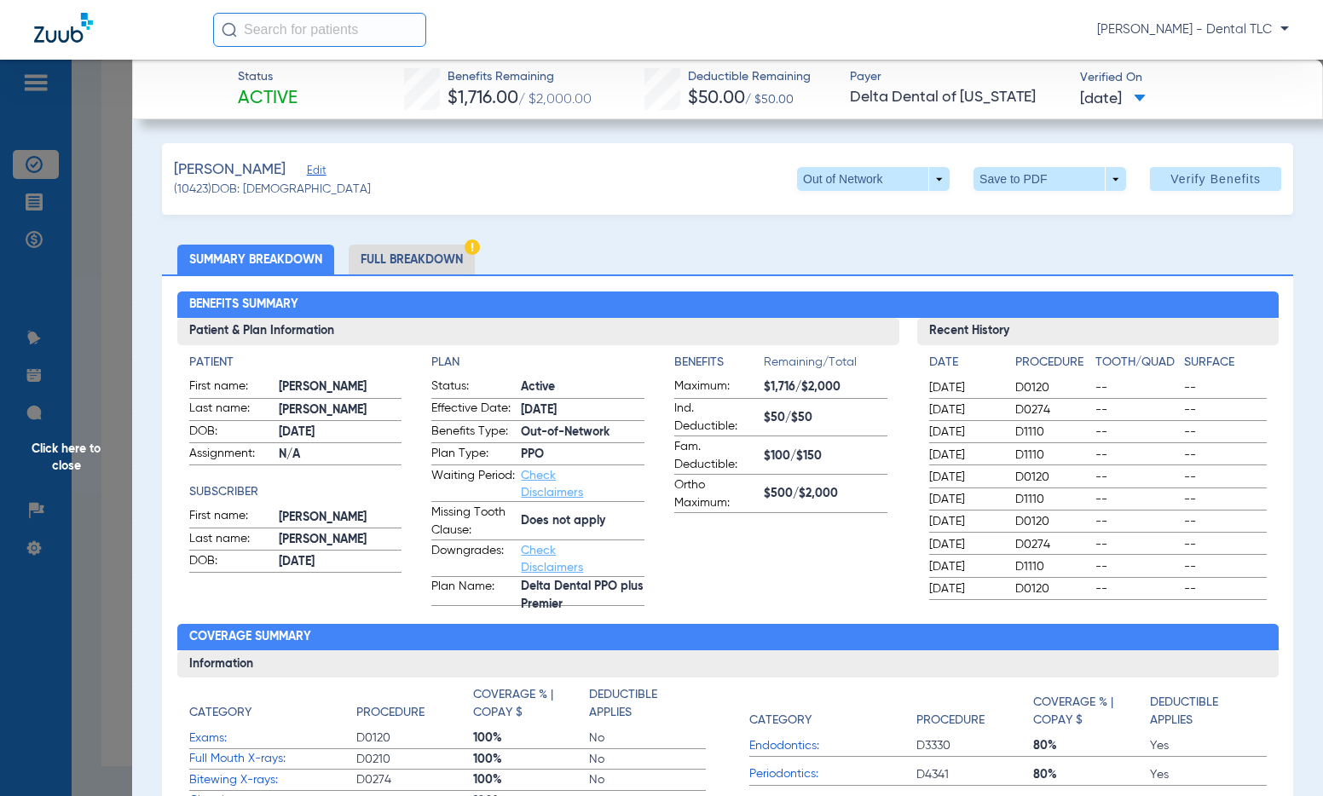
click at [98, 453] on span "Click here to close" at bounding box center [66, 458] width 132 height 796
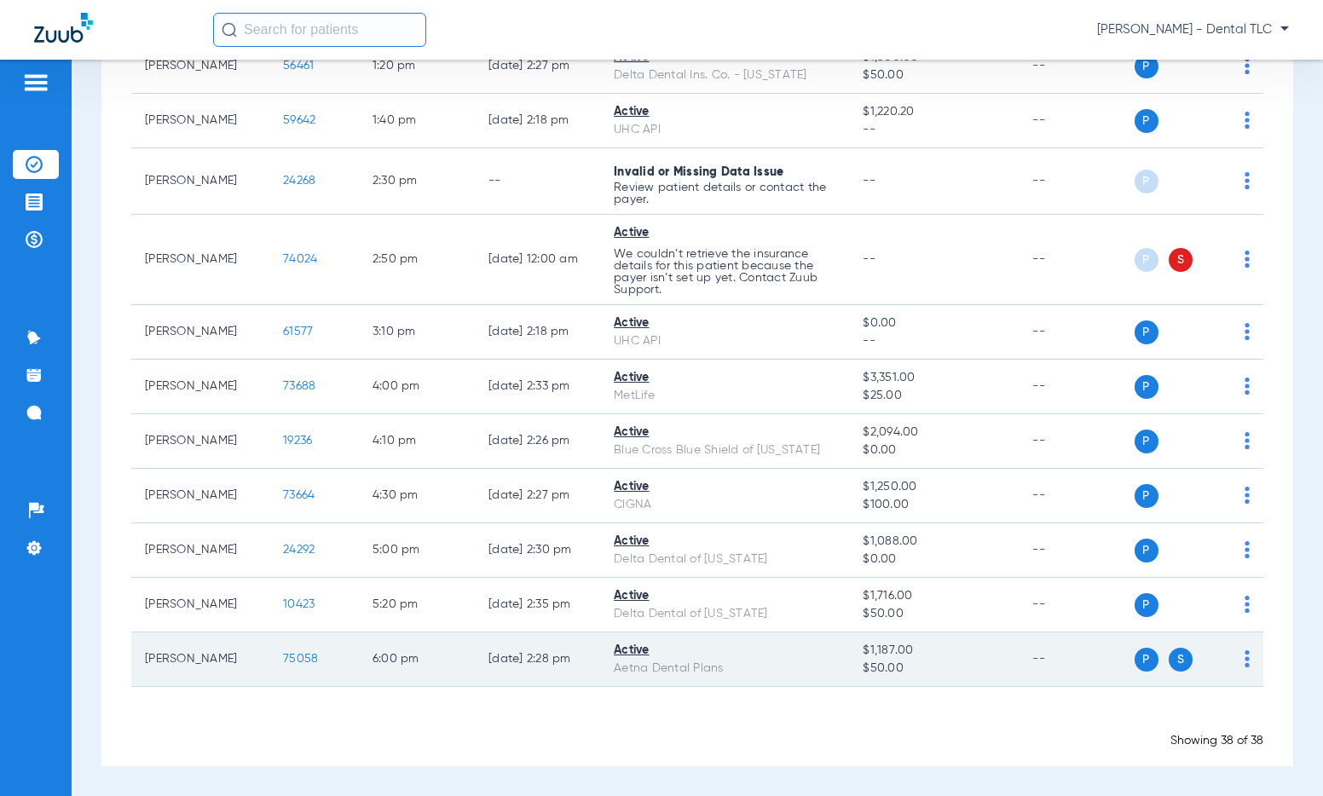
click at [301, 657] on td "75058" at bounding box center [314, 660] width 90 height 55
click at [288, 661] on span "75058" at bounding box center [300, 659] width 35 height 12
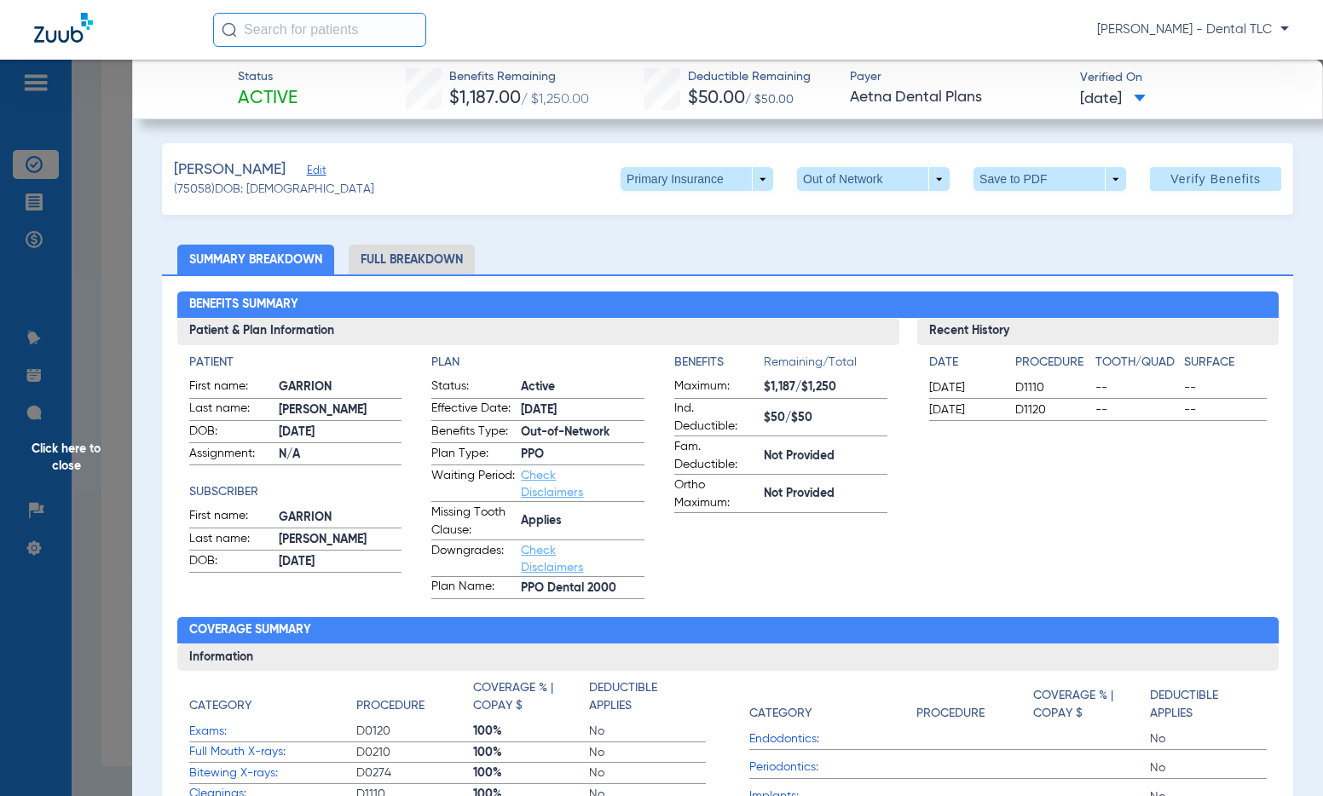
click at [403, 265] on li "Full Breakdown" at bounding box center [412, 260] width 126 height 30
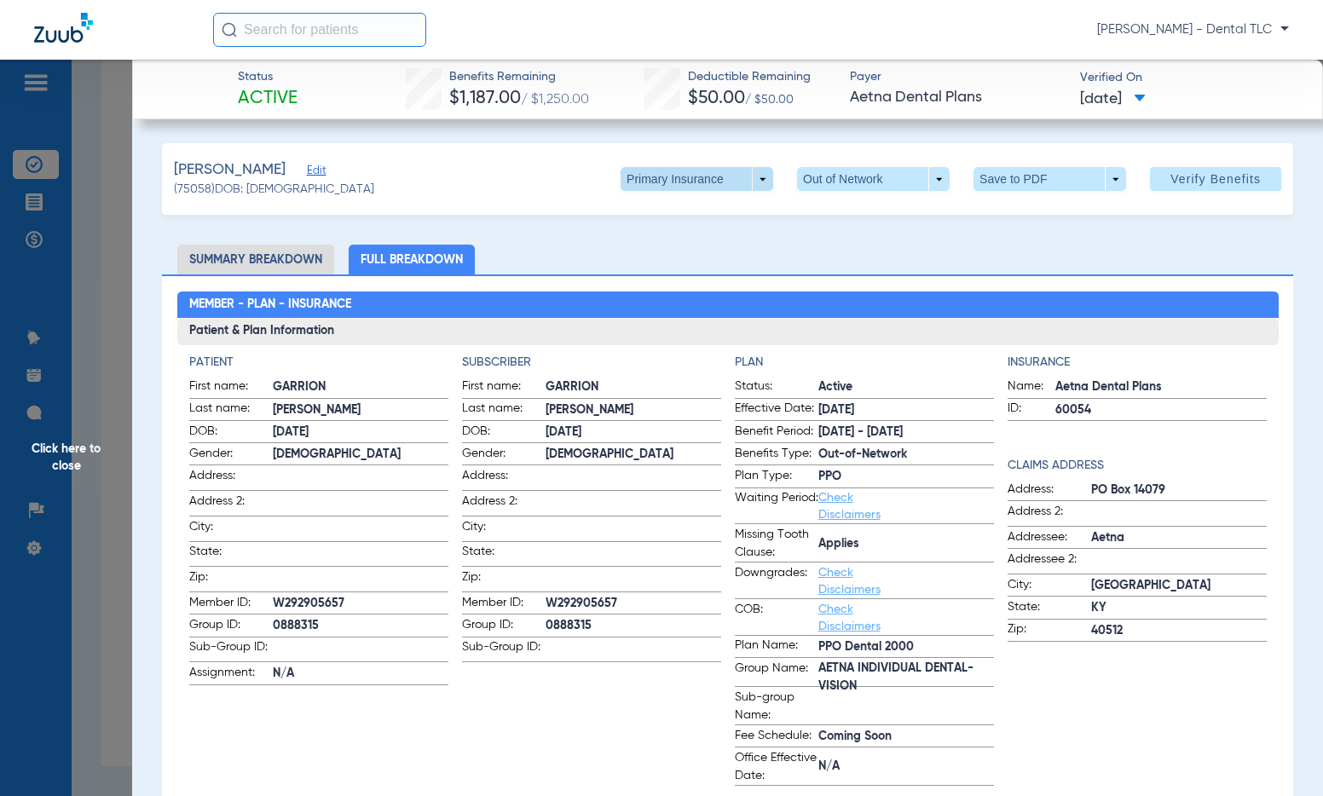
click at [681, 181] on span at bounding box center [697, 179] width 41 height 41
click at [703, 255] on button "Secondary Insurance" at bounding box center [679, 247] width 140 height 34
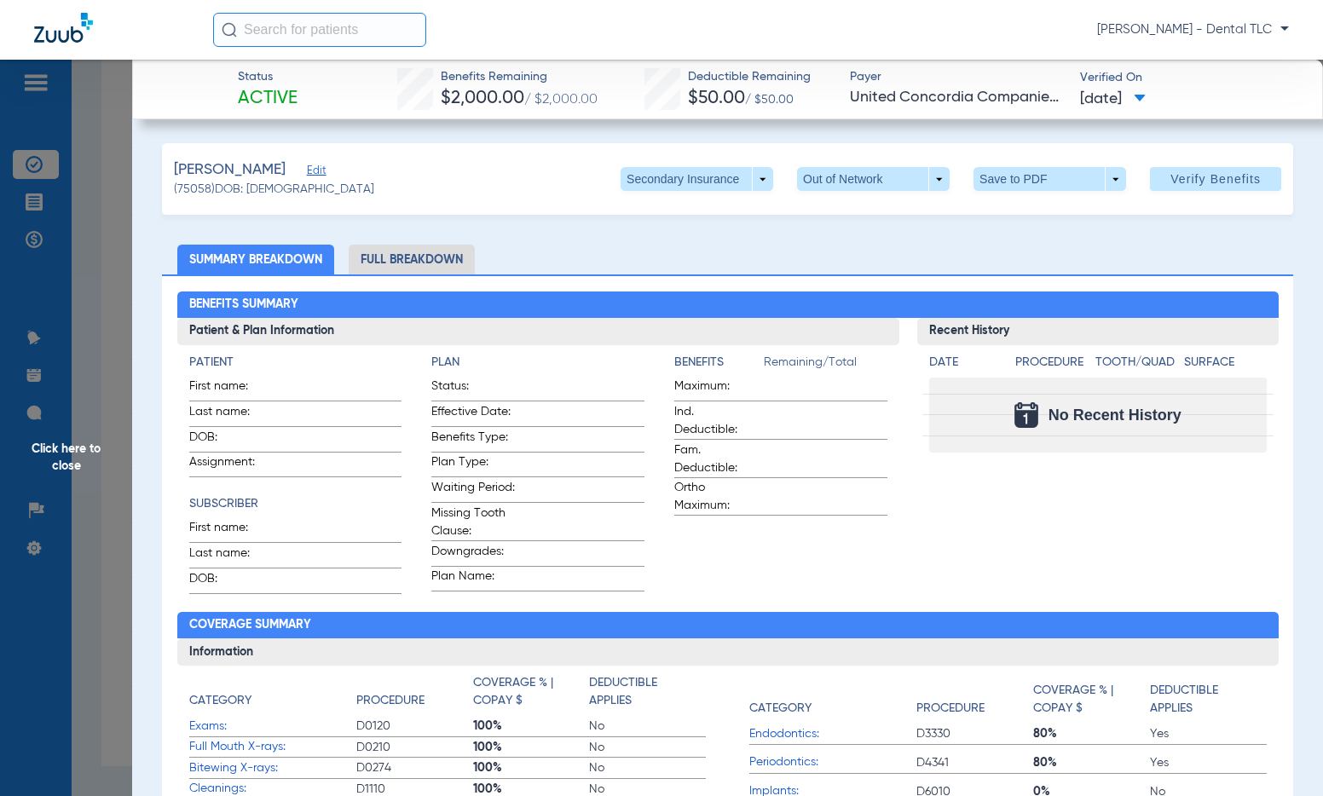
click at [409, 256] on li "Full Breakdown" at bounding box center [412, 260] width 126 height 30
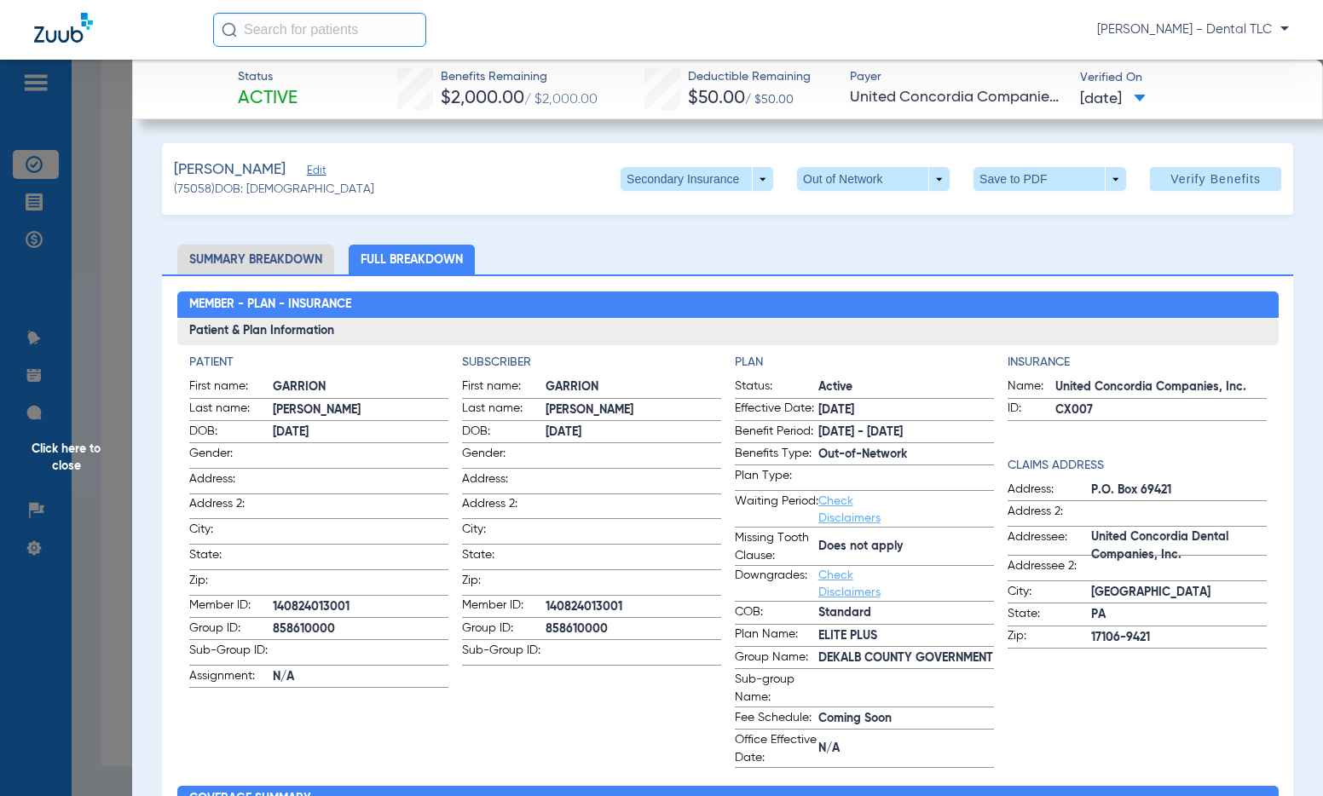
click at [255, 263] on li "Summary Breakdown" at bounding box center [255, 260] width 157 height 30
